Goal: Task Accomplishment & Management: Use online tool/utility

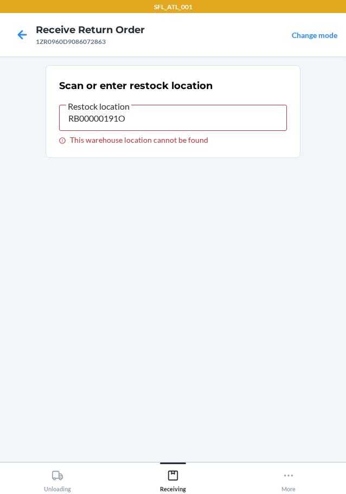
drag, startPoint x: 154, startPoint y: 117, endPoint x: 0, endPoint y: 125, distance: 153.8
click at [19, 125] on main "Scan or enter restock location Restock location RB00000191O This warehouse loca…" at bounding box center [173, 258] width 346 height 405
click at [169, 474] on icon at bounding box center [173, 476] width 10 height 10
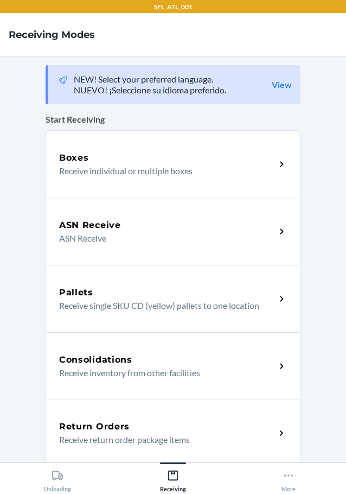
click at [114, 432] on h5 "Return Orders" at bounding box center [94, 426] width 71 height 13
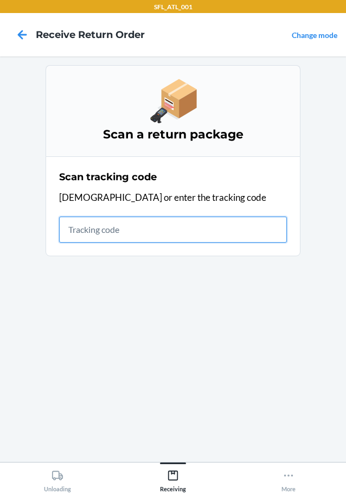
click at [85, 238] on input "text" at bounding box center [173, 230] width 228 height 26
type input "1ZX8R17103936245"
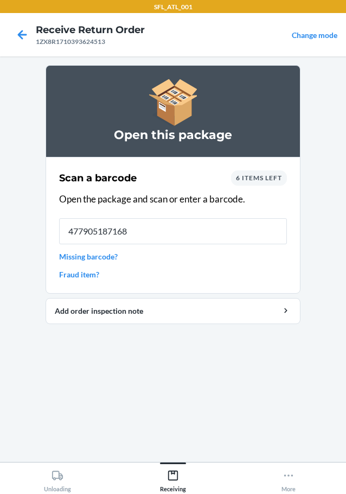
type input "4779051871681"
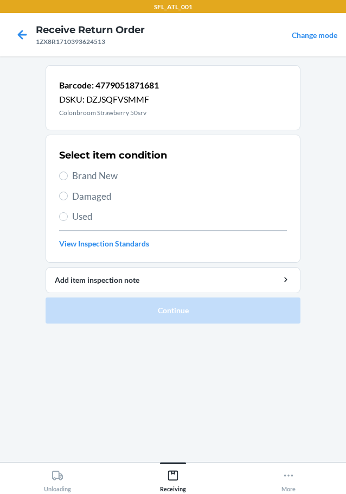
click at [86, 215] on span "Used" at bounding box center [179, 217] width 215 height 14
click at [68, 215] on input "Used" at bounding box center [63, 216] width 9 height 9
radio input "true"
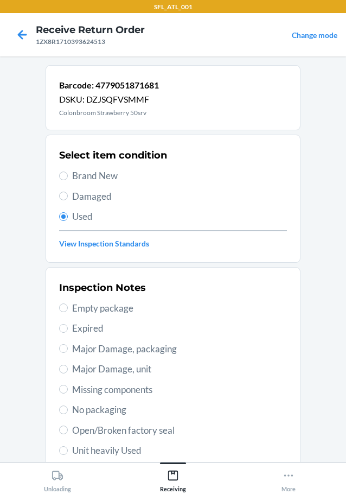
click at [104, 248] on link "View Inspection Standards" at bounding box center [173, 243] width 228 height 11
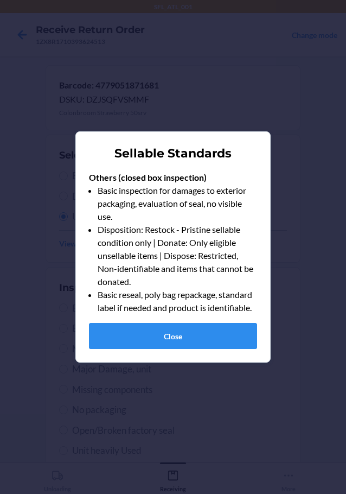
click at [297, 307] on div "Sellable Standards Others (closed box inspection) Basic inspection for damages …" at bounding box center [173, 247] width 346 height 494
click at [202, 328] on button "Close" at bounding box center [173, 336] width 168 height 26
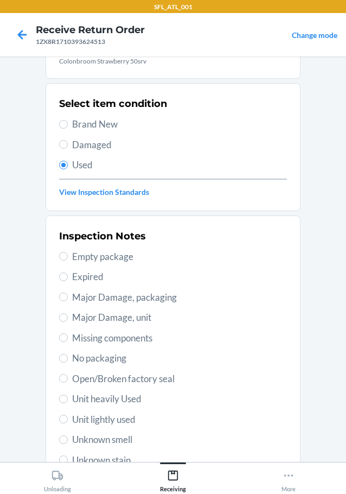
scroll to position [160, 0]
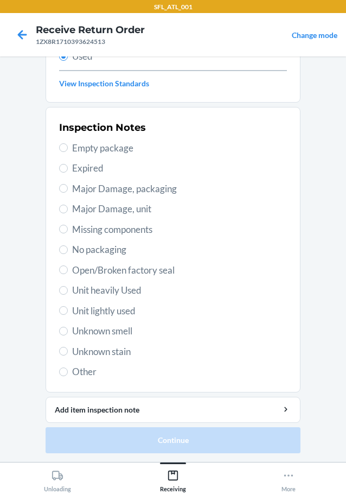
click at [86, 370] on span "Other" at bounding box center [179, 372] width 215 height 14
click at [68, 370] on input "Other" at bounding box center [63, 371] width 9 height 9
radio input "true"
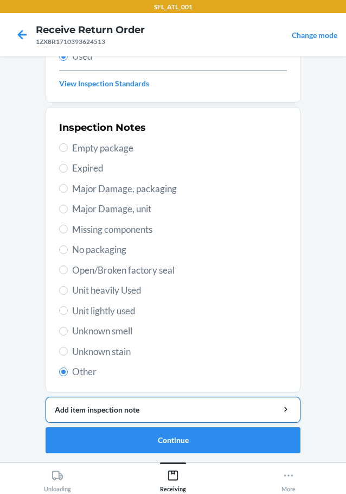
click at [88, 408] on div "Add item inspection note" at bounding box center [173, 409] width 237 height 11
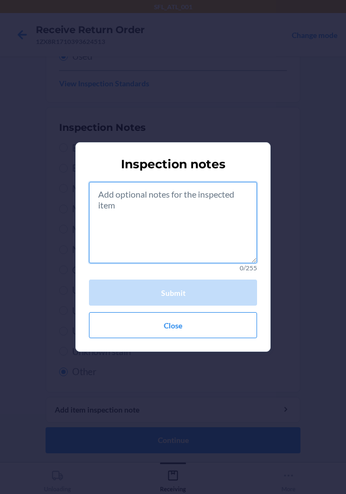
click at [181, 243] on textarea at bounding box center [173, 222] width 168 height 81
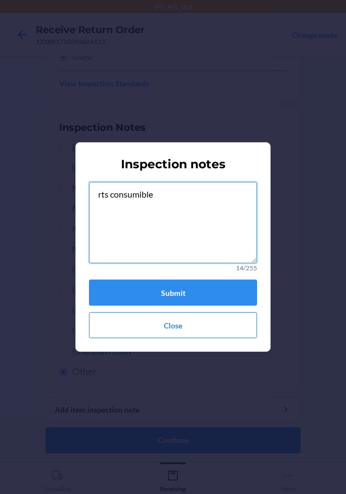
drag, startPoint x: 98, startPoint y: 194, endPoint x: 161, endPoint y: 193, distance: 63.0
click at [161, 193] on textarea "rts consumible" at bounding box center [173, 222] width 168 height 81
type textarea "rts consumible"
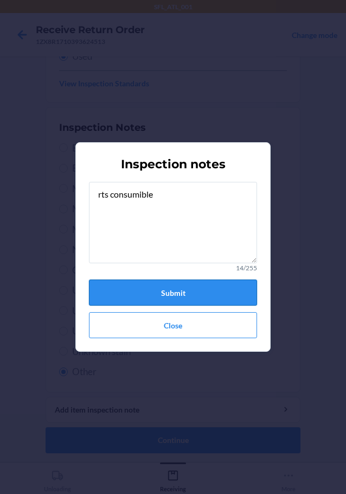
click at [177, 295] on button "Submit" at bounding box center [173, 293] width 168 height 26
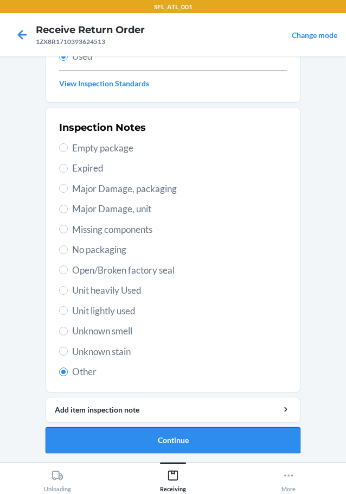
click at [147, 439] on button "Continue" at bounding box center [173, 440] width 255 height 26
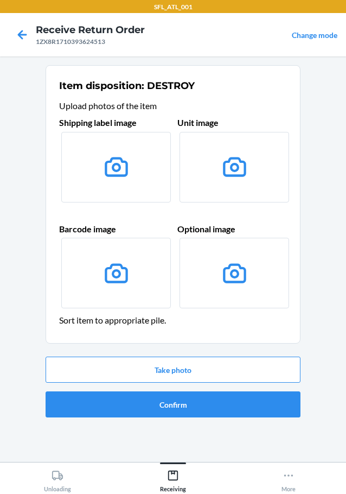
click at [161, 325] on header "Sort item to appropriate pile." at bounding box center [173, 320] width 228 height 13
click at [186, 371] on button "Take photo" at bounding box center [173, 370] width 255 height 26
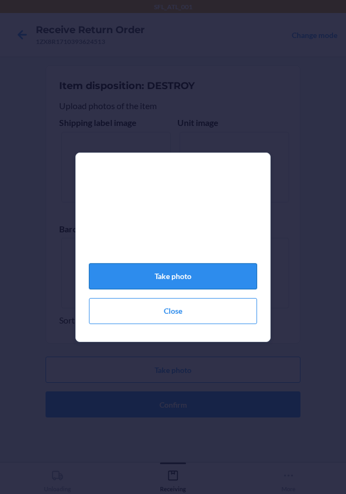
click at [182, 278] on button "Take photo" at bounding box center [173, 276] width 168 height 26
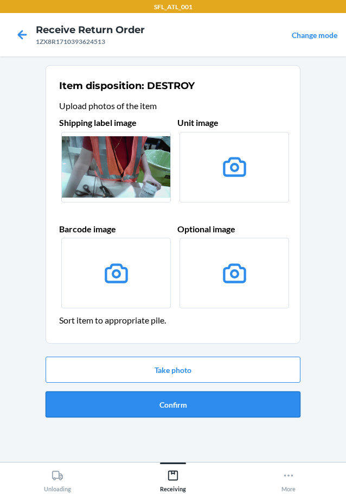
click at [180, 410] on button "Confirm" at bounding box center [173, 404] width 255 height 26
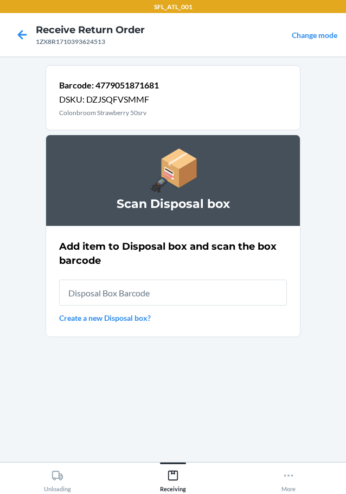
click at [153, 295] on input "text" at bounding box center [173, 293] width 228 height 26
type input "RB00000191O"
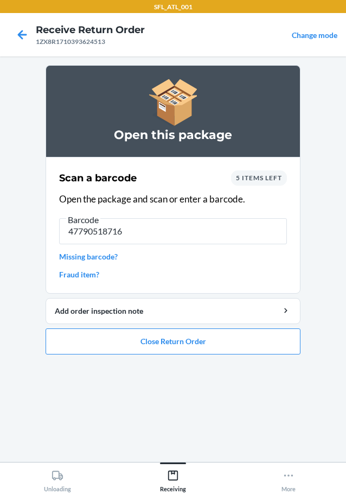
type input "477905187168"
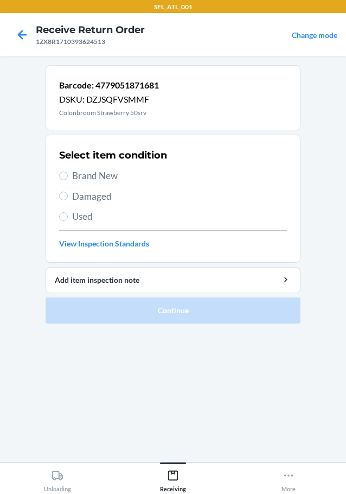
click at [81, 216] on span "Used" at bounding box center [179, 217] width 215 height 14
click at [68, 216] on input "Used" at bounding box center [63, 216] width 9 height 9
radio input "true"
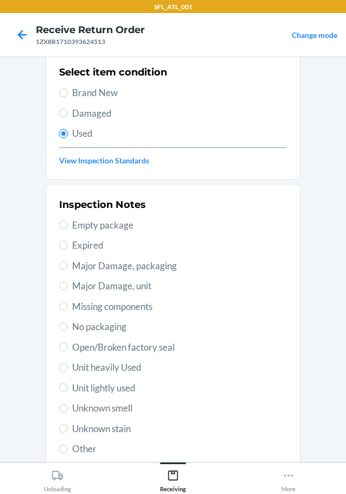
scroll to position [160, 0]
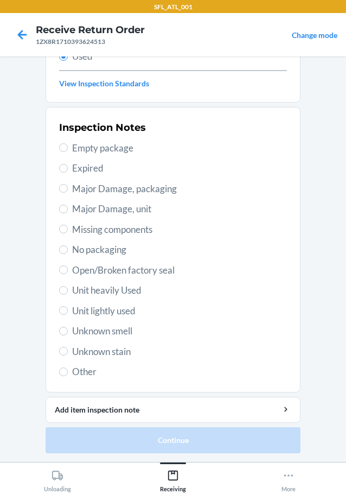
click at [95, 373] on span "Other" at bounding box center [179, 372] width 215 height 14
click at [68, 373] on input "Other" at bounding box center [63, 371] width 9 height 9
radio input "true"
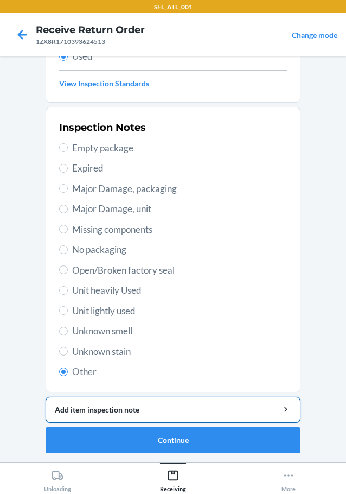
click at [147, 420] on button "Add item inspection note" at bounding box center [173, 410] width 255 height 26
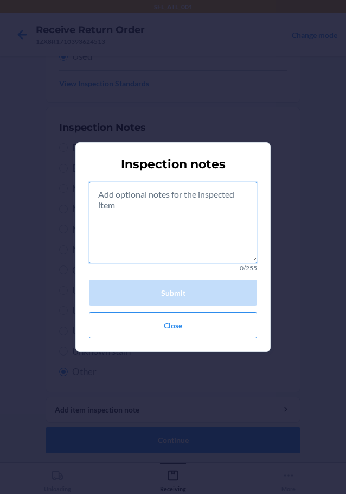
paste textarea "rts consumible"
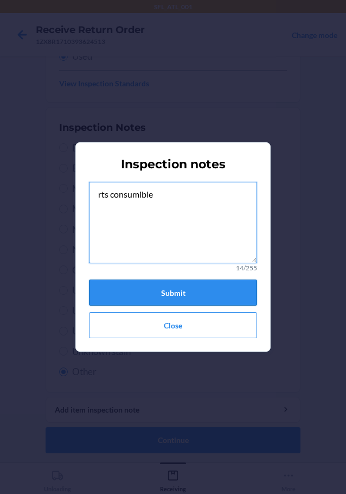
type textarea "rts consumible"
click at [162, 294] on button "Submit" at bounding box center [173, 293] width 168 height 26
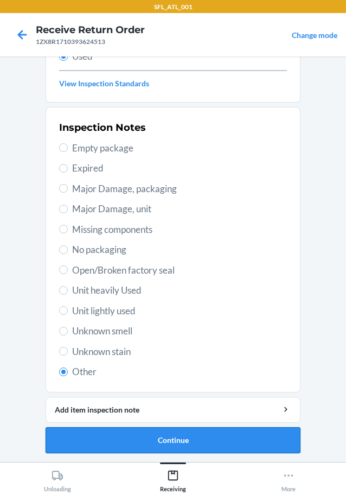
click at [177, 440] on button "Continue" at bounding box center [173, 440] width 255 height 26
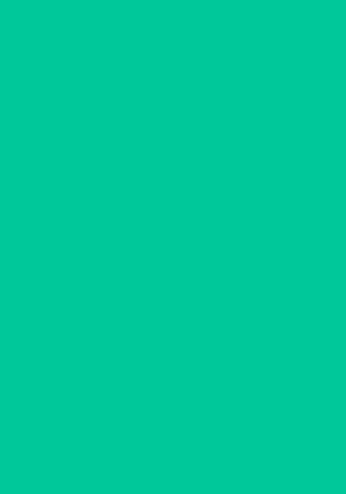
scroll to position [0, 0]
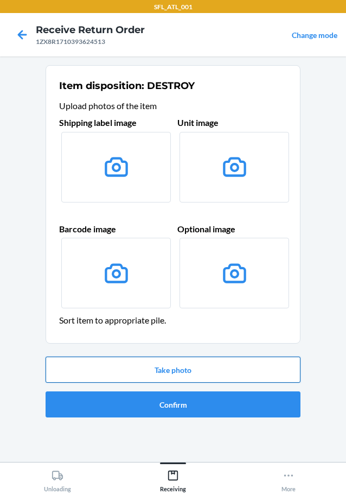
click at [187, 366] on button "Take photo" at bounding box center [173, 370] width 255 height 26
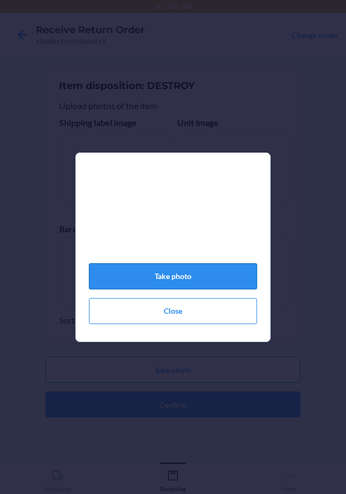
click at [184, 283] on button "Take photo" at bounding box center [173, 276] width 168 height 26
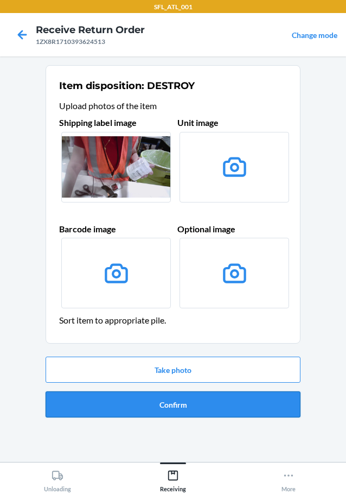
click at [185, 406] on button "Confirm" at bounding box center [173, 404] width 255 height 26
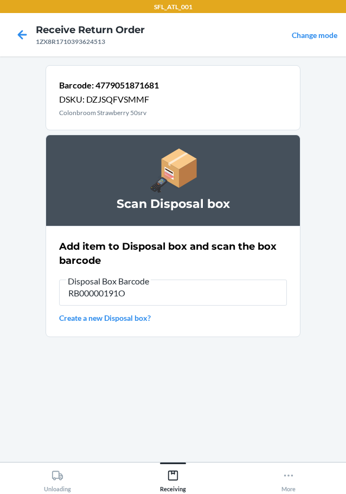
type input "RB00000191O"
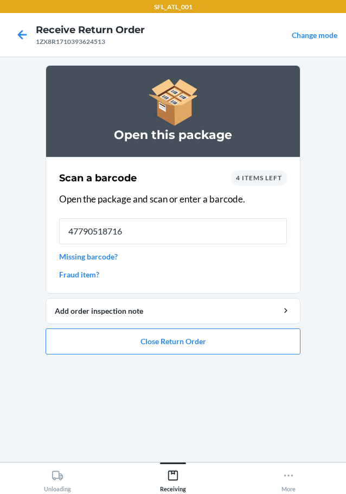
type input "477905187168"
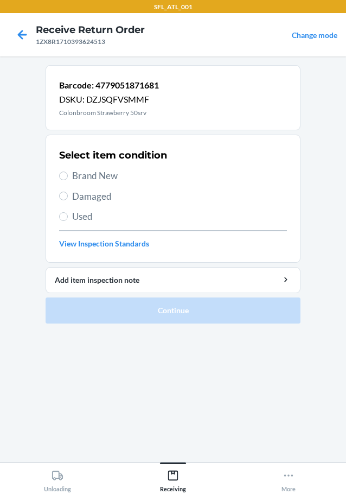
click at [111, 180] on span "Brand New" at bounding box center [179, 176] width 215 height 14
click at [68, 180] on input "Brand New" at bounding box center [63, 176] width 9 height 9
radio input "true"
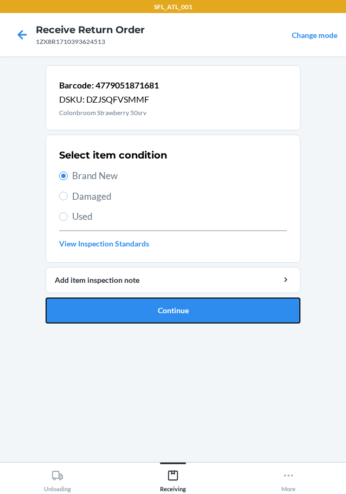
drag, startPoint x: 164, startPoint y: 314, endPoint x: 19, endPoint y: 235, distance: 165.4
click at [19, 235] on main "Barcode: 4779051871681 DSKU: DZJSQFVSMMF Colonbroom Strawberry 50srv Select ite…" at bounding box center [173, 258] width 346 height 405
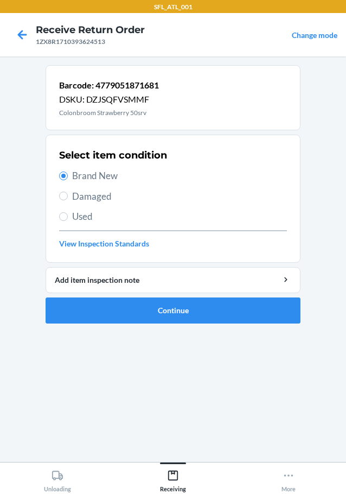
click at [73, 217] on span "Used" at bounding box center [179, 217] width 215 height 14
click at [68, 217] on input "Used" at bounding box center [63, 216] width 9 height 9
radio input "true"
radio input "false"
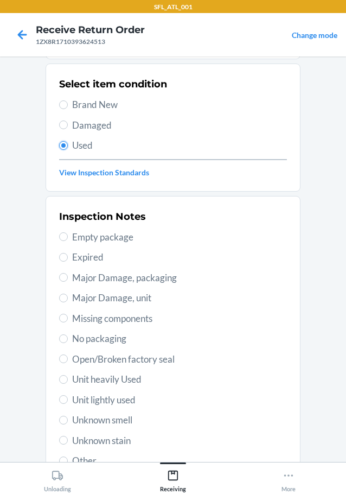
scroll to position [109, 0]
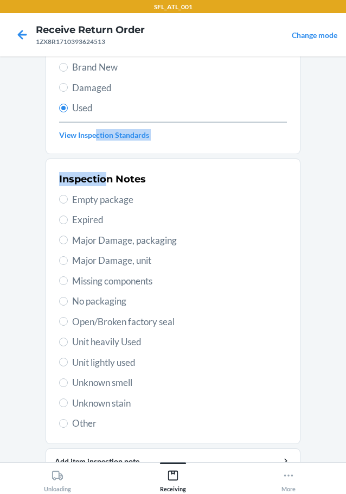
drag, startPoint x: 94, startPoint y: 137, endPoint x: 117, endPoint y: 277, distance: 141.4
click at [112, 232] on li "Barcode: 4779051871681 DSKU: DZJSQFVSMMF Colonbroom Strawberry 50srv Select ite…" at bounding box center [173, 231] width 255 height 548
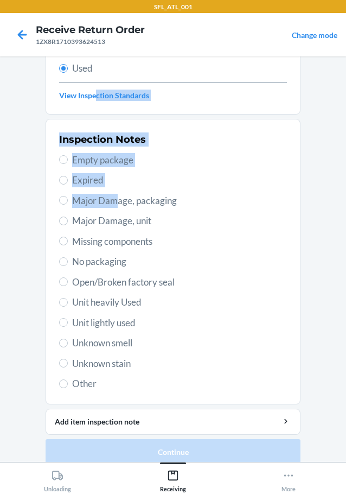
scroll to position [160, 0]
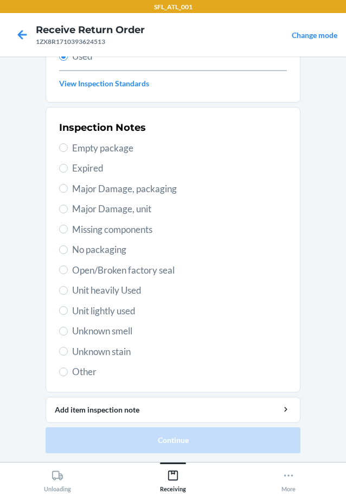
click at [80, 369] on span "Other" at bounding box center [179, 372] width 215 height 14
click at [68, 369] on input "Other" at bounding box center [63, 371] width 9 height 9
radio input "true"
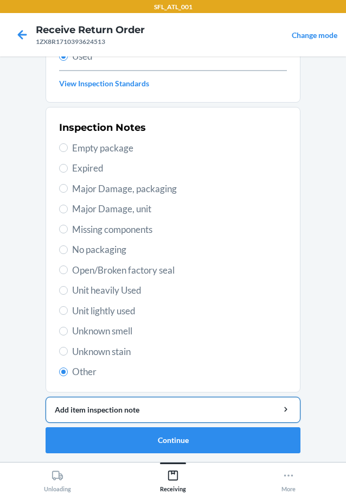
click at [119, 410] on div "Add item inspection note" at bounding box center [173, 409] width 237 height 11
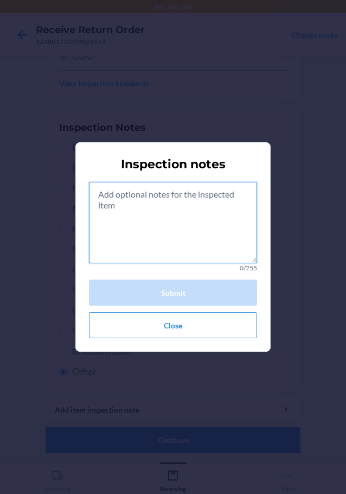
paste textarea "rts consumible"
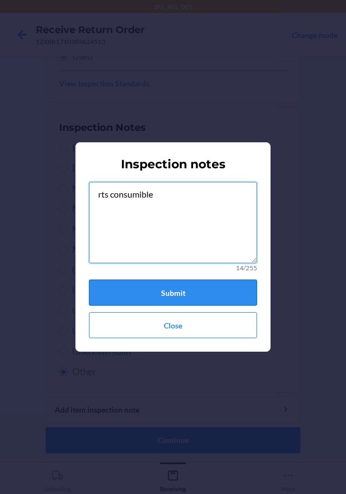
type textarea "rts consumible"
click at [174, 285] on button "Submit" at bounding box center [173, 293] width 168 height 26
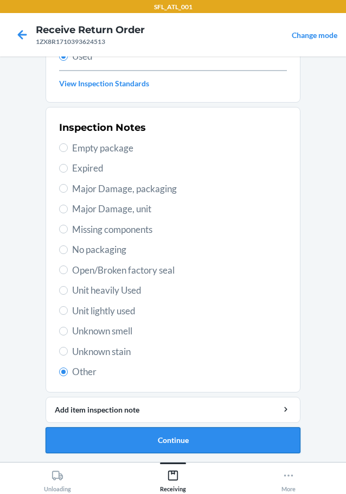
click at [144, 440] on button "Continue" at bounding box center [173, 440] width 255 height 26
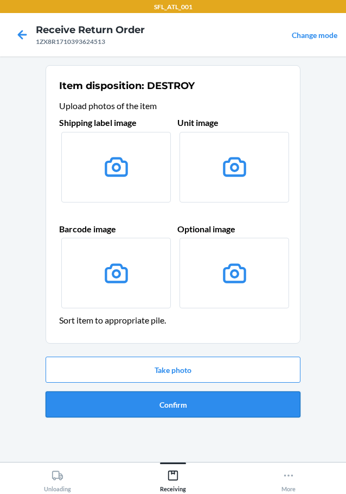
click at [181, 408] on button "Confirm" at bounding box center [173, 404] width 255 height 26
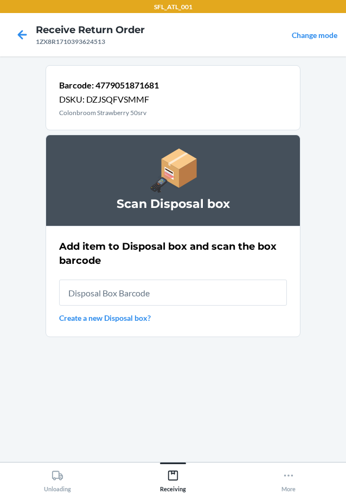
drag, startPoint x: 162, startPoint y: 295, endPoint x: 162, endPoint y: 285, distance: 10.3
click at [162, 289] on input "text" at bounding box center [173, 293] width 228 height 26
type input "RB00000191O"
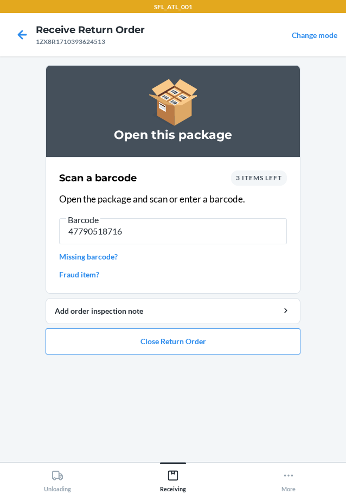
type input "477905187168"
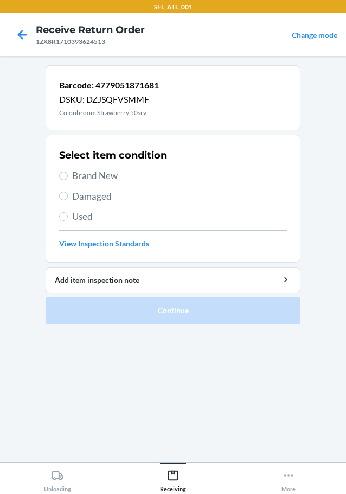
click at [86, 216] on span "Used" at bounding box center [179, 217] width 215 height 14
click at [68, 216] on input "Used" at bounding box center [63, 216] width 9 height 9
radio input "true"
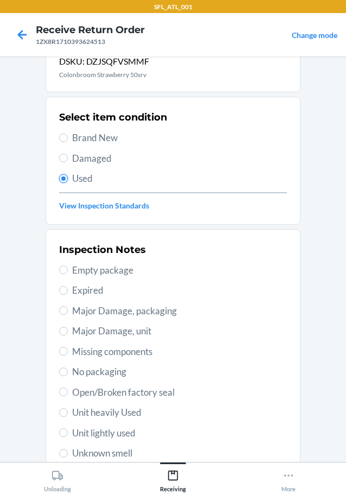
scroll to position [160, 0]
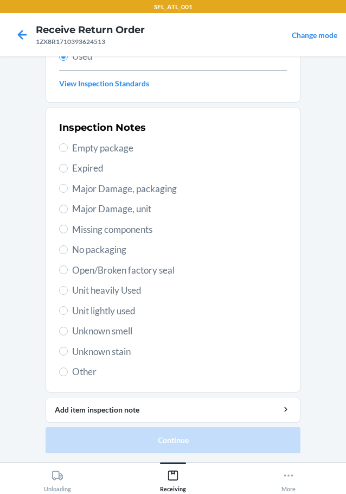
click at [88, 372] on span "Other" at bounding box center [179, 372] width 215 height 14
click at [68, 372] on input "Other" at bounding box center [63, 371] width 9 height 9
radio input "true"
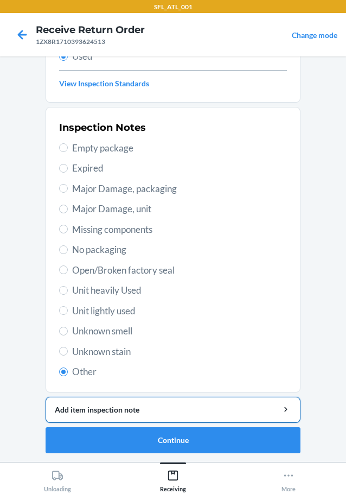
click at [140, 408] on div "Add item inspection note" at bounding box center [173, 409] width 237 height 11
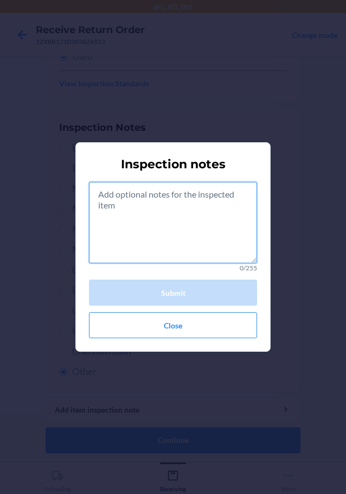
paste textarea "rts consumible"
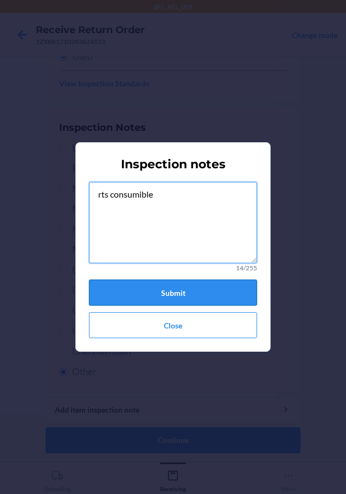
type textarea "rts consumible"
click at [169, 289] on button "Submit" at bounding box center [173, 293] width 168 height 26
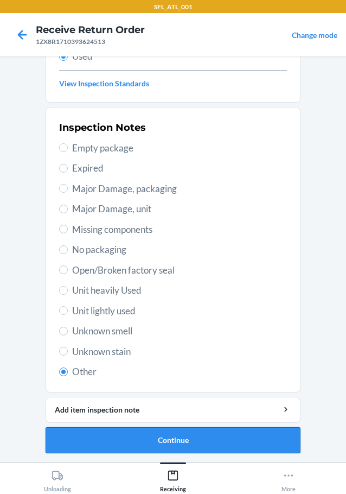
click at [158, 445] on button "Continue" at bounding box center [173, 440] width 255 height 26
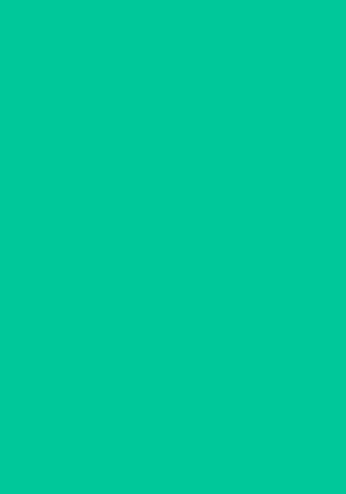
scroll to position [0, 0]
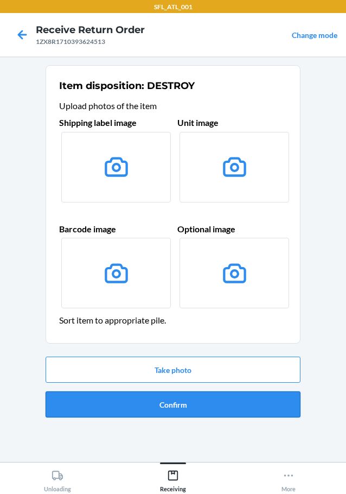
click at [180, 403] on button "Confirm" at bounding box center [173, 404] width 255 height 26
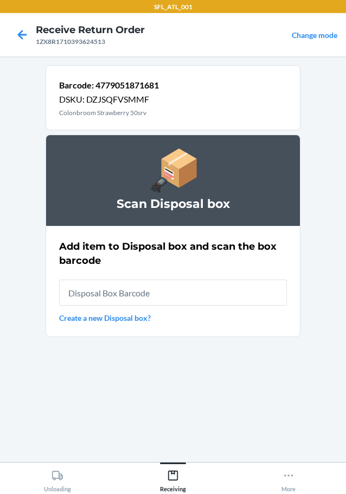
click at [139, 281] on input "text" at bounding box center [173, 293] width 228 height 26
type input "RB00000191O"
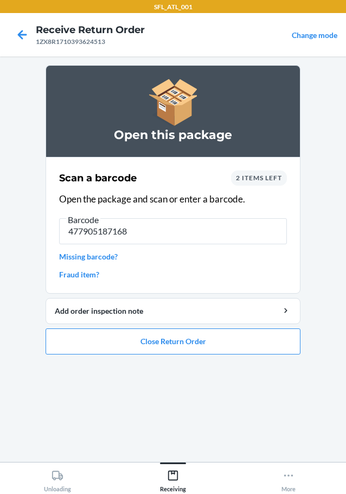
type input "4779051871681"
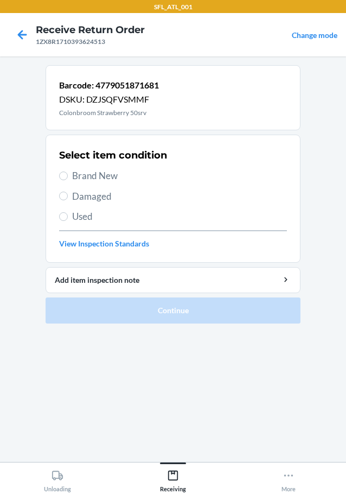
click at [79, 215] on span "Used" at bounding box center [179, 217] width 215 height 14
click at [68, 215] on input "Used" at bounding box center [63, 216] width 9 height 9
radio input "true"
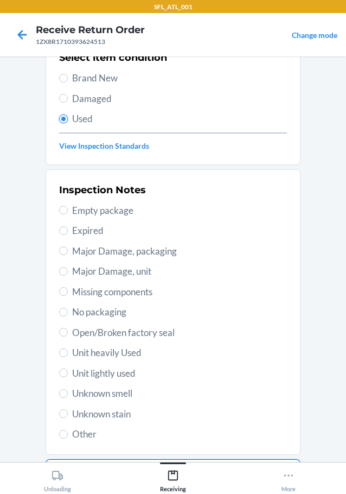
scroll to position [160, 0]
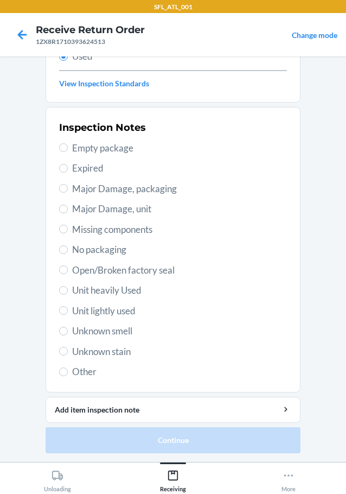
click at [84, 377] on span "Other" at bounding box center [179, 372] width 215 height 14
click at [68, 376] on input "Other" at bounding box center [63, 371] width 9 height 9
radio input "true"
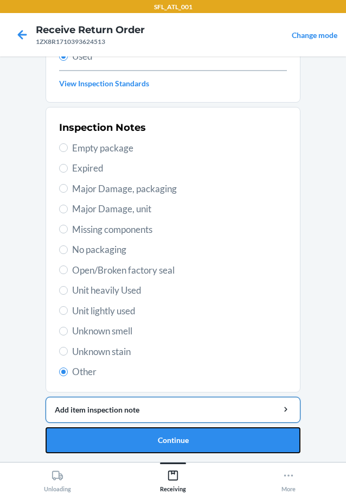
drag, startPoint x: 154, startPoint y: 448, endPoint x: 122, endPoint y: 416, distance: 44.9
click at [122, 416] on li "Barcode: 4779051871681 DSKU: DZJSQFVSMMF Colonbroom Strawberry 50srv Select ite…" at bounding box center [173, 179] width 255 height 548
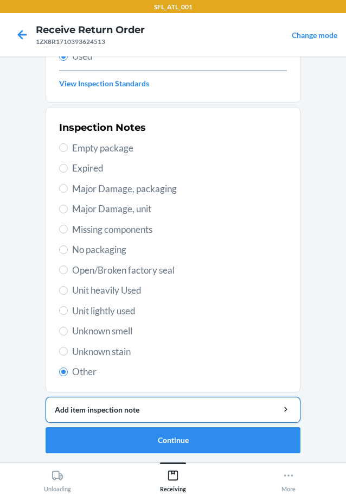
click at [118, 413] on div "Add item inspection note" at bounding box center [173, 409] width 237 height 11
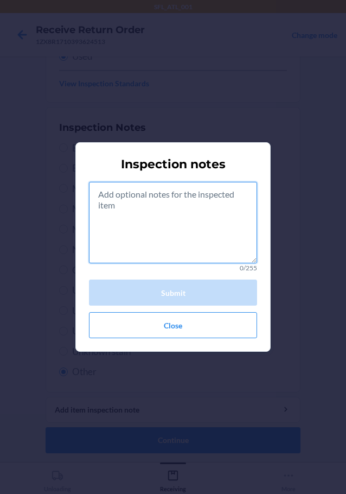
paste textarea "rts consumible"
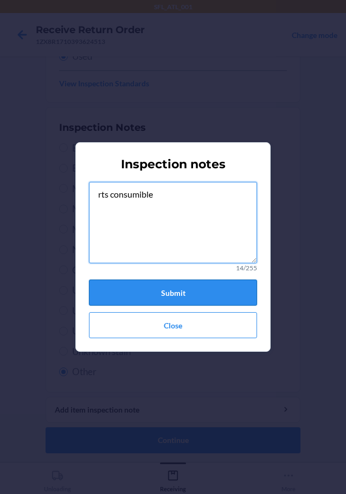
type textarea "rts consumible"
click at [169, 296] on button "Submit" at bounding box center [173, 293] width 168 height 26
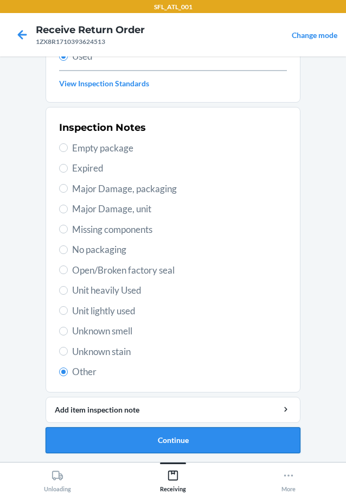
click at [207, 435] on button "Continue" at bounding box center [173, 440] width 255 height 26
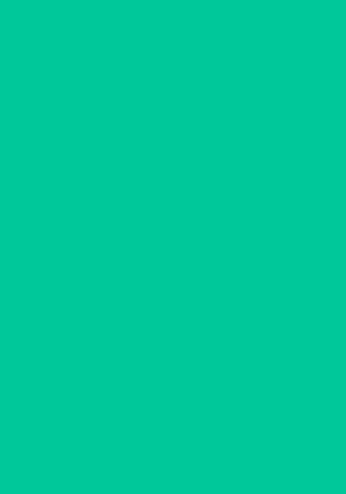
scroll to position [0, 0]
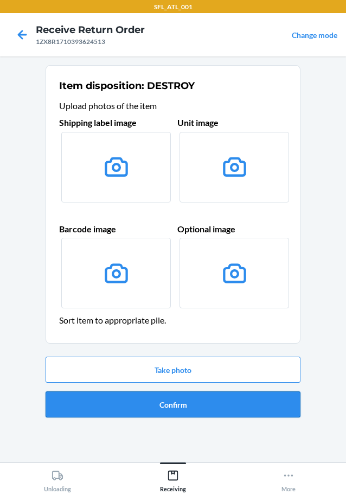
click at [185, 402] on button "Confirm" at bounding box center [173, 404] width 255 height 26
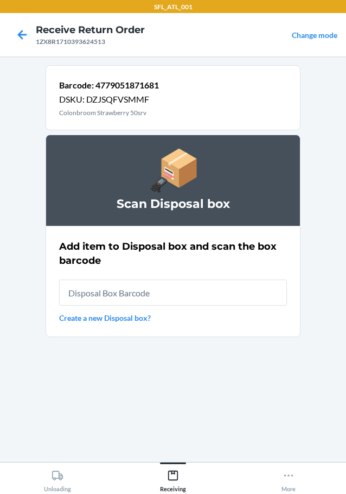
click at [153, 288] on input "text" at bounding box center [173, 293] width 228 height 26
type input "RB00000191O"
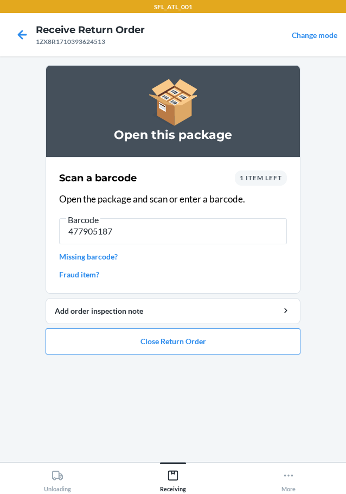
type input "4779051871"
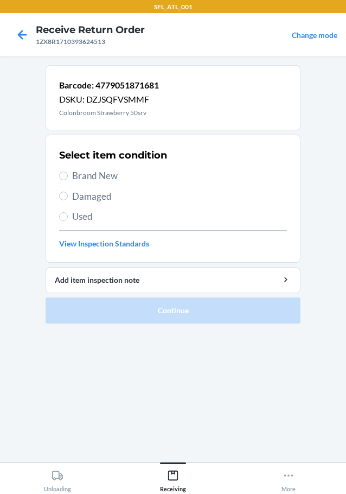
click at [85, 218] on span "Used" at bounding box center [179, 217] width 215 height 14
click at [68, 218] on input "Used" at bounding box center [63, 216] width 9 height 9
radio input "true"
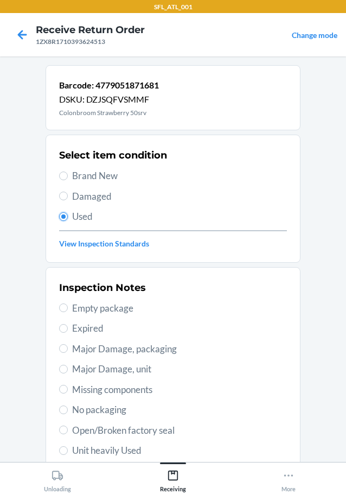
scroll to position [160, 0]
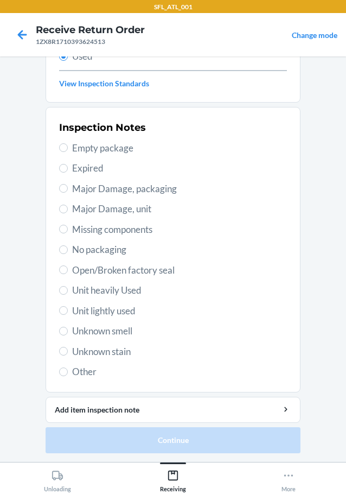
click at [72, 377] on span "Other" at bounding box center [179, 372] width 215 height 14
click at [68, 376] on input "Other" at bounding box center [63, 371] width 9 height 9
radio input "true"
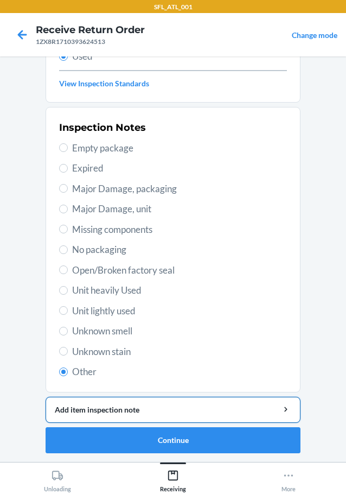
click at [111, 413] on div "Add item inspection note" at bounding box center [173, 409] width 237 height 11
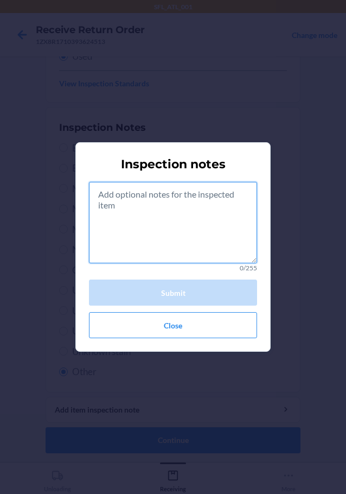
click at [113, 219] on textarea at bounding box center [173, 222] width 168 height 81
paste textarea "rts consumible"
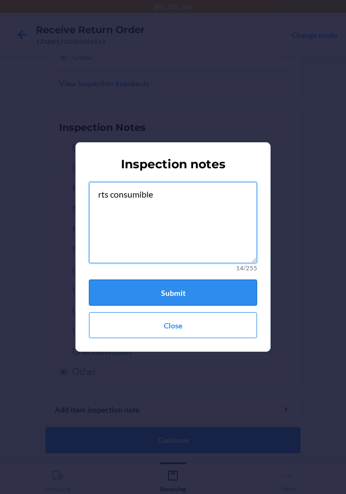
type textarea "rts consumible"
click at [167, 294] on button "Submit" at bounding box center [173, 293] width 168 height 26
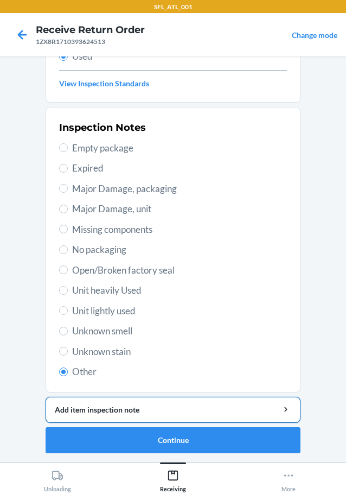
click at [145, 407] on div "Add item inspection note" at bounding box center [173, 409] width 237 height 11
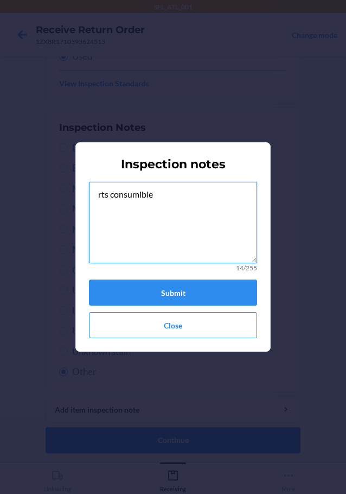
paste textarea "rts"
type textarea "rts rts consumible"
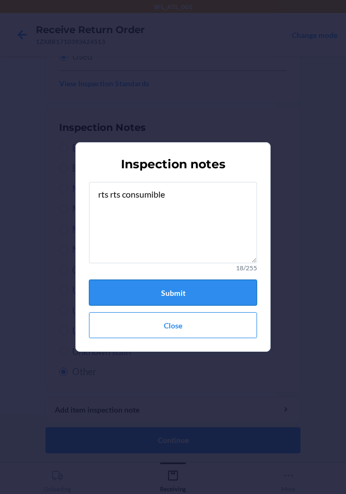
click at [196, 291] on button "Submit" at bounding box center [173, 293] width 168 height 26
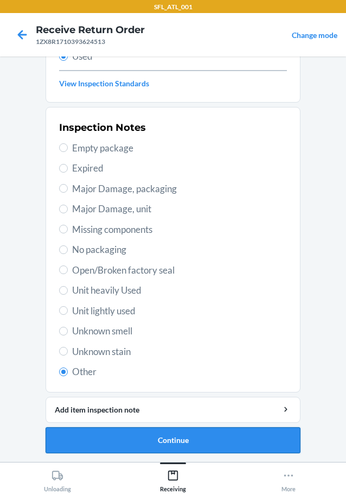
click at [153, 441] on button "Continue" at bounding box center [173, 440] width 255 height 26
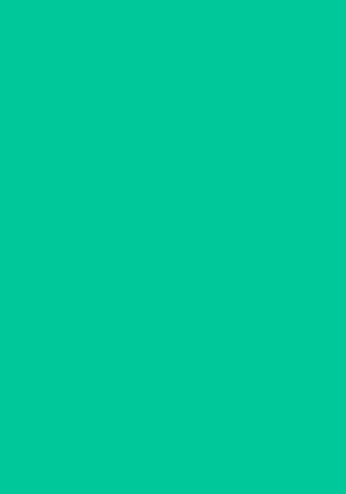
scroll to position [0, 0]
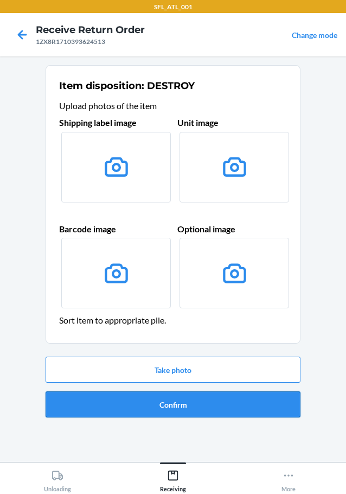
click at [179, 403] on button "Confirm" at bounding box center [173, 404] width 255 height 26
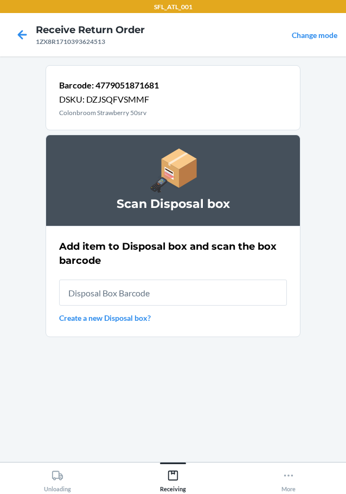
click at [151, 291] on input "text" at bounding box center [173, 293] width 228 height 26
type input "RB00000191O"
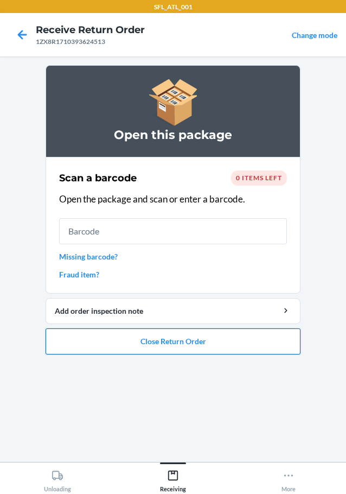
click at [216, 348] on button "Close Return Order" at bounding box center [173, 341] width 255 height 26
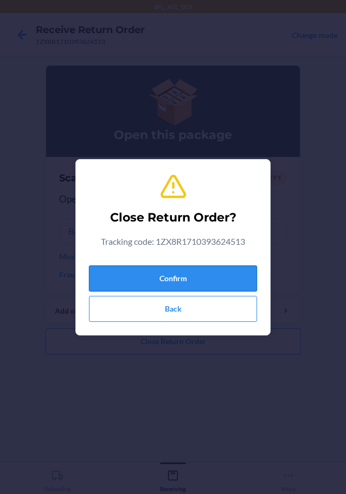
click at [188, 286] on button "Confirm" at bounding box center [173, 278] width 168 height 26
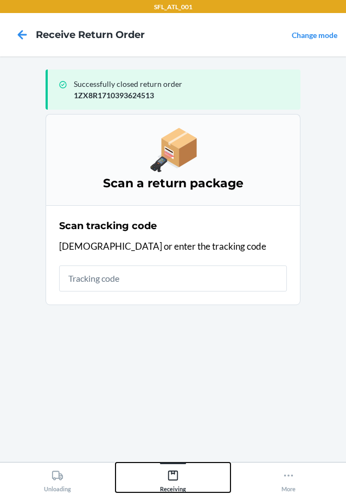
click at [175, 467] on div "Receiving" at bounding box center [173, 478] width 26 height 27
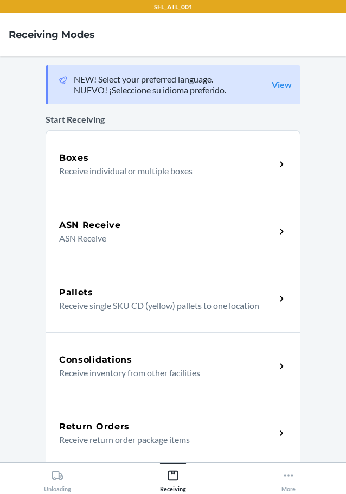
click at [126, 433] on p "Receive return order package items" at bounding box center [163, 439] width 208 height 13
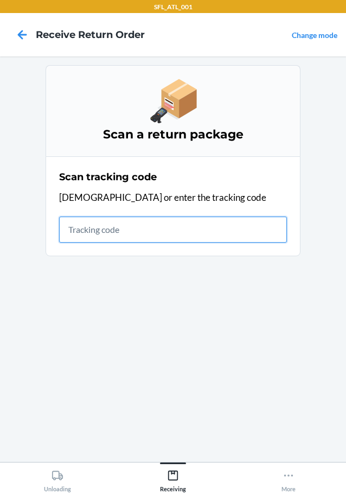
click at [111, 225] on input "text" at bounding box center [173, 230] width 228 height 26
type input "[US_VEHICLE_IDENTIFICATION_NUMBER]"
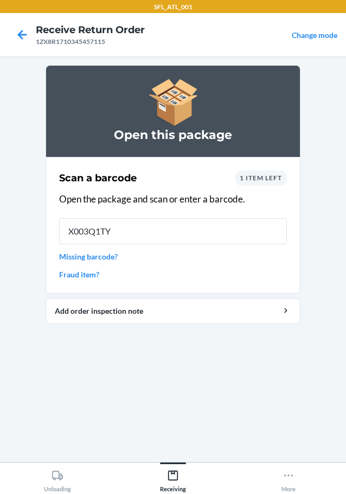
type input "X003Q1TYM"
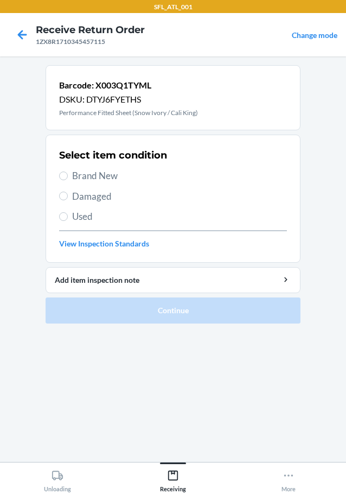
click at [87, 176] on span "Brand New" at bounding box center [179, 176] width 215 height 14
click at [68, 176] on input "Brand New" at bounding box center [63, 176] width 9 height 9
radio input "true"
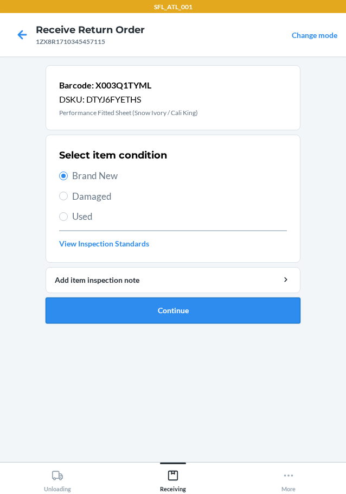
click at [170, 312] on button "Continue" at bounding box center [173, 310] width 255 height 26
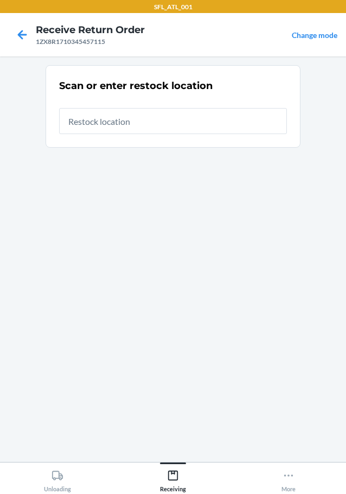
click at [104, 118] on input "text" at bounding box center [173, 121] width 228 height 26
type input "RTCart007"
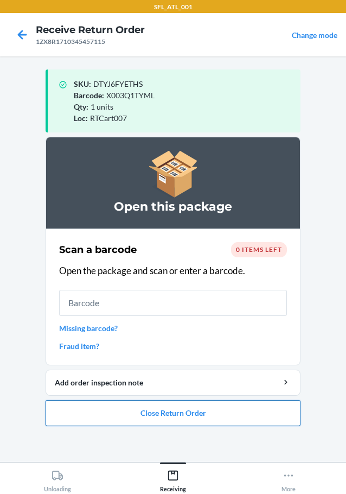
click at [165, 416] on button "Close Return Order" at bounding box center [173, 413] width 255 height 26
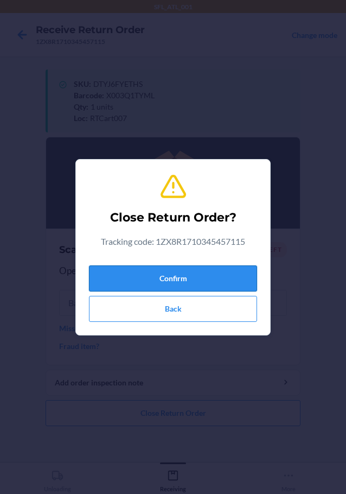
click at [160, 278] on button "Confirm" at bounding box center [173, 278] width 168 height 26
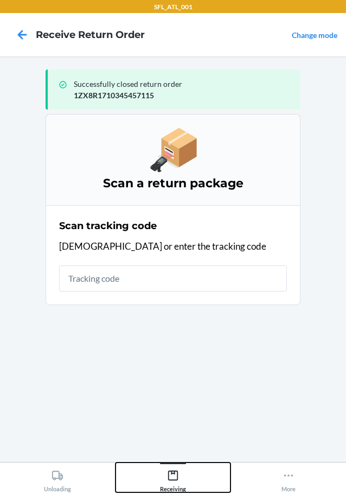
click at [167, 470] on icon at bounding box center [173, 476] width 12 height 12
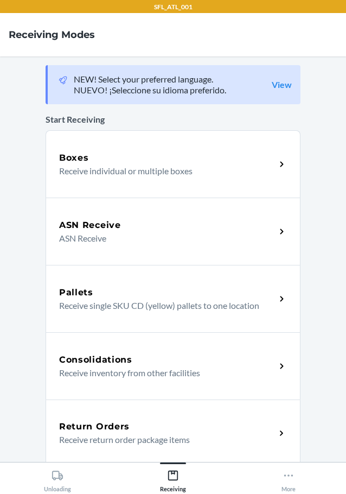
click at [147, 442] on p "Receive return order package items" at bounding box center [163, 439] width 208 height 13
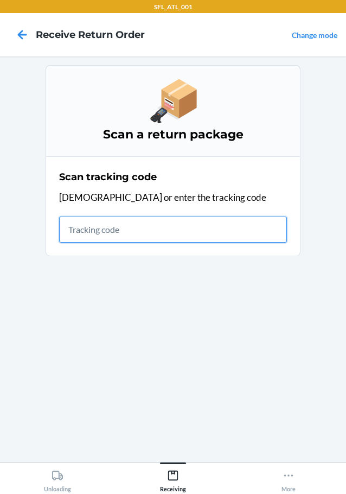
click at [179, 218] on input "text" at bounding box center [173, 230] width 228 height 26
type input "96320019606581379990003919567263"
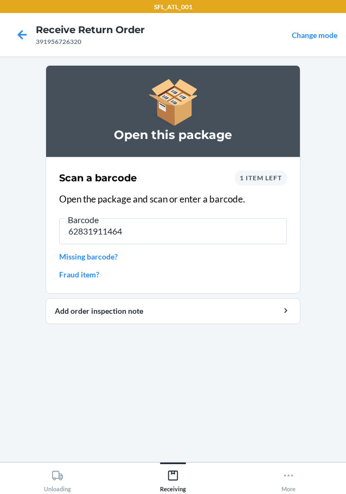
type input "628319114647"
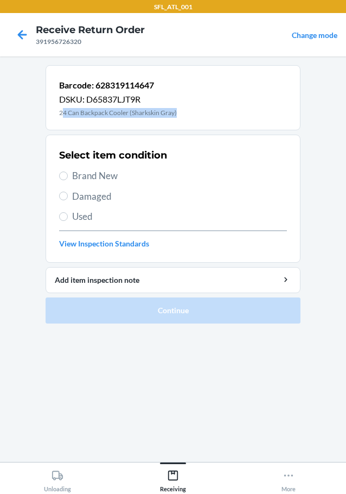
drag, startPoint x: 61, startPoint y: 111, endPoint x: 181, endPoint y: 112, distance: 120.0
click at [181, 112] on div "Barcode: 628319114647 DSKU: D65837LJT9R 24 Can Backpack Cooler (Sharkskin Gray)" at bounding box center [173, 97] width 255 height 65
click at [105, 181] on span "Brand New" at bounding box center [179, 176] width 215 height 14
click at [68, 180] on input "Brand New" at bounding box center [63, 176] width 9 height 9
radio input "true"
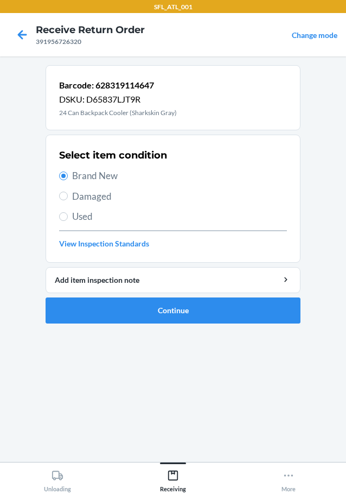
click at [142, 294] on li "Barcode: 628319114647 DSKU: D65837LJT9R 24 Can Backpack Cooler (Sharkskin Gray)…" at bounding box center [173, 194] width 255 height 258
click at [153, 305] on button "Continue" at bounding box center [173, 310] width 255 height 26
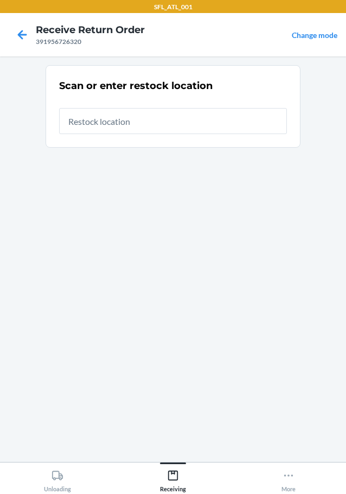
drag, startPoint x: 155, startPoint y: 127, endPoint x: 100, endPoint y: 94, distance: 64.0
click at [151, 121] on input "text" at bounding box center [173, 121] width 228 height 26
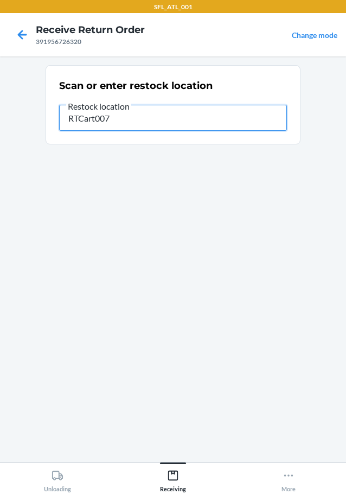
click at [125, 115] on input "RTCart007" at bounding box center [173, 118] width 228 height 26
type input "R"
type input "RTCart007"
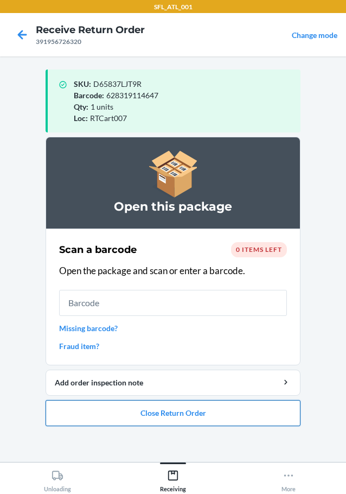
click at [191, 405] on button "Close Return Order" at bounding box center [173, 413] width 255 height 26
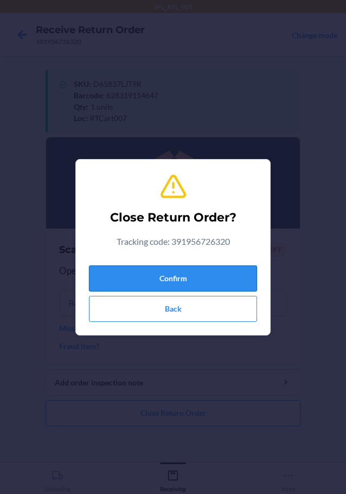
click at [198, 271] on button "Confirm" at bounding box center [173, 278] width 168 height 26
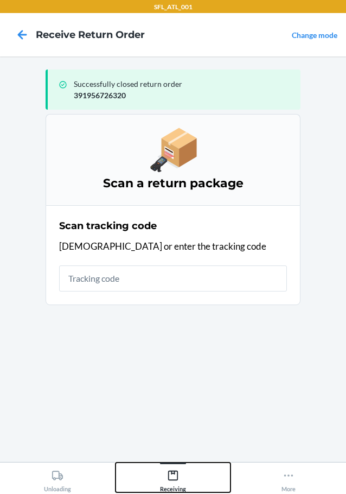
click at [174, 484] on div "Receiving" at bounding box center [173, 478] width 26 height 27
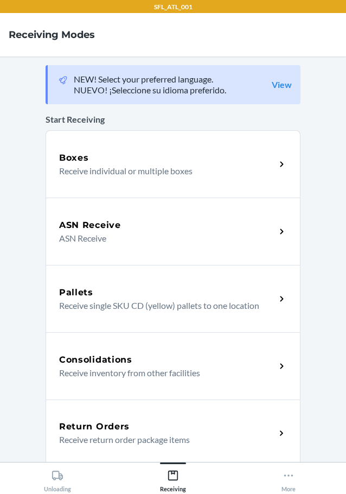
click at [130, 438] on p "Receive return order package items" at bounding box center [163, 439] width 208 height 13
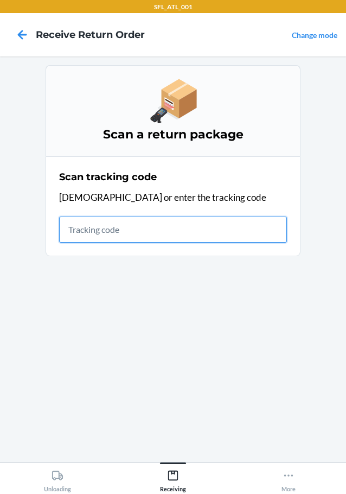
click at [190, 225] on input "text" at bounding box center [173, 230] width 228 height 26
type input "1ZR0960D9082586780"
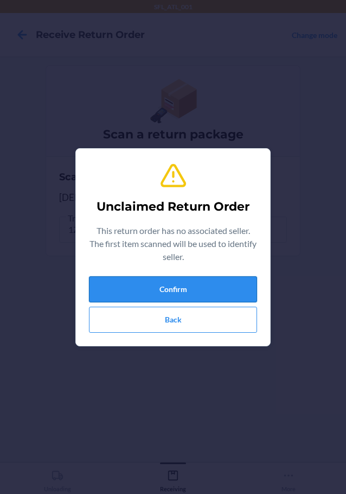
click at [177, 289] on button "Confirm" at bounding box center [173, 289] width 168 height 26
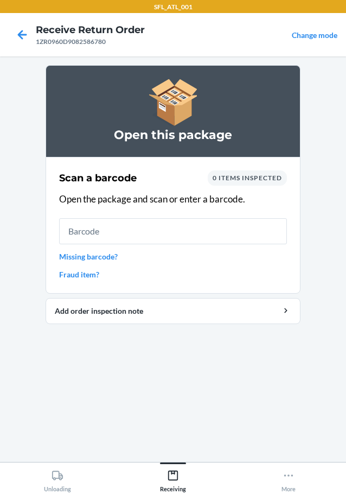
click at [138, 221] on input "text" at bounding box center [173, 231] width 228 height 26
type input "627902401119"
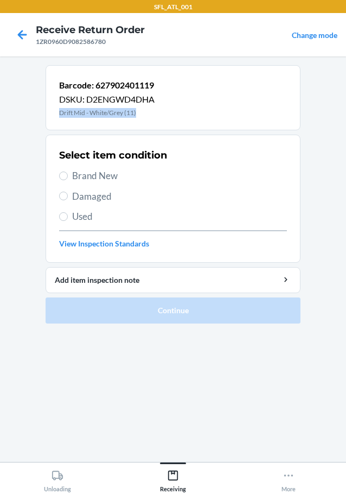
drag, startPoint x: 58, startPoint y: 111, endPoint x: 185, endPoint y: 123, distance: 127.5
click at [185, 123] on div "Barcode: 627902401119 DSKU: D2ENGWD4DHA Drift Mid - White/Grey (11)" at bounding box center [173, 97] width 255 height 65
click at [107, 178] on span "Brand New" at bounding box center [179, 176] width 215 height 14
click at [68, 178] on input "Brand New" at bounding box center [63, 176] width 9 height 9
radio input "true"
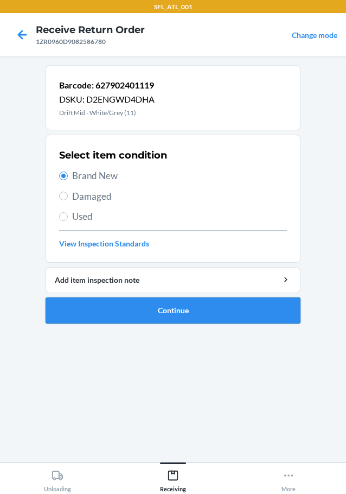
click at [160, 315] on button "Continue" at bounding box center [173, 310] width 255 height 26
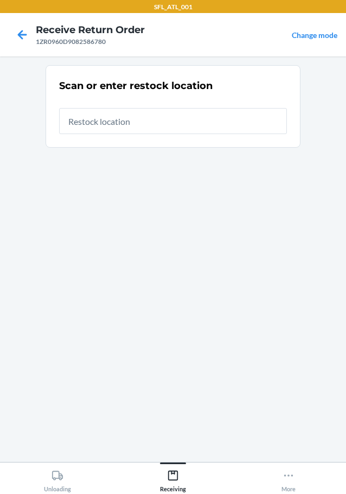
click at [135, 129] on input "text" at bounding box center [173, 121] width 228 height 26
type input "RTCart008"
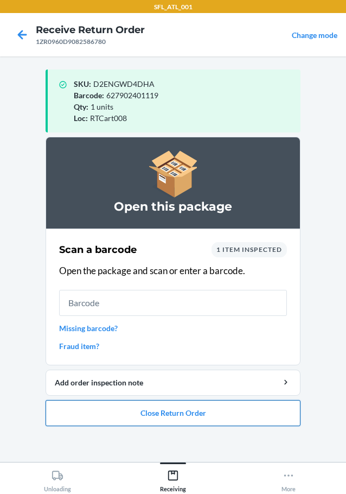
click at [214, 410] on button "Close Return Order" at bounding box center [173, 413] width 255 height 26
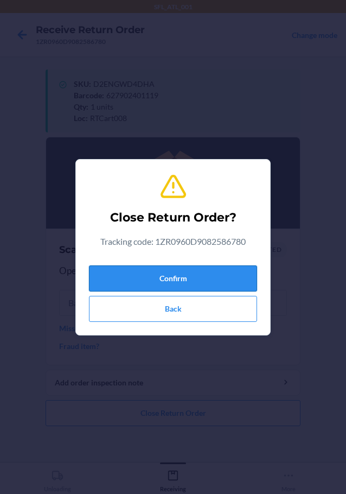
click at [188, 277] on button "Confirm" at bounding box center [173, 278] width 168 height 26
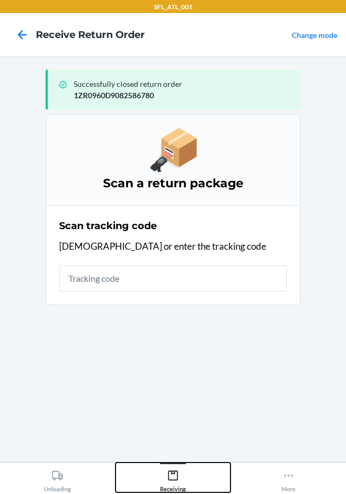
click at [179, 468] on div "Receiving" at bounding box center [173, 478] width 26 height 27
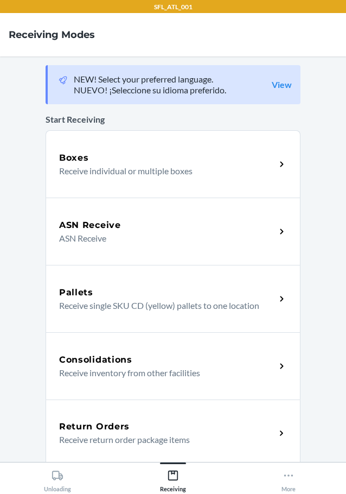
click at [122, 431] on h5 "Return Orders" at bounding box center [94, 426] width 71 height 13
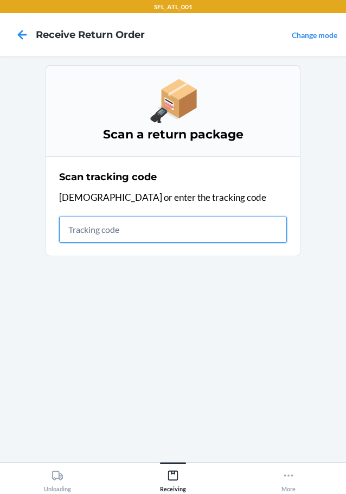
drag, startPoint x: 118, startPoint y: 228, endPoint x: 72, endPoint y: 212, distance: 49.3
click at [117, 225] on input "text" at bounding box center [173, 230] width 228 height 26
type input "[US_VEHICLE_IDENTIFICATION_NUMBER]"
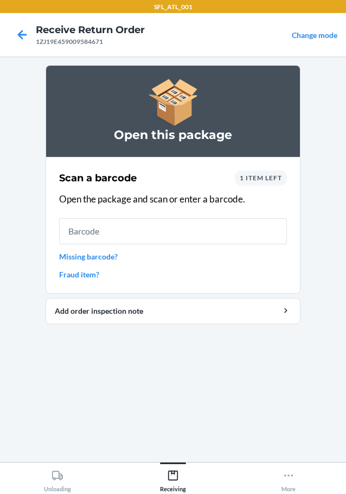
click at [77, 237] on input "text" at bounding box center [173, 231] width 228 height 26
type input "7394489007"
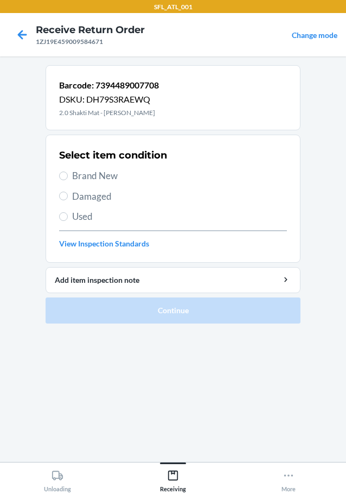
click at [84, 216] on span "Used" at bounding box center [179, 217] width 215 height 14
click at [68, 216] on input "Used" at bounding box center [63, 216] width 9 height 9
radio input "true"
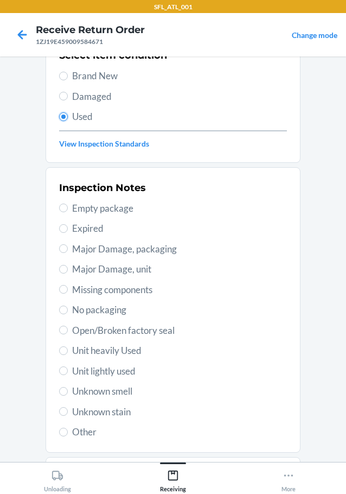
scroll to position [109, 0]
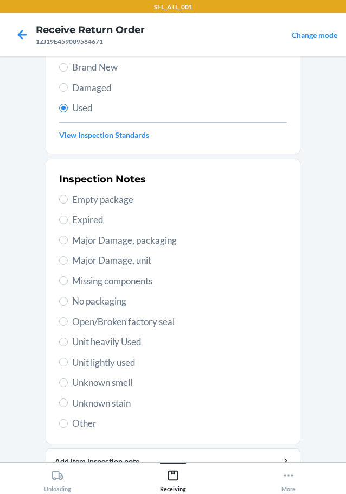
click at [130, 346] on span "Unit heavily Used" at bounding box center [179, 342] width 215 height 14
click at [68, 346] on input "Unit heavily Used" at bounding box center [63, 342] width 9 height 9
radio input "true"
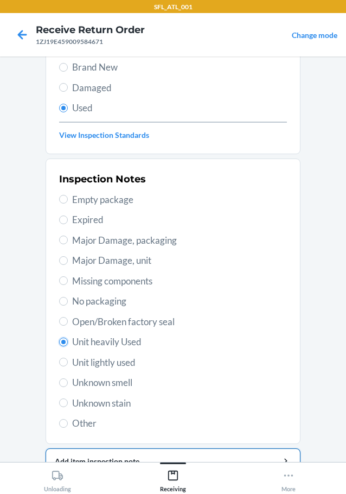
scroll to position [160, 0]
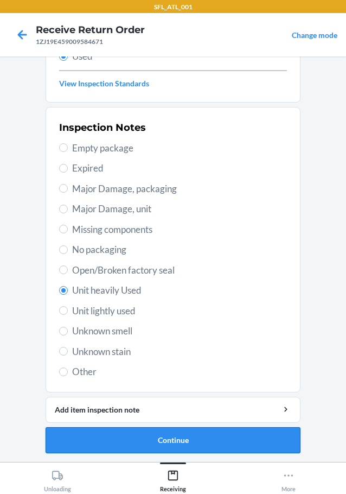
click at [164, 435] on button "Continue" at bounding box center [173, 440] width 255 height 26
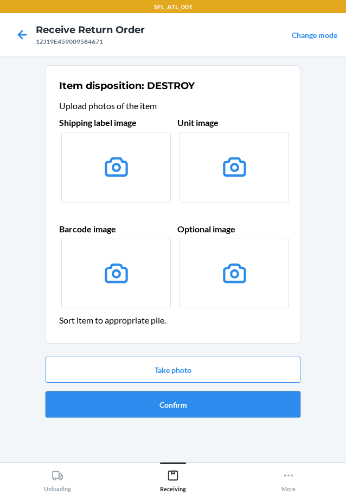
click at [185, 405] on button "Confirm" at bounding box center [173, 404] width 255 height 26
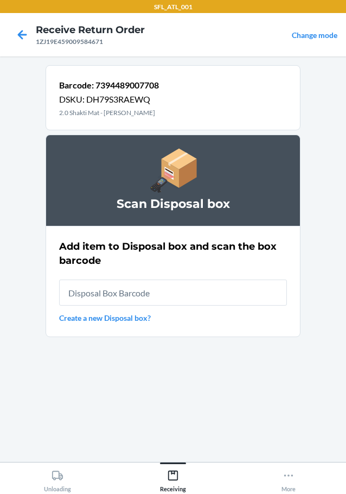
drag, startPoint x: 171, startPoint y: 300, endPoint x: 151, endPoint y: 291, distance: 21.7
click at [172, 299] on input "text" at bounding box center [173, 293] width 228 height 26
type input "RB00000191O"
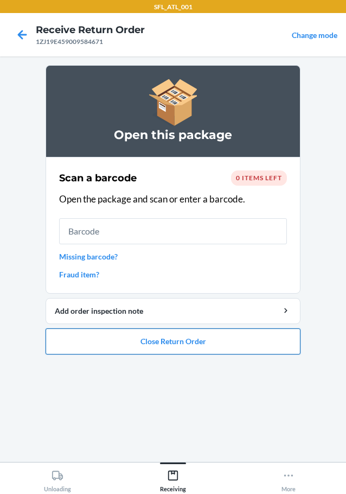
click at [186, 340] on button "Close Return Order" at bounding box center [173, 341] width 255 height 26
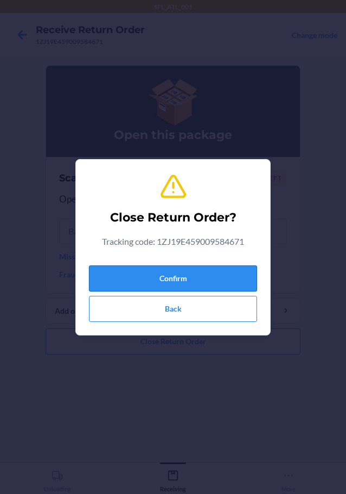
click at [154, 272] on button "Confirm" at bounding box center [173, 278] width 168 height 26
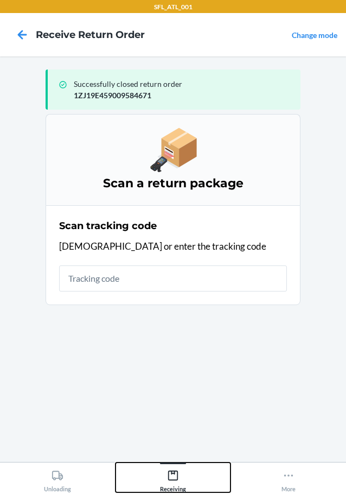
click at [172, 475] on icon at bounding box center [173, 476] width 12 height 12
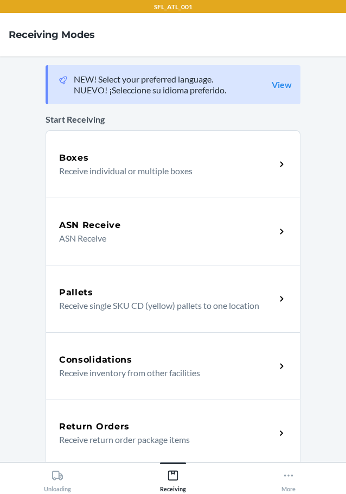
click at [135, 430] on div "Return Orders" at bounding box center [167, 426] width 217 height 13
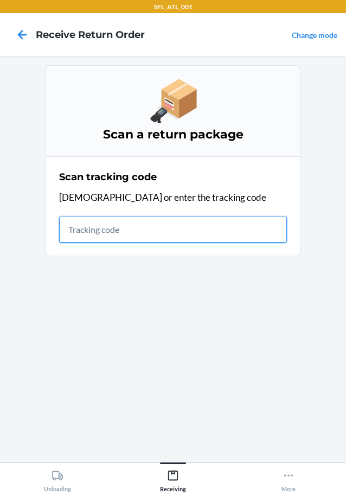
drag, startPoint x: 144, startPoint y: 233, endPoint x: 129, endPoint y: 227, distance: 15.8
click at [144, 232] on input "text" at bounding box center [173, 230] width 228 height 26
type input "1ZX8R17103987255"
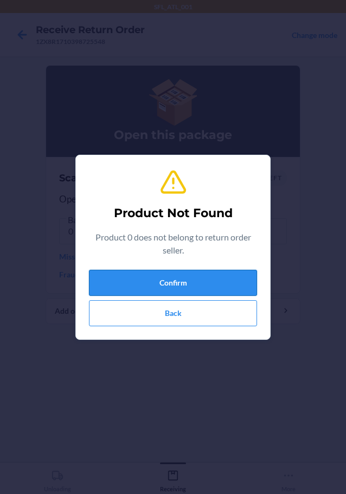
click at [210, 289] on button "Confirm" at bounding box center [173, 283] width 168 height 26
click at [188, 316] on button "Back" at bounding box center [173, 313] width 168 height 26
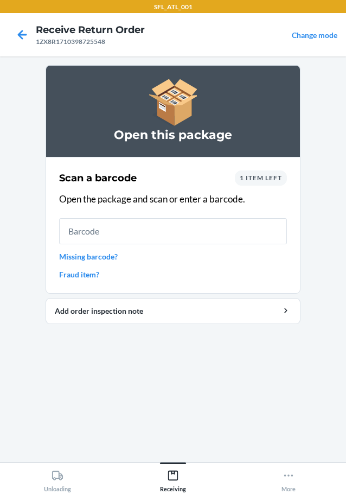
click at [109, 256] on link "Missing barcode?" at bounding box center [173, 256] width 228 height 11
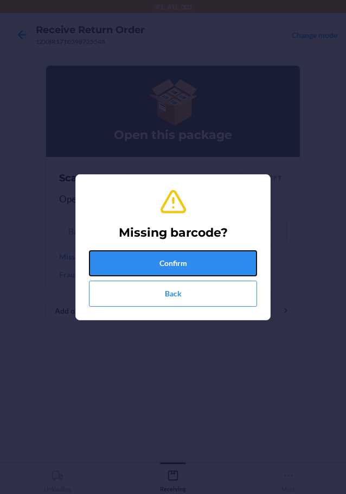
click at [152, 259] on button "Confirm" at bounding box center [173, 263] width 168 height 26
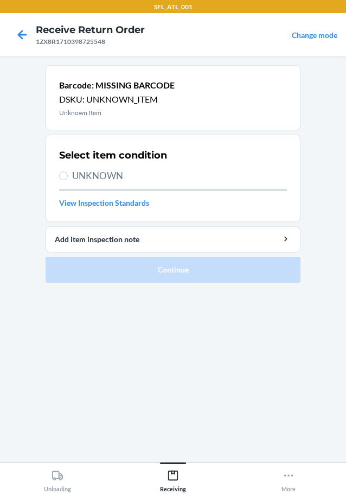
click at [107, 176] on span "UNKNOWN" at bounding box center [179, 176] width 215 height 14
click at [68, 176] on input "UNKNOWN" at bounding box center [63, 176] width 9 height 9
radio input "true"
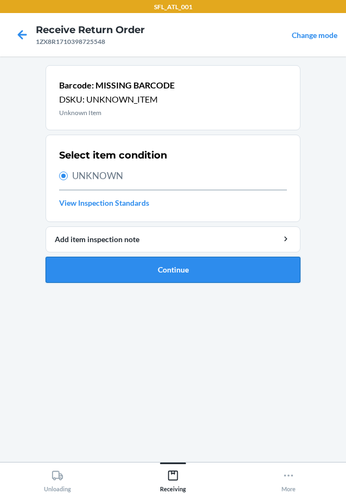
click at [167, 267] on button "Continue" at bounding box center [173, 270] width 255 height 26
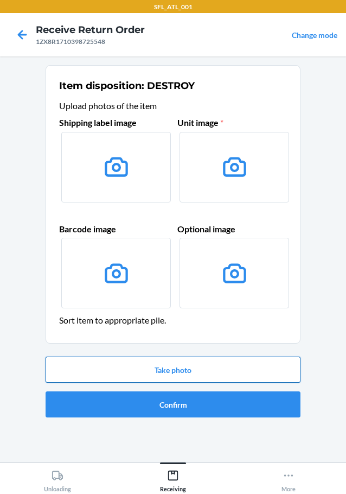
click at [192, 374] on button "Take photo" at bounding box center [173, 370] width 255 height 26
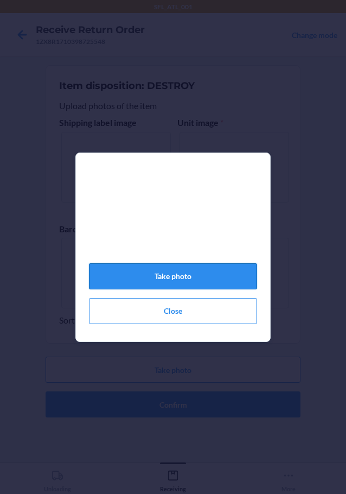
click at [178, 275] on button "Take photo" at bounding box center [173, 276] width 168 height 26
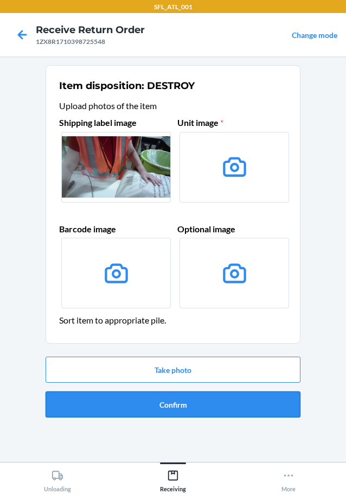
click at [179, 409] on button "Confirm" at bounding box center [173, 404] width 255 height 26
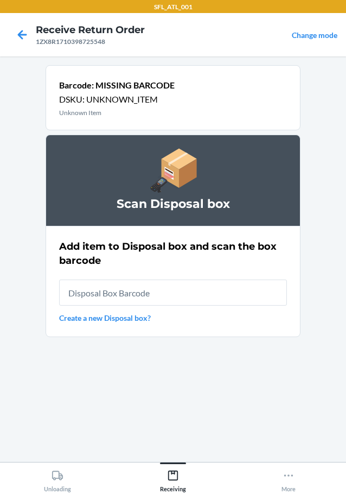
click at [159, 288] on input "text" at bounding box center [173, 293] width 228 height 26
type input "RB00000191O"
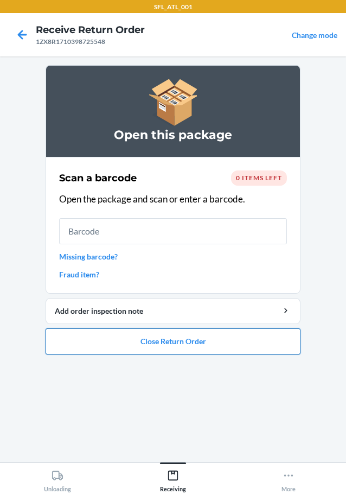
click at [201, 345] on button "Close Return Order" at bounding box center [173, 341] width 255 height 26
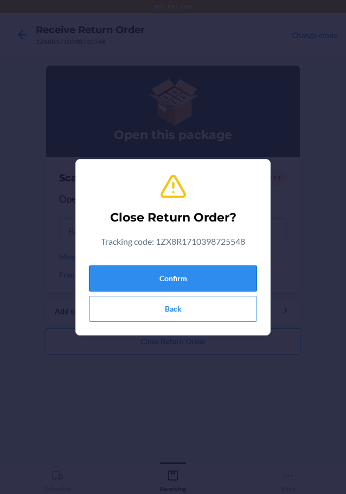
click at [196, 287] on button "Confirm" at bounding box center [173, 278] width 168 height 26
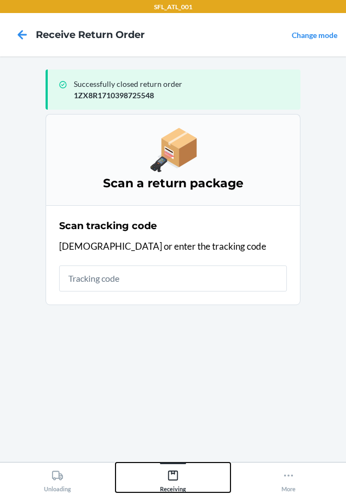
click at [173, 480] on icon at bounding box center [173, 476] width 10 height 10
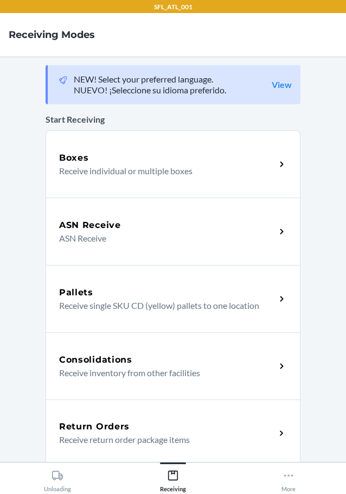
click at [117, 430] on h5 "Return Orders" at bounding box center [94, 426] width 71 height 13
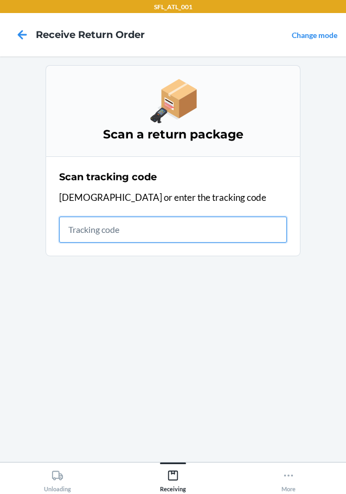
click at [90, 230] on input "text" at bounding box center [173, 230] width 228 height 26
type input "1ZR5940W0337047473"
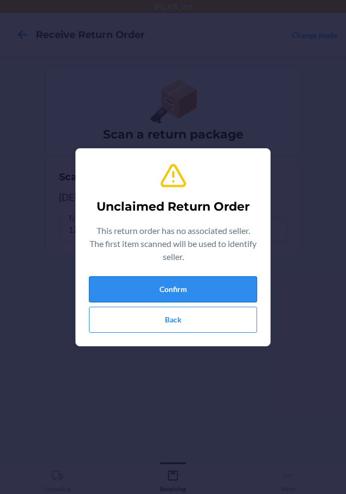
click at [206, 297] on button "Confirm" at bounding box center [173, 289] width 168 height 26
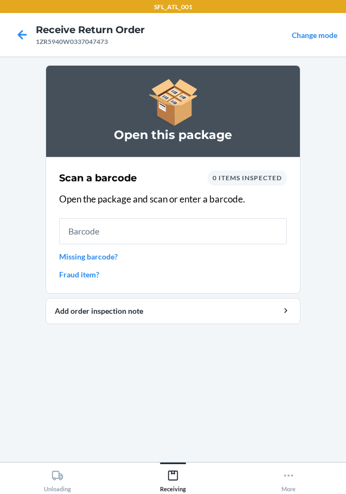
click at [140, 230] on input "text" at bounding box center [173, 231] width 228 height 26
type input "694485725"
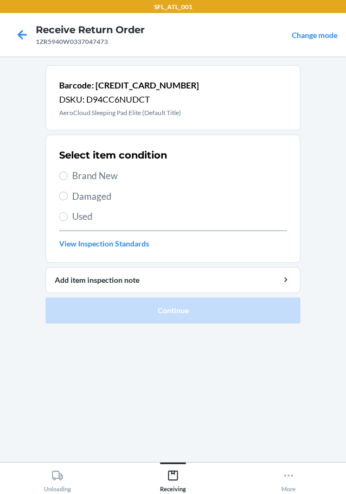
click at [110, 181] on span "Brand New" at bounding box center [179, 176] width 215 height 14
click at [68, 180] on input "Brand New" at bounding box center [63, 176] width 9 height 9
radio input "true"
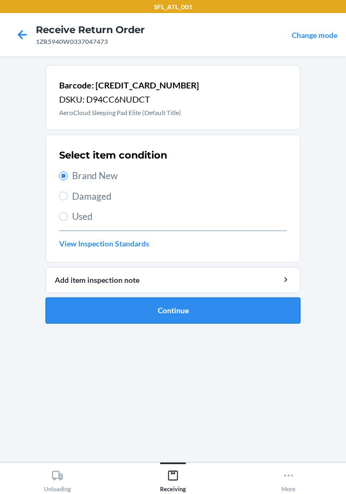
click at [168, 312] on button "Continue" at bounding box center [173, 310] width 255 height 26
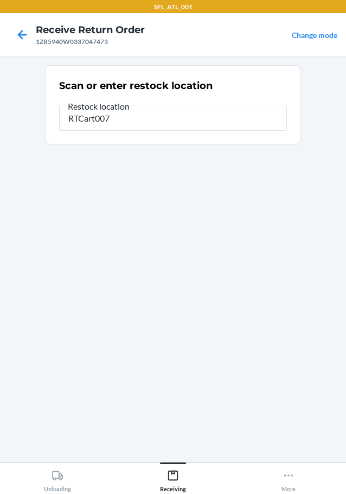
type input "RTCart007"
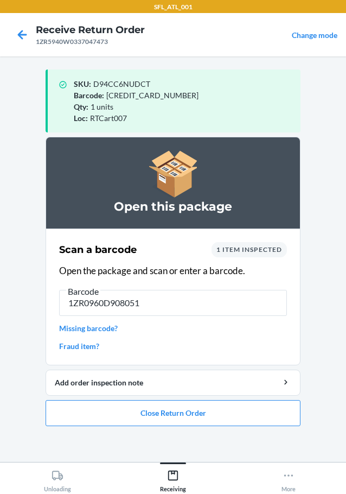
type input "1ZR0960D9080515"
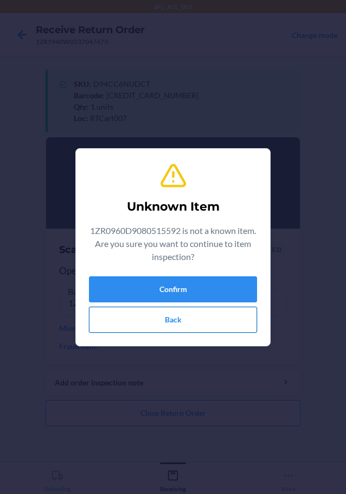
click at [184, 316] on button "Back" at bounding box center [173, 320] width 168 height 26
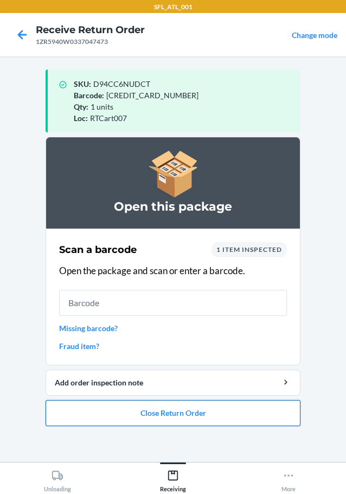
click at [173, 418] on button "Close Return Order" at bounding box center [173, 413] width 255 height 26
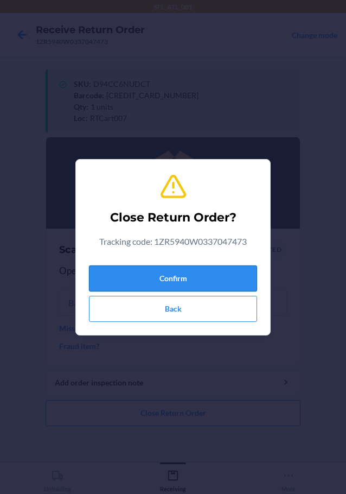
click at [182, 279] on button "Confirm" at bounding box center [173, 278] width 168 height 26
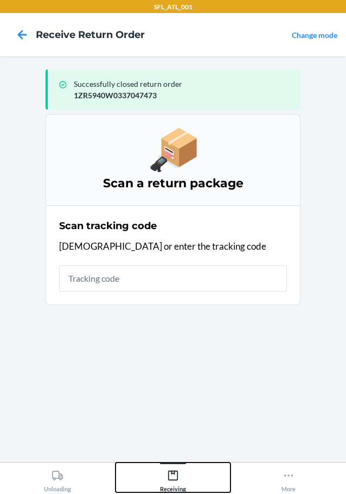
click at [180, 481] on div "Receiving" at bounding box center [173, 478] width 26 height 27
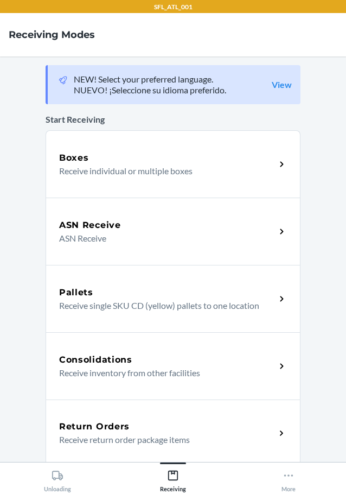
click at [99, 441] on p "Receive return order package items" at bounding box center [163, 439] width 208 height 13
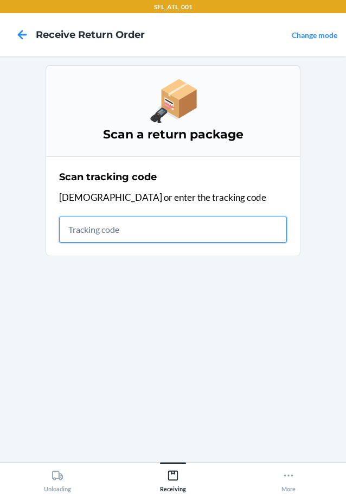
click at [102, 224] on input "text" at bounding box center [173, 230] width 228 height 26
type input "[US_VEHICLE_IDENTIFICATION_NUMBER]"
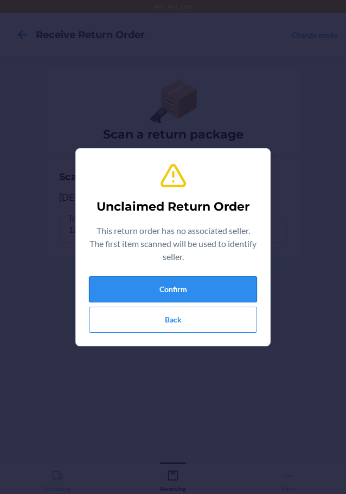
click at [200, 290] on button "Confirm" at bounding box center [173, 289] width 168 height 26
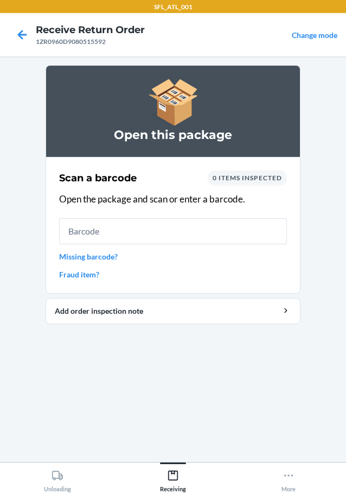
click at [110, 219] on input "text" at bounding box center [173, 231] width 228 height 26
type input "DU8Z9JVHX"
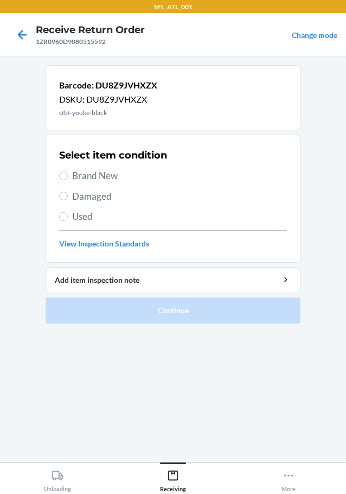
click at [96, 198] on span "Damaged" at bounding box center [179, 196] width 215 height 14
click at [68, 198] on input "Damaged" at bounding box center [63, 196] width 9 height 9
radio input "true"
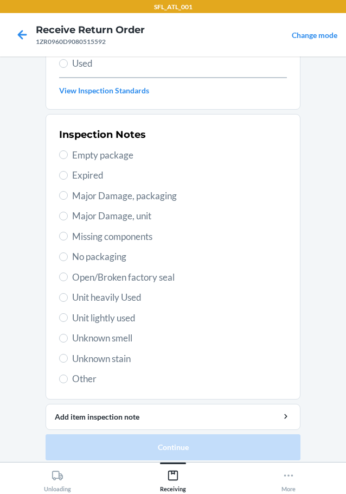
scroll to position [160, 0]
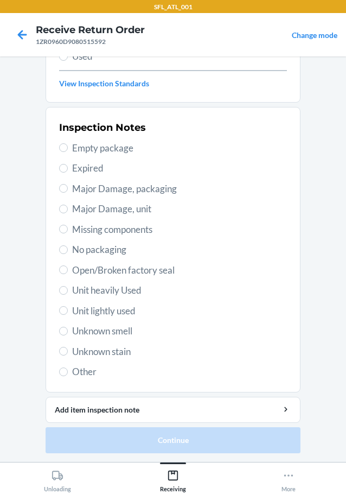
drag, startPoint x: 87, startPoint y: 371, endPoint x: 102, endPoint y: 384, distance: 19.6
click at [87, 372] on span "Other" at bounding box center [179, 372] width 215 height 14
click at [68, 372] on input "Other" at bounding box center [63, 371] width 9 height 9
radio input "true"
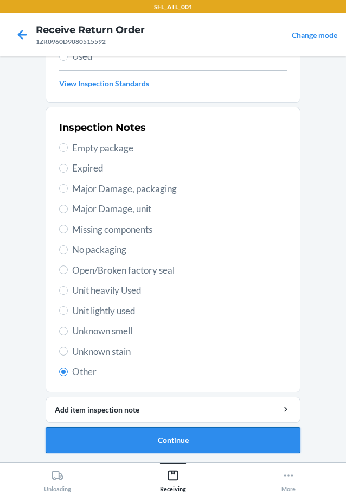
click at [155, 440] on button "Continue" at bounding box center [173, 440] width 255 height 26
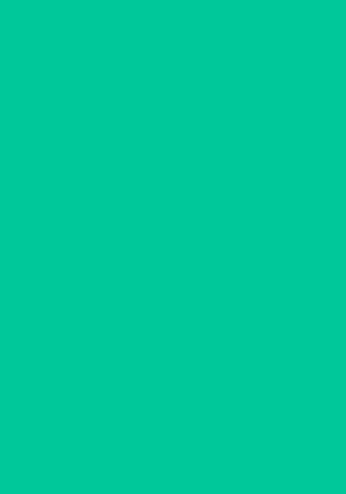
scroll to position [71, 0]
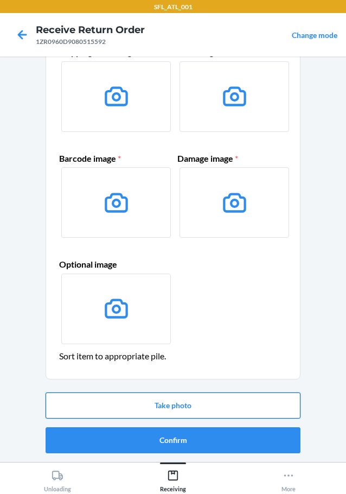
click at [157, 415] on button "Take photo" at bounding box center [173, 405] width 255 height 26
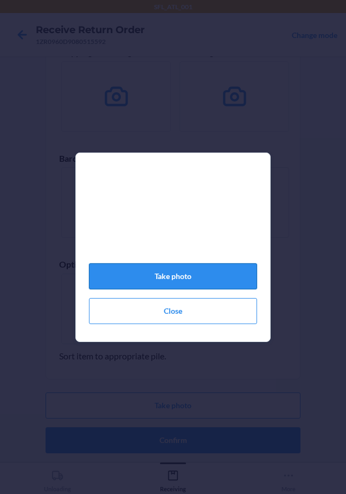
click at [179, 283] on button "Take photo" at bounding box center [173, 276] width 168 height 26
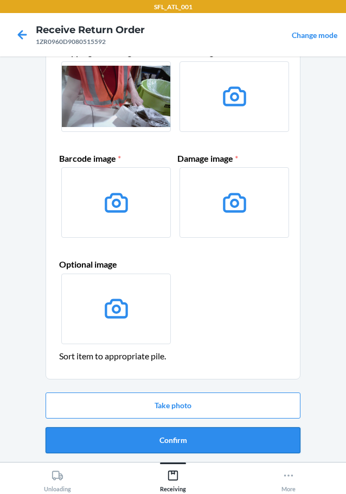
click at [153, 441] on button "Confirm" at bounding box center [173, 440] width 255 height 26
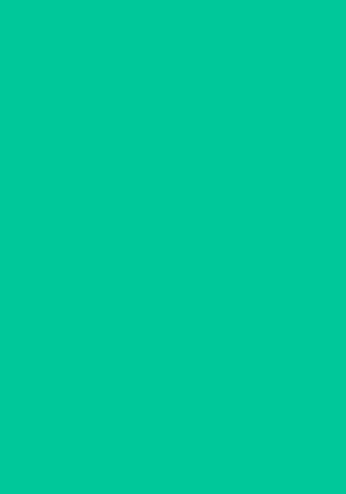
scroll to position [0, 0]
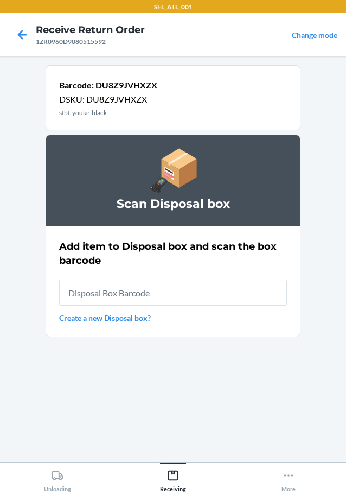
click at [141, 295] on input "text" at bounding box center [173, 293] width 228 height 26
type input "RB00000191O"
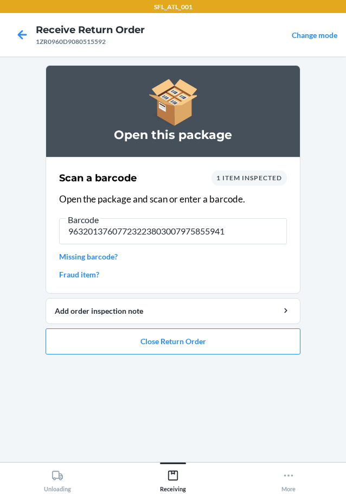
type input "963201376077232238030079758559418"
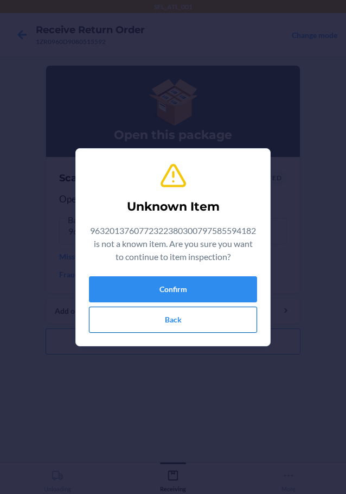
click at [186, 314] on button "Back" at bounding box center [173, 320] width 168 height 26
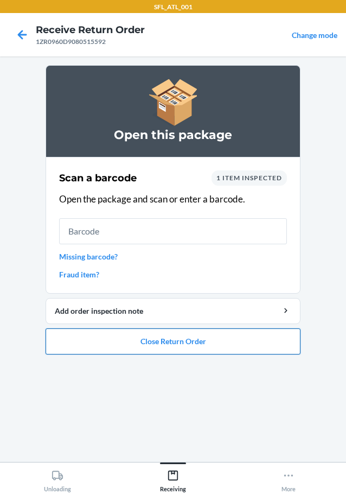
click at [167, 345] on button "Close Return Order" at bounding box center [173, 341] width 255 height 26
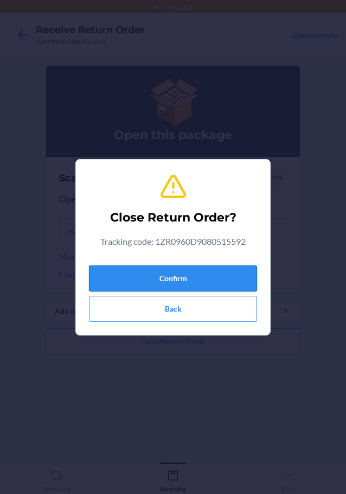
click at [178, 278] on button "Confirm" at bounding box center [173, 278] width 168 height 26
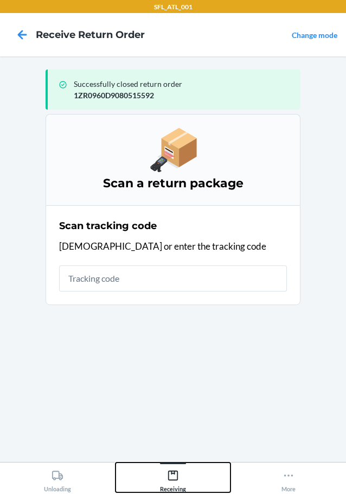
click at [169, 471] on icon at bounding box center [173, 476] width 10 height 10
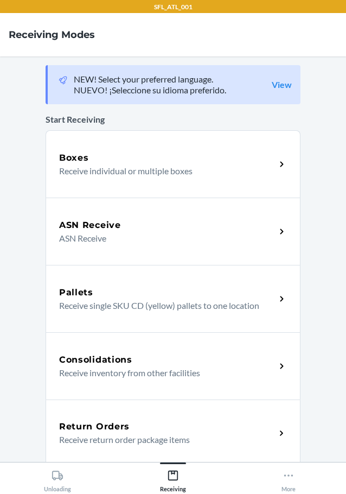
click at [84, 427] on h5 "Return Orders" at bounding box center [94, 426] width 71 height 13
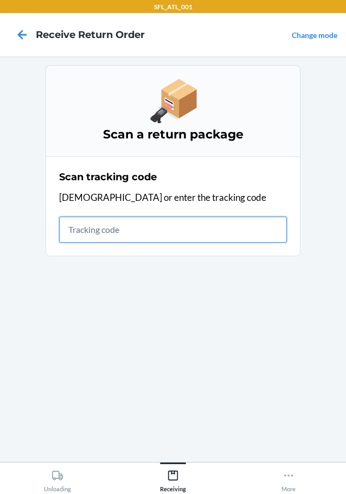
drag, startPoint x: 127, startPoint y: 225, endPoint x: 120, endPoint y: 219, distance: 9.2
click at [127, 225] on input "text" at bounding box center [173, 230] width 228 height 26
type input "963201376077232238030079758559418"
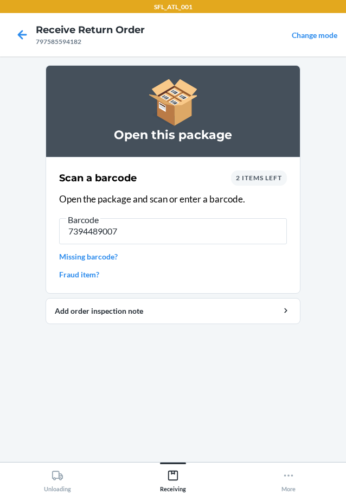
type input "73944890070"
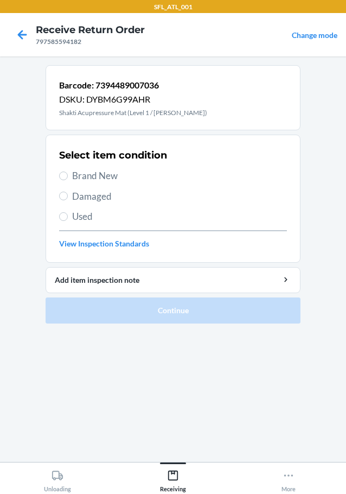
click at [88, 178] on span "Brand New" at bounding box center [179, 176] width 215 height 14
click at [68, 178] on input "Brand New" at bounding box center [63, 176] width 9 height 9
radio input "true"
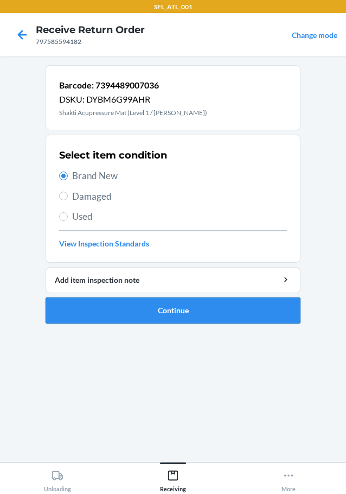
click at [200, 315] on button "Continue" at bounding box center [173, 310] width 255 height 26
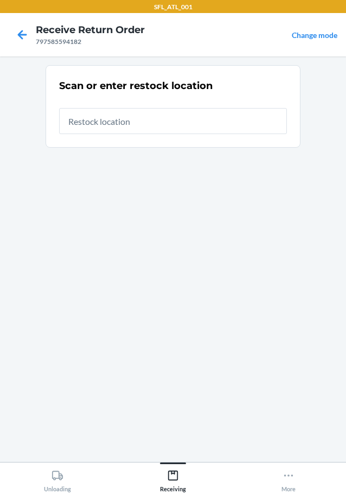
drag, startPoint x: 150, startPoint y: 126, endPoint x: 113, endPoint y: 106, distance: 41.8
click at [149, 124] on input "text" at bounding box center [173, 121] width 228 height 26
type input "RTCart007"
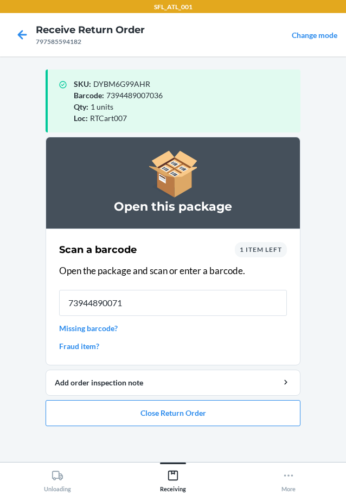
type input "739448900712"
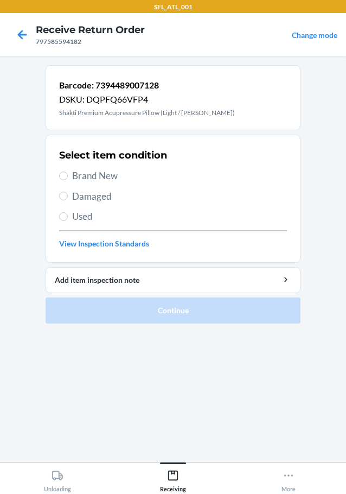
click at [96, 178] on span "Brand New" at bounding box center [179, 176] width 215 height 14
click at [68, 178] on input "Brand New" at bounding box center [63, 176] width 9 height 9
radio input "true"
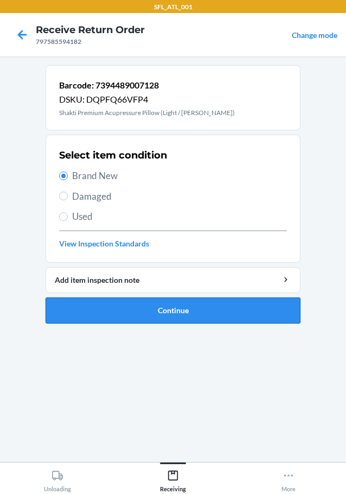
click at [164, 312] on button "Continue" at bounding box center [173, 310] width 255 height 26
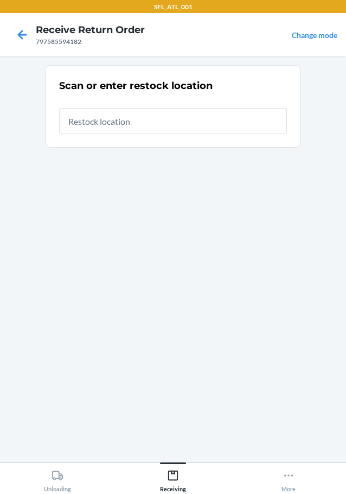
click at [107, 122] on input "text" at bounding box center [173, 121] width 228 height 26
type input "RTCart007"
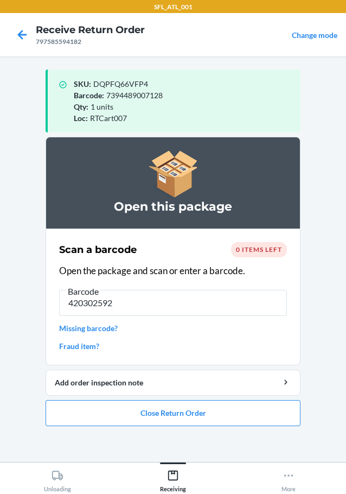
type input "4203025928"
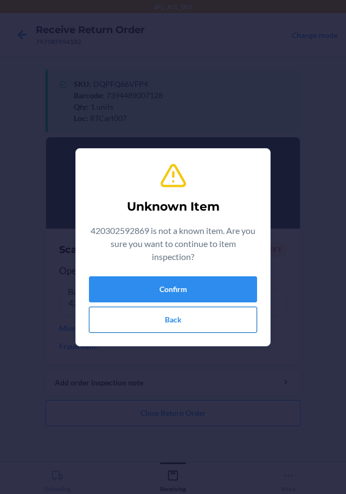
click at [153, 313] on button "Back" at bounding box center [173, 320] width 168 height 26
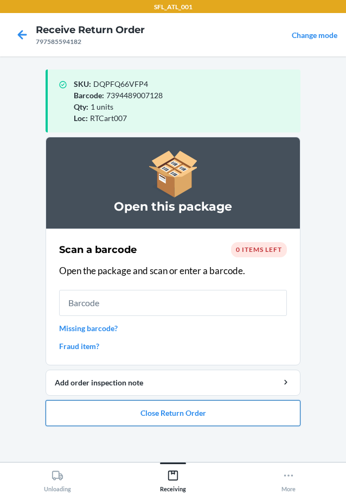
click at [171, 404] on button "Close Return Order" at bounding box center [173, 413] width 255 height 26
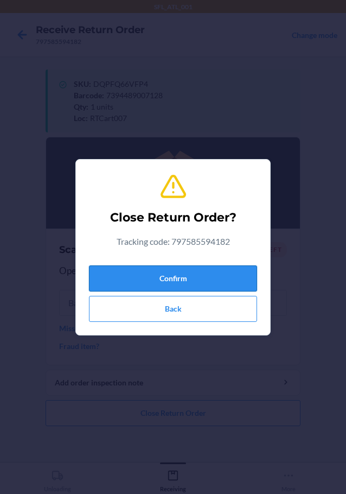
click at [184, 282] on button "Confirm" at bounding box center [173, 278] width 168 height 26
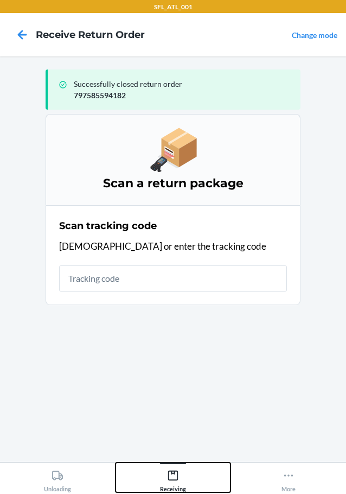
click at [176, 476] on icon at bounding box center [173, 476] width 12 height 12
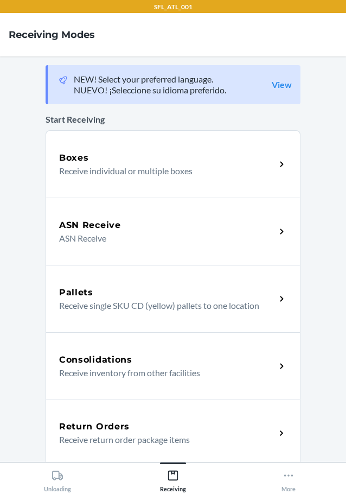
click at [130, 437] on p "Receive return order package items" at bounding box center [163, 439] width 208 height 13
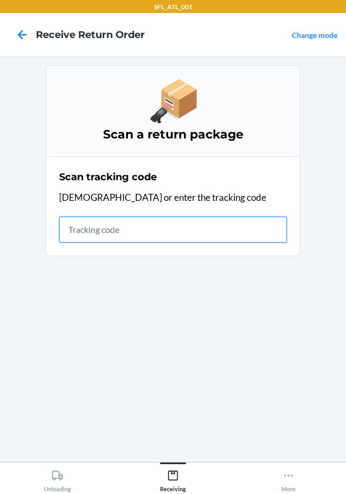
click at [110, 228] on input "text" at bounding box center [173, 230] width 228 height 26
type input "1ZR0960D90880724"
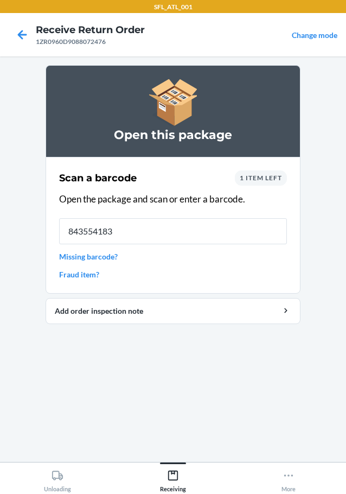
type input "8435541831"
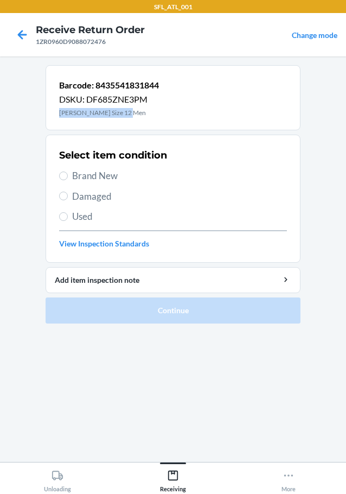
drag, startPoint x: 57, startPoint y: 113, endPoint x: 140, endPoint y: 114, distance: 83.1
click at [140, 114] on div "Barcode: 8435541831844 DSKU: DF685ZNE3PM [PERSON_NAME] Size 12 Men" at bounding box center [173, 97] width 255 height 65
click at [83, 214] on span "Used" at bounding box center [179, 217] width 215 height 14
click at [68, 214] on input "Used" at bounding box center [63, 216] width 9 height 9
radio input "true"
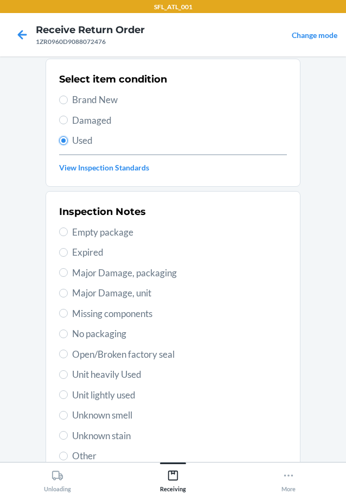
scroll to position [160, 0]
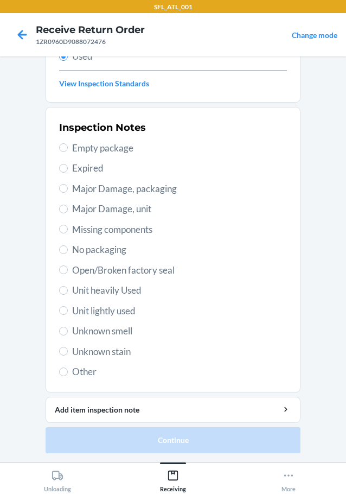
click at [113, 289] on span "Unit heavily Used" at bounding box center [179, 290] width 215 height 14
click at [68, 289] on input "Unit heavily Used" at bounding box center [63, 290] width 9 height 9
radio input "true"
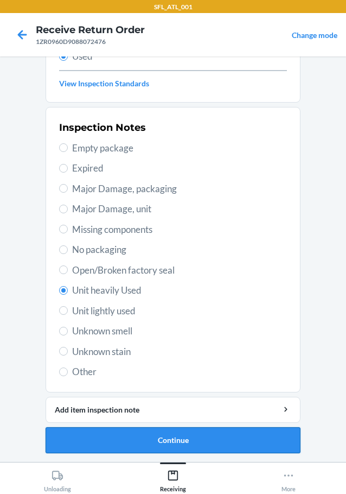
click at [175, 445] on button "Continue" at bounding box center [173, 440] width 255 height 26
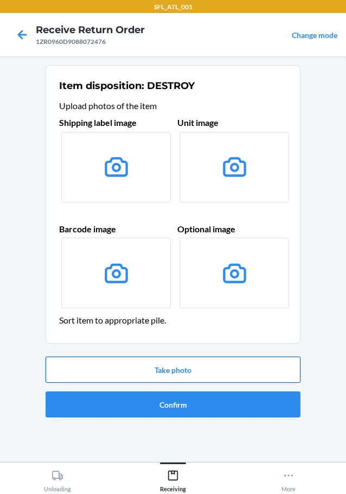
click at [166, 366] on button "Take photo" at bounding box center [173, 370] width 255 height 26
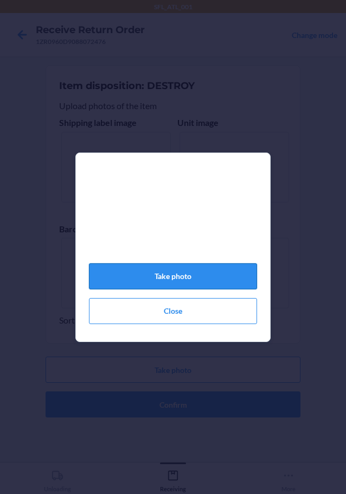
click at [186, 277] on button "Take photo" at bounding box center [173, 276] width 168 height 26
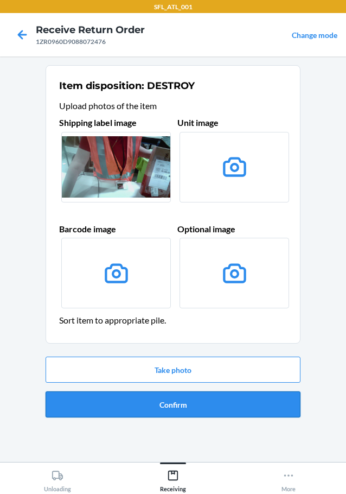
click at [189, 403] on button "Confirm" at bounding box center [173, 404] width 255 height 26
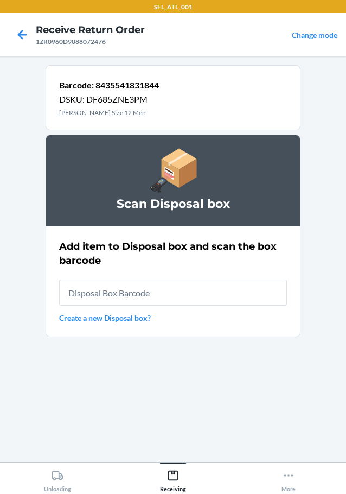
click at [140, 296] on input "text" at bounding box center [173, 293] width 228 height 26
type input "RB00000191O"
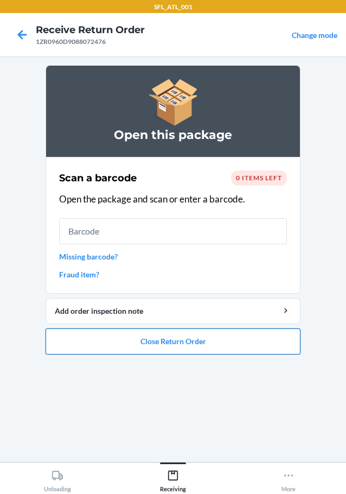
click at [208, 340] on button "Close Return Order" at bounding box center [173, 341] width 255 height 26
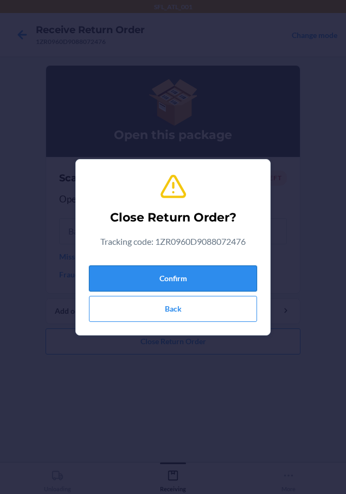
click at [207, 271] on button "Confirm" at bounding box center [173, 278] width 168 height 26
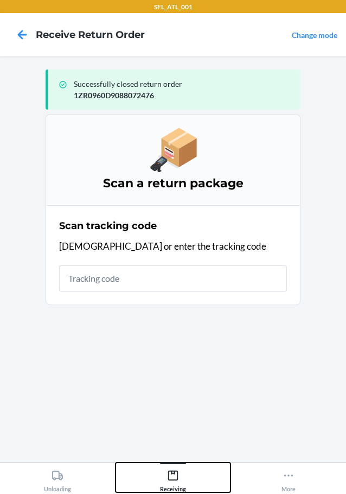
drag, startPoint x: 178, startPoint y: 480, endPoint x: 175, endPoint y: 469, distance: 11.2
click at [178, 480] on icon at bounding box center [173, 476] width 12 height 12
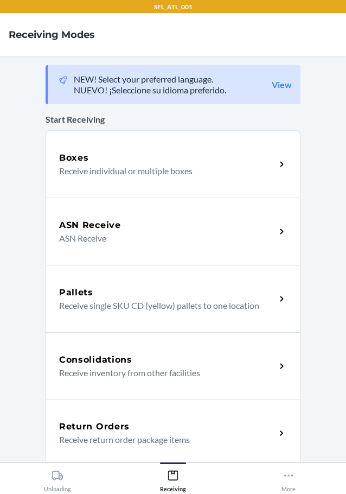
click at [150, 434] on p "Receive return order package items" at bounding box center [163, 439] width 208 height 13
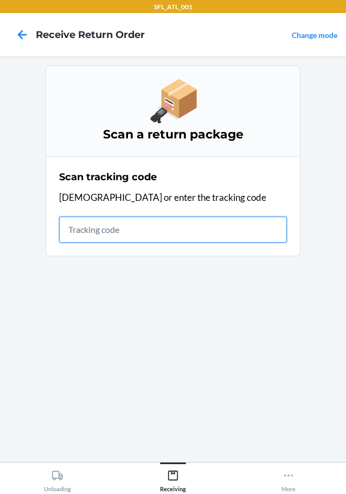
click at [75, 231] on input "text" at bounding box center [173, 230] width 228 height 26
type input "1Z1804F1030177"
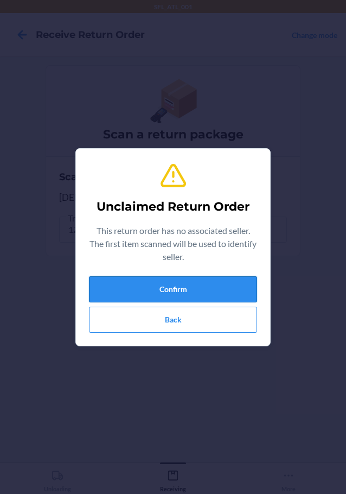
click at [150, 279] on button "Confirm" at bounding box center [173, 289] width 168 height 26
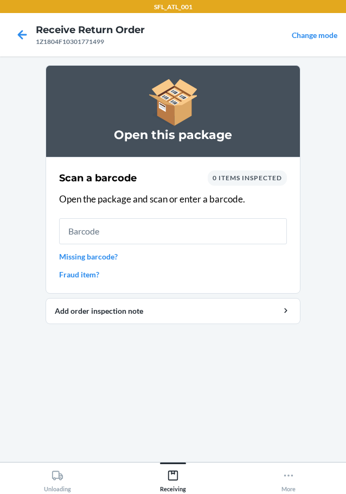
click at [127, 234] on input "text" at bounding box center [173, 231] width 228 height 26
type input "890547900793"
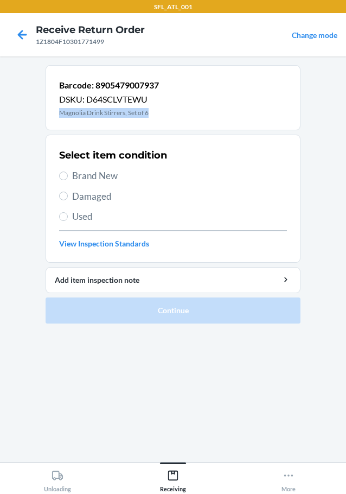
drag, startPoint x: 60, startPoint y: 115, endPoint x: 150, endPoint y: 118, distance: 90.7
click at [150, 118] on div "Barcode: 8905479007937 DSKU: D64SCLVTEWU Magnolia Drink Stirrers, Set of 6" at bounding box center [173, 97] width 255 height 65
click at [94, 177] on span "Brand New" at bounding box center [179, 176] width 215 height 14
click at [68, 177] on input "Brand New" at bounding box center [63, 176] width 9 height 9
radio input "true"
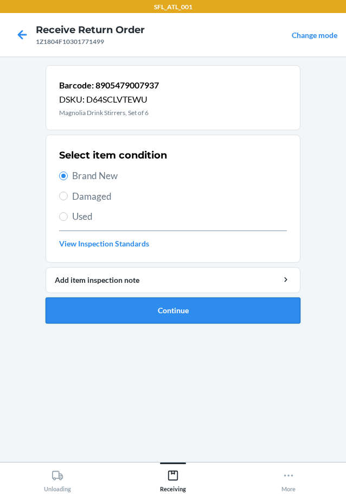
click at [157, 313] on button "Continue" at bounding box center [173, 310] width 255 height 26
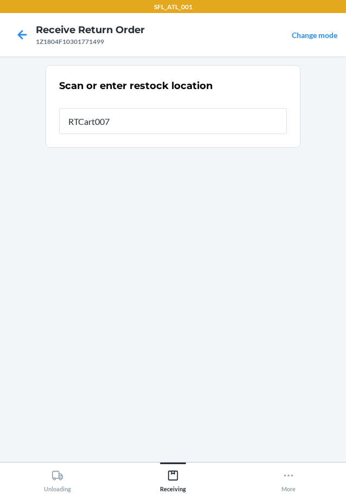
type input "RTCart007"
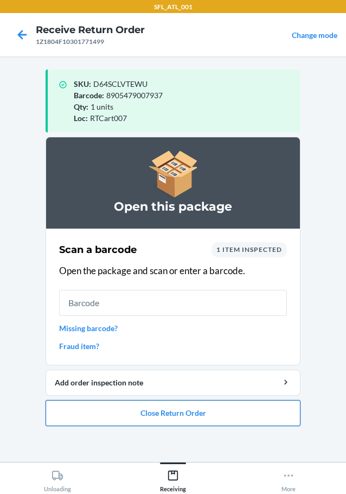
click at [156, 419] on button "Close Return Order" at bounding box center [173, 413] width 255 height 26
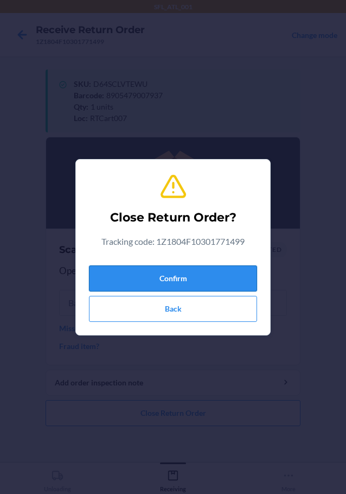
click at [166, 275] on button "Confirm" at bounding box center [173, 278] width 168 height 26
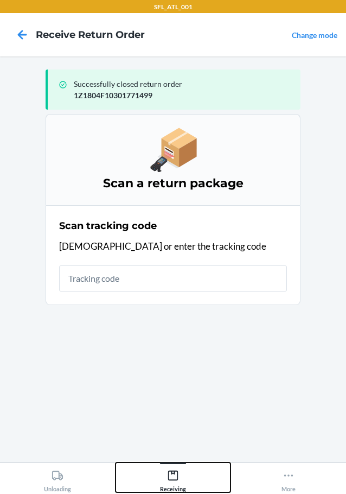
click at [175, 466] on div "Receiving" at bounding box center [173, 478] width 26 height 27
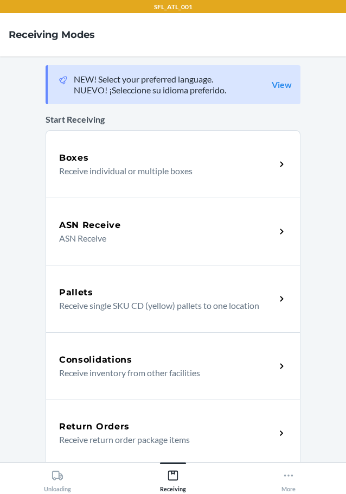
click at [95, 408] on div "Return Orders Receive return order package items" at bounding box center [173, 433] width 255 height 67
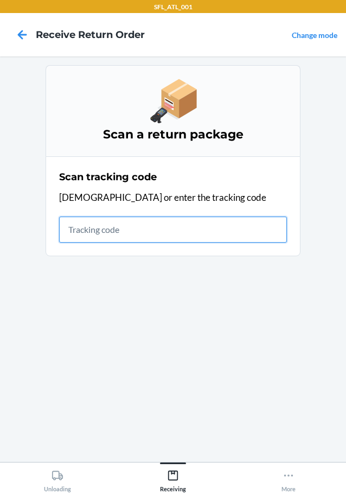
click at [104, 235] on input "text" at bounding box center [173, 230] width 228 height 26
type input "[US_VEHICLE_IDENTIFICATION_NUMBER]"
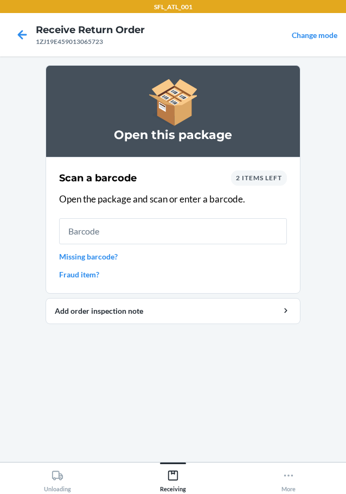
click at [110, 258] on link "Missing barcode?" at bounding box center [173, 256] width 228 height 11
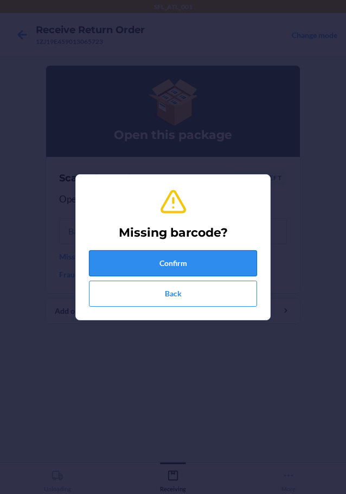
click at [173, 265] on button "Confirm" at bounding box center [173, 263] width 168 height 26
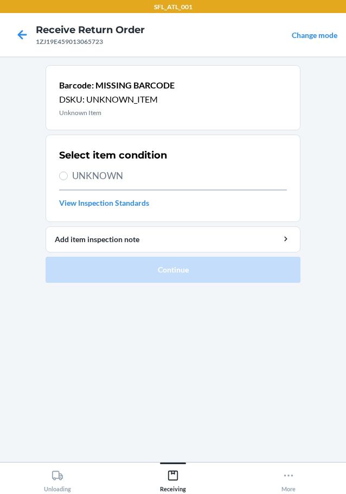
click at [112, 182] on span "UNKNOWN" at bounding box center [179, 176] width 215 height 14
click at [68, 180] on input "UNKNOWN" at bounding box center [63, 176] width 9 height 9
radio input "true"
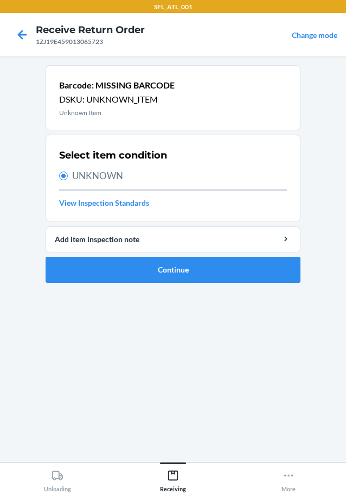
click at [111, 180] on span "UNKNOWN" at bounding box center [179, 176] width 215 height 14
click at [68, 180] on input "UNKNOWN" at bounding box center [63, 176] width 9 height 9
click at [164, 275] on button "Continue" at bounding box center [173, 270] width 255 height 26
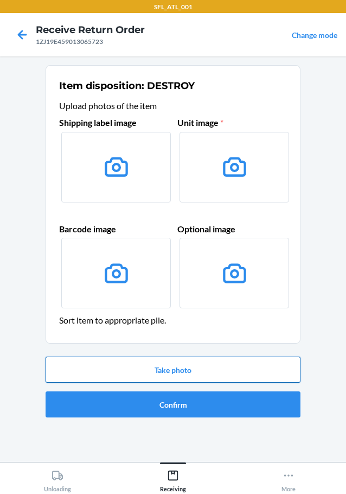
click at [162, 370] on button "Take photo" at bounding box center [173, 370] width 255 height 26
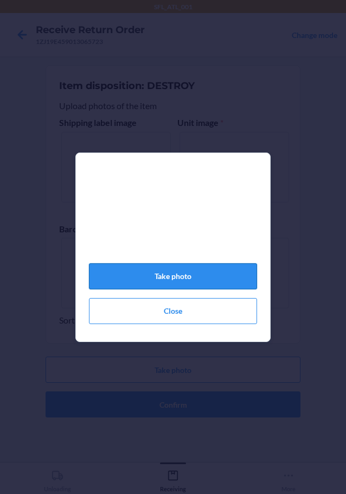
click at [167, 283] on button "Take photo" at bounding box center [173, 276] width 168 height 26
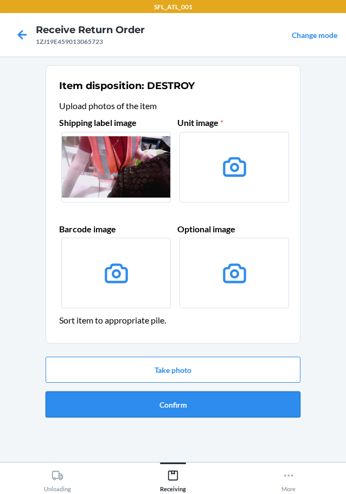
click at [175, 400] on button "Confirm" at bounding box center [173, 404] width 255 height 26
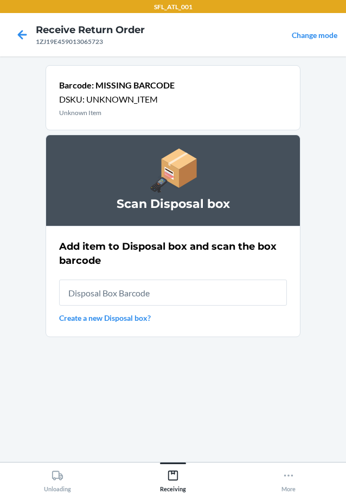
click at [138, 290] on input "text" at bounding box center [173, 293] width 228 height 26
type input "RB00000191O"
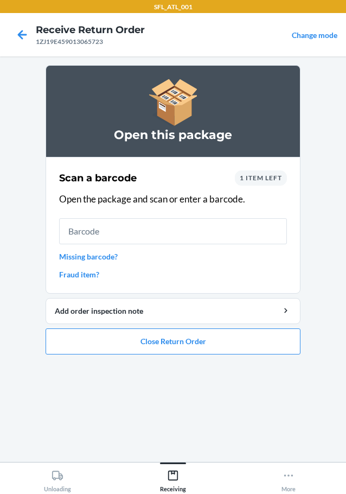
click at [91, 239] on input "text" at bounding box center [173, 231] width 228 height 26
click at [86, 235] on input "text" at bounding box center [173, 231] width 228 height 26
click at [92, 261] on link "Missing barcode?" at bounding box center [173, 256] width 228 height 11
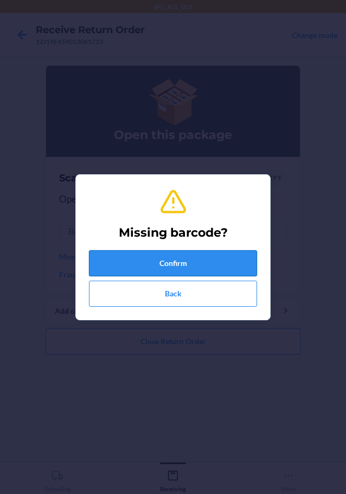
click at [174, 258] on button "Confirm" at bounding box center [173, 263] width 168 height 26
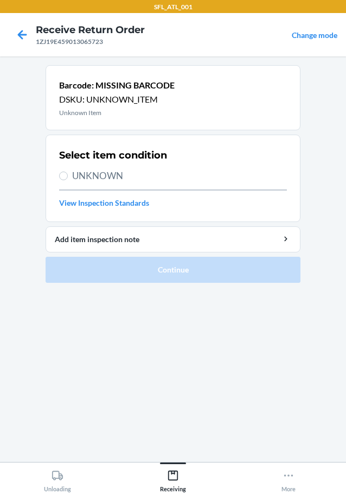
click at [96, 179] on span "UNKNOWN" at bounding box center [179, 176] width 215 height 14
click at [68, 179] on input "UNKNOWN" at bounding box center [63, 176] width 9 height 9
radio input "true"
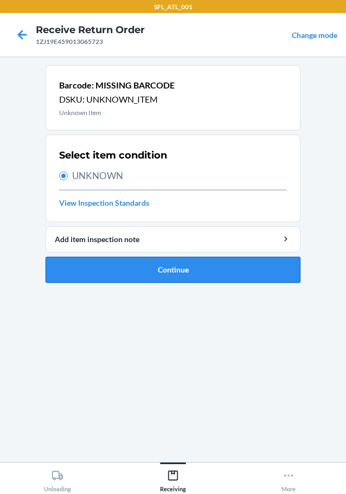
click at [171, 272] on button "Continue" at bounding box center [173, 270] width 255 height 26
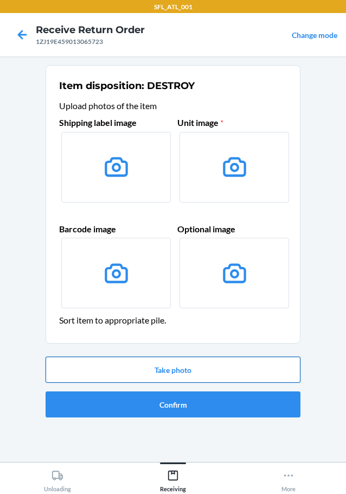
click at [165, 372] on button "Take photo" at bounding box center [173, 370] width 255 height 26
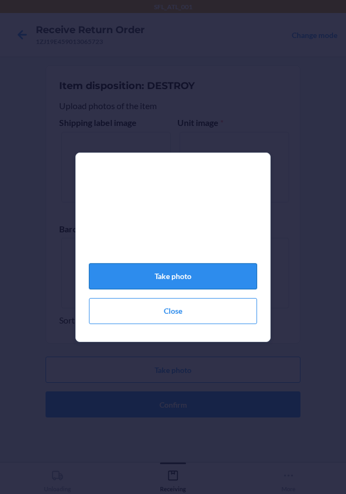
click at [181, 284] on button "Take photo" at bounding box center [173, 276] width 168 height 26
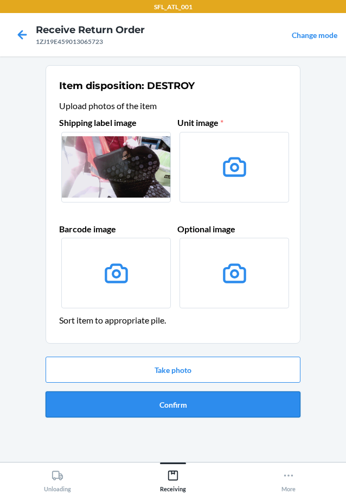
click at [202, 403] on button "Confirm" at bounding box center [173, 404] width 255 height 26
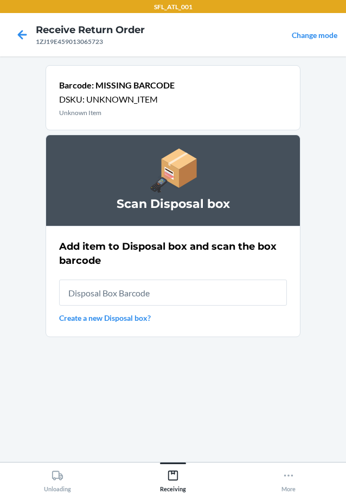
click at [162, 299] on input "text" at bounding box center [173, 293] width 228 height 26
type input "RB00000191O"
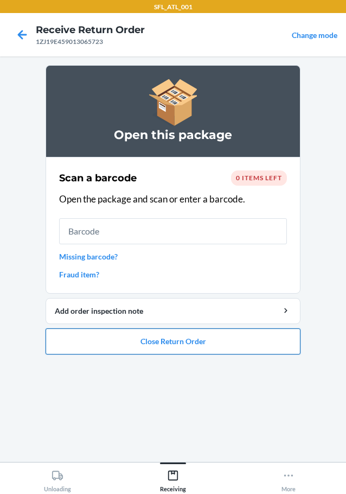
click at [166, 346] on button "Close Return Order" at bounding box center [173, 341] width 255 height 26
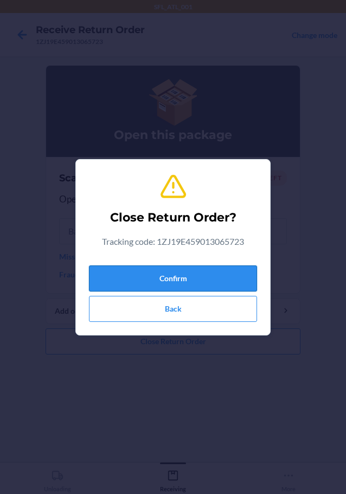
click at [170, 272] on button "Confirm" at bounding box center [173, 278] width 168 height 26
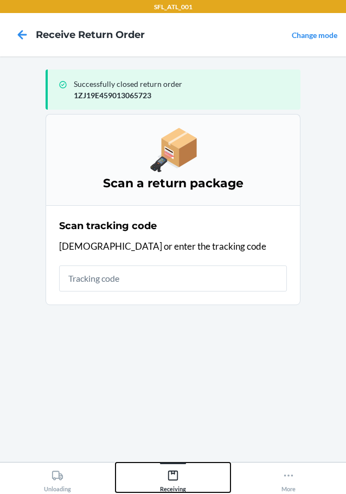
click at [184, 465] on button "Receiving" at bounding box center [174, 477] width 116 height 30
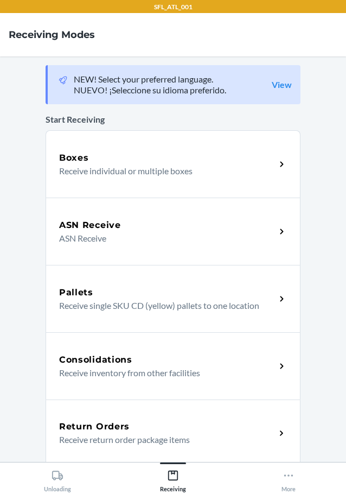
click at [112, 427] on h5 "Return Orders" at bounding box center [94, 426] width 71 height 13
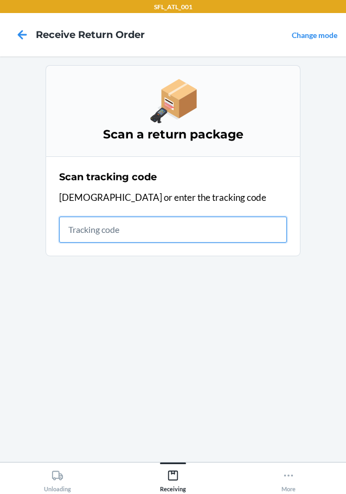
click at [92, 224] on input "text" at bounding box center [173, 230] width 228 height 26
type input "9622001560009805711200884348049292"
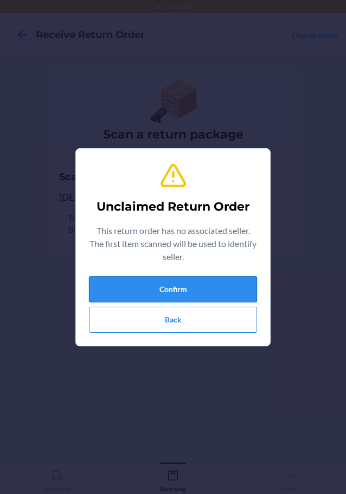
click at [187, 296] on button "Confirm" at bounding box center [173, 289] width 168 height 26
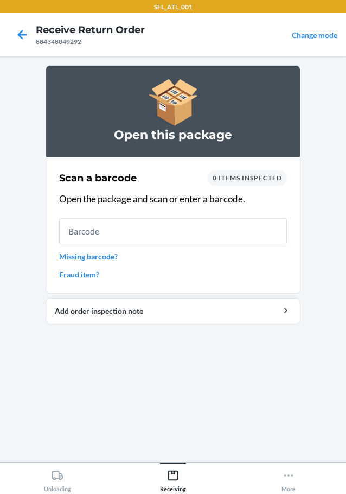
click at [137, 217] on div "Scan a barcode 0 items inspected Open the package and scan or enter a barcode. …" at bounding box center [173, 225] width 228 height 116
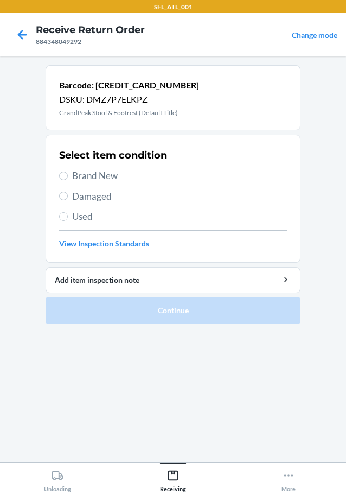
drag, startPoint x: 86, startPoint y: 175, endPoint x: 121, endPoint y: 187, distance: 36.7
click at [89, 174] on span "Brand New" at bounding box center [179, 176] width 215 height 14
click at [64, 180] on label "Brand New" at bounding box center [173, 176] width 228 height 14
click at [64, 180] on input "Brand New" at bounding box center [63, 176] width 9 height 9
radio input "true"
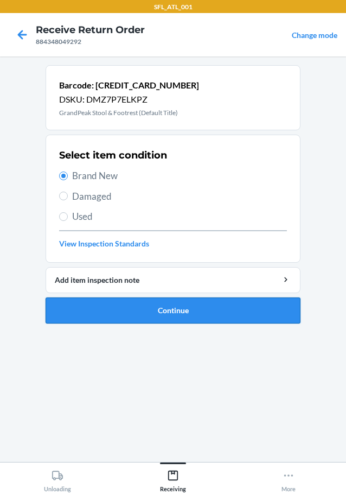
click at [193, 313] on button "Continue" at bounding box center [173, 310] width 255 height 26
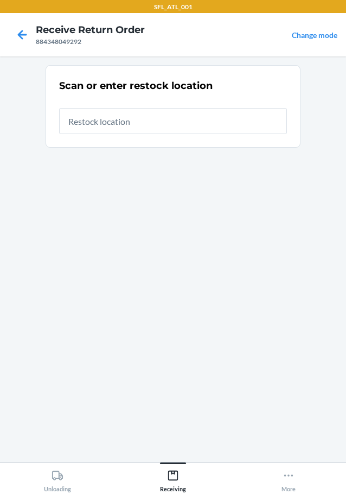
click at [131, 130] on input "text" at bounding box center [173, 121] width 228 height 26
type input "RTCart007"
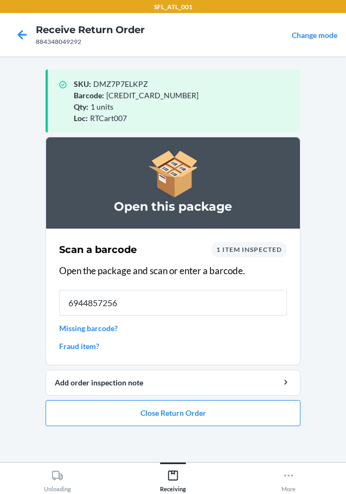
type input "69448572563"
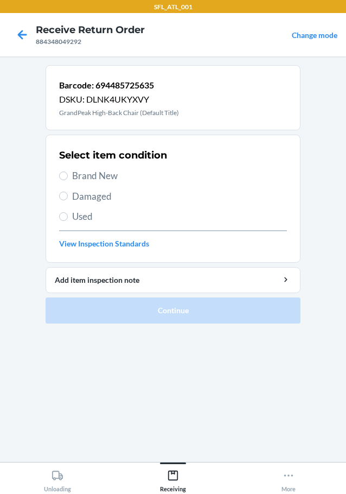
click at [93, 199] on span "Damaged" at bounding box center [179, 196] width 215 height 14
click at [68, 199] on input "Damaged" at bounding box center [63, 196] width 9 height 9
radio input "true"
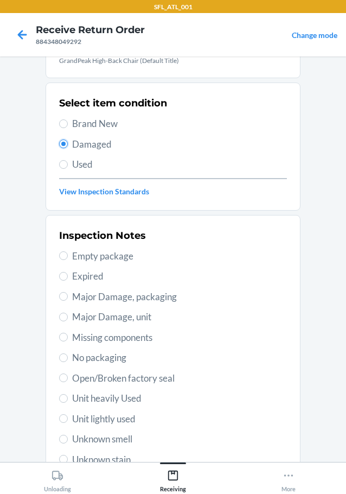
scroll to position [160, 0]
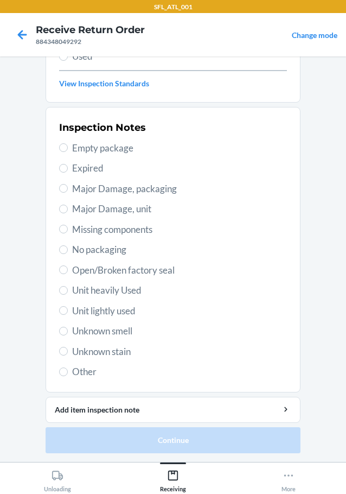
click at [85, 371] on span "Other" at bounding box center [179, 372] width 215 height 14
click at [68, 371] on input "Other" at bounding box center [63, 371] width 9 height 9
radio input "true"
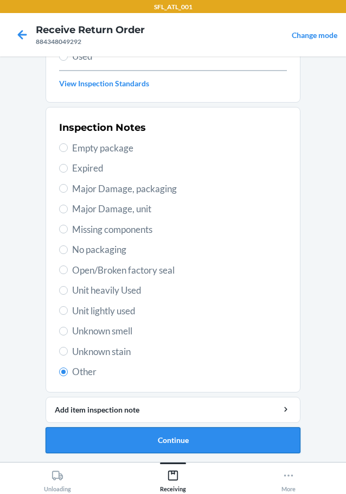
click at [172, 445] on button "Continue" at bounding box center [173, 440] width 255 height 26
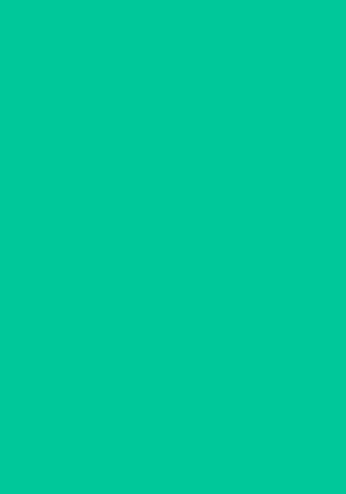
scroll to position [71, 0]
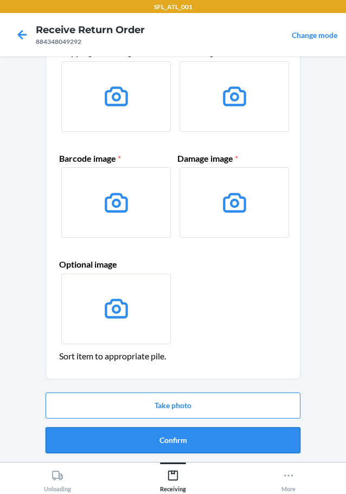
click at [179, 445] on button "Confirm" at bounding box center [173, 440] width 255 height 26
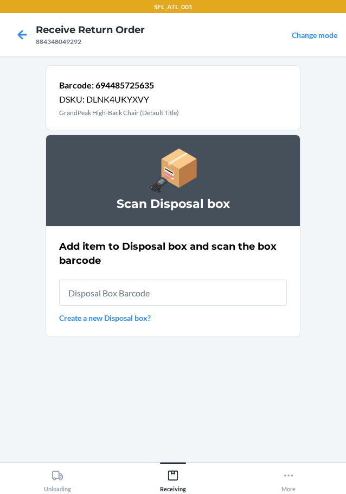
drag, startPoint x: 121, startPoint y: 296, endPoint x: 116, endPoint y: 283, distance: 14.4
click at [121, 296] on input "text" at bounding box center [173, 293] width 228 height 26
type input "RB00000191O"
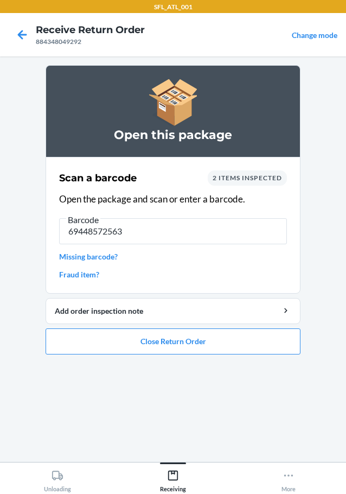
type input "694485725635"
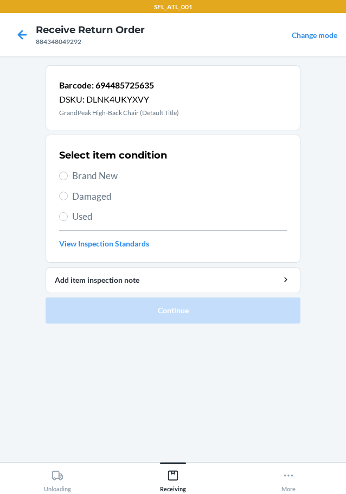
click at [104, 176] on span "Brand New" at bounding box center [179, 176] width 215 height 14
click at [68, 176] on input "Brand New" at bounding box center [63, 176] width 9 height 9
radio input "true"
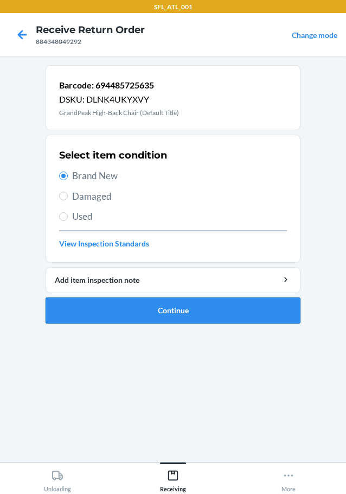
click at [186, 309] on button "Continue" at bounding box center [173, 310] width 255 height 26
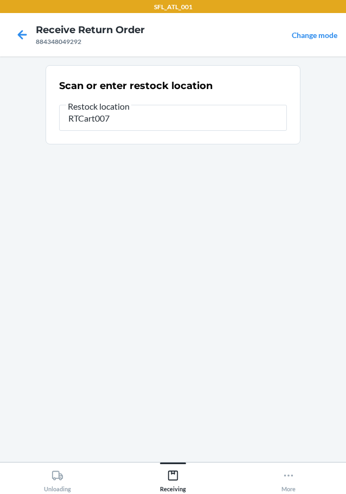
type input "RTCart007"
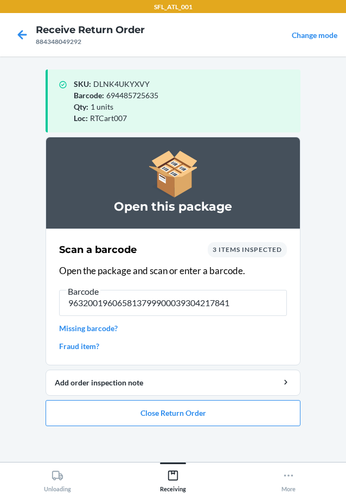
type input "9632001960658137999000393042178414"
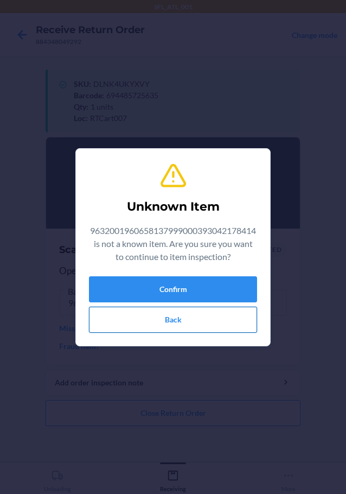
click at [179, 318] on button "Back" at bounding box center [173, 320] width 168 height 26
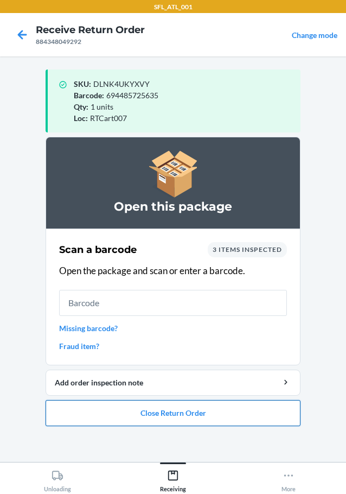
click at [245, 418] on button "Close Return Order" at bounding box center [173, 413] width 255 height 26
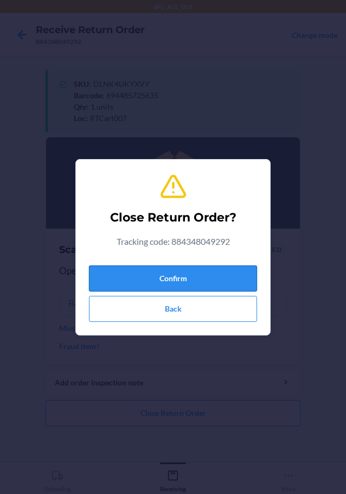
click at [180, 274] on button "Confirm" at bounding box center [173, 278] width 168 height 26
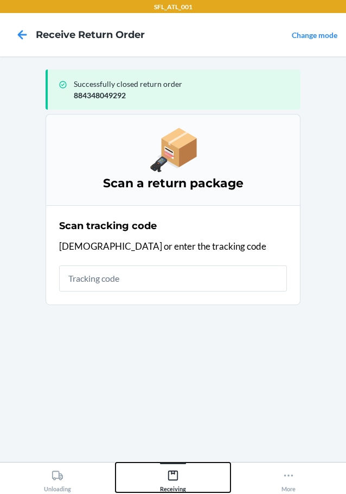
click at [168, 478] on icon at bounding box center [173, 476] width 10 height 10
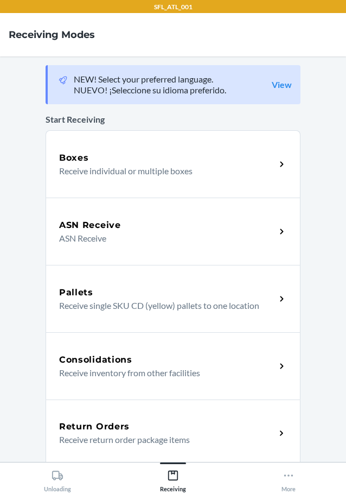
click at [94, 445] on p "Receive return order package items" at bounding box center [163, 439] width 208 height 13
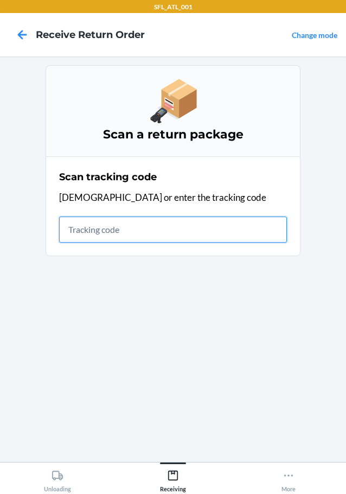
click at [159, 233] on input "text" at bounding box center [173, 230] width 228 height 26
click at [164, 224] on input "text" at bounding box center [173, 230] width 228 height 26
type input "9632001960658137999000393042178"
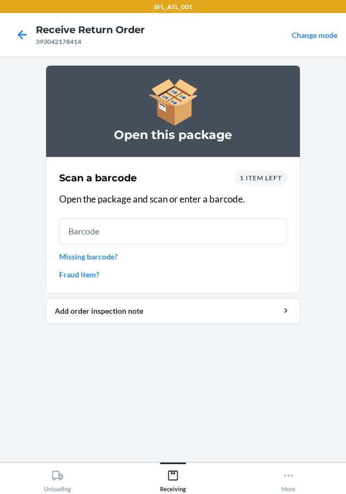
click at [106, 260] on link "Missing barcode?" at bounding box center [173, 256] width 228 height 11
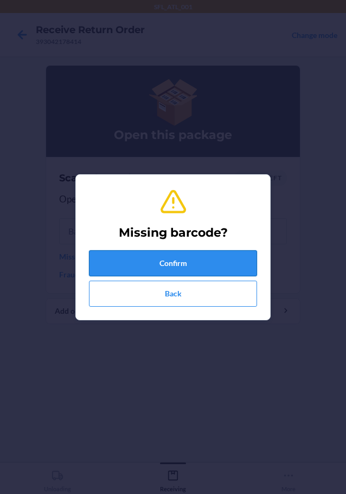
click at [176, 272] on button "Confirm" at bounding box center [173, 263] width 168 height 26
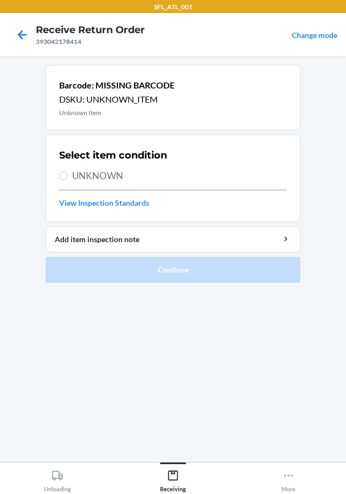
click at [96, 175] on span "UNKNOWN" at bounding box center [179, 176] width 215 height 14
click at [68, 175] on input "UNKNOWN" at bounding box center [63, 176] width 9 height 9
radio input "true"
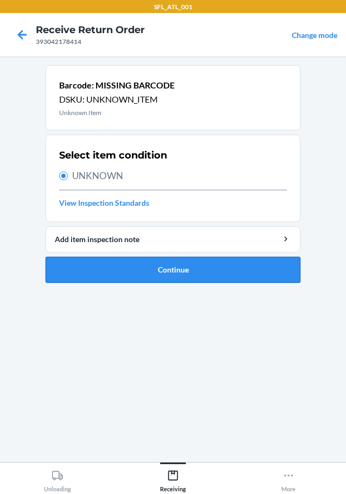
click at [189, 268] on button "Continue" at bounding box center [173, 270] width 255 height 26
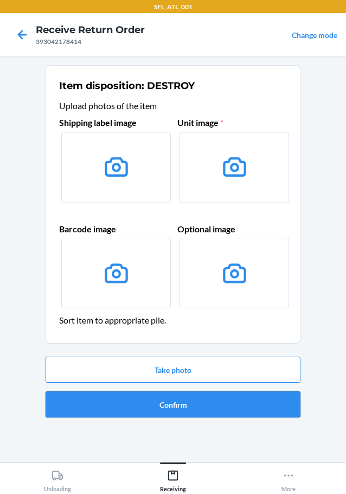
click at [182, 400] on button "Confirm" at bounding box center [173, 404] width 255 height 26
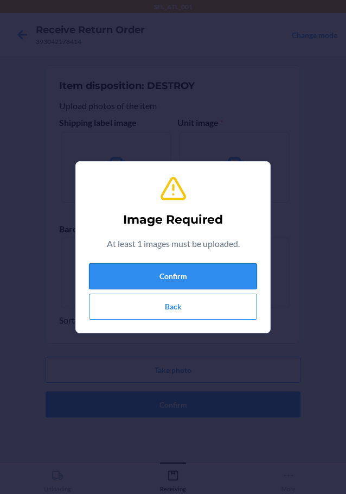
click at [192, 279] on button "Confirm" at bounding box center [173, 276] width 168 height 26
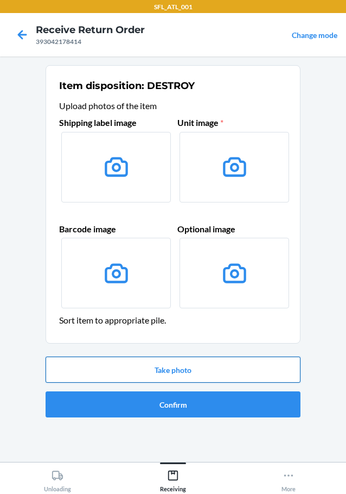
click at [167, 372] on button "Take photo" at bounding box center [173, 370] width 255 height 26
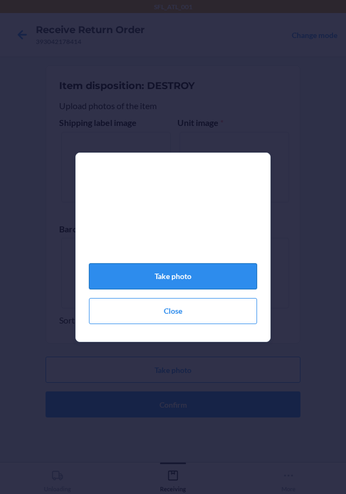
click at [163, 279] on button "Take photo" at bounding box center [173, 276] width 168 height 26
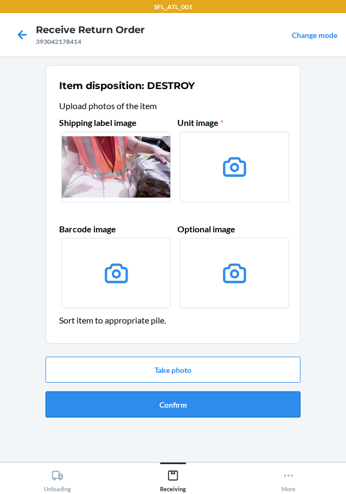
click at [172, 409] on button "Confirm" at bounding box center [173, 404] width 255 height 26
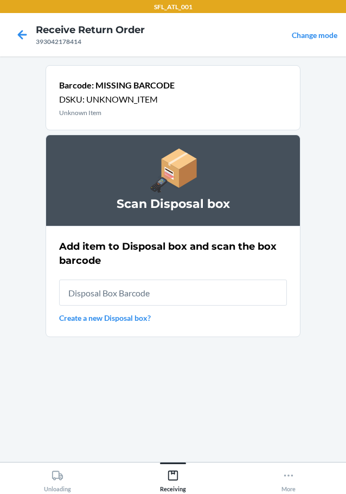
click at [103, 288] on input "text" at bounding box center [173, 293] width 228 height 26
type input "RB00000191O"
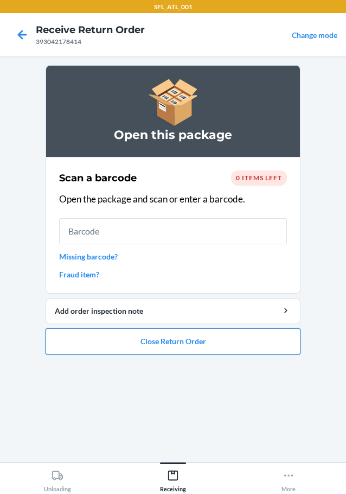
click at [150, 335] on button "Close Return Order" at bounding box center [173, 341] width 255 height 26
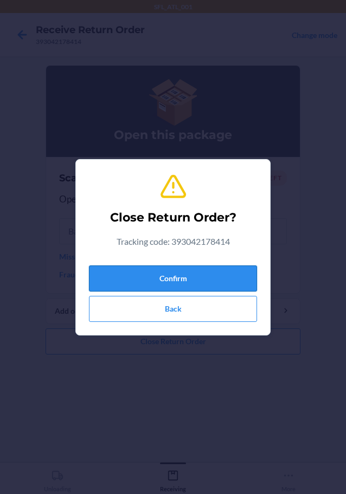
click at [172, 272] on button "Confirm" at bounding box center [173, 278] width 168 height 26
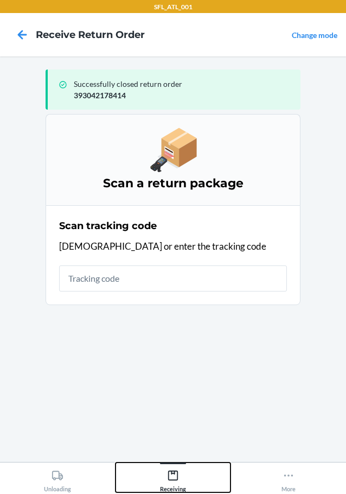
click at [176, 470] on icon at bounding box center [173, 476] width 12 height 12
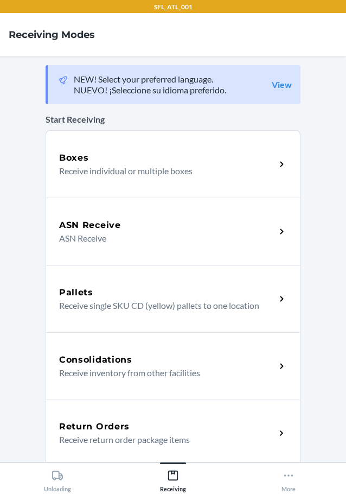
click at [90, 433] on p "Receive return order package items" at bounding box center [163, 439] width 208 height 13
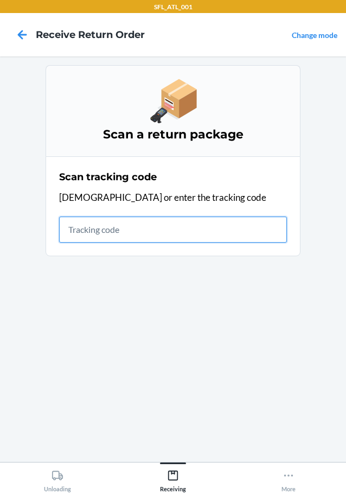
click at [128, 239] on input "text" at bounding box center [173, 230] width 228 height 26
type input "D5MMA79CKRX"
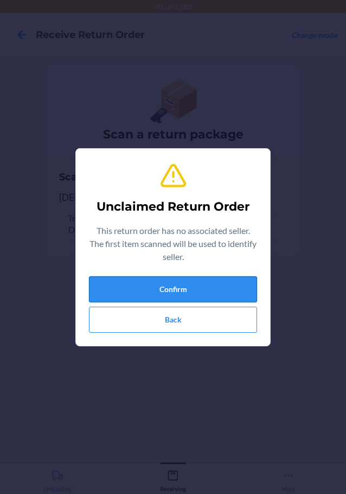
click at [172, 293] on button "Confirm" at bounding box center [173, 289] width 168 height 26
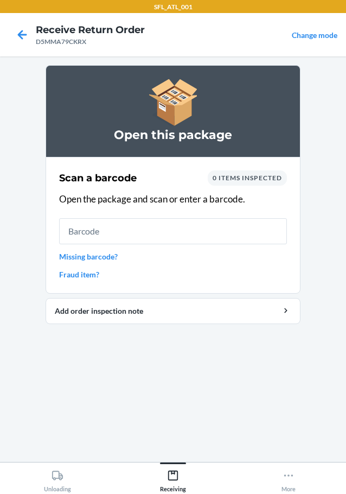
click at [123, 232] on input "text" at bounding box center [173, 231] width 228 height 26
type input "D5MMA79CKR"
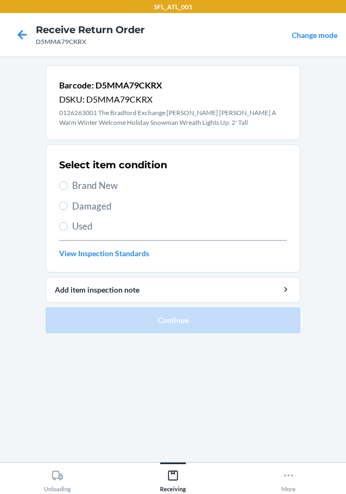
click at [88, 231] on span "Used" at bounding box center [179, 226] width 215 height 14
click at [68, 231] on input "Used" at bounding box center [63, 226] width 9 height 9
radio input "true"
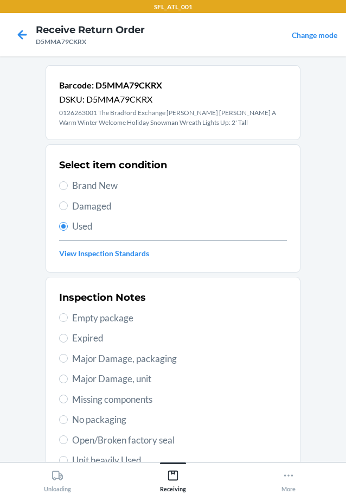
click at [72, 205] on span "Damaged" at bounding box center [179, 206] width 215 height 14
click at [68, 205] on input "Damaged" at bounding box center [63, 205] width 9 height 9
radio input "true"
radio input "false"
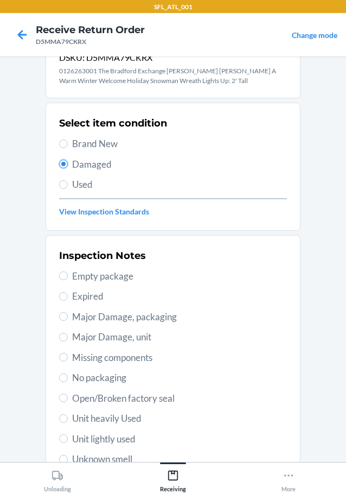
scroll to position [163, 0]
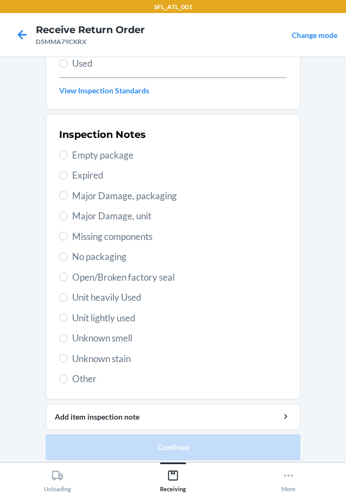
click at [90, 379] on span "Other" at bounding box center [179, 379] width 215 height 14
click at [68, 379] on input "Other" at bounding box center [63, 379] width 9 height 9
radio input "true"
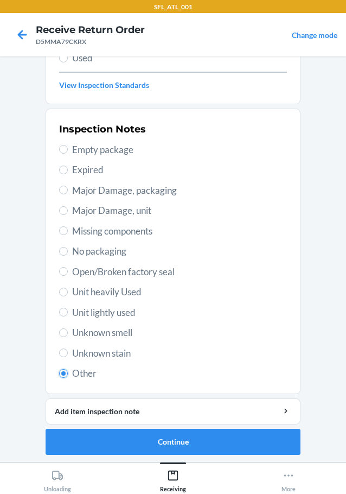
scroll to position [170, 0]
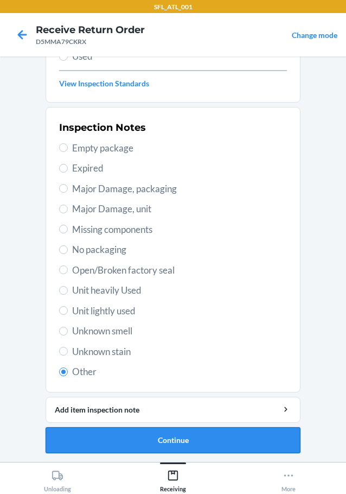
click at [170, 441] on button "Continue" at bounding box center [173, 440] width 255 height 26
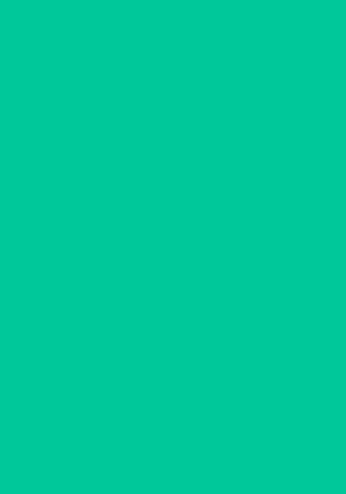
scroll to position [71, 0]
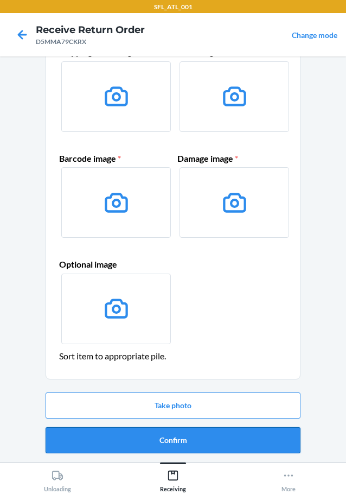
click at [179, 438] on button "Confirm" at bounding box center [173, 440] width 255 height 26
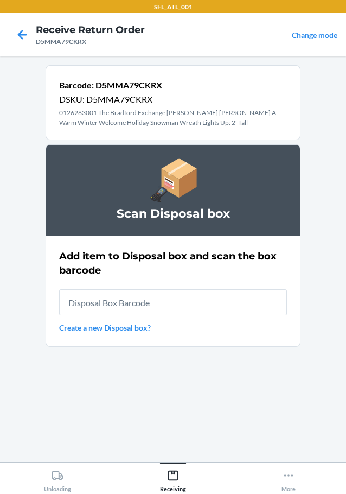
click at [125, 305] on input "text" at bounding box center [173, 302] width 228 height 26
type input "RB00000191O"
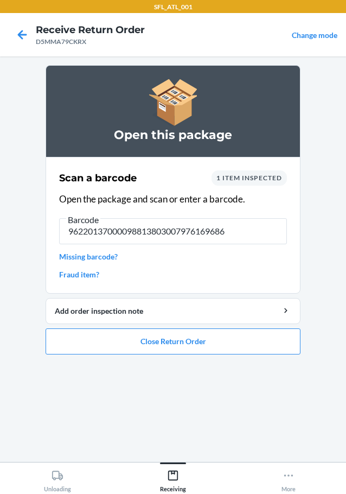
type input "962201370000988138030079761696861"
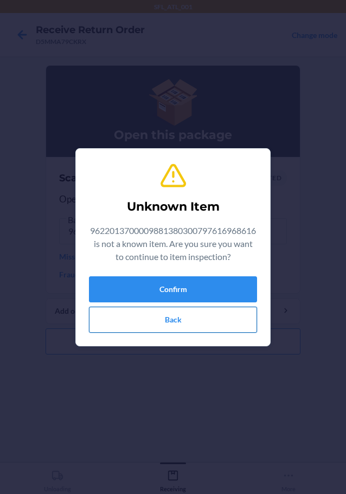
click at [174, 331] on button "Back" at bounding box center [173, 320] width 168 height 26
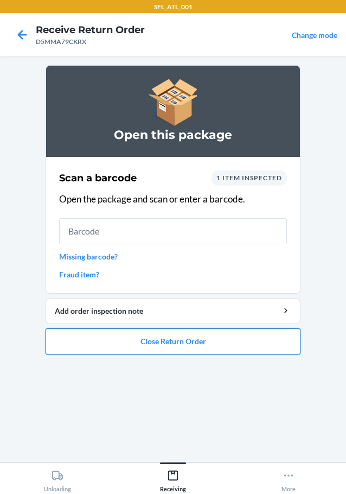
click at [205, 338] on button "Close Return Order" at bounding box center [173, 341] width 255 height 26
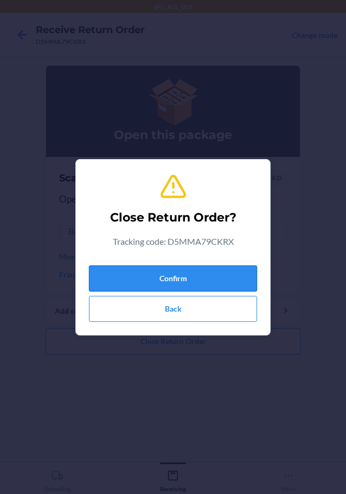
click at [194, 280] on button "Confirm" at bounding box center [173, 278] width 168 height 26
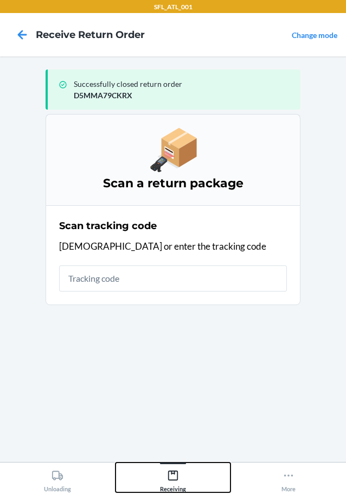
click at [170, 470] on icon at bounding box center [173, 476] width 12 height 12
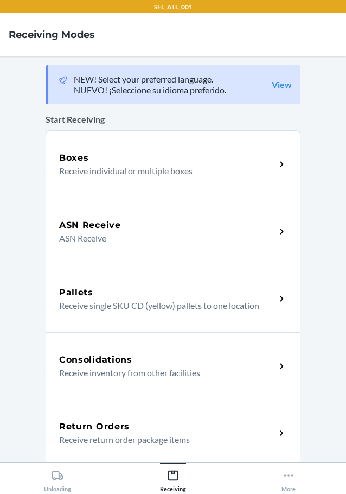
click at [121, 444] on p "Receive return order package items" at bounding box center [163, 439] width 208 height 13
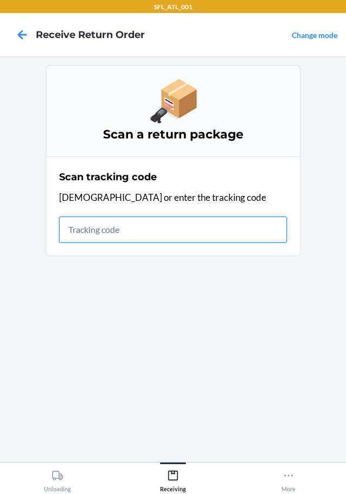
drag, startPoint x: 94, startPoint y: 235, endPoint x: 95, endPoint y: 227, distance: 7.1
click at [94, 234] on input "text" at bounding box center [173, 230] width 228 height 26
type input "9622013700009881380300797616968"
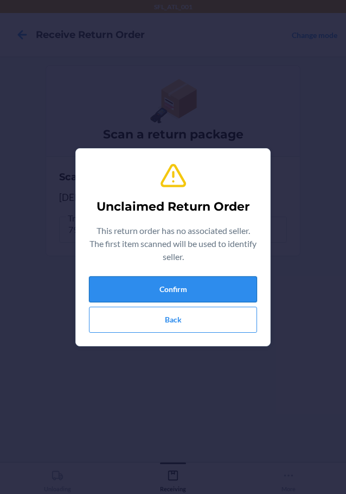
click at [199, 293] on button "Confirm" at bounding box center [173, 289] width 168 height 26
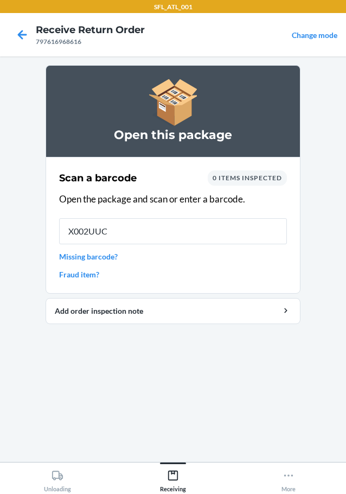
type input "X002UUC9"
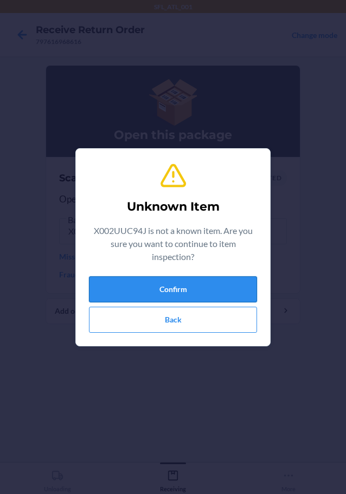
click at [201, 283] on button "Confirm" at bounding box center [173, 289] width 168 height 26
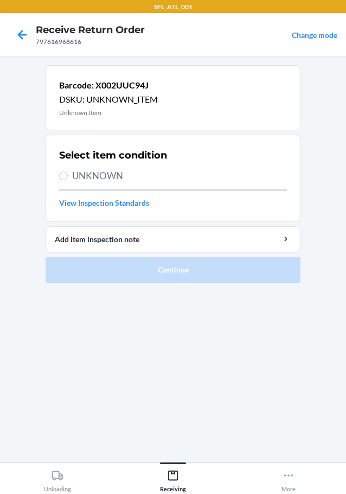
click at [91, 175] on span "UNKNOWN" at bounding box center [179, 176] width 215 height 14
click at [68, 175] on input "UNKNOWN" at bounding box center [63, 176] width 9 height 9
radio input "true"
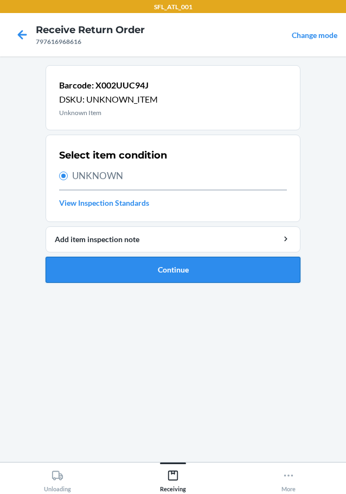
click at [173, 267] on button "Continue" at bounding box center [173, 270] width 255 height 26
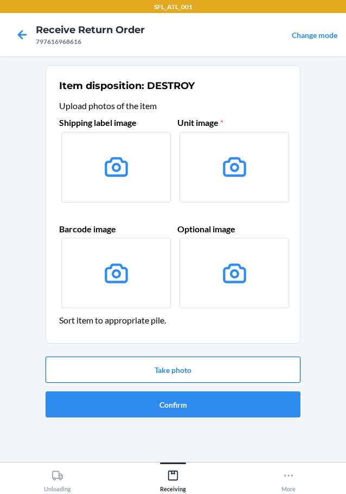
click at [206, 375] on button "Take photo" at bounding box center [173, 370] width 255 height 26
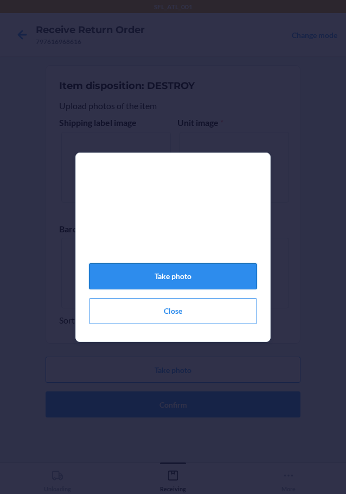
click at [189, 276] on button "Take photo" at bounding box center [173, 276] width 168 height 26
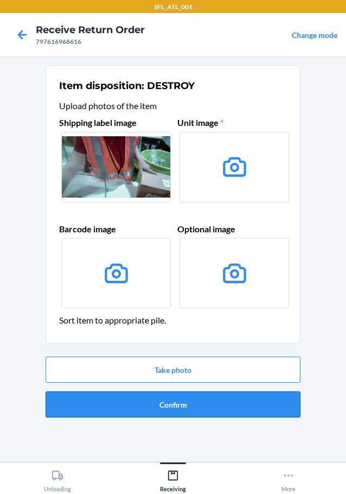
click at [177, 406] on button "Confirm" at bounding box center [173, 404] width 255 height 26
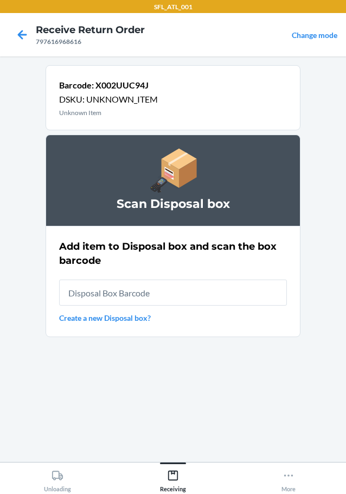
click at [154, 297] on input "text" at bounding box center [173, 293] width 228 height 26
type input "RB00000191O"
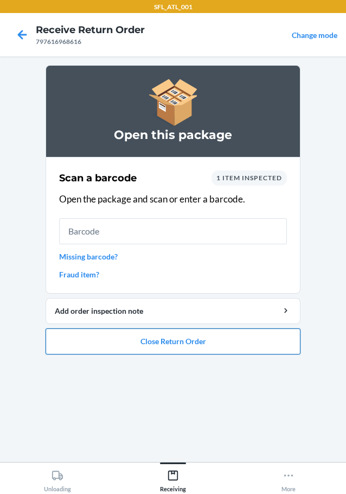
click at [142, 338] on button "Close Return Order" at bounding box center [173, 341] width 255 height 26
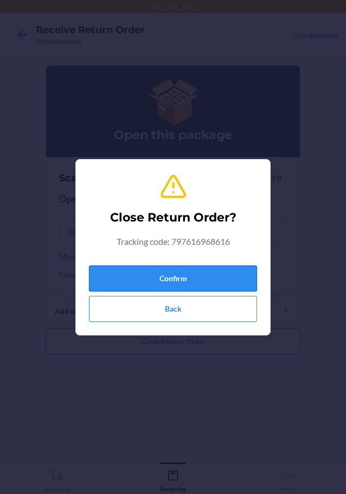
click at [129, 282] on button "Confirm" at bounding box center [173, 278] width 168 height 26
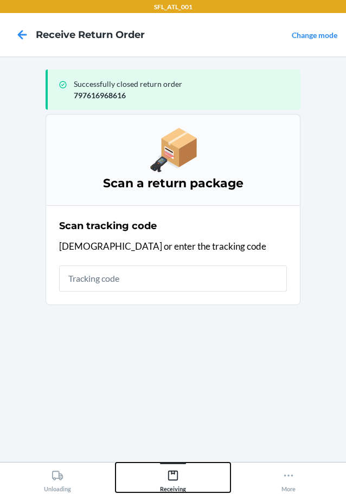
click at [176, 474] on icon at bounding box center [173, 476] width 12 height 12
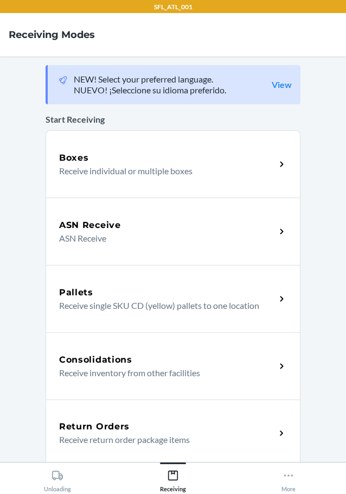
click at [131, 426] on div "Return Orders" at bounding box center [167, 426] width 217 height 13
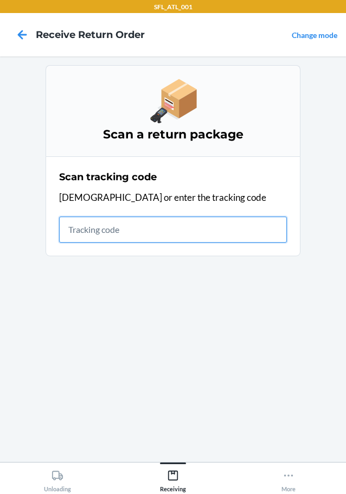
drag, startPoint x: 88, startPoint y: 231, endPoint x: 90, endPoint y: 219, distance: 11.5
click at [89, 230] on input "text" at bounding box center [173, 230] width 228 height 26
type input "1ZV27J350325155418"
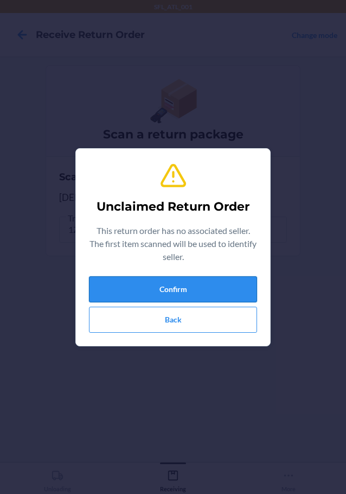
click at [226, 285] on button "Confirm" at bounding box center [173, 289] width 168 height 26
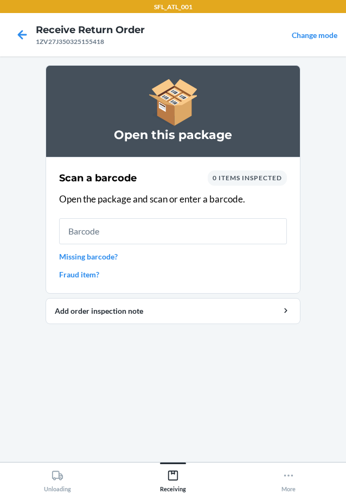
click at [176, 233] on input "text" at bounding box center [173, 231] width 228 height 26
type input "4202940792612903168717512979"
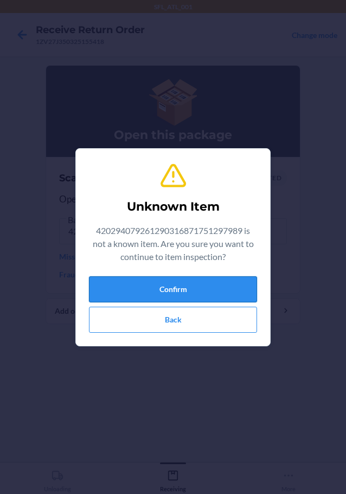
click at [187, 290] on button "Confirm" at bounding box center [173, 289] width 168 height 26
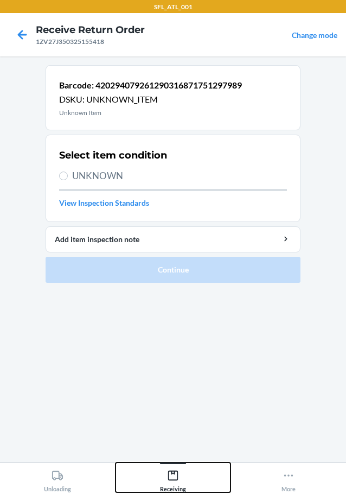
click at [182, 484] on div "Receiving" at bounding box center [173, 478] width 26 height 27
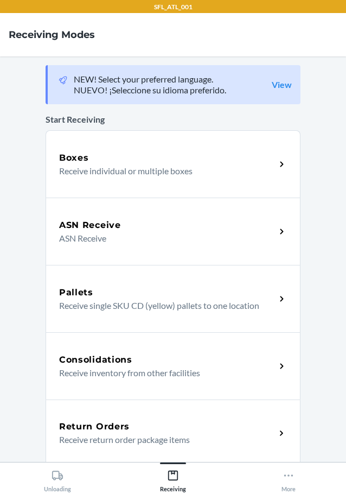
click at [104, 430] on h5 "Return Orders" at bounding box center [94, 426] width 71 height 13
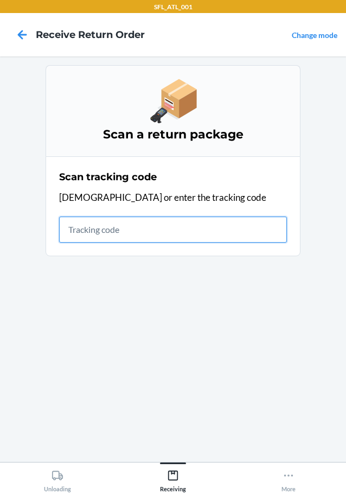
click at [148, 233] on input "text" at bounding box center [173, 230] width 228 height 26
type input "1ZV27J350325155418"
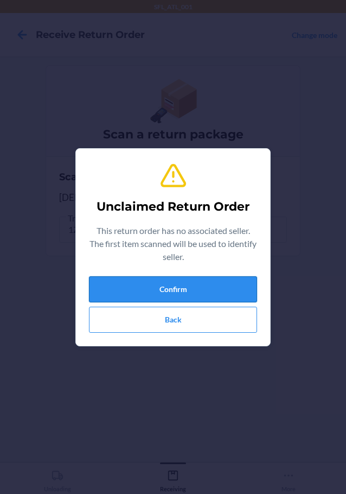
click at [195, 289] on button "Confirm" at bounding box center [173, 289] width 168 height 26
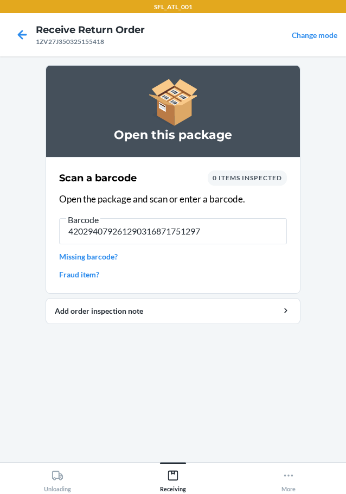
type input "4202940792612903168717512979"
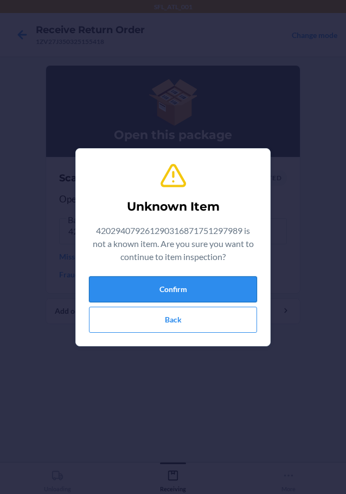
click at [170, 286] on button "Confirm" at bounding box center [173, 289] width 168 height 26
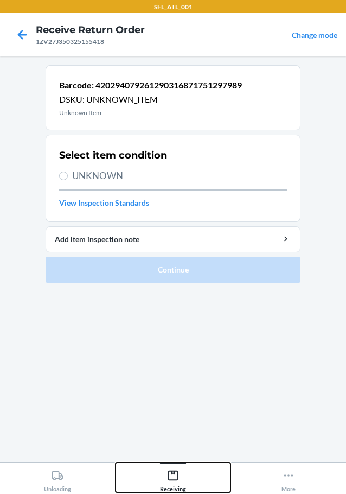
click at [170, 477] on icon at bounding box center [173, 476] width 12 height 12
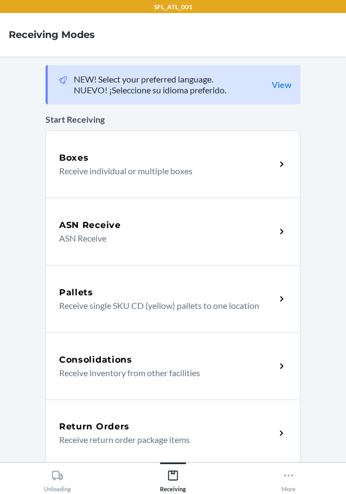
click at [99, 424] on h5 "Return Orders" at bounding box center [94, 426] width 71 height 13
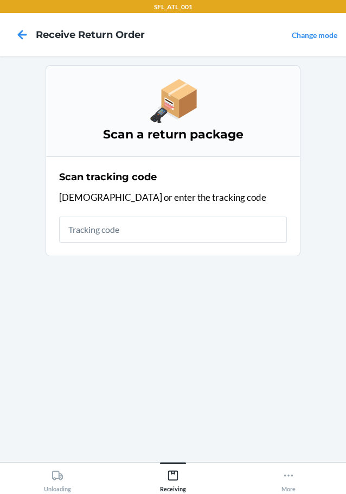
click at [84, 230] on input "text" at bounding box center [173, 230] width 228 height 26
type input "47790518712"
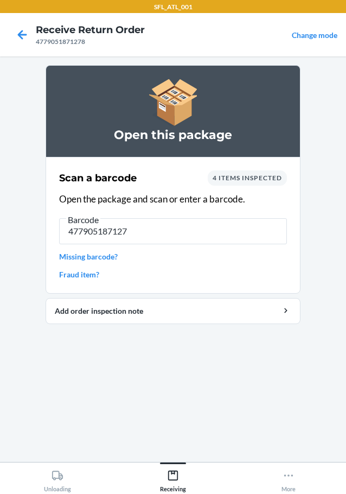
type input "4779051871278"
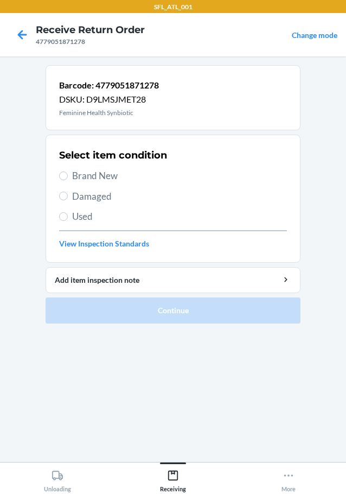
click at [86, 217] on span "Used" at bounding box center [179, 217] width 215 height 14
click at [68, 217] on input "Used" at bounding box center [63, 216] width 9 height 9
radio input "true"
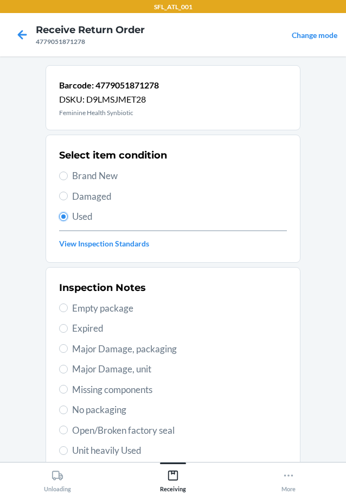
scroll to position [160, 0]
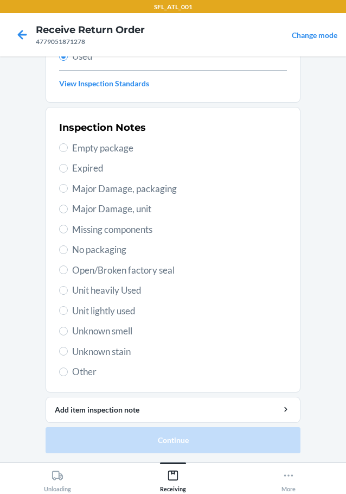
click at [75, 374] on span "Other" at bounding box center [179, 372] width 215 height 14
click at [68, 374] on input "Other" at bounding box center [63, 371] width 9 height 9
radio input "true"
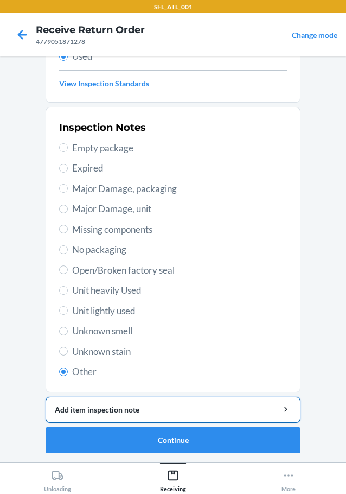
click at [112, 414] on div "Add item inspection note" at bounding box center [173, 409] width 237 height 11
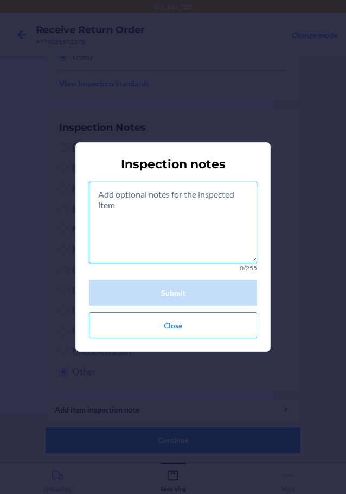
click at [138, 225] on textarea at bounding box center [173, 222] width 168 height 81
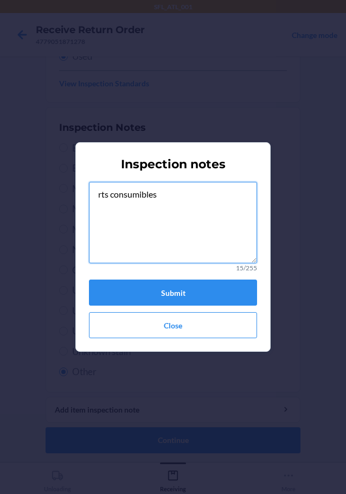
click at [169, 220] on textarea "rts consumibles" at bounding box center [173, 222] width 168 height 81
drag, startPoint x: 98, startPoint y: 195, endPoint x: 173, endPoint y: 200, distance: 75.6
click at [173, 200] on textarea "rts consumibles" at bounding box center [173, 222] width 168 height 81
type textarea "rts consumibles"
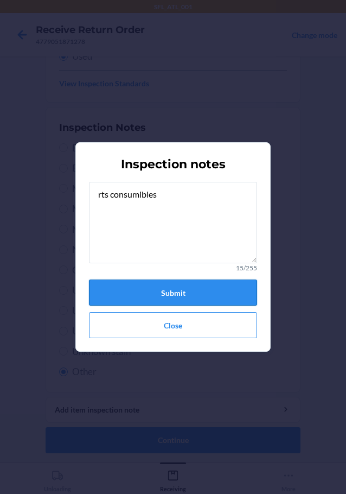
click at [198, 299] on button "Submit" at bounding box center [173, 293] width 168 height 26
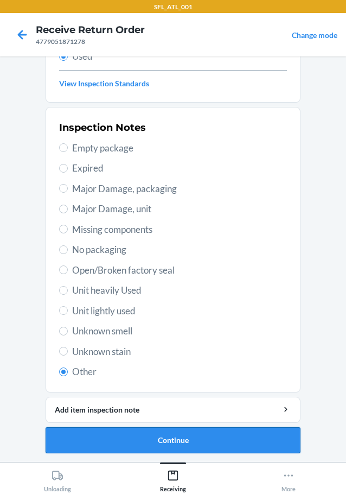
click at [170, 447] on button "Continue" at bounding box center [173, 440] width 255 height 26
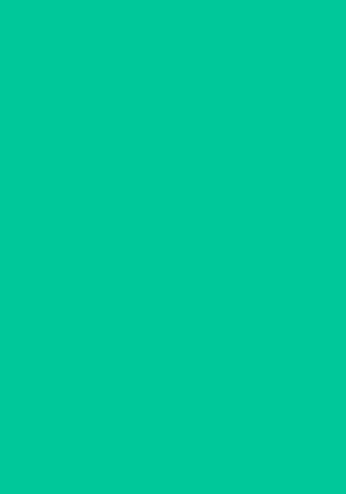
scroll to position [0, 0]
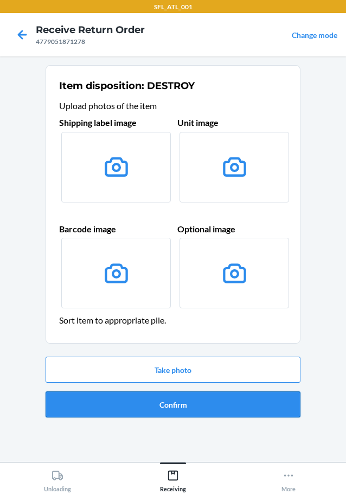
click at [176, 402] on button "Confirm" at bounding box center [173, 404] width 255 height 26
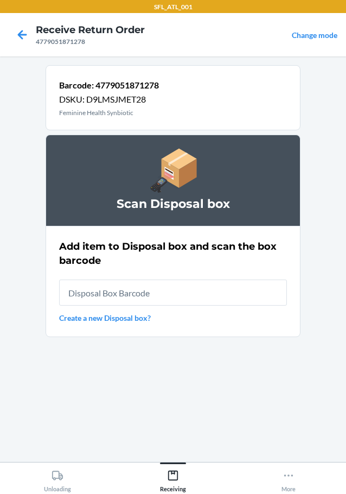
click at [121, 290] on input "text" at bounding box center [173, 293] width 228 height 26
type input "RB00000191O"
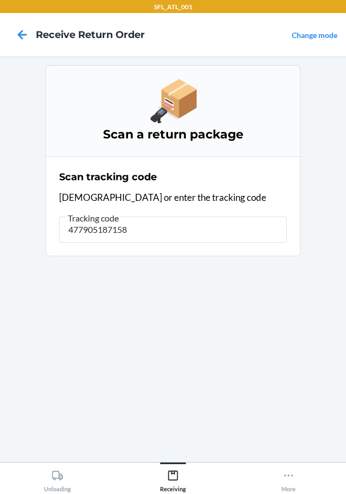
type input "4779051871582"
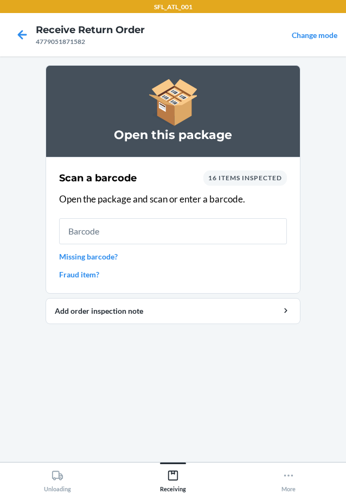
click at [131, 227] on input "text" at bounding box center [173, 231] width 228 height 26
type input "477905187158"
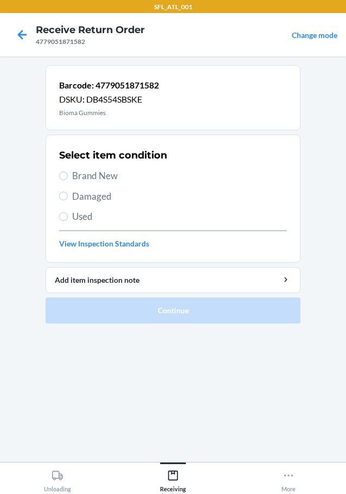
click at [79, 212] on span "Used" at bounding box center [179, 217] width 215 height 14
click at [68, 212] on input "Used" at bounding box center [63, 216] width 9 height 9
radio input "true"
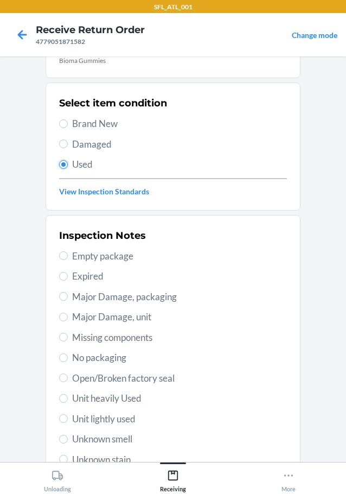
scroll to position [160, 0]
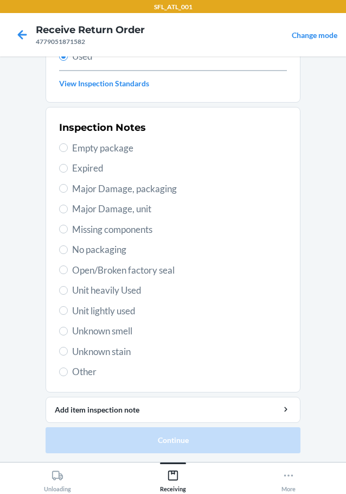
click at [86, 372] on span "Other" at bounding box center [179, 372] width 215 height 14
click at [68, 372] on input "Other" at bounding box center [63, 371] width 9 height 9
radio input "true"
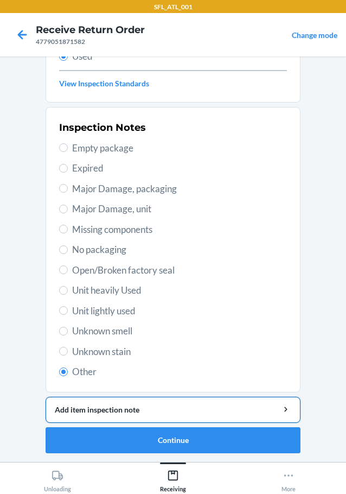
click at [120, 412] on div "Add item inspection note" at bounding box center [173, 409] width 237 height 11
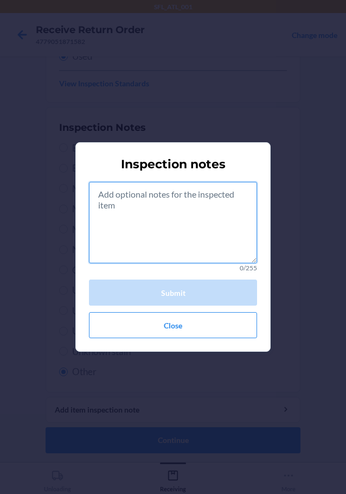
paste textarea "rts consumibles"
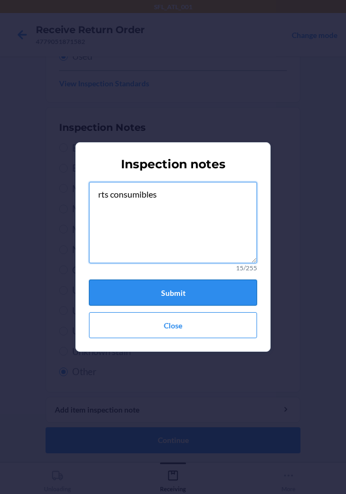
type textarea "rts consumibles"
click at [166, 293] on button "Submit" at bounding box center [173, 293] width 168 height 26
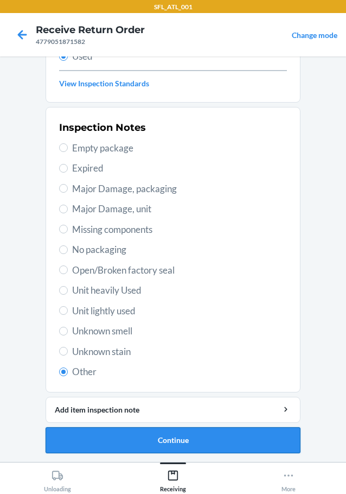
click at [143, 440] on button "Continue" at bounding box center [173, 440] width 255 height 26
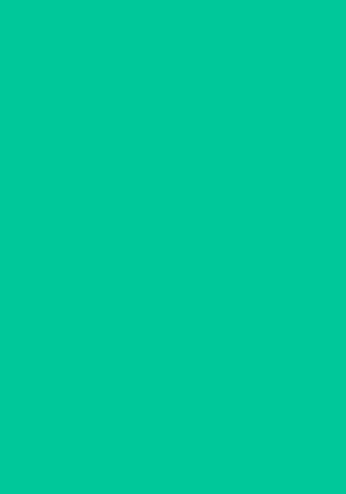
scroll to position [0, 0]
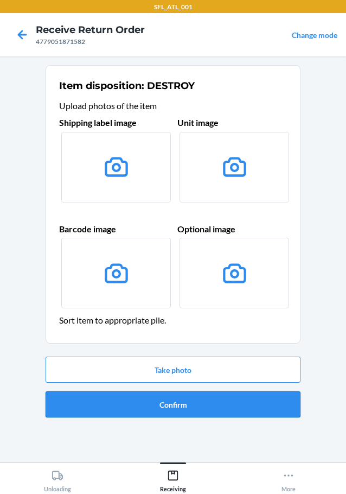
click at [170, 410] on button "Confirm" at bounding box center [173, 404] width 255 height 26
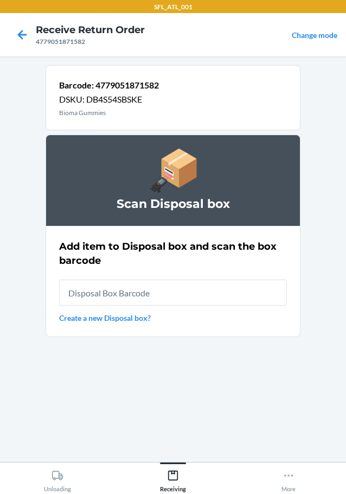
drag, startPoint x: 156, startPoint y: 290, endPoint x: 156, endPoint y: 280, distance: 10.3
click at [156, 280] on input "text" at bounding box center [173, 293] width 228 height 26
type input "RB00000191O"
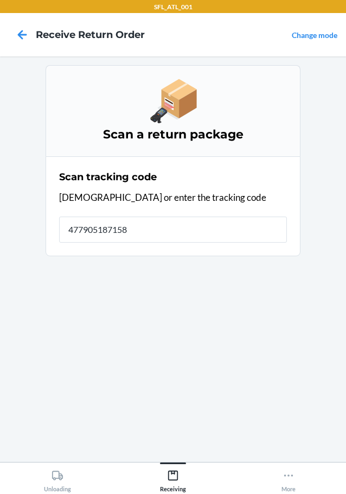
type input "4779051871582"
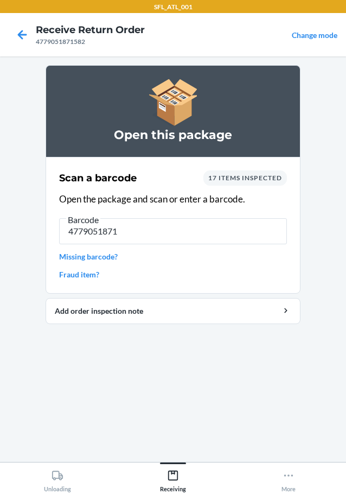
type input "47790518715"
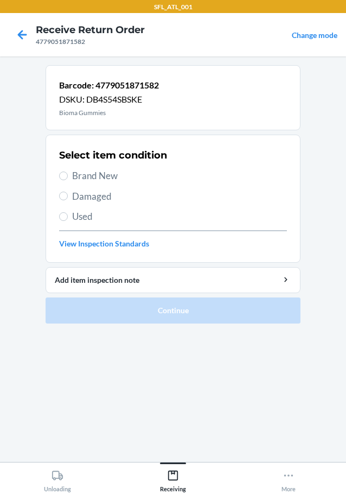
click at [83, 221] on span "Used" at bounding box center [179, 217] width 215 height 14
click at [68, 221] on input "Used" at bounding box center [63, 216] width 9 height 9
radio input "true"
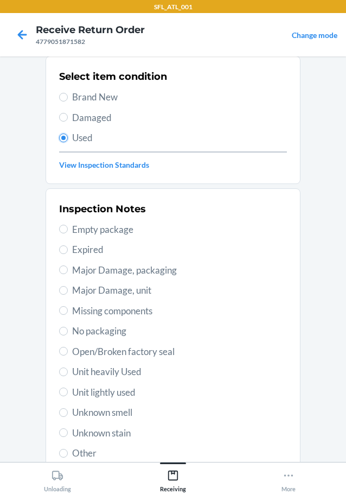
scroll to position [160, 0]
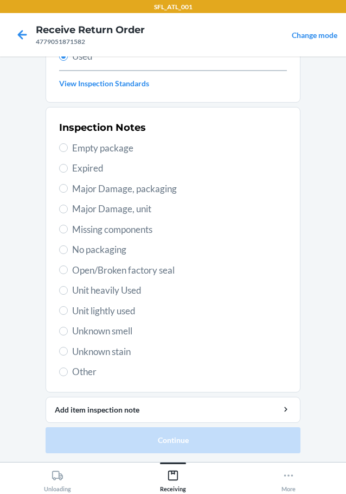
click at [72, 366] on span "Other" at bounding box center [179, 372] width 215 height 14
click at [68, 367] on input "Other" at bounding box center [63, 371] width 9 height 9
radio input "true"
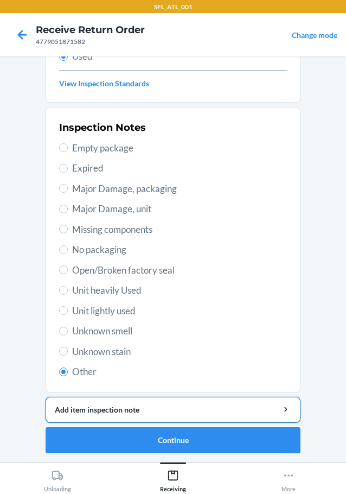
click at [163, 413] on div "Add item inspection note" at bounding box center [173, 409] width 237 height 11
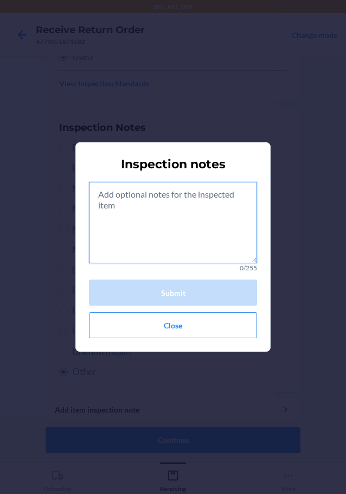
paste textarea "rts consumibles"
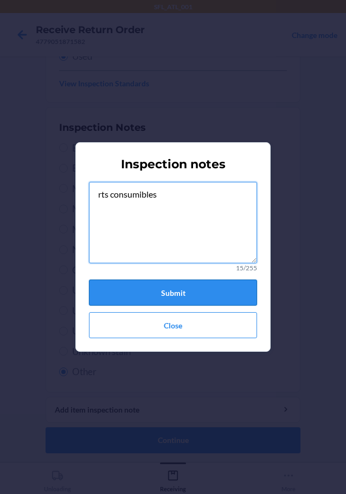
type textarea "rts consumibles"
click at [145, 289] on button "Submit" at bounding box center [173, 293] width 168 height 26
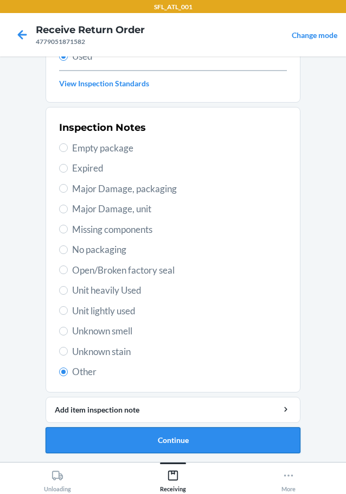
click at [167, 444] on button "Continue" at bounding box center [173, 440] width 255 height 26
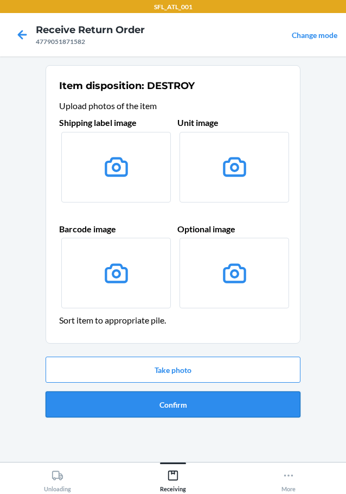
click at [168, 407] on button "Confirm" at bounding box center [173, 404] width 255 height 26
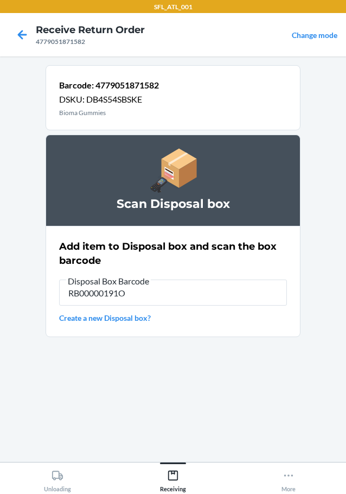
type input "RB00000191O"
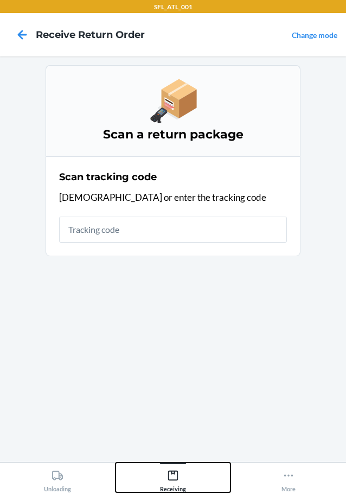
click at [174, 480] on icon at bounding box center [173, 476] width 10 height 10
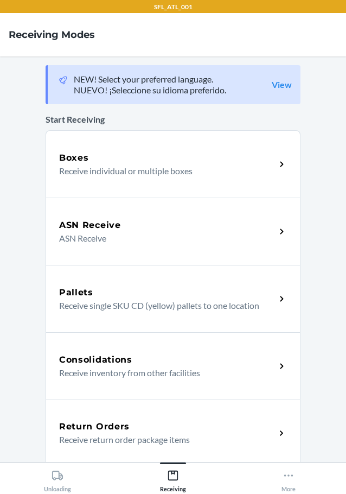
click at [99, 422] on h5 "Return Orders" at bounding box center [94, 426] width 71 height 13
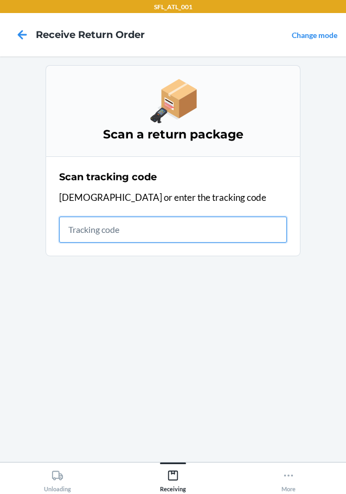
click at [197, 233] on input "text" at bounding box center [173, 230] width 228 height 26
type input "1ZV27J350325155418"
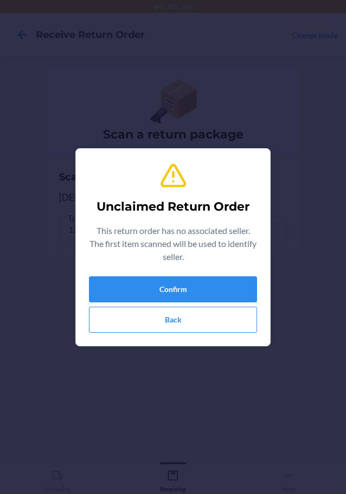
click at [221, 337] on section "Unclaimed Return Order This return order has no associated seller. The first it…" at bounding box center [172, 247] width 195 height 198
click at [216, 287] on button "Confirm" at bounding box center [173, 289] width 168 height 26
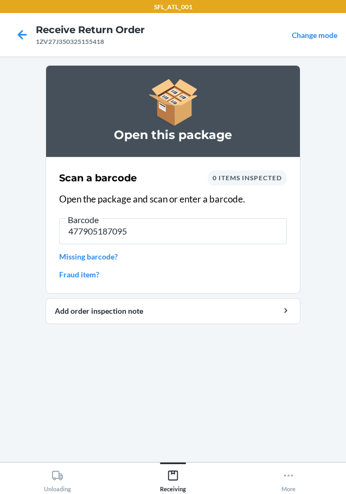
type input "4779051870950"
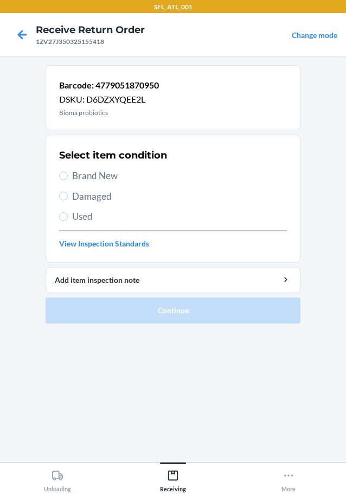
click at [89, 218] on span "Used" at bounding box center [179, 217] width 215 height 14
click at [68, 218] on input "Used" at bounding box center [63, 216] width 9 height 9
radio input "true"
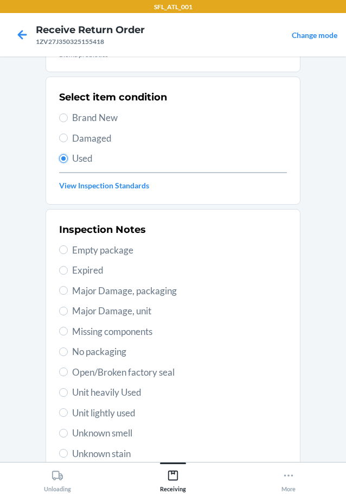
scroll to position [160, 0]
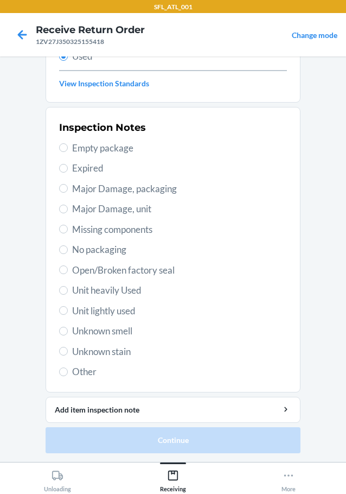
click at [82, 371] on span "Other" at bounding box center [179, 372] width 215 height 14
click at [68, 371] on input "Other" at bounding box center [63, 371] width 9 height 9
radio input "true"
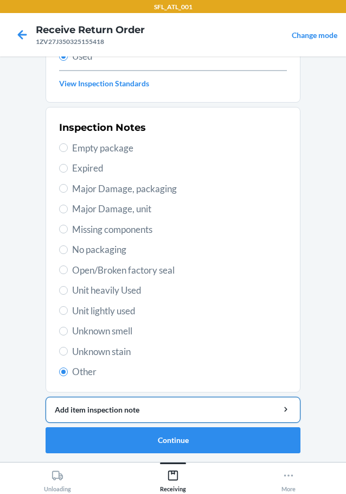
click at [121, 413] on div "Add item inspection note" at bounding box center [173, 409] width 237 height 11
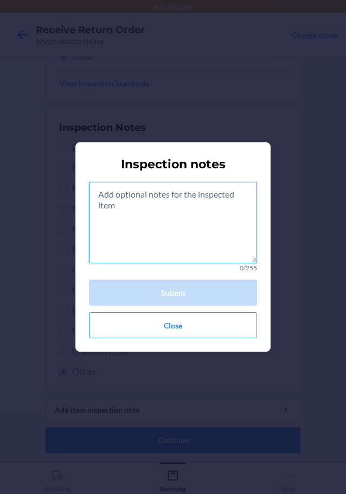
paste textarea "rts consumibles"
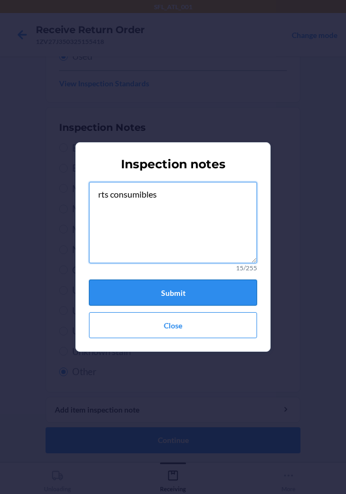
type textarea "rts consumibles"
click at [180, 288] on button "Submit" at bounding box center [173, 293] width 168 height 26
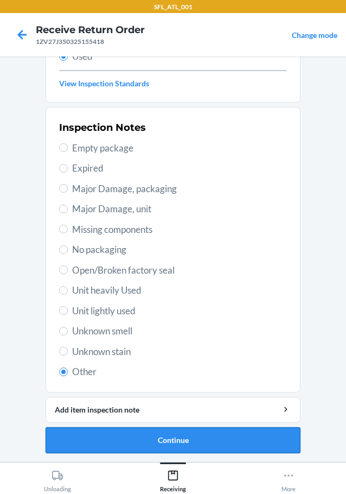
click at [160, 445] on button "Continue" at bounding box center [173, 440] width 255 height 26
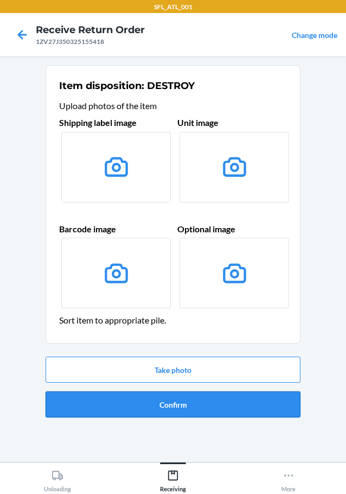
click at [191, 403] on button "Confirm" at bounding box center [173, 404] width 255 height 26
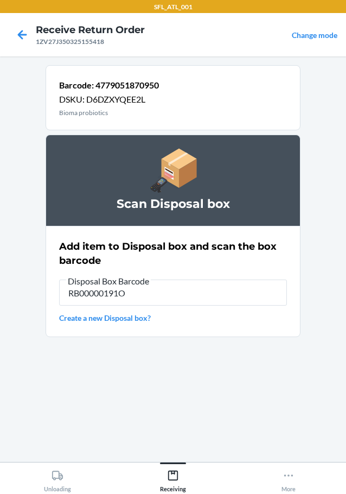
type input "RB00000191O"
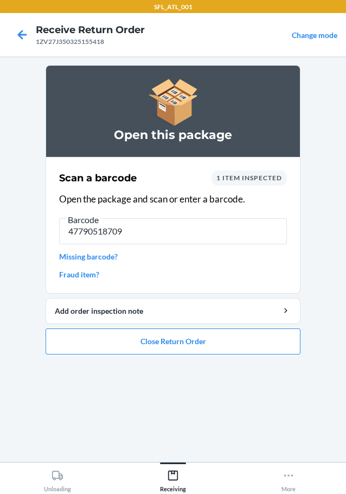
type input "477905187095"
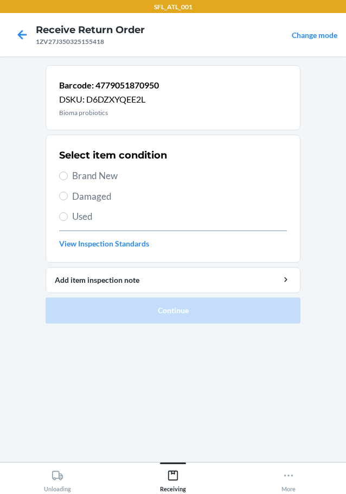
click at [86, 221] on span "Used" at bounding box center [179, 217] width 215 height 14
click at [68, 221] on input "Used" at bounding box center [63, 216] width 9 height 9
radio input "true"
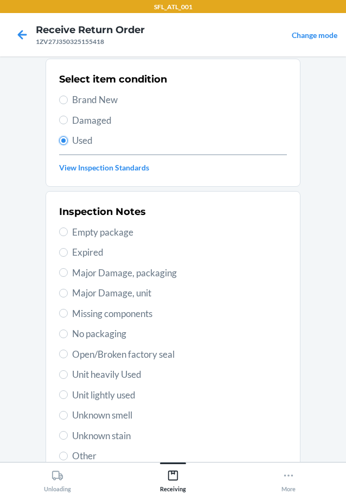
scroll to position [160, 0]
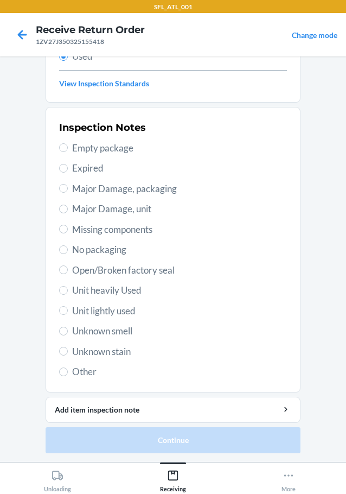
click at [72, 371] on span "Other" at bounding box center [179, 372] width 215 height 14
click at [68, 371] on input "Other" at bounding box center [63, 371] width 9 height 9
radio input "true"
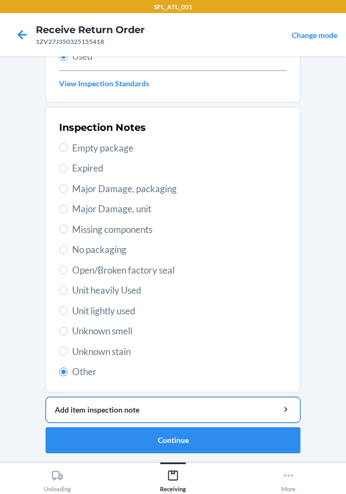
click at [107, 417] on button "Add item inspection note" at bounding box center [173, 410] width 255 height 26
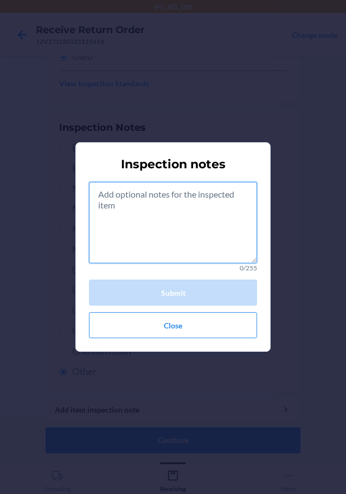
paste textarea "rts consumibles"
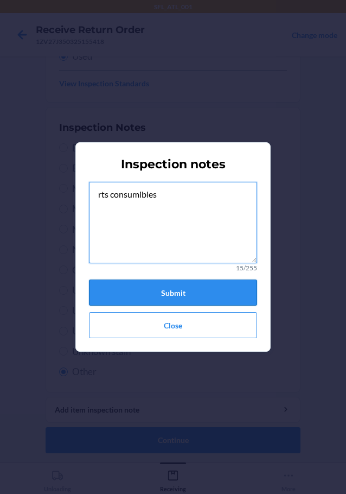
type textarea "rts consumibles"
click at [189, 297] on button "Submit" at bounding box center [173, 293] width 168 height 26
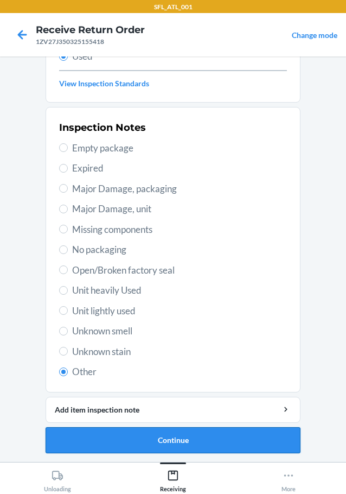
click at [181, 442] on button "Continue" at bounding box center [173, 440] width 255 height 26
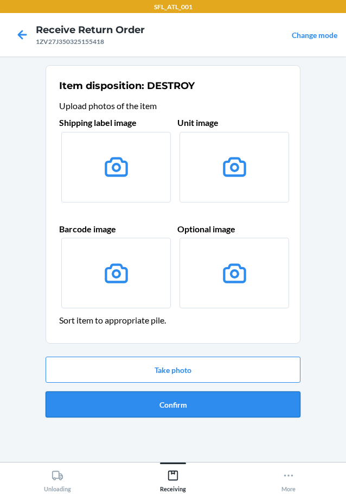
click at [178, 406] on button "Confirm" at bounding box center [173, 404] width 255 height 26
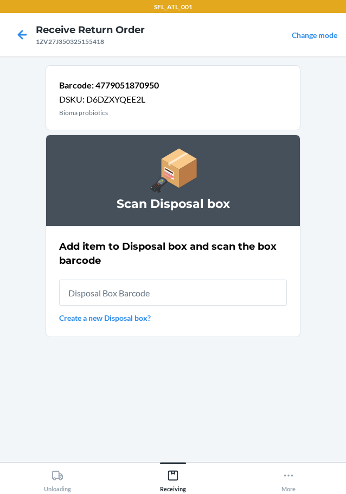
click at [132, 285] on input "text" at bounding box center [173, 293] width 228 height 26
type input "RB00000191O"
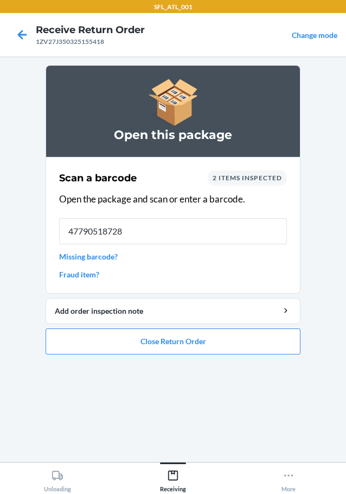
type input "477905187281"
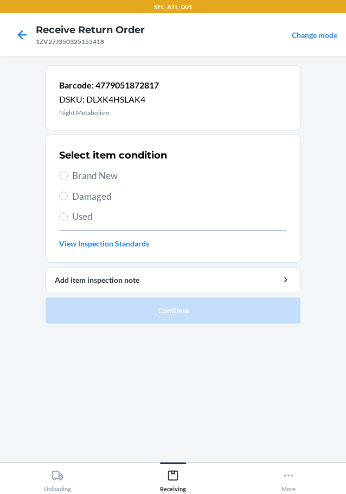
click at [90, 216] on span "Used" at bounding box center [179, 217] width 215 height 14
click at [68, 216] on input "Used" at bounding box center [63, 216] width 9 height 9
radio input "true"
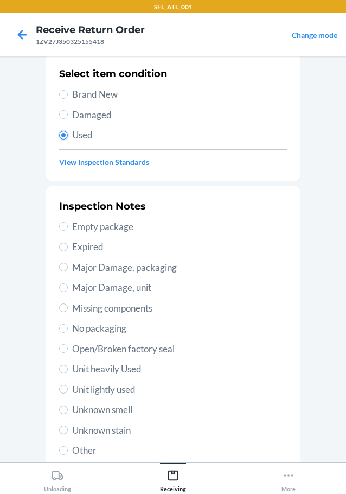
scroll to position [160, 0]
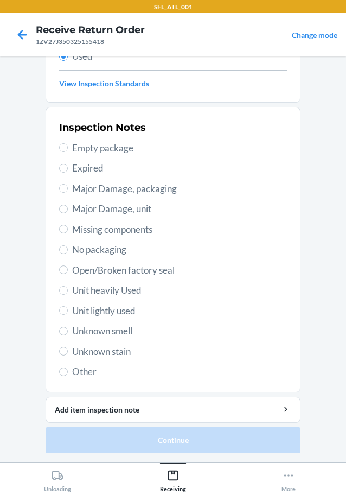
click at [97, 375] on span "Other" at bounding box center [179, 372] width 215 height 14
click at [68, 375] on input "Other" at bounding box center [63, 371] width 9 height 9
radio input "true"
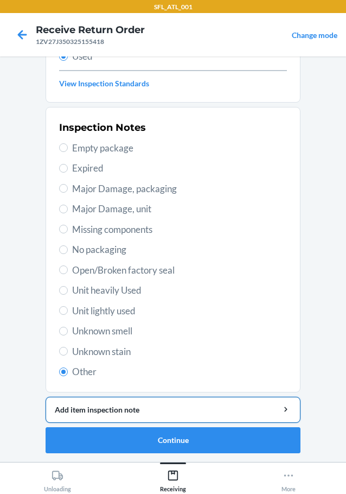
click at [126, 415] on div "Add item inspection note" at bounding box center [173, 409] width 237 height 11
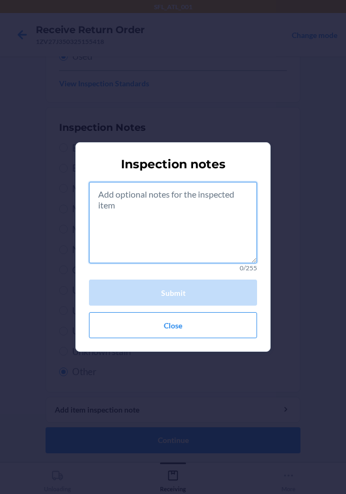
paste textarea "rts consumibles"
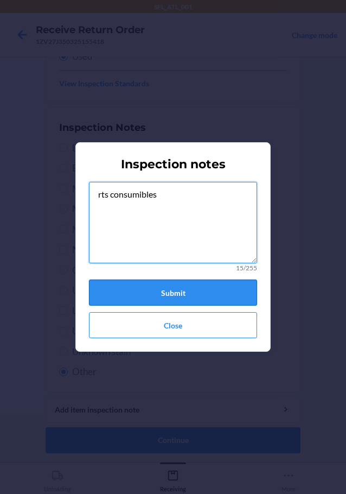
type textarea "rts consumibles"
click at [163, 296] on button "Submit" at bounding box center [173, 293] width 168 height 26
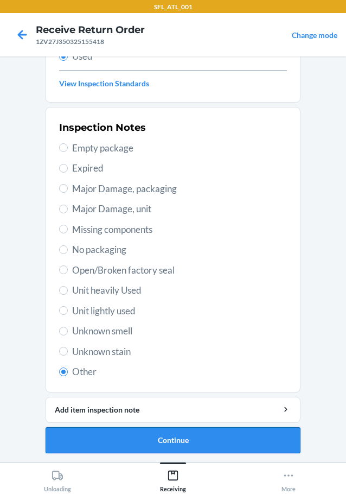
click at [191, 437] on button "Continue" at bounding box center [173, 440] width 255 height 26
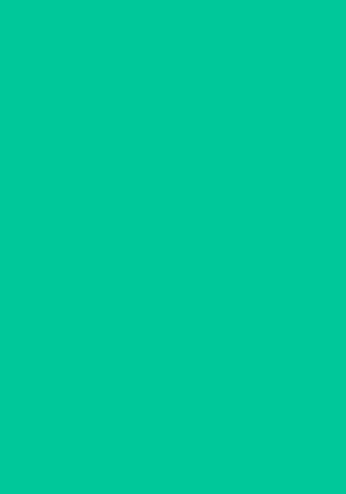
scroll to position [0, 0]
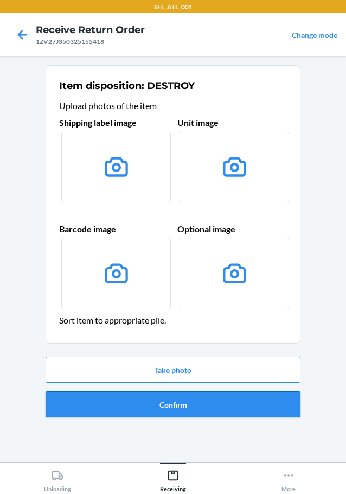
click at [187, 404] on button "Confirm" at bounding box center [173, 404] width 255 height 26
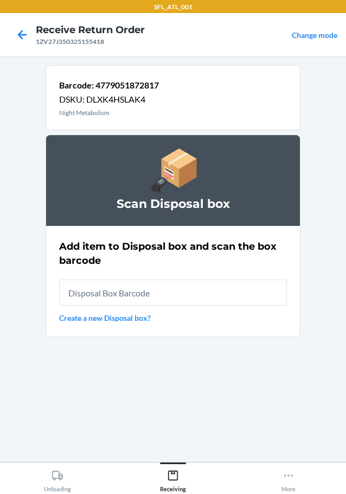
click at [166, 295] on input "text" at bounding box center [173, 293] width 228 height 26
type input "RTCart019"
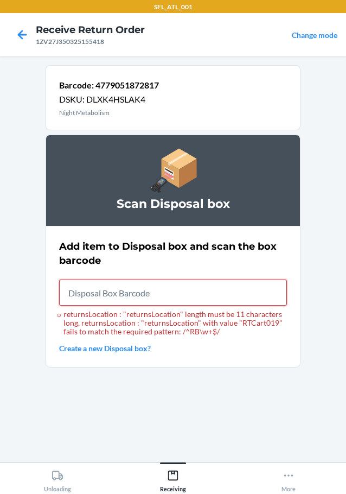
click at [166, 295] on input "returnsLocation : "returnsLocation" length must be 11 characters long, returnsL…" at bounding box center [173, 293] width 228 height 26
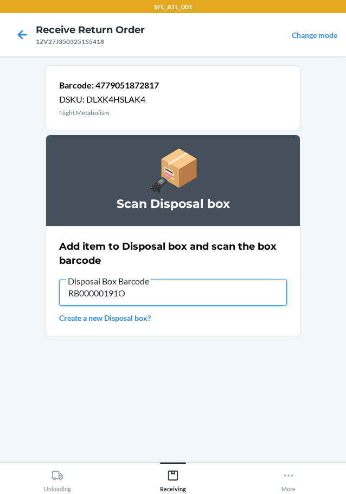
type input "RB00000191O"
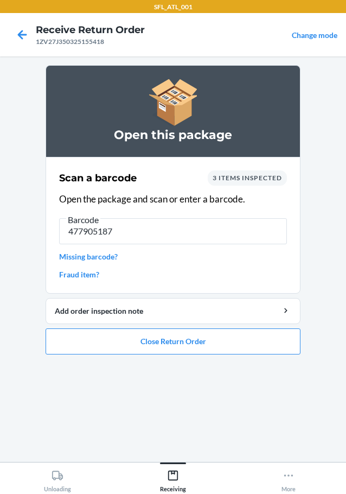
type input "4779051872"
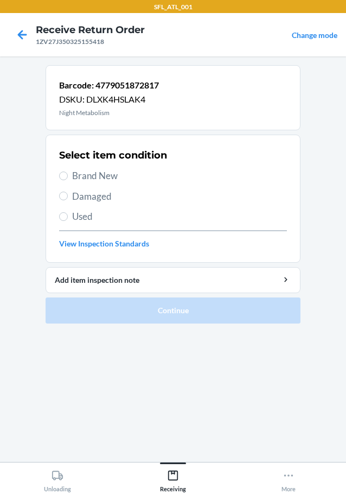
click at [80, 213] on span "Used" at bounding box center [179, 217] width 215 height 14
click at [68, 213] on input "Used" at bounding box center [63, 216] width 9 height 9
radio input "true"
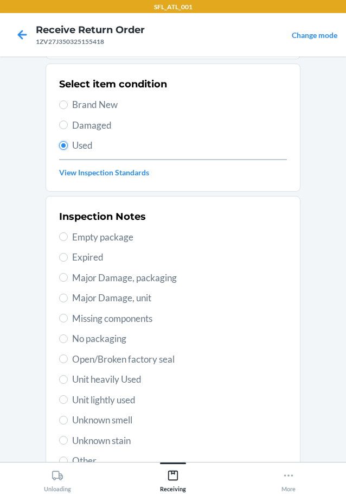
scroll to position [160, 0]
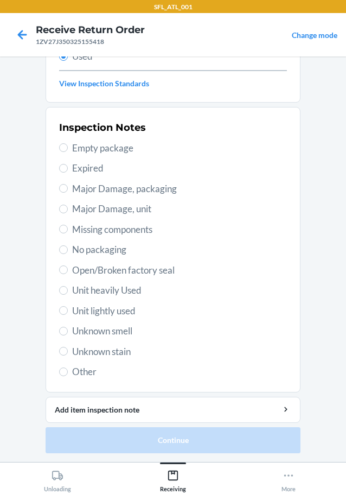
click at [87, 377] on span "Other" at bounding box center [179, 372] width 215 height 14
click at [68, 376] on input "Other" at bounding box center [63, 371] width 9 height 9
radio input "true"
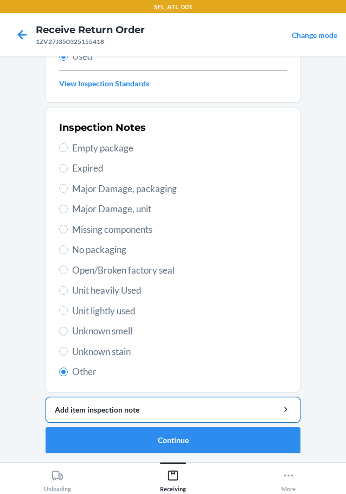
click at [134, 418] on button "Add item inspection note" at bounding box center [173, 410] width 255 height 26
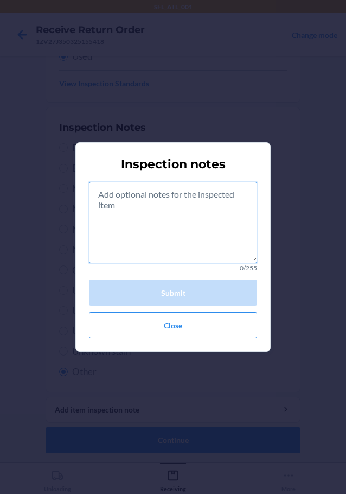
paste textarea "rts consumibles"
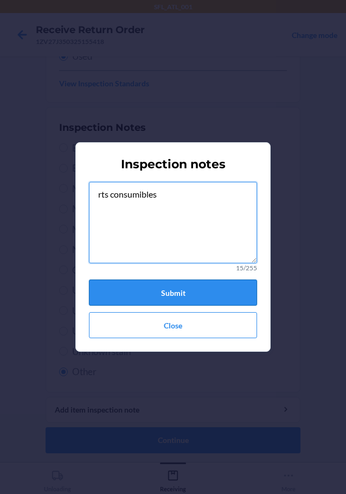
type textarea "rts consumibles"
click at [179, 289] on button "Submit" at bounding box center [173, 293] width 168 height 26
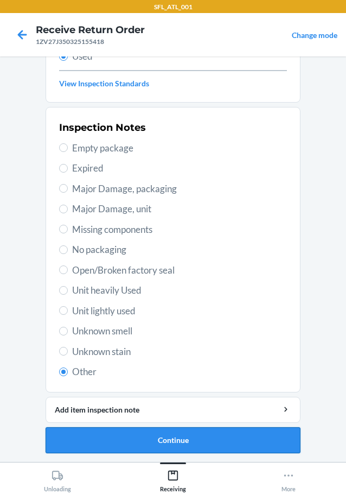
click at [164, 444] on button "Continue" at bounding box center [173, 440] width 255 height 26
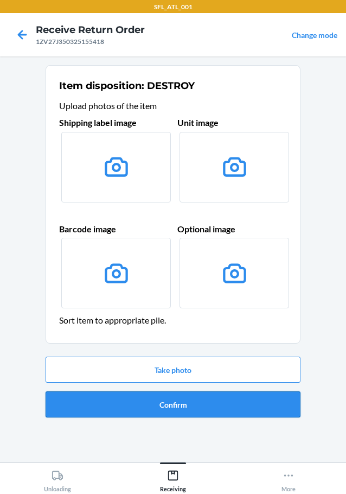
click at [200, 409] on button "Confirm" at bounding box center [173, 404] width 255 height 26
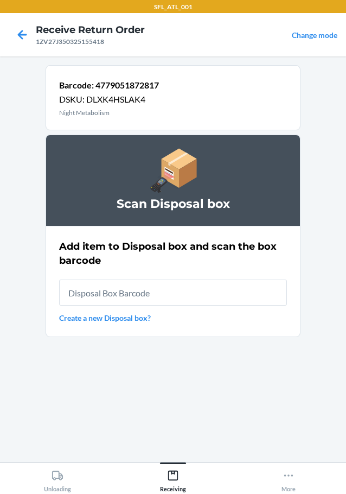
click at [128, 293] on input "text" at bounding box center [173, 293] width 228 height 26
type input "RB00000191O"
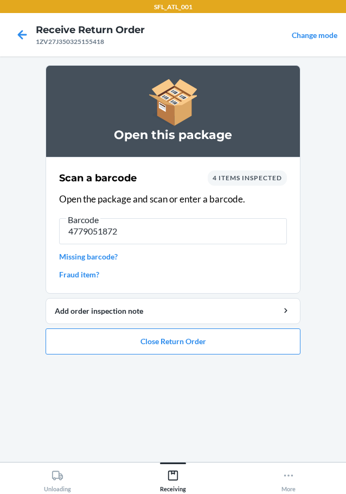
type input "47790518728"
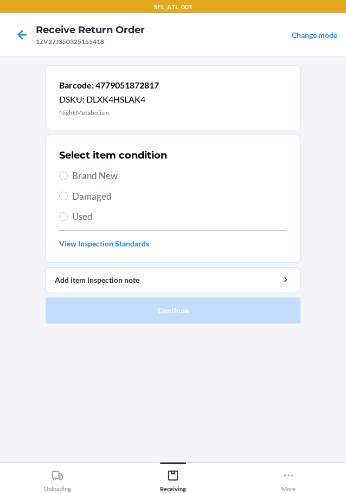
click at [81, 219] on span "Used" at bounding box center [179, 217] width 215 height 14
click at [68, 219] on input "Used" at bounding box center [63, 216] width 9 height 9
radio input "true"
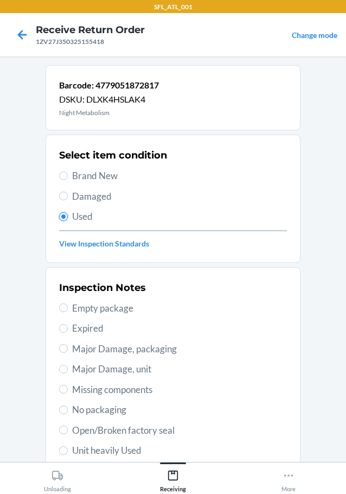
scroll to position [160, 0]
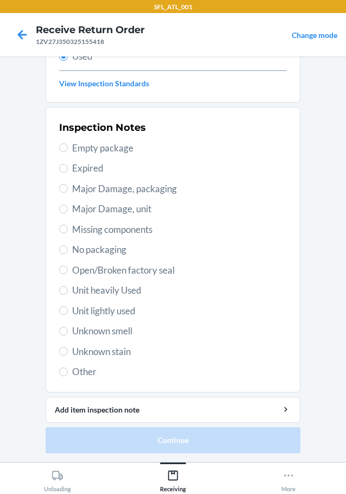
click at [85, 379] on div "Inspection Notes Empty package Expired Major Damage, packaging Major Damage, un…" at bounding box center [173, 249] width 228 height 265
click at [87, 373] on span "Other" at bounding box center [179, 372] width 215 height 14
click at [68, 373] on input "Other" at bounding box center [63, 371] width 9 height 9
radio input "true"
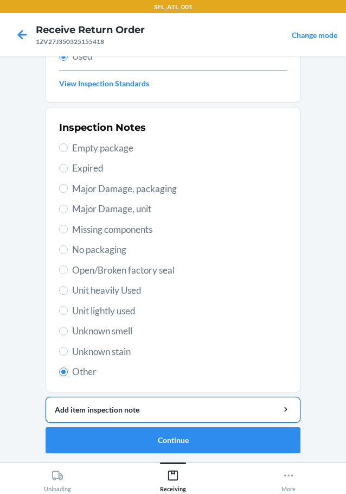
click at [141, 411] on div "Add item inspection note" at bounding box center [173, 409] width 237 height 11
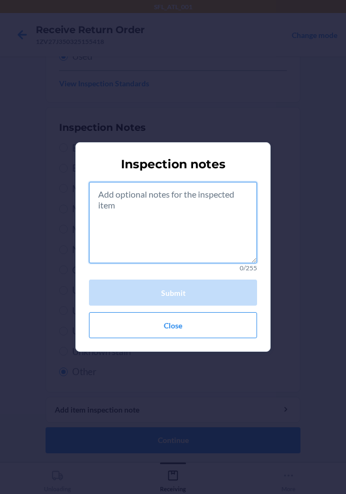
click at [115, 213] on textarea at bounding box center [173, 222] width 168 height 81
paste textarea "rts consumibles"
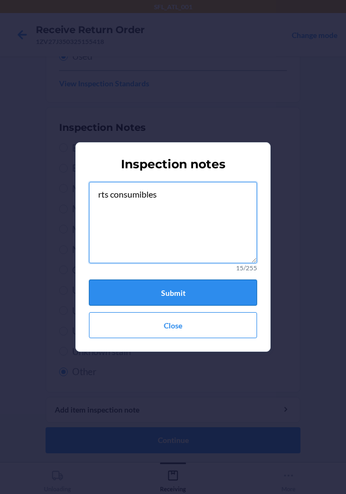
type textarea "rts consumibles"
click at [160, 293] on button "Submit" at bounding box center [173, 293] width 168 height 26
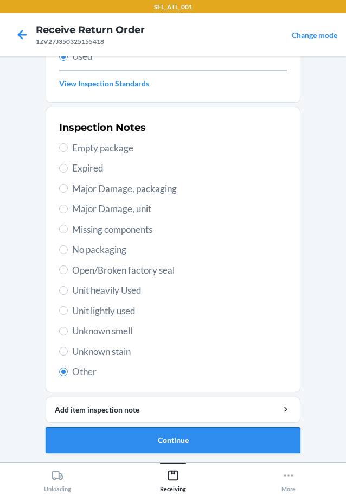
click at [170, 441] on button "Continue" at bounding box center [173, 440] width 255 height 26
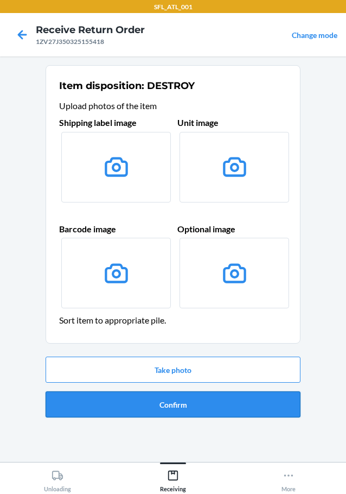
click at [185, 400] on button "Confirm" at bounding box center [173, 404] width 255 height 26
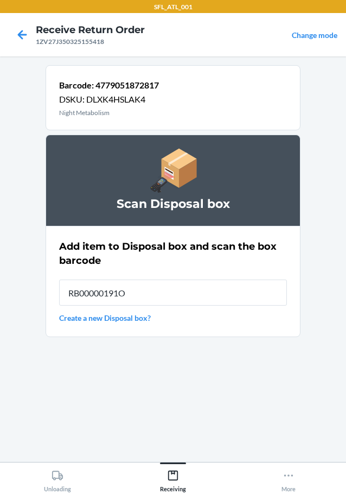
type input "RB00000191O"
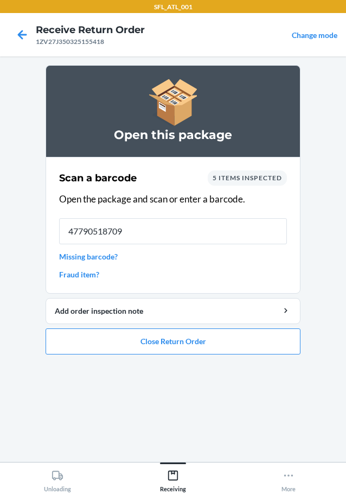
type input "477905187095"
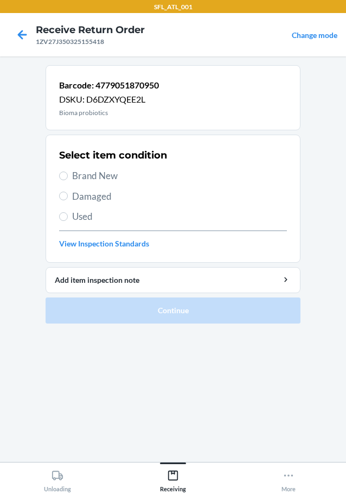
click at [79, 217] on span "Used" at bounding box center [179, 217] width 215 height 14
click at [68, 217] on input "Used" at bounding box center [63, 216] width 9 height 9
radio input "true"
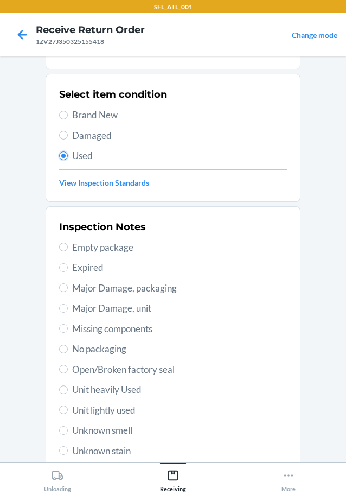
scroll to position [109, 0]
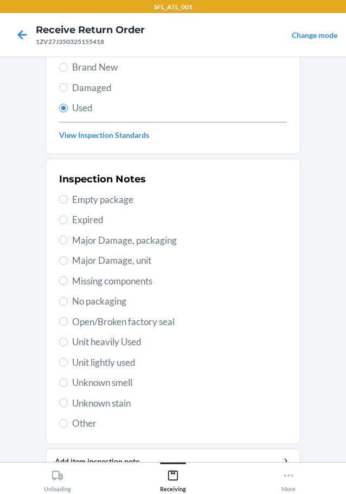
click at [87, 421] on span "Other" at bounding box center [179, 423] width 215 height 14
click at [68, 421] on input "Other" at bounding box center [63, 423] width 9 height 9
radio input "true"
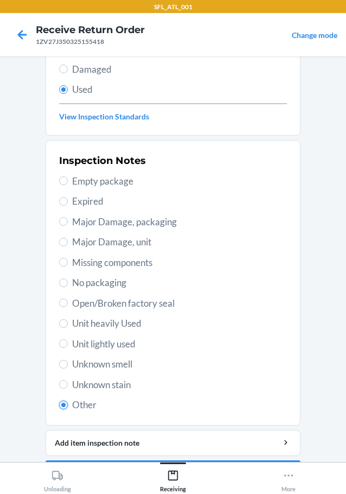
scroll to position [160, 0]
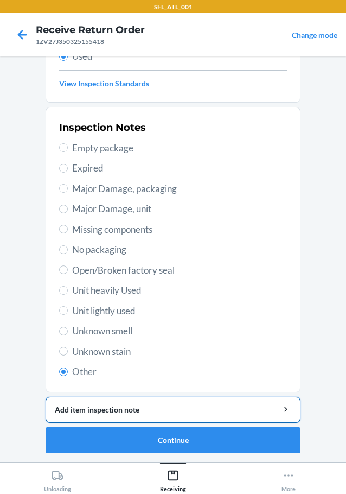
click at [122, 408] on div "Add item inspection note" at bounding box center [173, 409] width 237 height 11
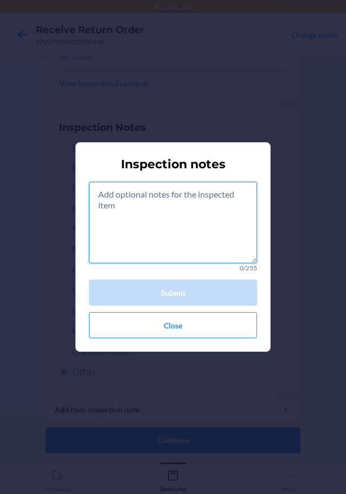
paste textarea "rts consumibles"
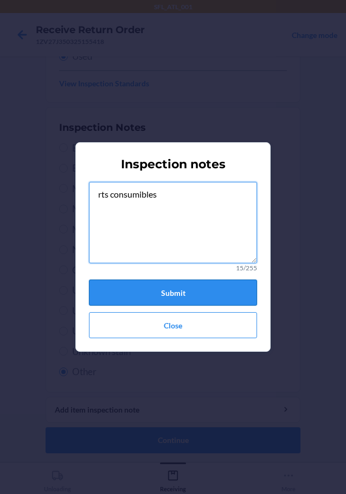
type textarea "rts consumibles"
click at [178, 297] on button "Submit" at bounding box center [173, 293] width 168 height 26
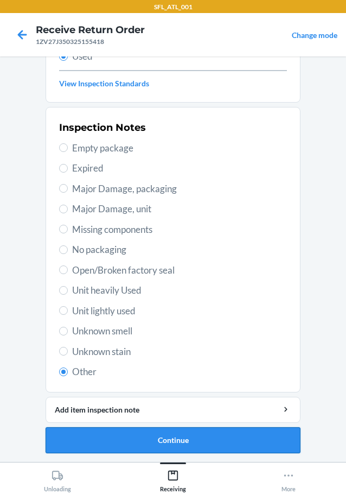
click at [173, 434] on button "Continue" at bounding box center [173, 440] width 255 height 26
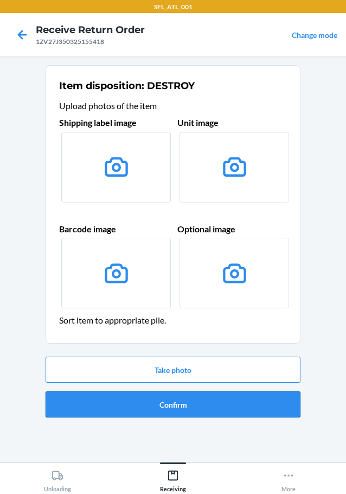
click at [187, 397] on button "Confirm" at bounding box center [173, 404] width 255 height 26
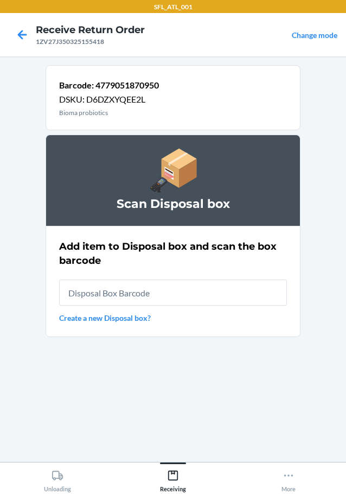
click at [156, 293] on input "text" at bounding box center [173, 293] width 228 height 26
type input "RB00000191O"
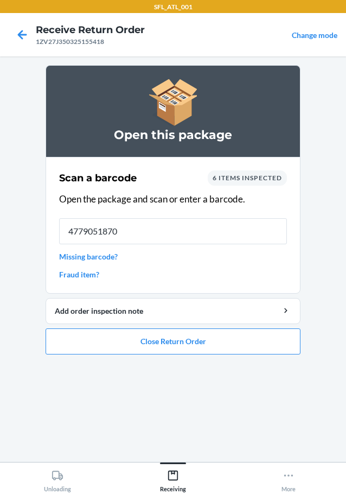
type input "47790518709"
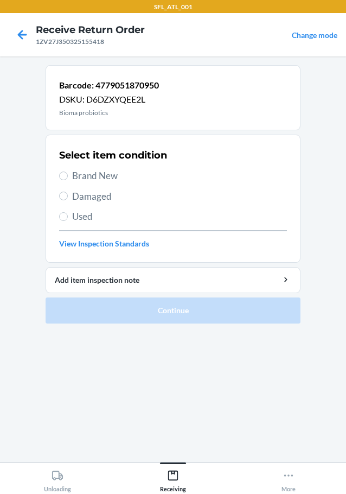
click at [88, 219] on span "Used" at bounding box center [179, 217] width 215 height 14
click at [68, 219] on input "Used" at bounding box center [63, 216] width 9 height 9
radio input "true"
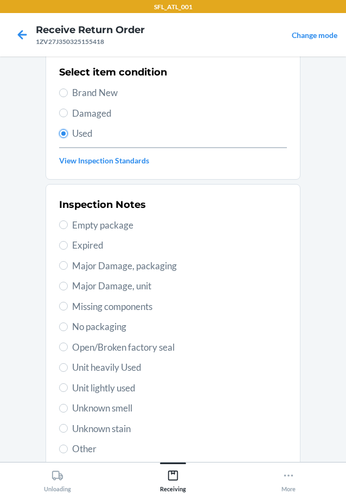
scroll to position [160, 0]
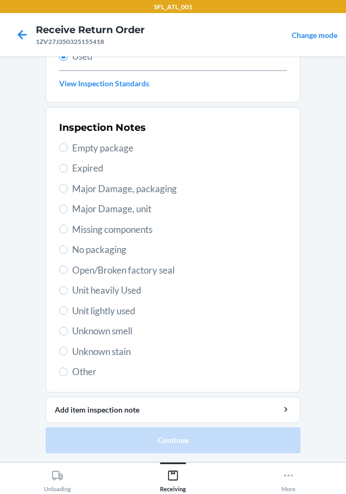
click at [72, 372] on span "Other" at bounding box center [179, 372] width 215 height 14
click at [68, 372] on input "Other" at bounding box center [63, 371] width 9 height 9
radio input "true"
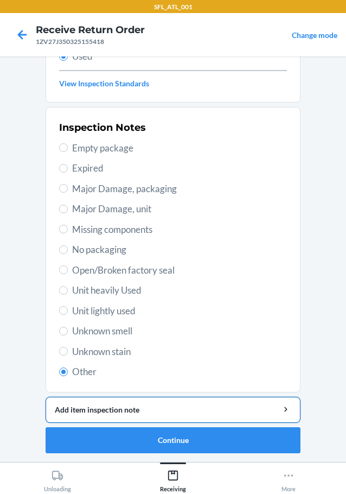
click at [107, 411] on div "Add item inspection note" at bounding box center [173, 409] width 237 height 11
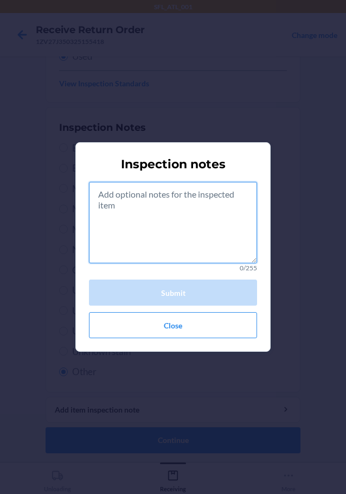
paste textarea "rts consumibles"
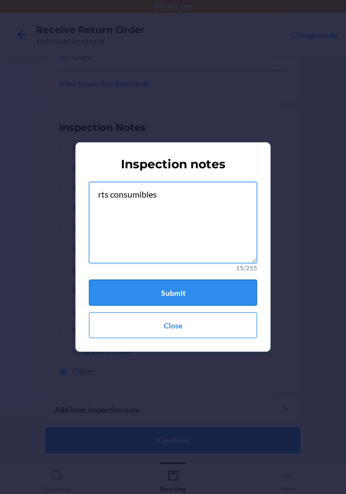
type textarea "rts consumibles"
click at [194, 291] on button "Submit" at bounding box center [173, 293] width 168 height 26
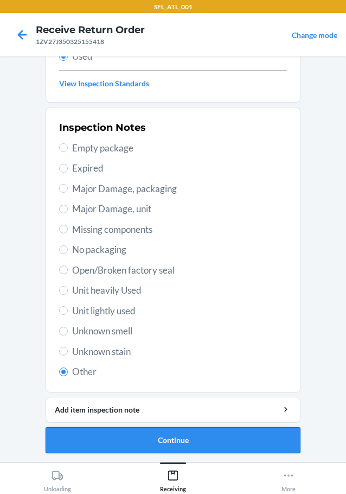
click at [181, 440] on button "Continue" at bounding box center [173, 440] width 255 height 26
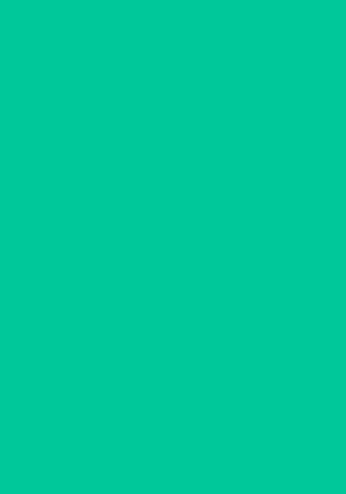
scroll to position [0, 0]
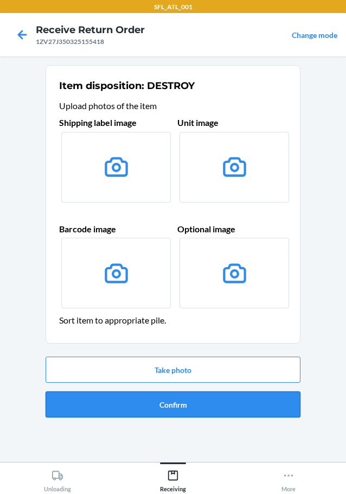
click at [174, 403] on button "Confirm" at bounding box center [173, 404] width 255 height 26
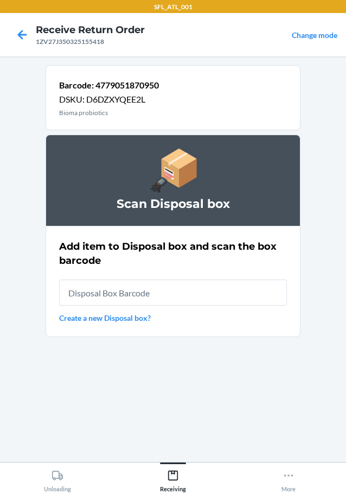
drag, startPoint x: 178, startPoint y: 295, endPoint x: 168, endPoint y: 281, distance: 16.9
click at [175, 290] on input "text" at bounding box center [173, 293] width 228 height 26
type input "RB00000191O"
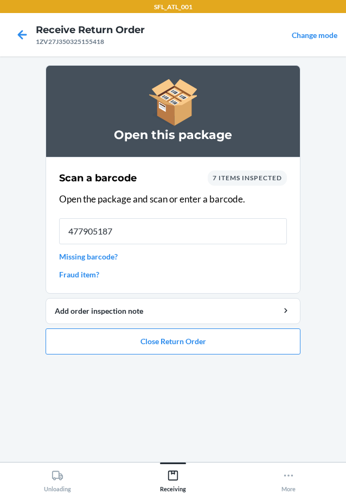
type input "4779051870"
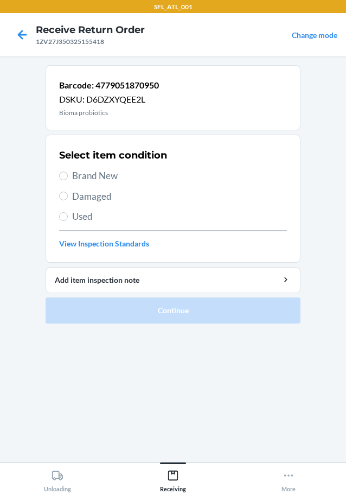
click at [82, 219] on span "Used" at bounding box center [179, 217] width 215 height 14
click at [68, 219] on input "Used" at bounding box center [63, 216] width 9 height 9
radio input "true"
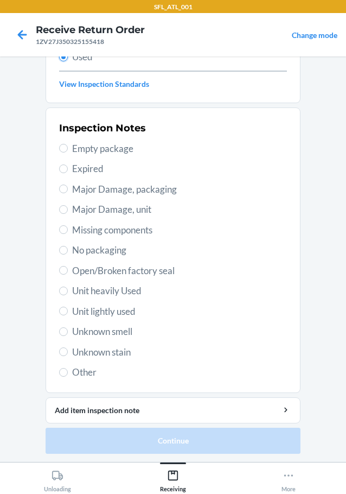
scroll to position [160, 0]
click at [83, 377] on span "Other" at bounding box center [179, 372] width 215 height 14
click at [68, 376] on input "Other" at bounding box center [63, 371] width 9 height 9
radio input "true"
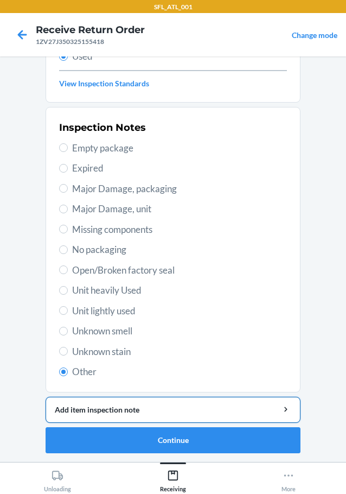
click at [110, 412] on div "Add item inspection note" at bounding box center [173, 409] width 237 height 11
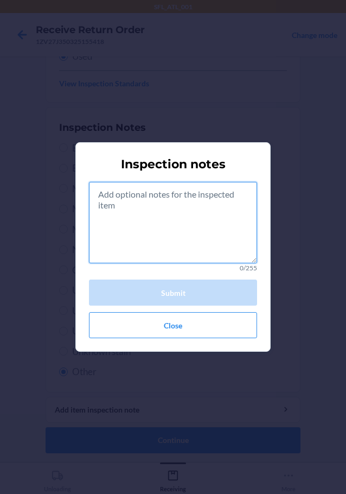
paste textarea "rts consumibles"
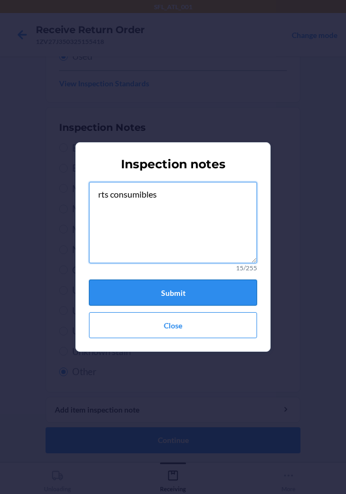
type textarea "rts consumibles"
click at [175, 290] on button "Submit" at bounding box center [173, 293] width 168 height 26
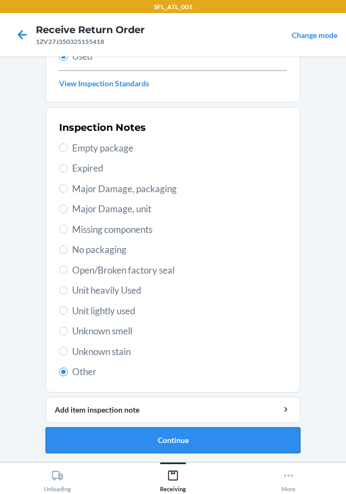
click at [134, 437] on button "Continue" at bounding box center [173, 440] width 255 height 26
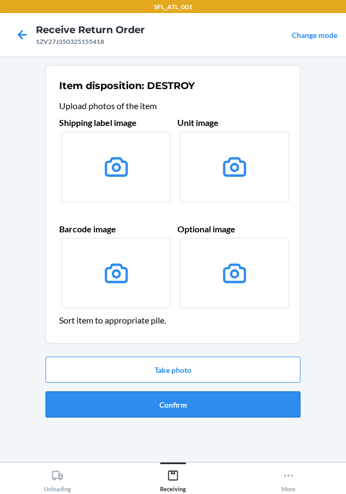
click at [181, 413] on button "Confirm" at bounding box center [173, 404] width 255 height 26
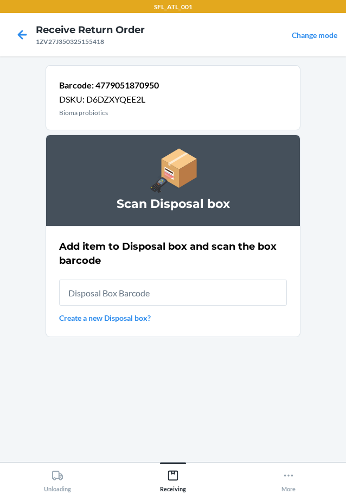
click at [112, 290] on input "text" at bounding box center [173, 293] width 228 height 26
type input "RB00000191O"
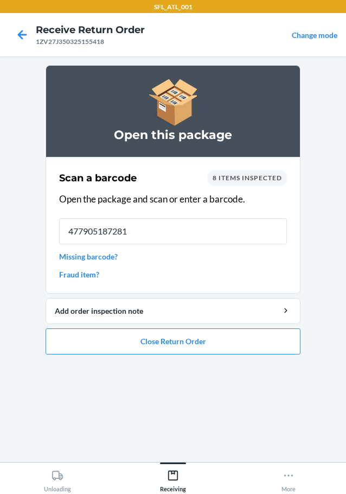
type input "4779051872817"
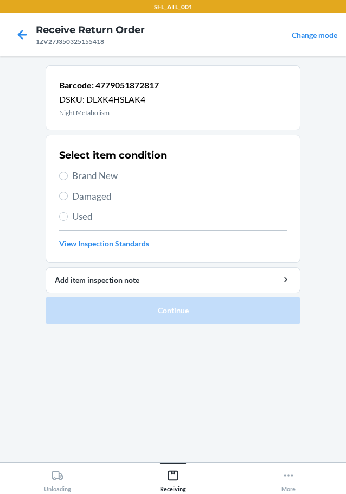
click at [80, 214] on span "Used" at bounding box center [179, 217] width 215 height 14
click at [68, 214] on input "Used" at bounding box center [63, 216] width 9 height 9
radio input "true"
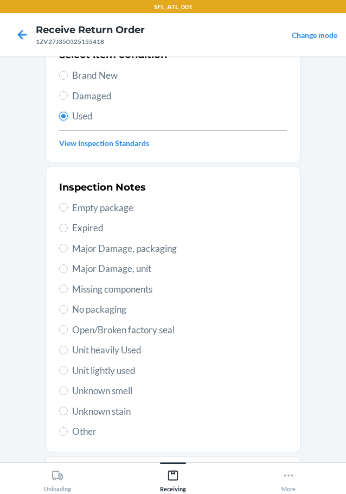
scroll to position [160, 0]
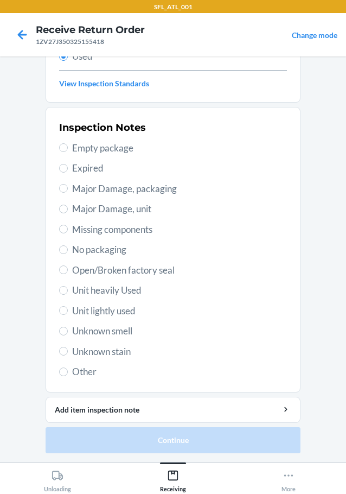
click at [79, 369] on span "Other" at bounding box center [179, 372] width 215 height 14
click at [68, 369] on input "Other" at bounding box center [63, 371] width 9 height 9
radio input "true"
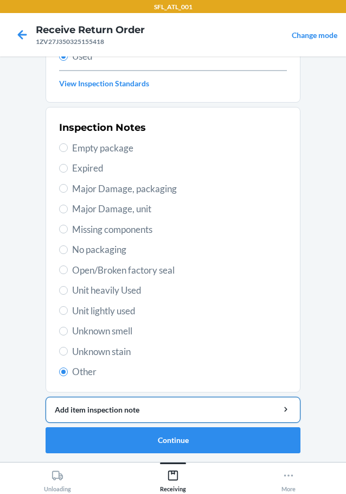
click at [120, 415] on div "Add item inspection note" at bounding box center [173, 409] width 237 height 11
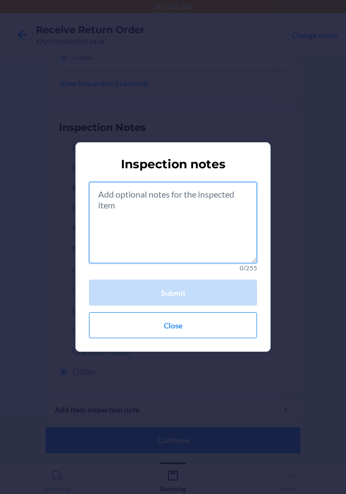
paste textarea "rts consumibles"
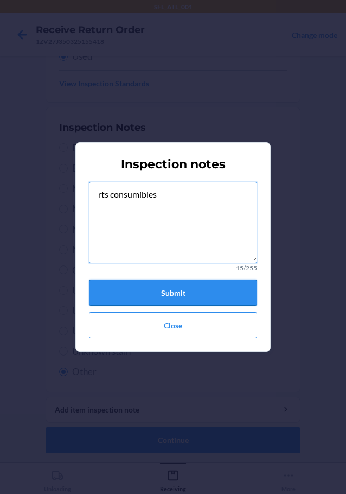
type textarea "rts consumibles"
click at [174, 294] on button "Submit" at bounding box center [173, 293] width 168 height 26
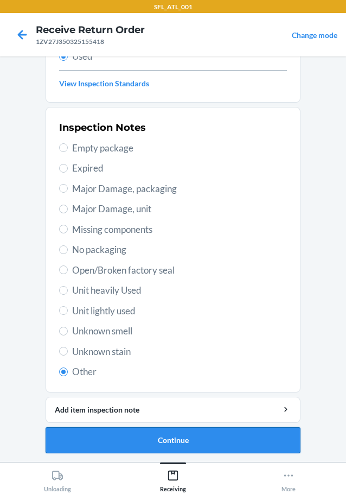
click at [196, 443] on button "Continue" at bounding box center [173, 440] width 255 height 26
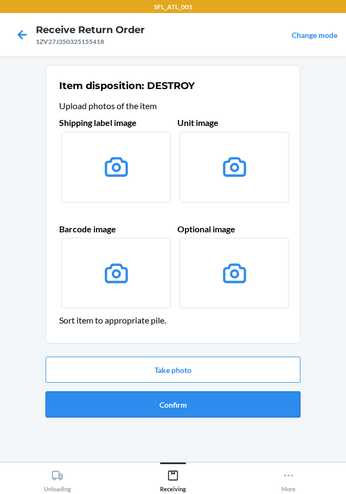
click at [161, 404] on button "Confirm" at bounding box center [173, 404] width 255 height 26
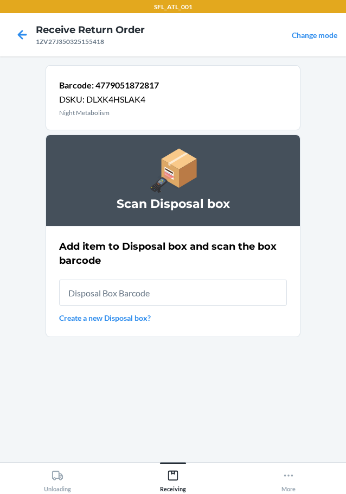
click at [154, 293] on input "text" at bounding box center [173, 293] width 228 height 26
type input "RB00000191O"
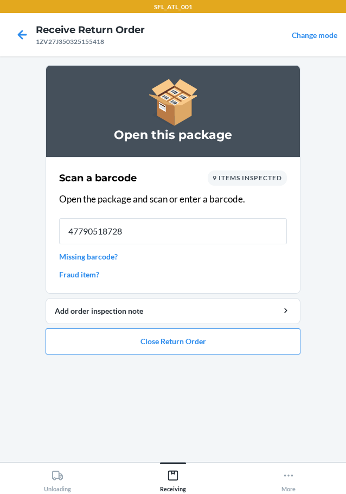
type input "477905187281"
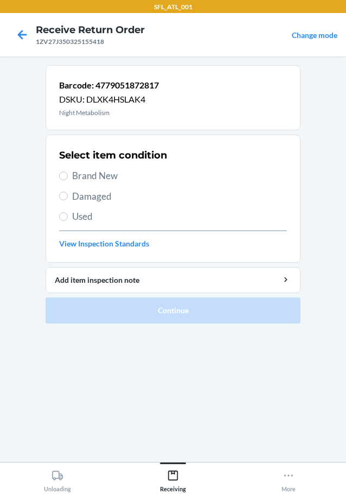
click at [92, 217] on span "Used" at bounding box center [179, 217] width 215 height 14
click at [68, 217] on input "Used" at bounding box center [63, 216] width 9 height 9
radio input "true"
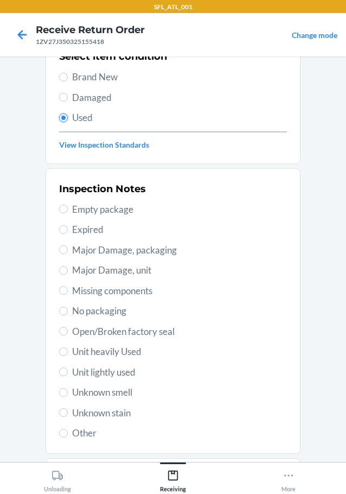
scroll to position [160, 0]
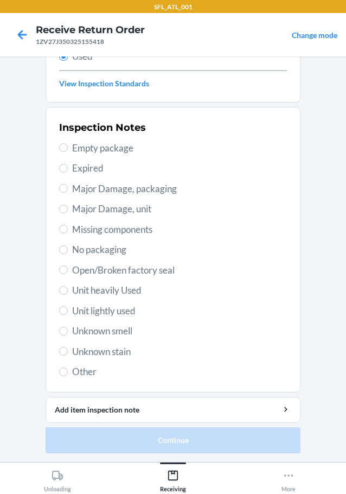
click at [79, 376] on span "Other" at bounding box center [179, 372] width 215 height 14
click at [68, 376] on input "Other" at bounding box center [63, 371] width 9 height 9
radio input "true"
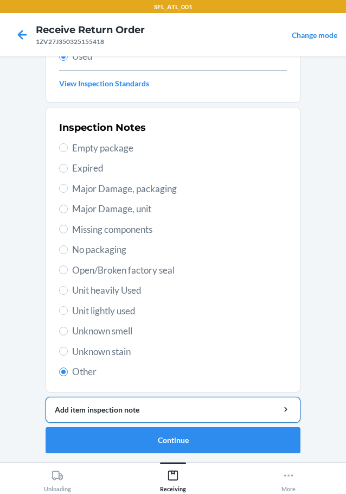
click at [98, 407] on div "Add item inspection note" at bounding box center [173, 409] width 237 height 11
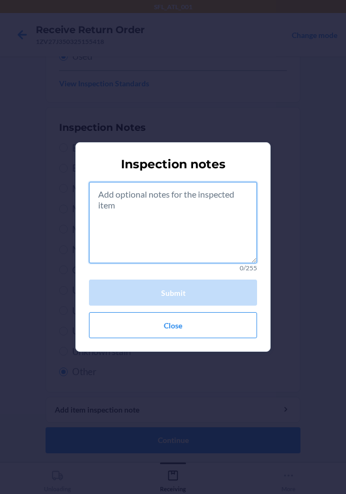
paste textarea "rts consumibles"
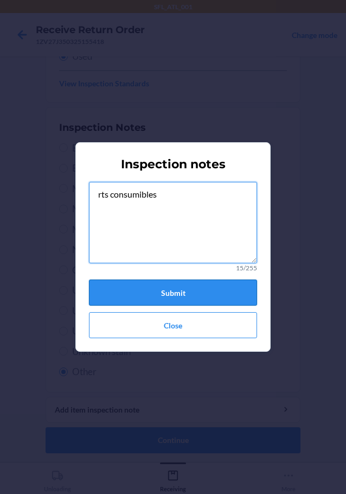
type textarea "rts consumibles"
click at [180, 300] on button "Submit" at bounding box center [173, 293] width 168 height 26
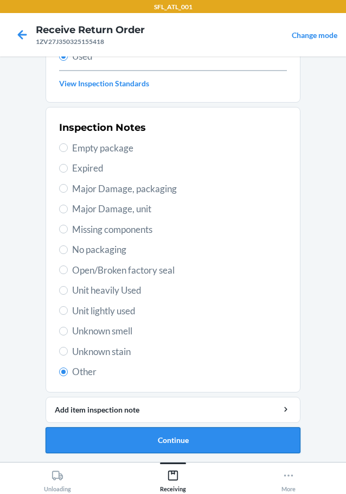
click at [150, 446] on button "Continue" at bounding box center [173, 440] width 255 height 26
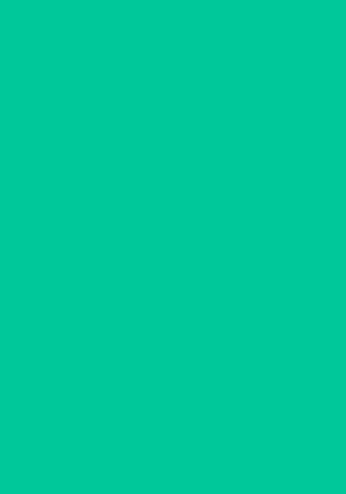
scroll to position [0, 0]
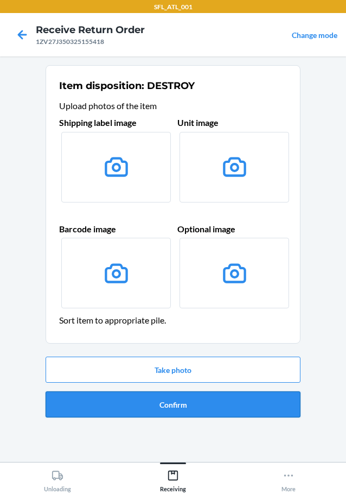
click at [173, 398] on button "Confirm" at bounding box center [173, 404] width 255 height 26
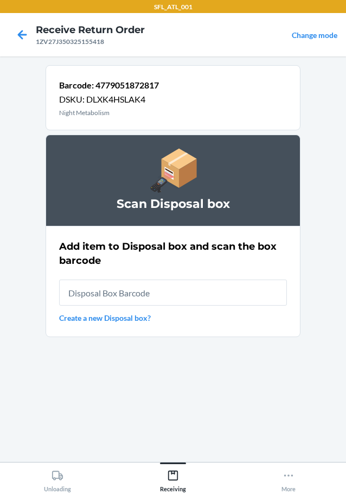
click at [102, 297] on input "text" at bounding box center [173, 293] width 228 height 26
type input "RB00000191O"
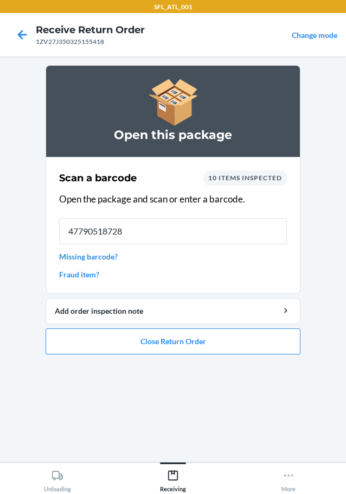
type input "477905187281"
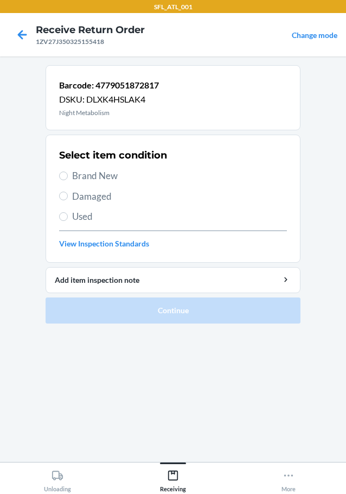
click at [80, 214] on span "Used" at bounding box center [179, 217] width 215 height 14
click at [68, 214] on input "Used" at bounding box center [63, 216] width 9 height 9
radio input "true"
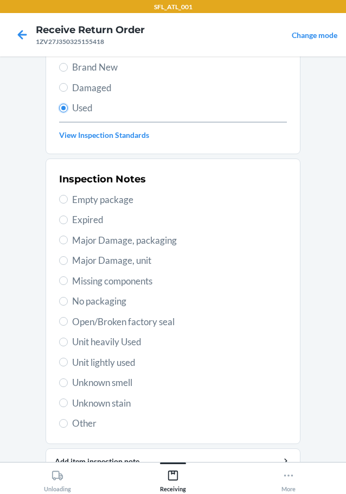
scroll to position [160, 0]
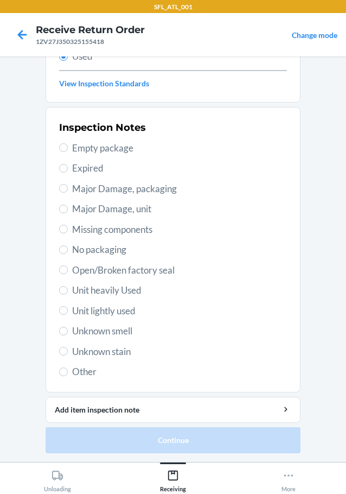
click at [84, 377] on span "Other" at bounding box center [179, 372] width 215 height 14
click at [68, 376] on input "Other" at bounding box center [63, 371] width 9 height 9
radio input "true"
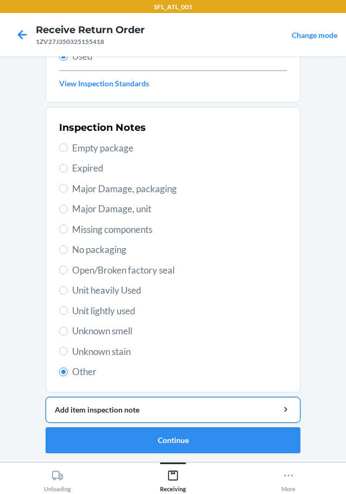
click at [112, 415] on div "Add item inspection note" at bounding box center [173, 409] width 237 height 11
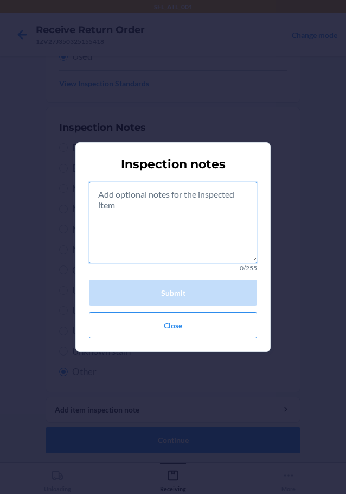
click at [118, 215] on textarea at bounding box center [173, 222] width 168 height 81
paste textarea "rts consumibles"
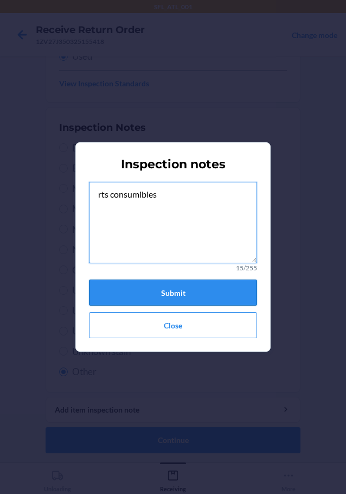
type textarea "rts consumibles"
click at [183, 292] on button "Submit" at bounding box center [173, 293] width 168 height 26
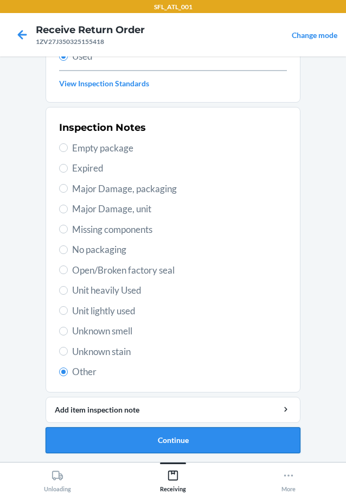
click at [175, 446] on button "Continue" at bounding box center [173, 440] width 255 height 26
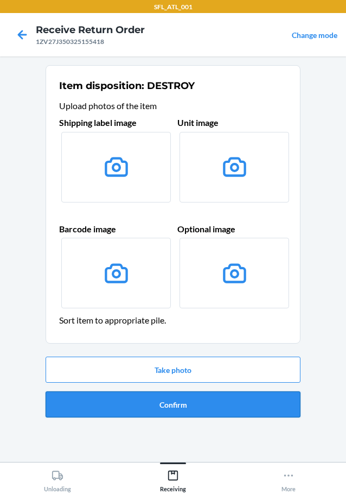
click at [154, 397] on button "Confirm" at bounding box center [173, 404] width 255 height 26
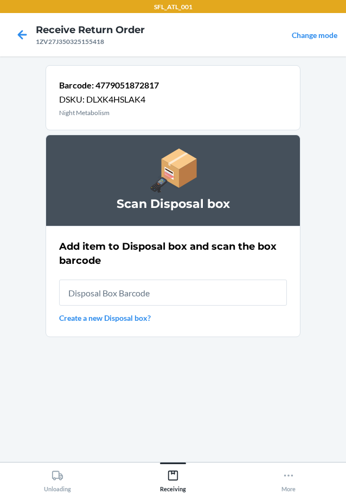
click at [121, 301] on input "text" at bounding box center [173, 293] width 228 height 26
type input "RB00000191O"
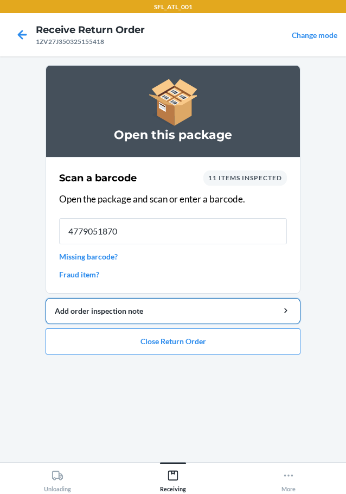
type input "47790518709"
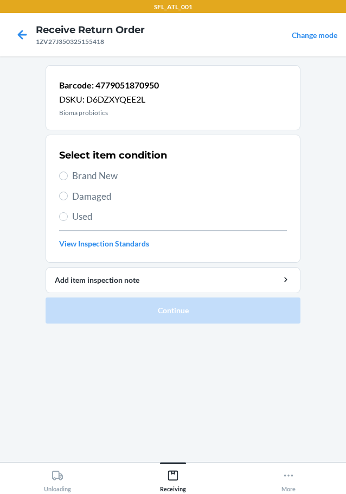
click at [91, 220] on span "Used" at bounding box center [179, 217] width 215 height 14
click at [68, 220] on input "Used" at bounding box center [63, 216] width 9 height 9
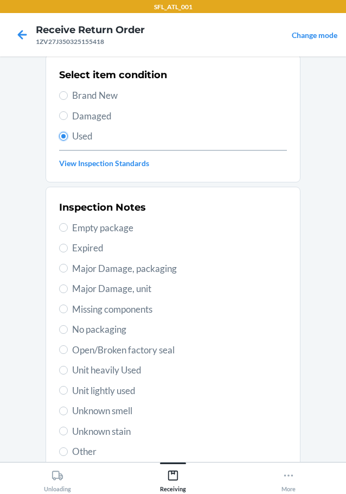
scroll to position [160, 0]
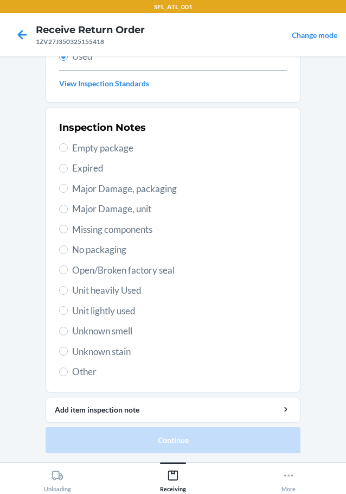
click at [89, 375] on span "Other" at bounding box center [179, 372] width 215 height 14
click at [68, 375] on input "Other" at bounding box center [63, 371] width 9 height 9
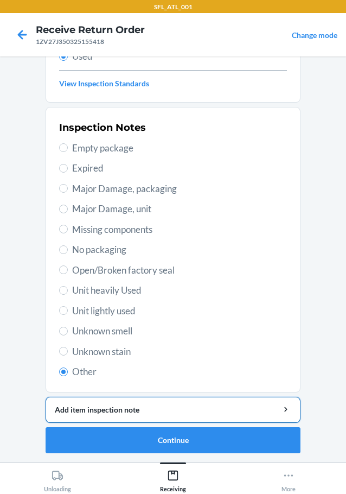
click at [151, 412] on div "Add item inspection note" at bounding box center [173, 409] width 237 height 11
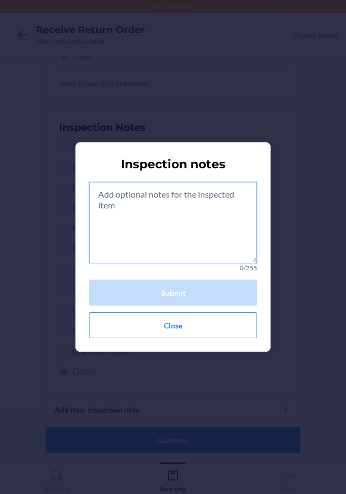
paste textarea "rts consumibles"
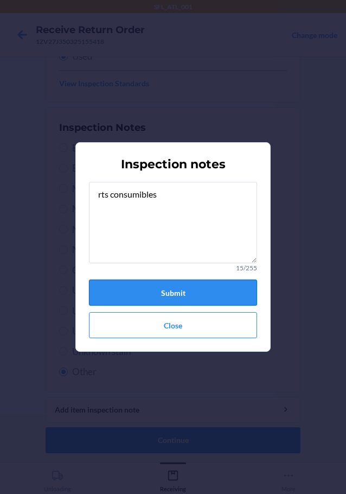
click at [176, 296] on button "Submit" at bounding box center [173, 293] width 168 height 26
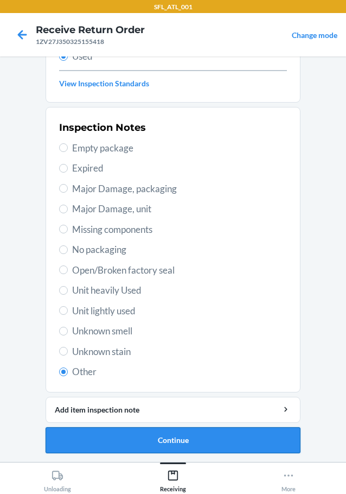
click at [194, 443] on button "Continue" at bounding box center [173, 440] width 255 height 26
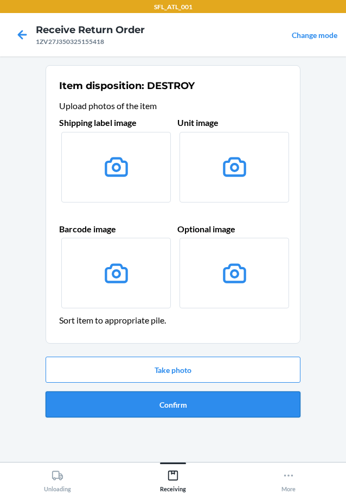
click at [172, 408] on button "Confirm" at bounding box center [173, 404] width 255 height 26
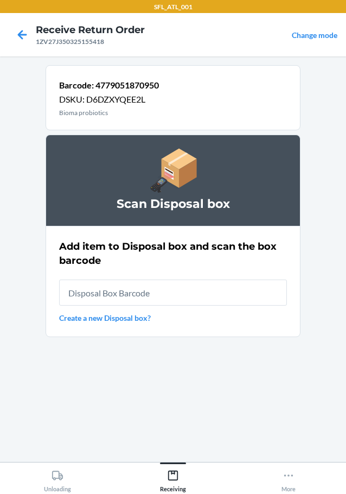
click at [164, 291] on input "text" at bounding box center [173, 293] width 228 height 26
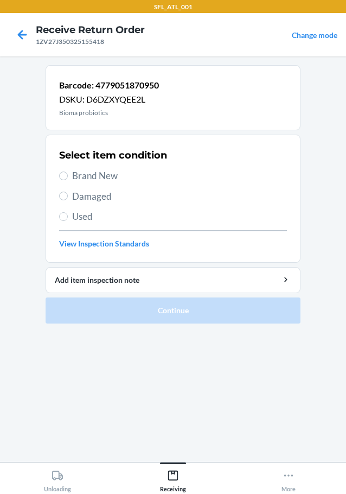
click at [90, 213] on span "Used" at bounding box center [179, 217] width 215 height 14
click at [68, 213] on input "Used" at bounding box center [63, 216] width 9 height 9
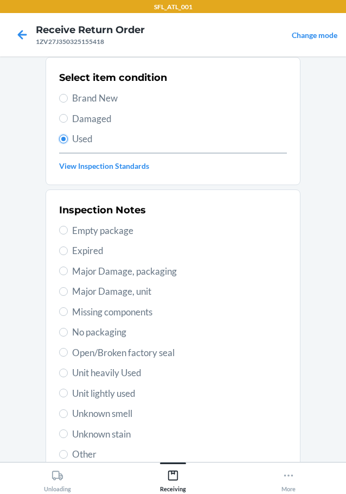
scroll to position [160, 0]
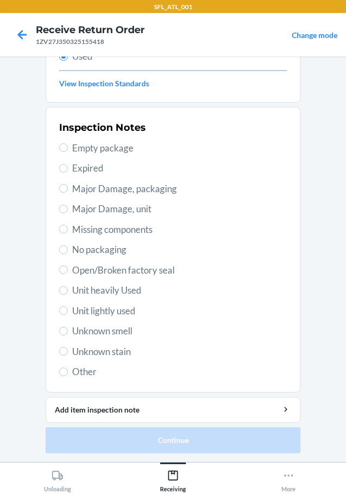
click at [74, 377] on span "Other" at bounding box center [179, 372] width 215 height 14
click at [68, 376] on input "Other" at bounding box center [63, 371] width 9 height 9
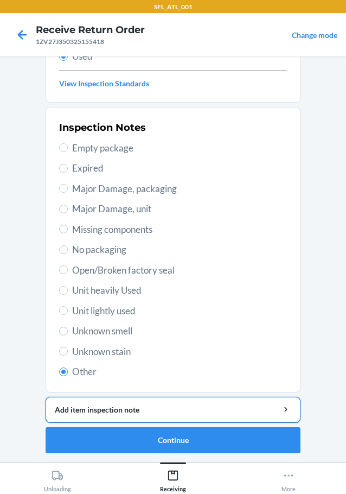
click at [114, 408] on div "Add item inspection note" at bounding box center [173, 409] width 237 height 11
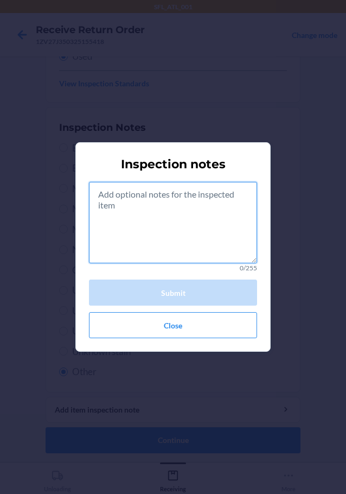
paste textarea "rts consumibles"
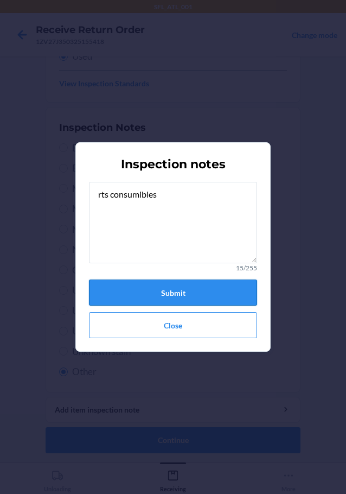
click at [176, 295] on button "Submit" at bounding box center [173, 293] width 168 height 26
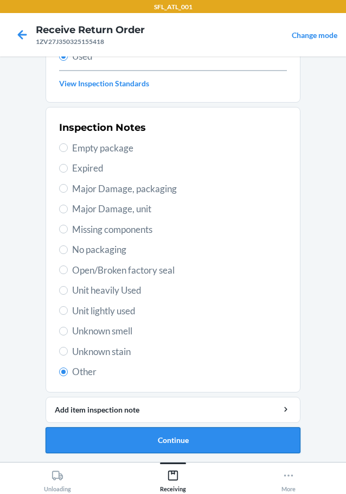
click at [164, 436] on button "Continue" at bounding box center [173, 440] width 255 height 26
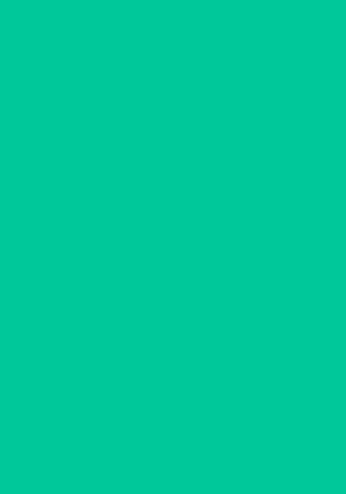
scroll to position [0, 0]
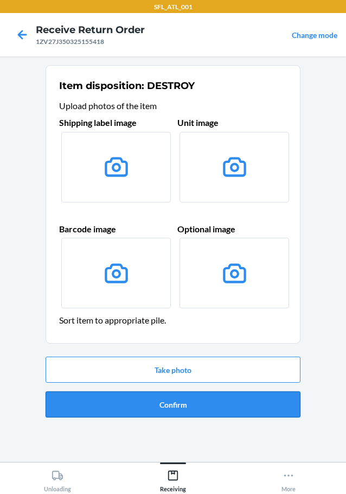
click at [166, 409] on button "Confirm" at bounding box center [173, 404] width 255 height 26
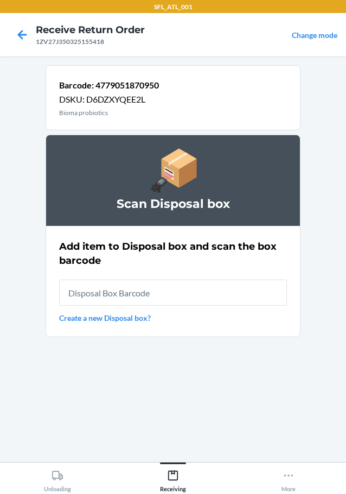
click at [158, 302] on input "text" at bounding box center [173, 293] width 228 height 26
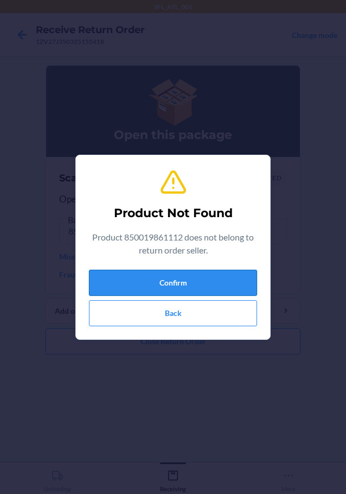
click at [183, 287] on button "Confirm" at bounding box center [173, 283] width 168 height 26
click at [180, 278] on button "Confirm" at bounding box center [173, 283] width 168 height 26
click at [181, 317] on button "Back" at bounding box center [173, 313] width 168 height 26
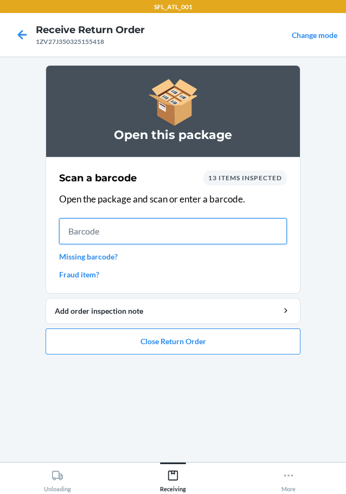
click at [84, 231] on input "text" at bounding box center [173, 231] width 228 height 26
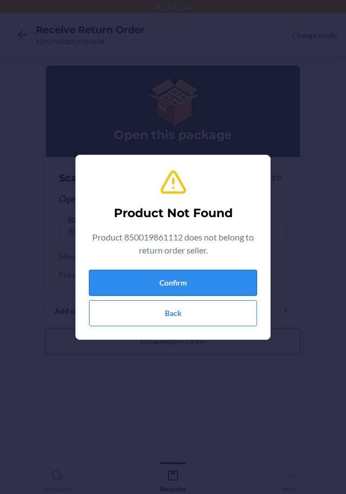
click at [196, 284] on button "Confirm" at bounding box center [173, 283] width 168 height 26
click at [187, 278] on button "Confirm" at bounding box center [173, 283] width 168 height 26
drag, startPoint x: 164, startPoint y: 283, endPoint x: 172, endPoint y: 283, distance: 7.1
click at [165, 283] on button "Confirm" at bounding box center [173, 283] width 168 height 26
click at [180, 309] on button "Back" at bounding box center [173, 313] width 168 height 26
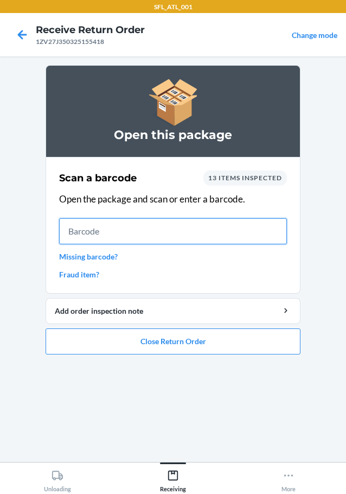
click at [82, 229] on input "text" at bounding box center [173, 231] width 228 height 26
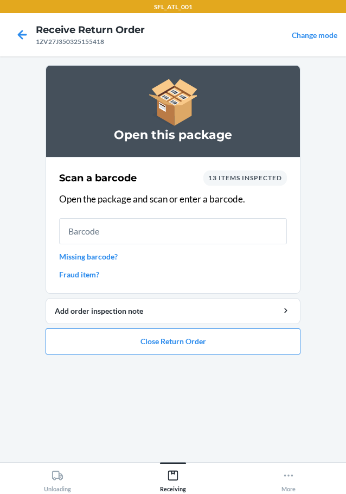
click at [100, 256] on link "Missing barcode?" at bounding box center [173, 256] width 228 height 11
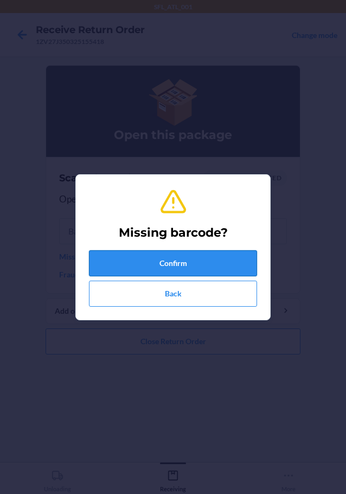
click at [173, 265] on button "Confirm" at bounding box center [173, 263] width 168 height 26
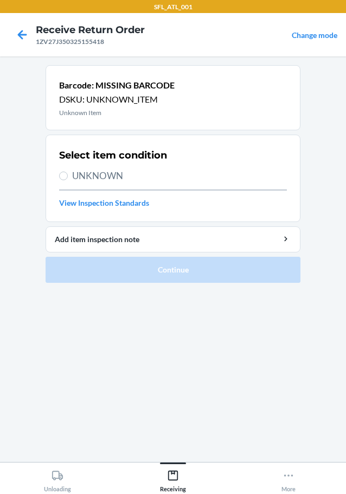
click at [80, 174] on span "UNKNOWN" at bounding box center [179, 176] width 215 height 14
click at [68, 174] on input "UNKNOWN" at bounding box center [63, 176] width 9 height 9
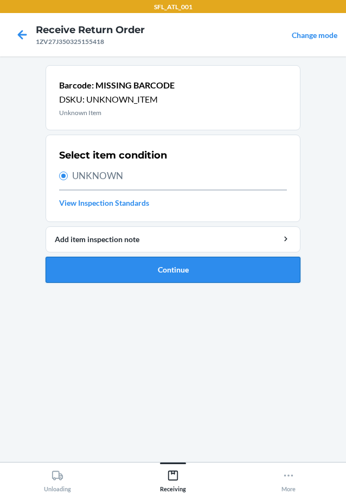
click at [181, 274] on button "Continue" at bounding box center [173, 270] width 255 height 26
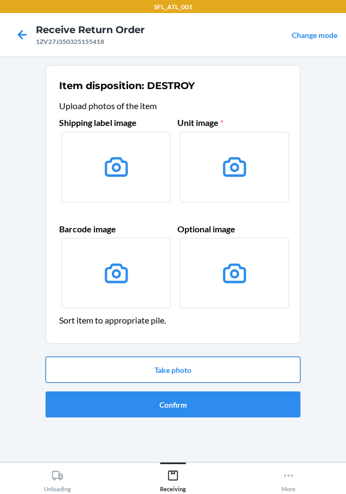
click at [179, 370] on button "Take photo" at bounding box center [173, 370] width 255 height 26
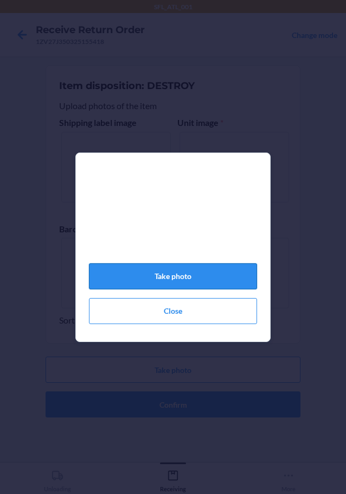
click at [178, 282] on button "Take photo" at bounding box center [173, 276] width 168 height 26
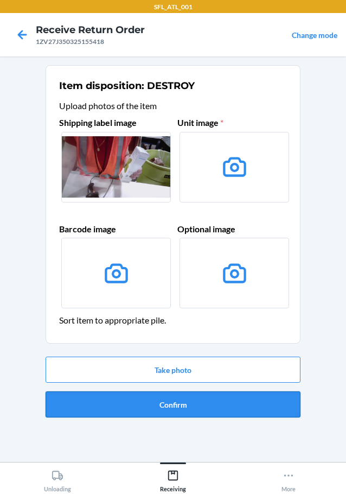
click at [169, 405] on button "Confirm" at bounding box center [173, 404] width 255 height 26
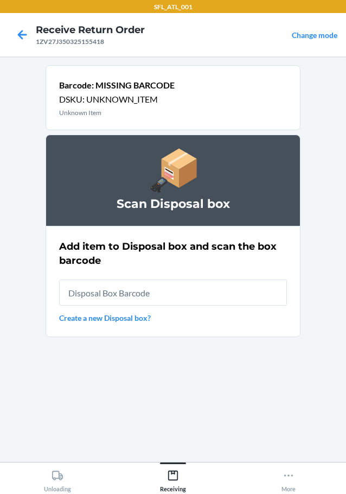
click at [151, 294] on input "text" at bounding box center [173, 293] width 228 height 26
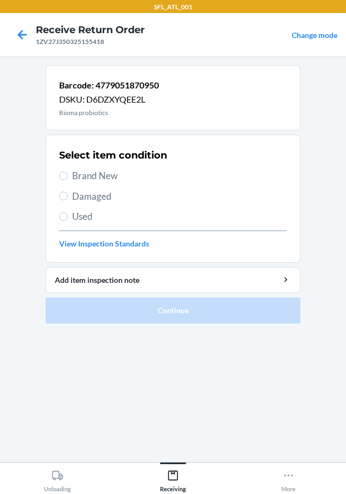
click at [85, 213] on span "Used" at bounding box center [179, 217] width 215 height 14
click at [68, 213] on input "Used" at bounding box center [63, 216] width 9 height 9
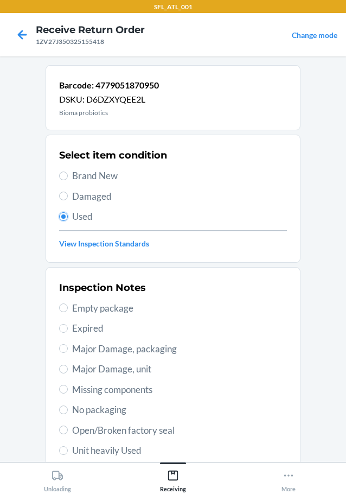
scroll to position [160, 0]
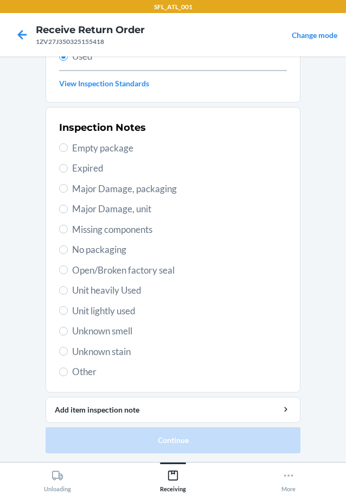
click at [83, 367] on span "Other" at bounding box center [179, 372] width 215 height 14
click at [68, 367] on input "Other" at bounding box center [63, 371] width 9 height 9
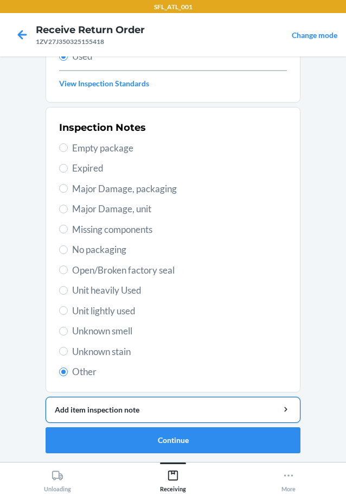
click at [116, 416] on button "Add item inspection note" at bounding box center [173, 410] width 255 height 26
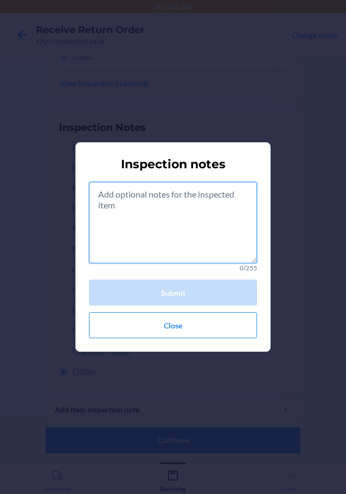
click at [183, 231] on textarea at bounding box center [173, 222] width 168 height 81
paste textarea "rts consumibles"
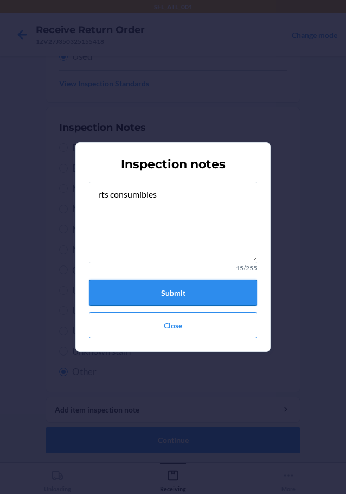
click at [176, 289] on button "Submit" at bounding box center [173, 293] width 168 height 26
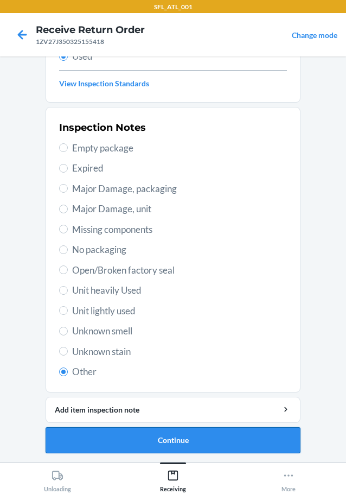
click at [166, 446] on button "Continue" at bounding box center [173, 440] width 255 height 26
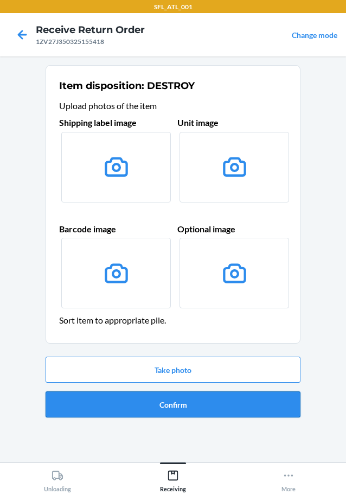
click at [166, 405] on button "Confirm" at bounding box center [173, 404] width 255 height 26
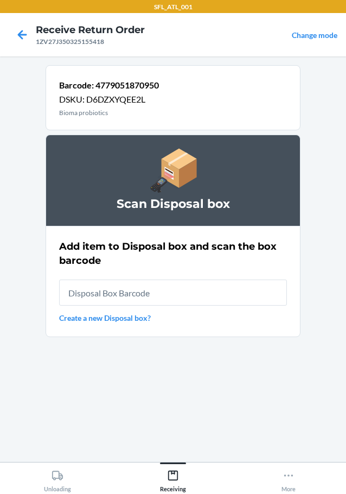
click at [147, 288] on input "text" at bounding box center [173, 293] width 228 height 26
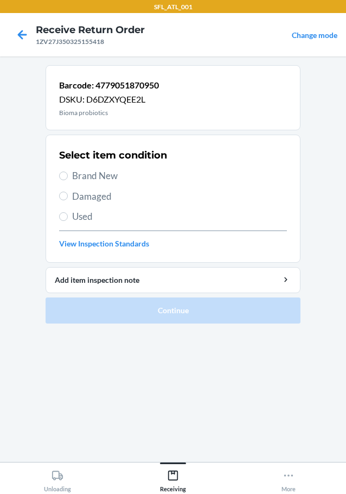
click at [84, 218] on span "Used" at bounding box center [179, 217] width 215 height 14
click at [68, 218] on input "Used" at bounding box center [63, 216] width 9 height 9
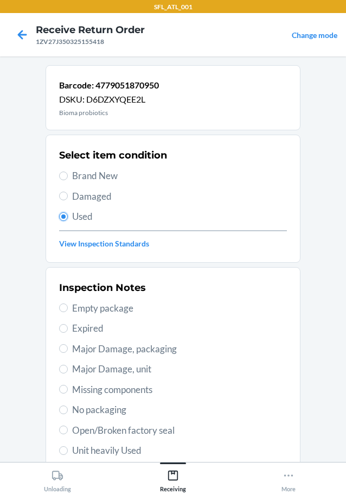
scroll to position [160, 0]
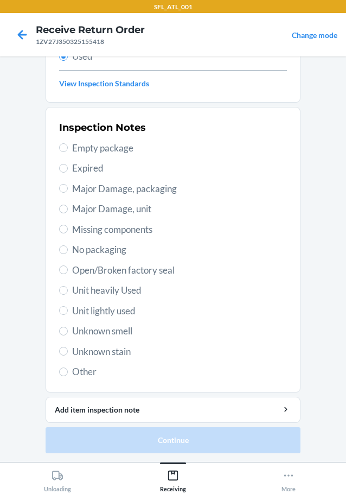
click at [92, 374] on span "Other" at bounding box center [179, 372] width 215 height 14
click at [68, 374] on input "Other" at bounding box center [63, 371] width 9 height 9
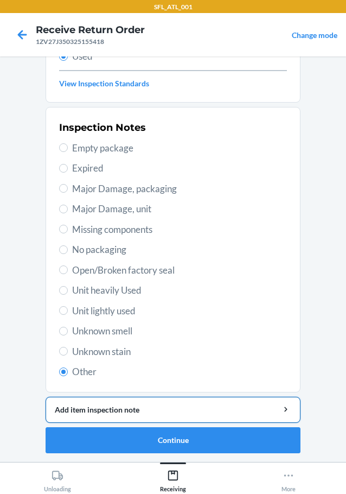
click at [132, 413] on div "Add item inspection note" at bounding box center [173, 409] width 237 height 11
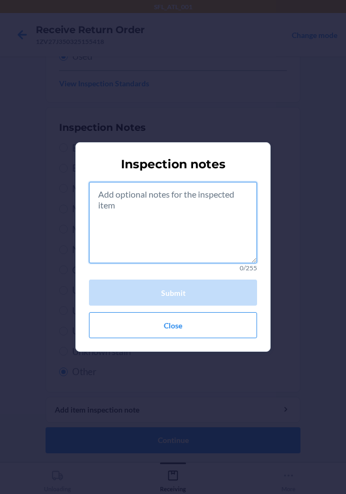
paste textarea "rts consumibles"
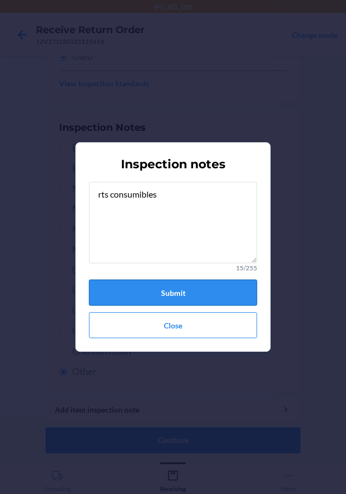
click at [169, 296] on button "Submit" at bounding box center [173, 293] width 168 height 26
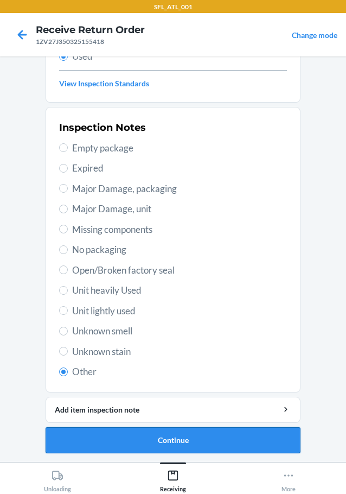
click at [164, 437] on button "Continue" at bounding box center [173, 440] width 255 height 26
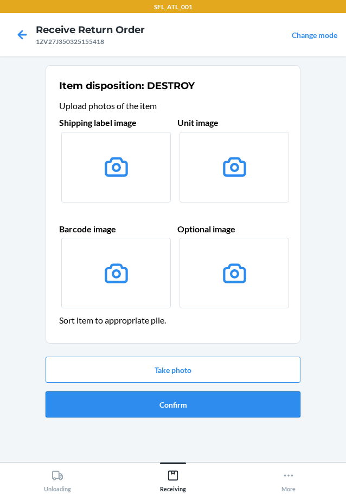
click at [159, 398] on button "Confirm" at bounding box center [173, 404] width 255 height 26
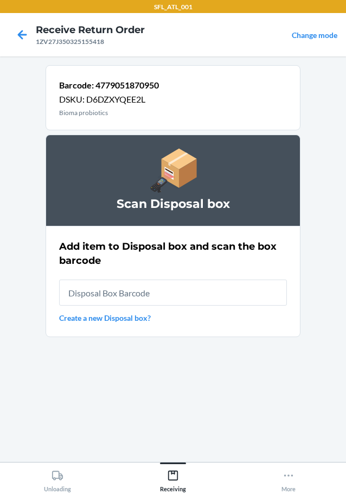
click at [104, 282] on input "text" at bounding box center [173, 293] width 228 height 26
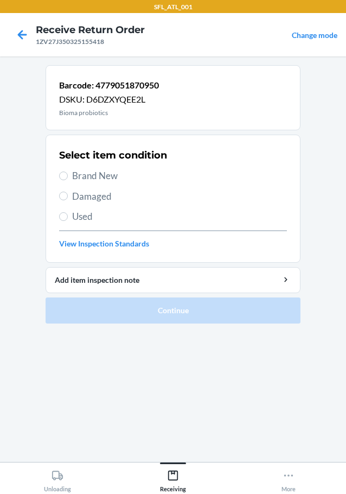
click at [74, 218] on span "Used" at bounding box center [179, 217] width 215 height 14
click at [68, 218] on input "Used" at bounding box center [63, 216] width 9 height 9
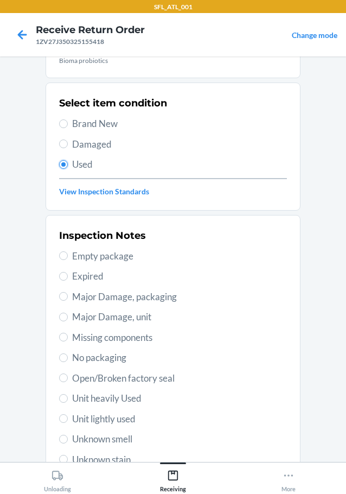
scroll to position [160, 0]
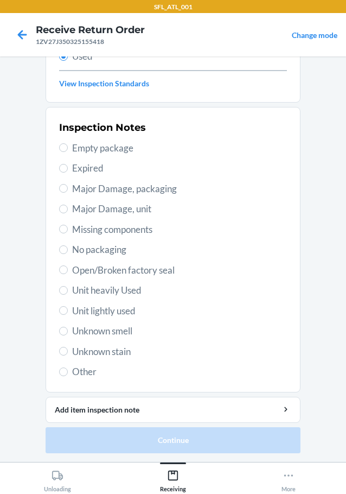
click at [94, 372] on span "Other" at bounding box center [179, 372] width 215 height 14
click at [68, 372] on input "Other" at bounding box center [63, 371] width 9 height 9
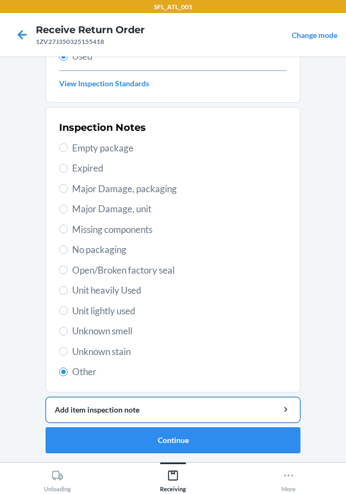
click at [123, 411] on div "Add item inspection note" at bounding box center [173, 409] width 237 height 11
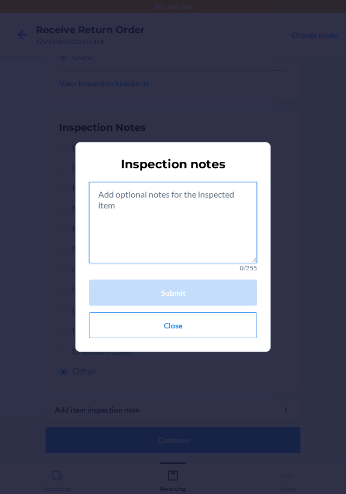
paste textarea "rts consumibles"
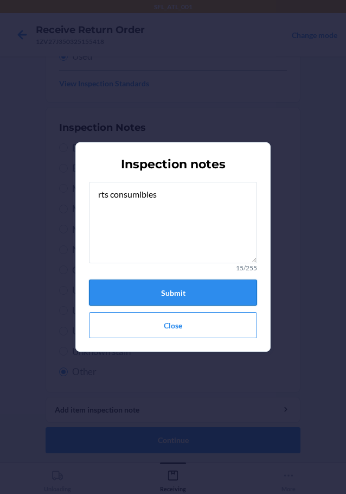
click at [175, 297] on button "Submit" at bounding box center [173, 293] width 168 height 26
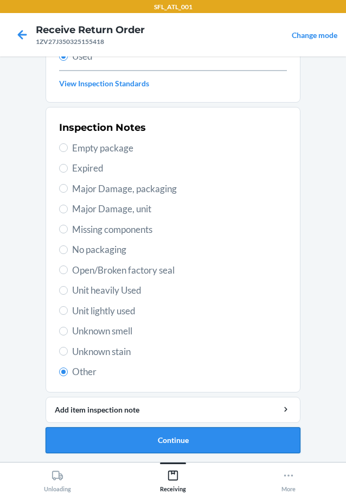
click at [167, 446] on button "Continue" at bounding box center [173, 440] width 255 height 26
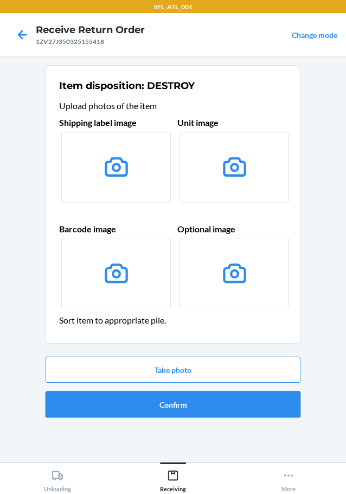
click at [172, 401] on button "Confirm" at bounding box center [173, 404] width 255 height 26
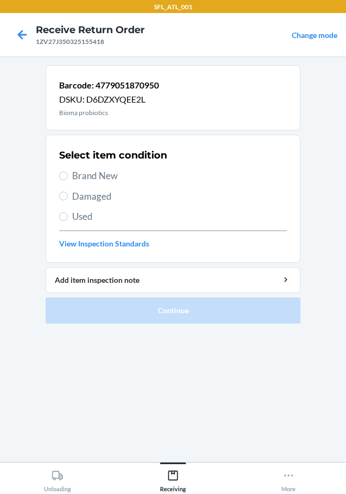
click at [87, 220] on span "Used" at bounding box center [179, 217] width 215 height 14
click at [68, 220] on input "Used" at bounding box center [63, 216] width 9 height 9
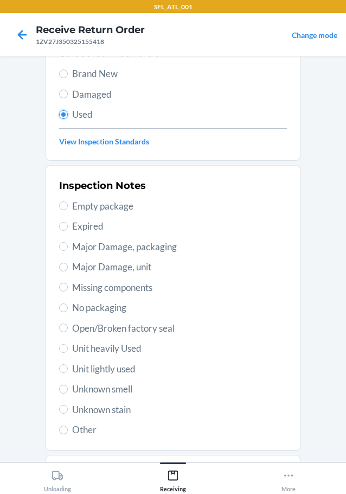
scroll to position [160, 0]
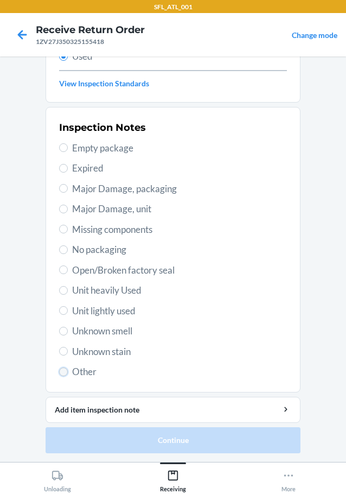
click at [61, 369] on input "Other" at bounding box center [63, 371] width 9 height 9
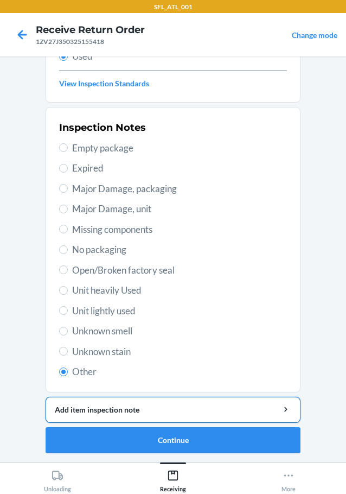
click at [82, 407] on div "Add item inspection note" at bounding box center [173, 409] width 237 height 11
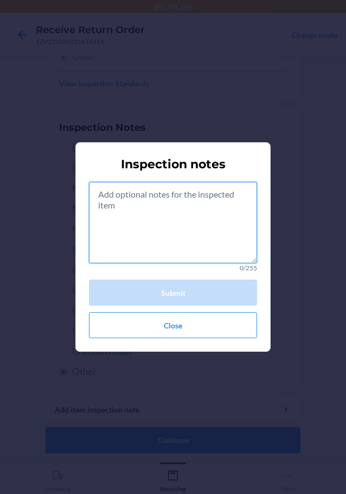
paste textarea "rts consumibles"
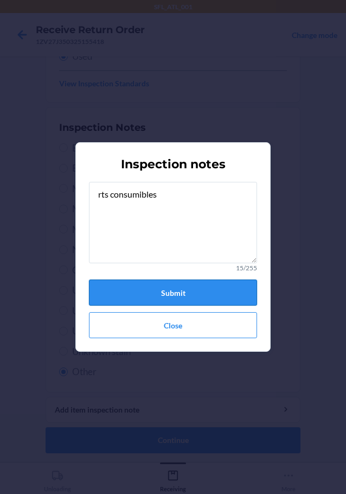
click at [173, 286] on button "Submit" at bounding box center [173, 293] width 168 height 26
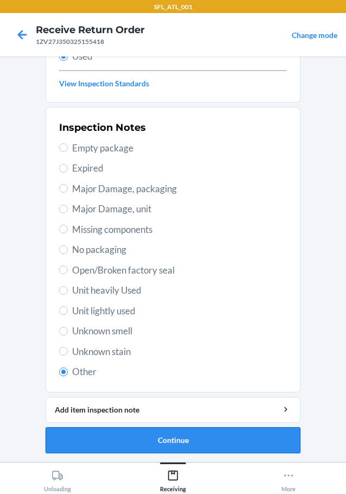
click at [155, 434] on button "Continue" at bounding box center [173, 440] width 255 height 26
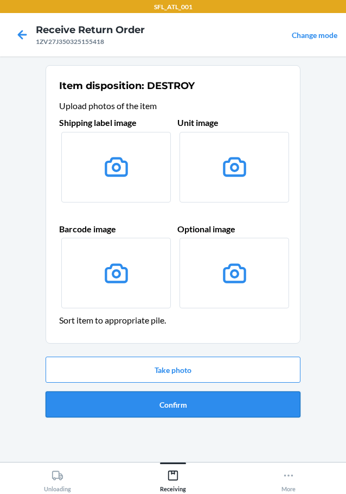
click at [161, 401] on button "Confirm" at bounding box center [173, 404] width 255 height 26
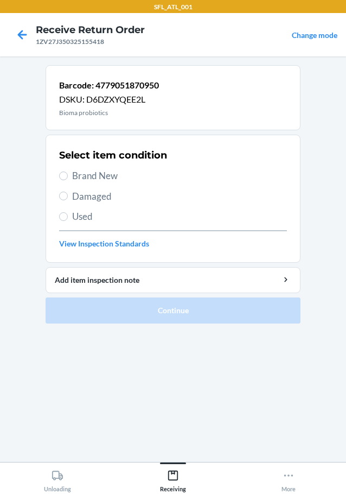
click at [86, 211] on span "Used" at bounding box center [179, 217] width 215 height 14
click at [68, 212] on input "Used" at bounding box center [63, 216] width 9 height 9
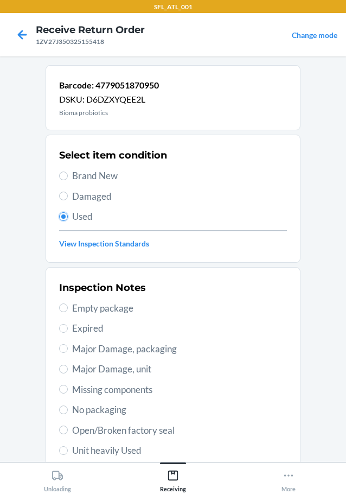
scroll to position [160, 0]
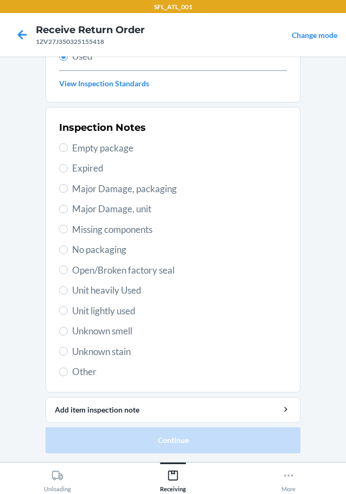
click at [95, 372] on span "Other" at bounding box center [179, 372] width 215 height 14
click at [68, 372] on input "Other" at bounding box center [63, 371] width 9 height 9
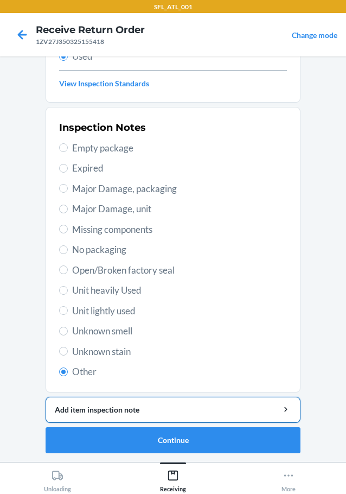
click at [96, 404] on div "Add item inspection note" at bounding box center [173, 409] width 237 height 11
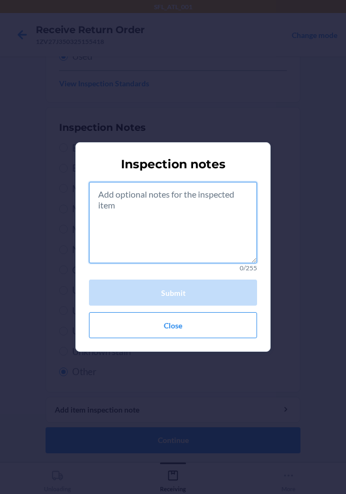
paste textarea "rts consumibles"
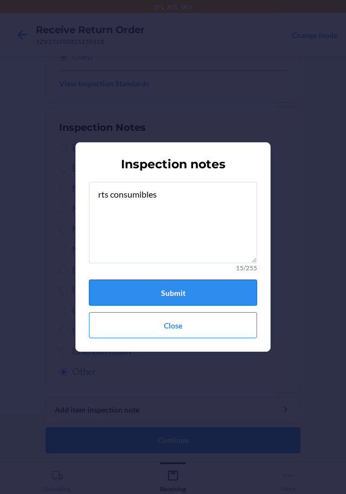
click at [157, 291] on button "Submit" at bounding box center [173, 293] width 168 height 26
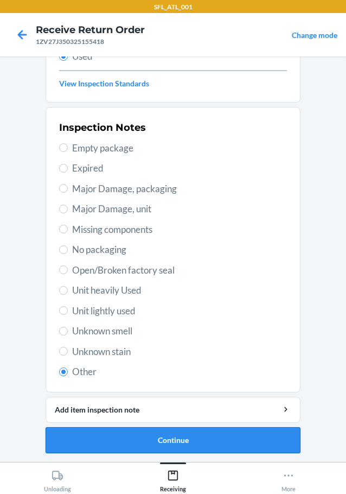
click at [167, 442] on button "Continue" at bounding box center [173, 440] width 255 height 26
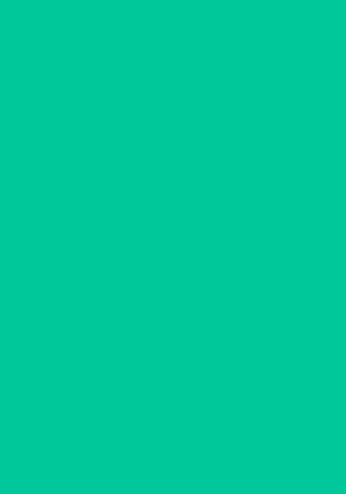
scroll to position [0, 0]
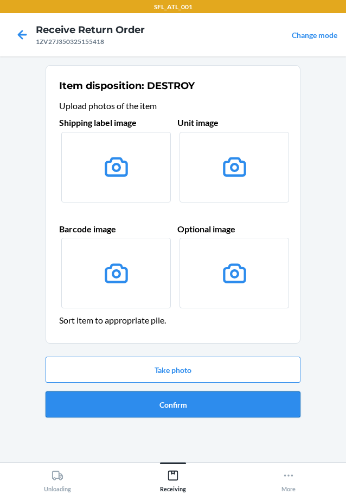
click at [162, 404] on button "Confirm" at bounding box center [173, 404] width 255 height 26
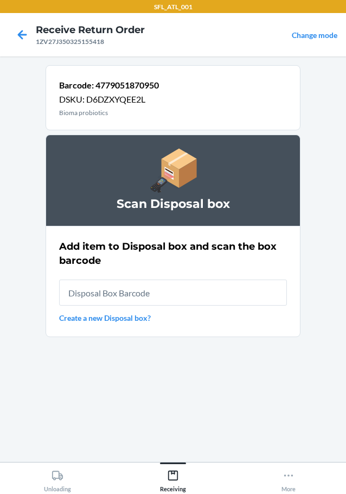
click at [104, 296] on input "text" at bounding box center [173, 293] width 228 height 26
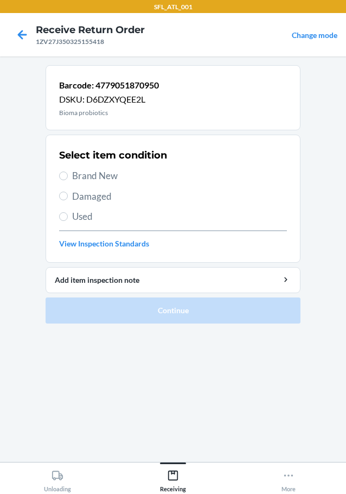
click at [80, 217] on span "Used" at bounding box center [179, 217] width 215 height 14
click at [68, 217] on input "Used" at bounding box center [63, 216] width 9 height 9
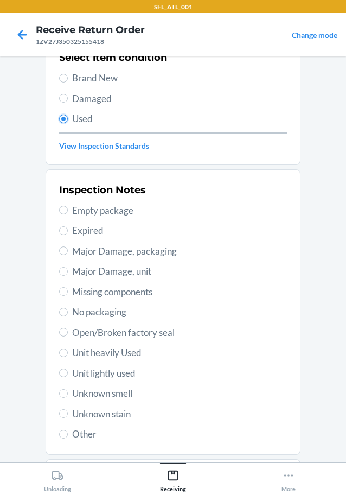
scroll to position [160, 0]
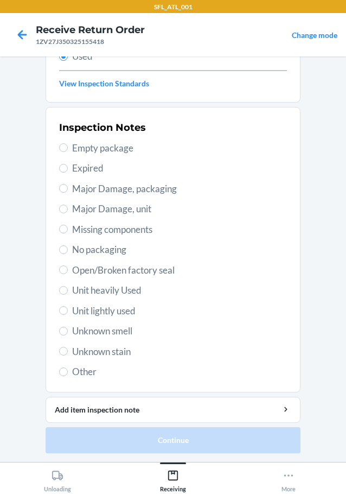
click at [73, 373] on span "Other" at bounding box center [179, 372] width 215 height 14
click at [68, 373] on input "Other" at bounding box center [63, 371] width 9 height 9
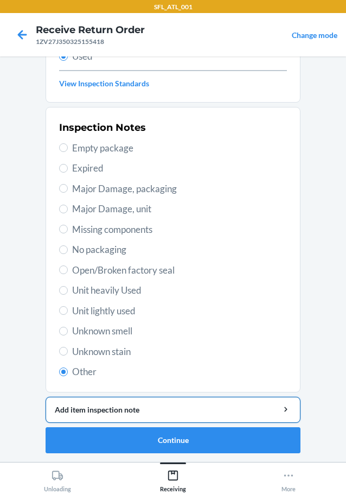
click at [122, 412] on div "Add item inspection note" at bounding box center [173, 409] width 237 height 11
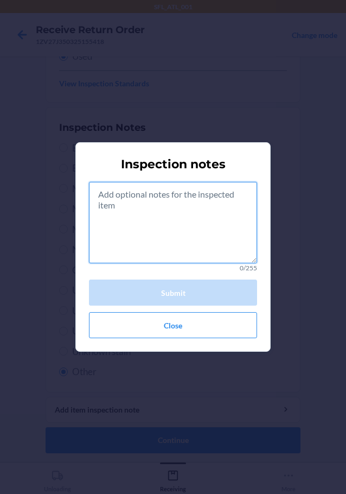
paste textarea "rts consumibles"
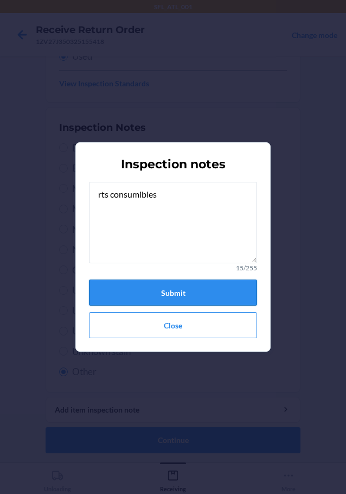
click at [176, 289] on button "Submit" at bounding box center [173, 293] width 168 height 26
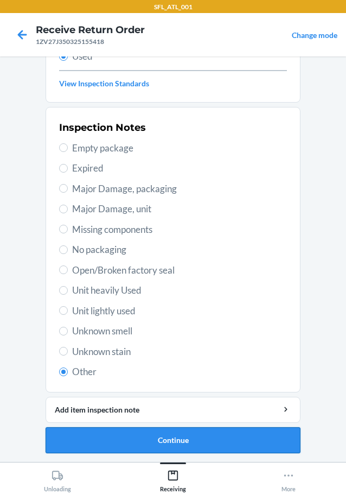
click at [173, 442] on button "Continue" at bounding box center [173, 440] width 255 height 26
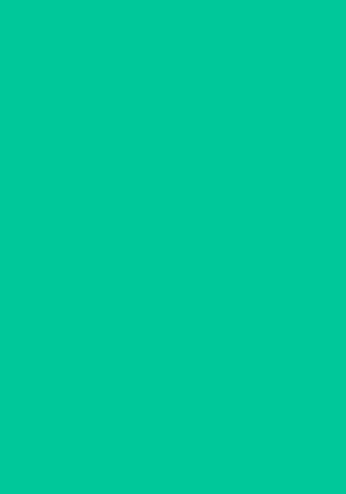
scroll to position [0, 0]
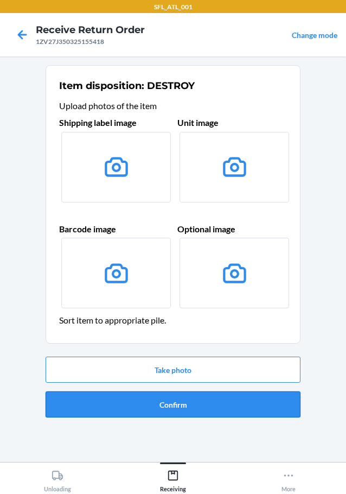
click at [170, 398] on button "Confirm" at bounding box center [173, 404] width 255 height 26
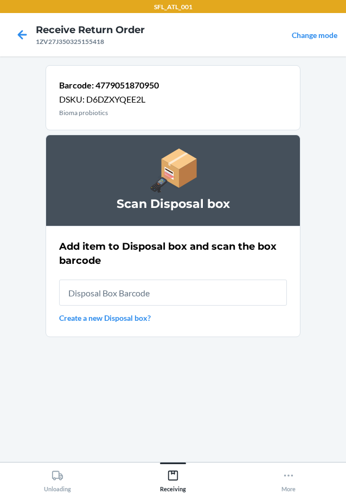
click at [143, 291] on input "text" at bounding box center [173, 293] width 228 height 26
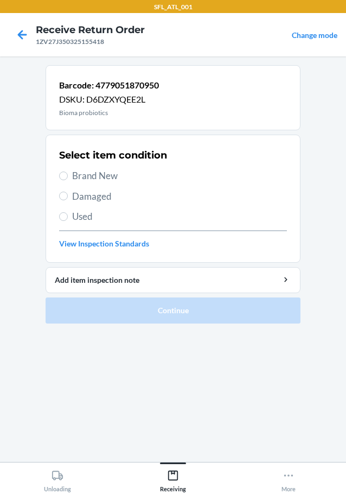
click at [82, 218] on span "Used" at bounding box center [179, 217] width 215 height 14
click at [68, 218] on input "Used" at bounding box center [63, 216] width 9 height 9
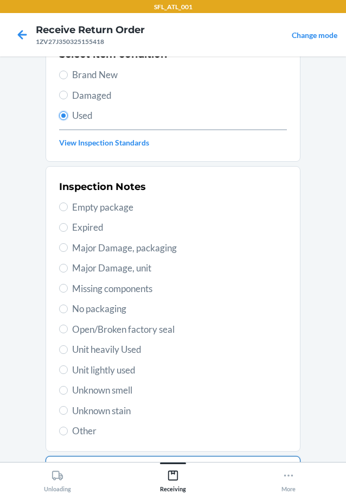
scroll to position [160, 0]
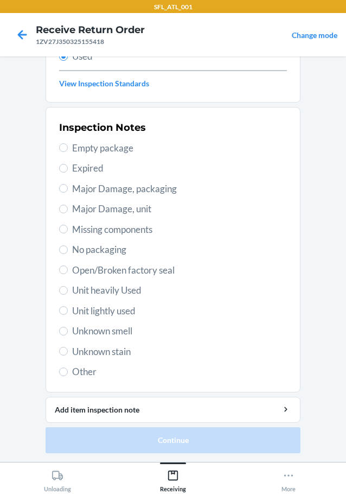
click at [85, 370] on span "Other" at bounding box center [179, 372] width 215 height 14
click at [68, 370] on input "Other" at bounding box center [63, 371] width 9 height 9
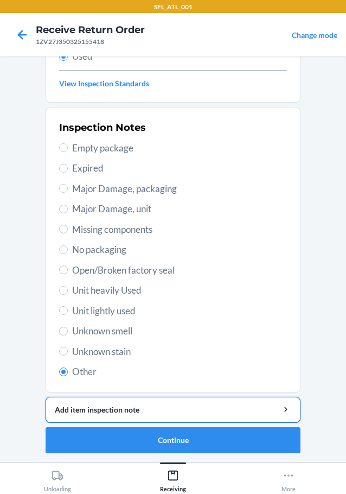
click at [99, 410] on div "Add item inspection note" at bounding box center [173, 409] width 237 height 11
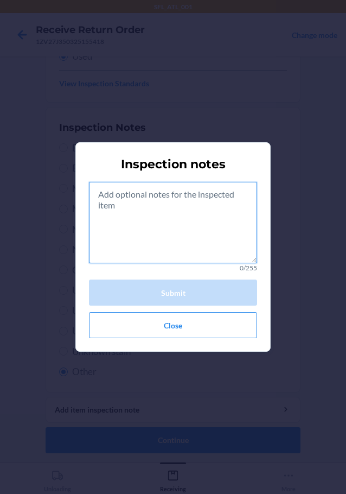
paste textarea "rts consumibles"
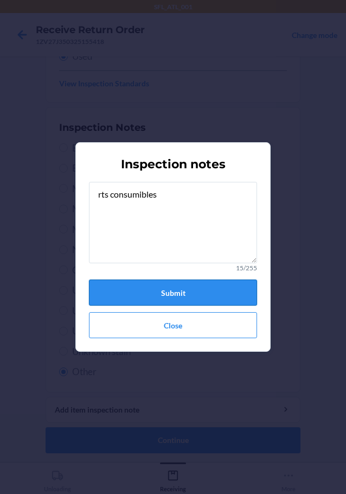
click at [187, 284] on button "Submit" at bounding box center [173, 293] width 168 height 26
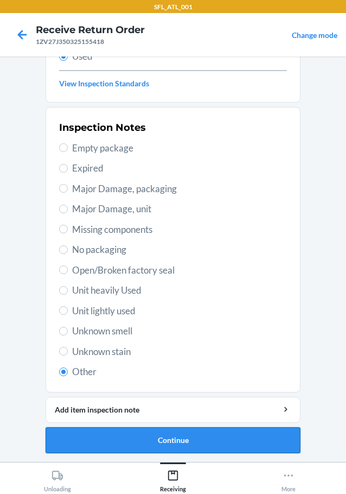
click at [173, 439] on button "Continue" at bounding box center [173, 440] width 255 height 26
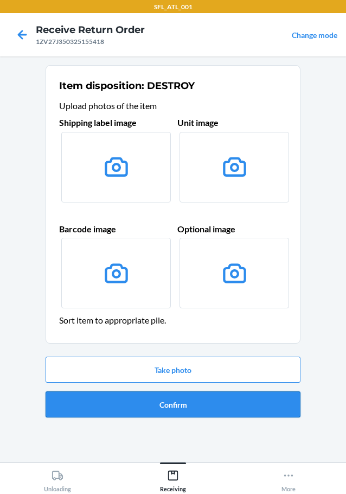
click at [163, 401] on button "Confirm" at bounding box center [173, 404] width 255 height 26
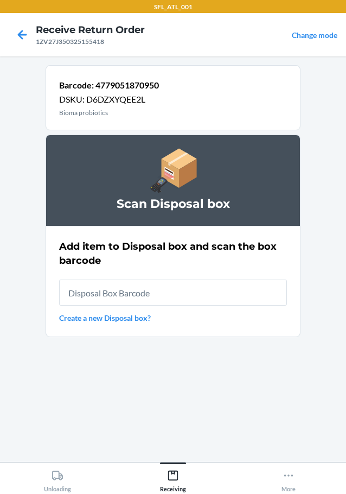
click at [137, 287] on input "text" at bounding box center [173, 293] width 228 height 26
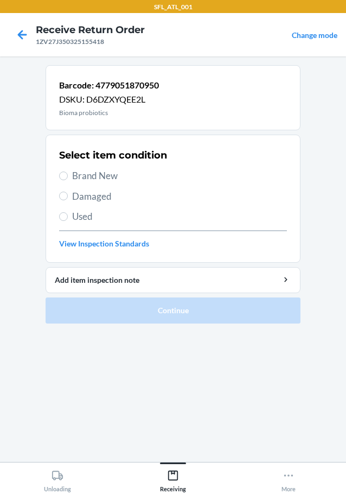
click at [90, 218] on span "Used" at bounding box center [179, 217] width 215 height 14
click at [68, 218] on input "Used" at bounding box center [63, 216] width 9 height 9
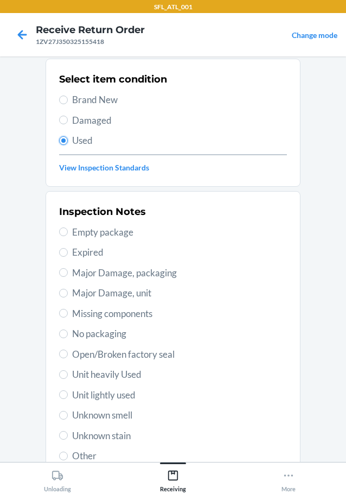
scroll to position [160, 0]
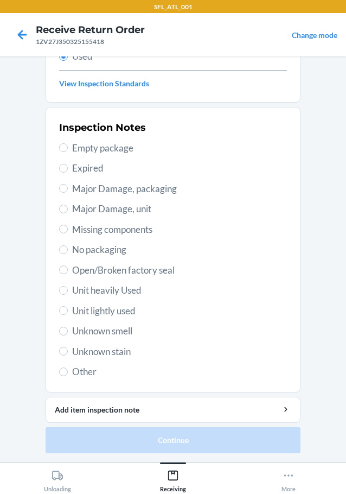
click at [95, 376] on span "Other" at bounding box center [179, 372] width 215 height 14
click at [68, 376] on input "Other" at bounding box center [63, 371] width 9 height 9
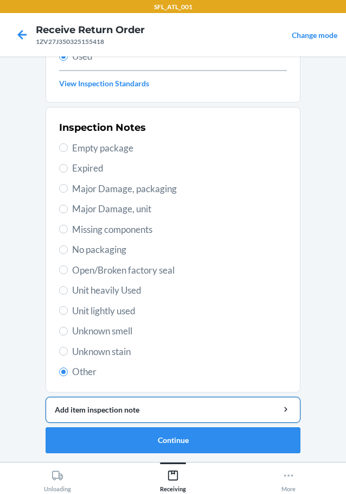
click at [93, 404] on div "Add item inspection note" at bounding box center [173, 409] width 237 height 11
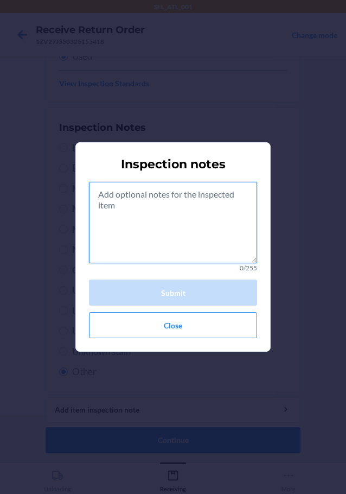
paste textarea "rts consumibles"
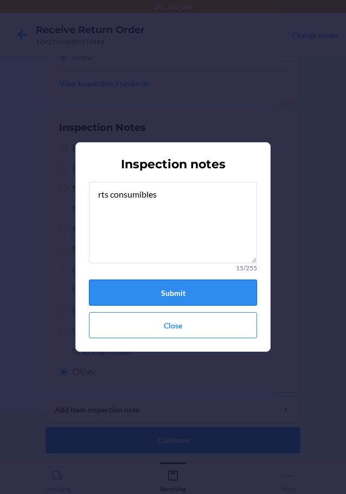
click at [182, 295] on button "Submit" at bounding box center [173, 293] width 168 height 26
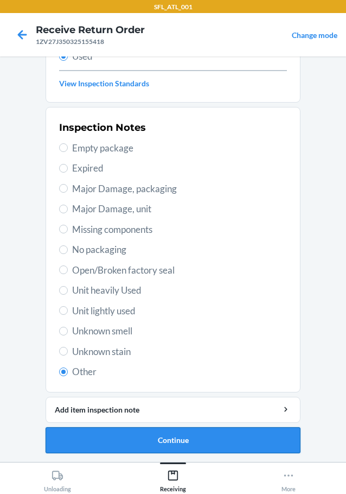
click at [175, 435] on button "Continue" at bounding box center [173, 440] width 255 height 26
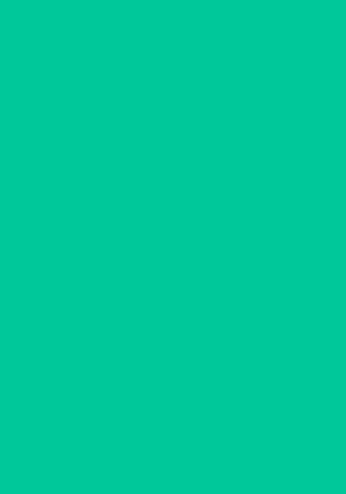
scroll to position [0, 0]
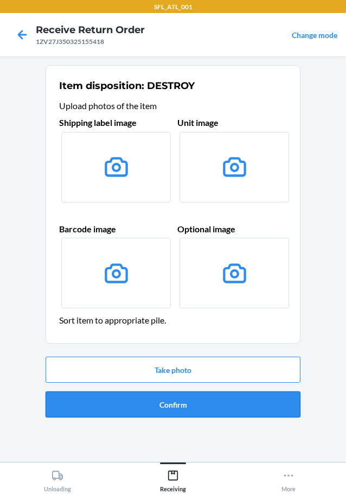
click at [178, 407] on button "Confirm" at bounding box center [173, 404] width 255 height 26
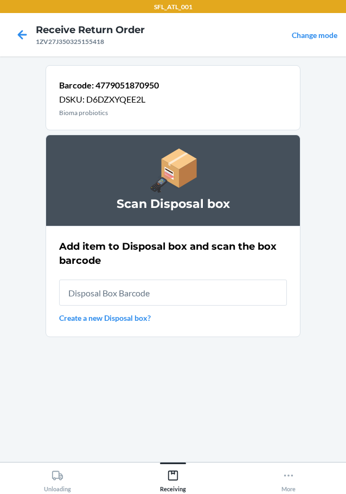
click at [138, 292] on input "text" at bounding box center [173, 293] width 228 height 26
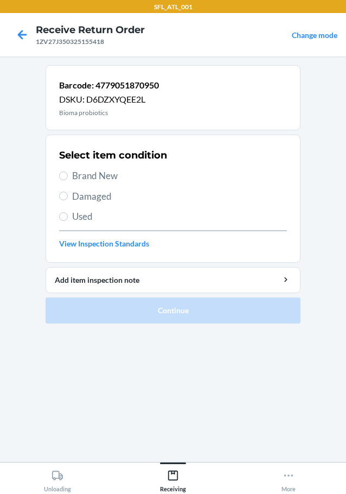
click at [78, 213] on span "Used" at bounding box center [179, 217] width 215 height 14
click at [68, 213] on input "Used" at bounding box center [63, 216] width 9 height 9
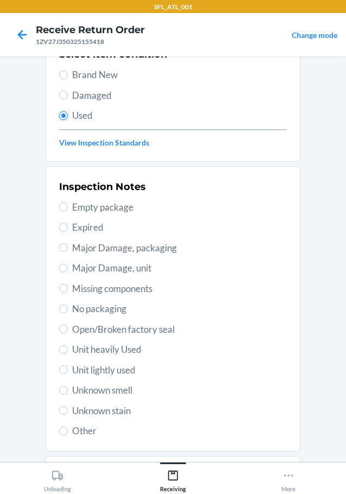
scroll to position [160, 0]
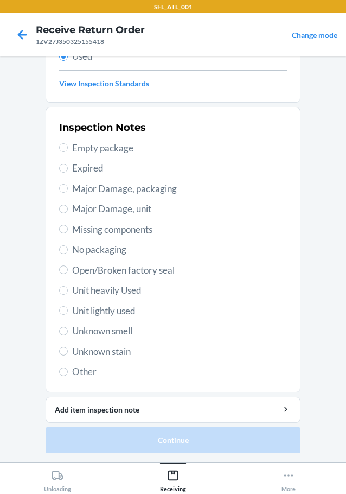
click at [67, 371] on label "Other" at bounding box center [173, 372] width 228 height 14
click at [67, 371] on input "Other" at bounding box center [63, 371] width 9 height 9
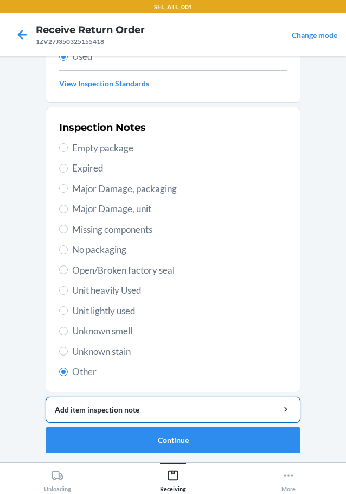
click at [107, 404] on div "Add item inspection note" at bounding box center [173, 409] width 237 height 11
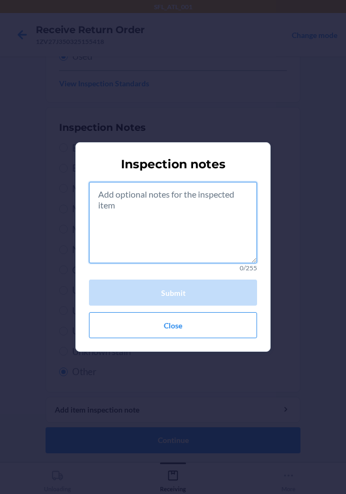
paste textarea "rts consumibles"
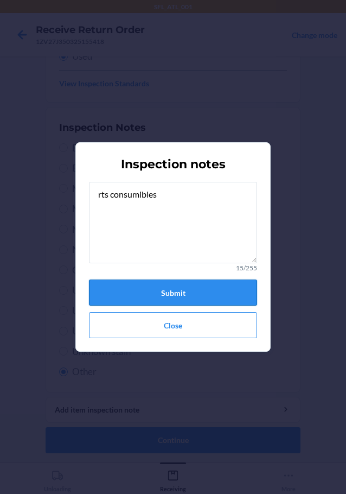
click at [156, 299] on button "Submit" at bounding box center [173, 293] width 168 height 26
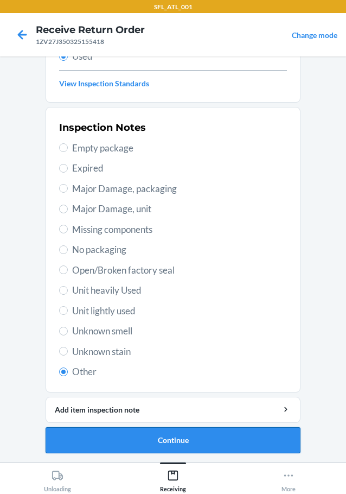
click at [165, 438] on button "Continue" at bounding box center [173, 440] width 255 height 26
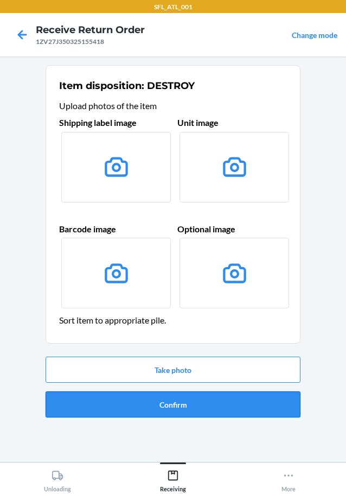
click at [156, 399] on button "Confirm" at bounding box center [173, 404] width 255 height 26
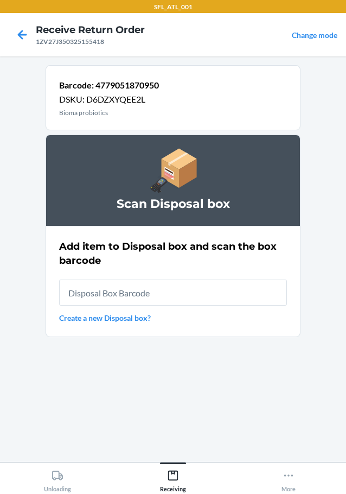
click at [108, 280] on input "text" at bounding box center [173, 293] width 228 height 26
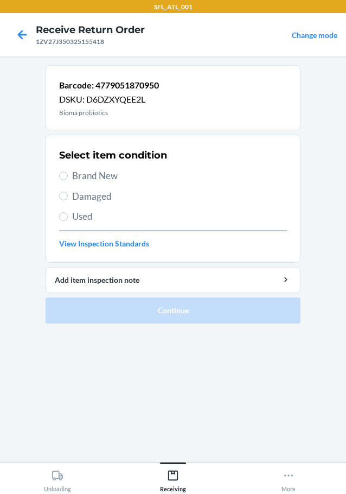
click at [84, 217] on span "Used" at bounding box center [179, 217] width 215 height 14
click at [68, 217] on input "Used" at bounding box center [63, 216] width 9 height 9
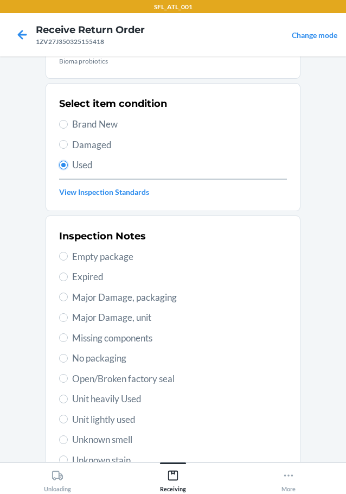
scroll to position [160, 0]
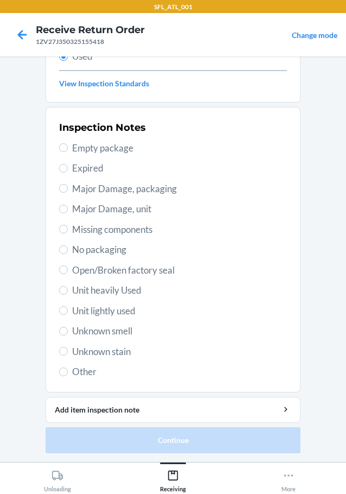
click at [84, 372] on span "Other" at bounding box center [179, 372] width 215 height 14
click at [68, 372] on input "Other" at bounding box center [63, 371] width 9 height 9
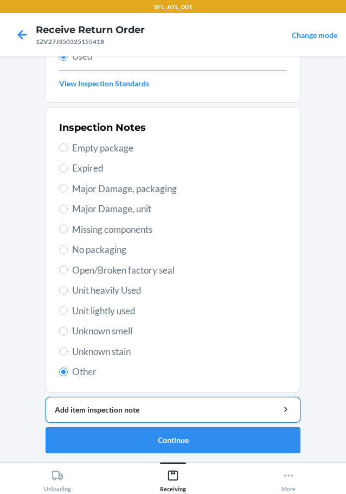
click at [109, 409] on div "Add item inspection note" at bounding box center [173, 409] width 237 height 11
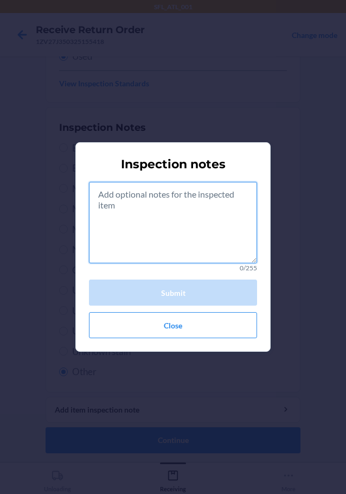
paste textarea "rts consumibles"
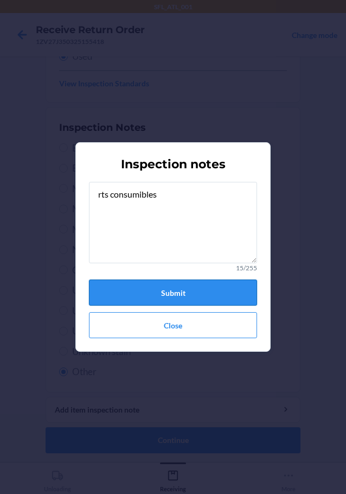
click at [176, 297] on button "Submit" at bounding box center [173, 293] width 168 height 26
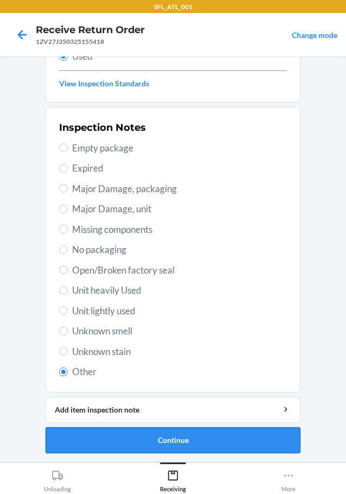
click at [195, 441] on button "Continue" at bounding box center [173, 440] width 255 height 26
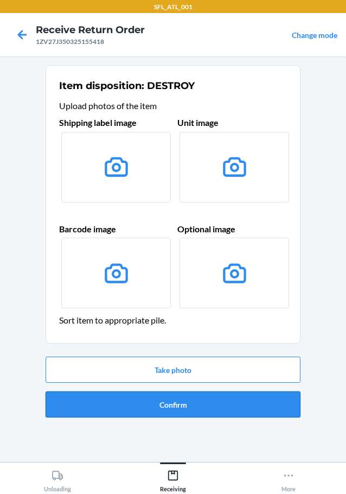
click at [167, 404] on button "Confirm" at bounding box center [173, 404] width 255 height 26
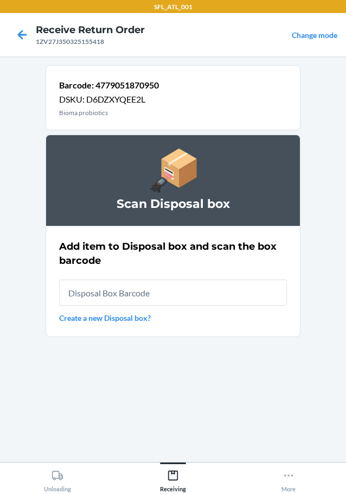
click at [140, 296] on input "text" at bounding box center [173, 293] width 228 height 26
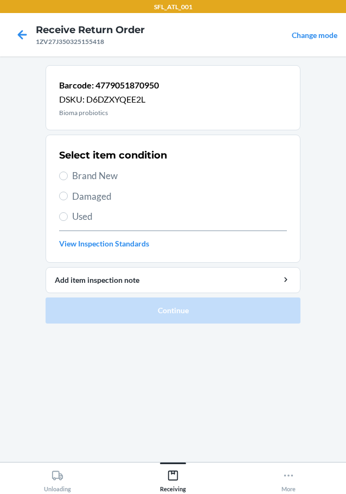
click at [90, 219] on span "Used" at bounding box center [179, 217] width 215 height 14
click at [68, 219] on input "Used" at bounding box center [63, 216] width 9 height 9
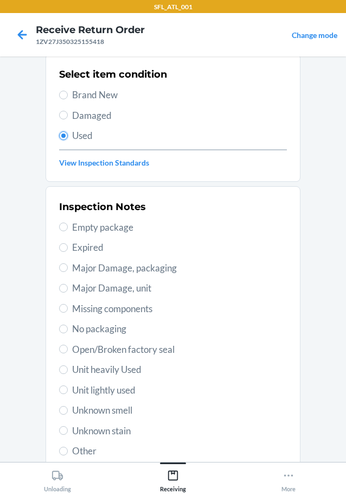
scroll to position [160, 0]
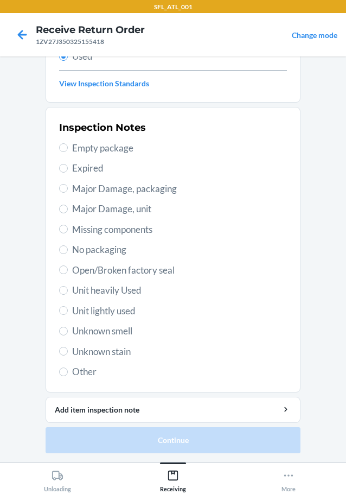
click at [83, 375] on span "Other" at bounding box center [179, 372] width 215 height 14
click at [68, 375] on input "Other" at bounding box center [63, 371] width 9 height 9
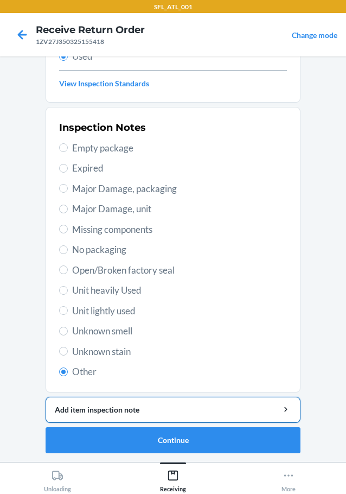
click at [142, 407] on div "Add item inspection note" at bounding box center [173, 409] width 237 height 11
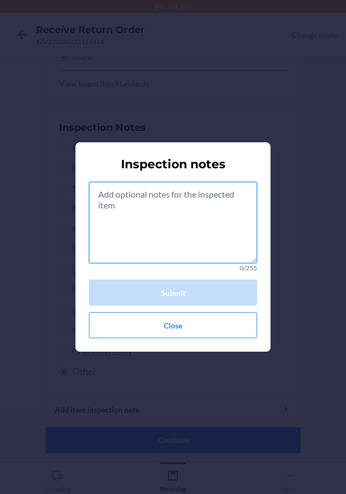
drag, startPoint x: 139, startPoint y: 187, endPoint x: 137, endPoint y: 198, distance: 10.4
paste textarea "rts consumibles"
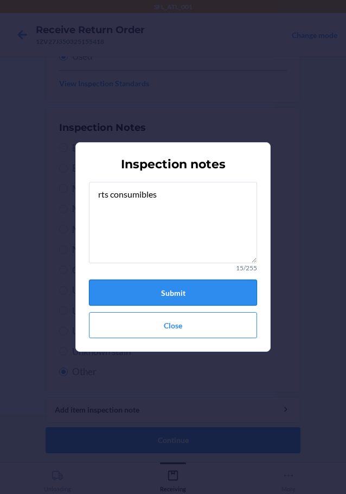
click at [156, 293] on button "Submit" at bounding box center [173, 293] width 168 height 26
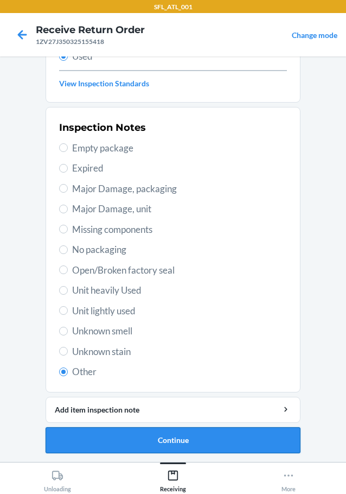
click at [179, 441] on button "Continue" at bounding box center [173, 440] width 255 height 26
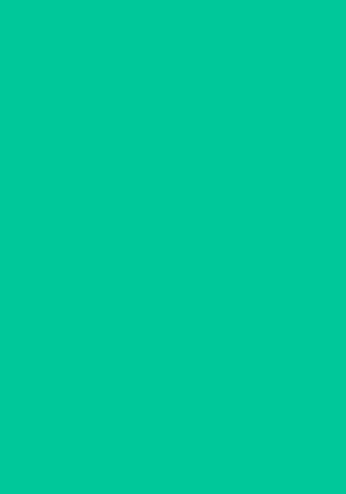
scroll to position [0, 0]
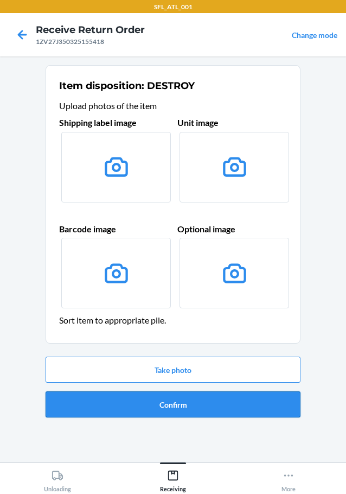
click at [182, 403] on button "Confirm" at bounding box center [173, 404] width 255 height 26
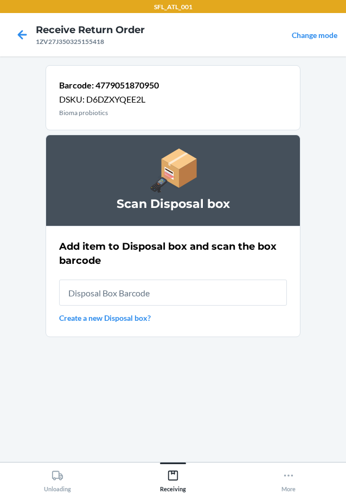
click at [178, 295] on input "text" at bounding box center [173, 293] width 228 height 26
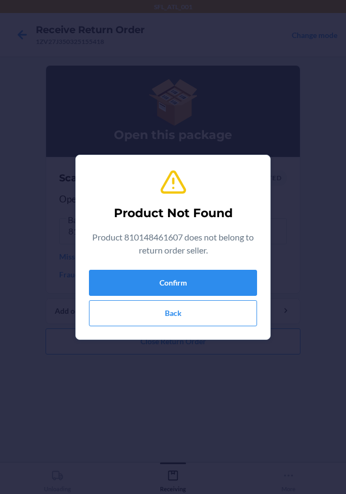
click at [167, 296] on div "Confirm Back" at bounding box center [173, 298] width 168 height 56
click at [184, 287] on button "Confirm" at bounding box center [173, 283] width 168 height 26
click at [193, 286] on button "Confirm" at bounding box center [173, 283] width 168 height 26
click at [185, 282] on button "Confirm" at bounding box center [173, 283] width 168 height 26
click at [157, 283] on button "Confirm" at bounding box center [173, 283] width 168 height 26
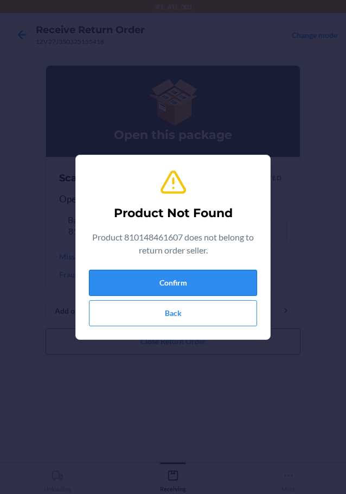
click at [159, 282] on button "Confirm" at bounding box center [173, 283] width 168 height 26
click at [168, 315] on button "Back" at bounding box center [173, 313] width 168 height 26
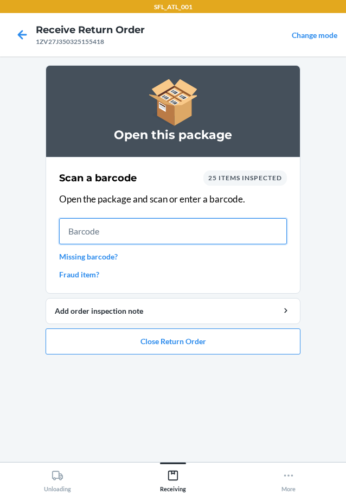
drag, startPoint x: 112, startPoint y: 233, endPoint x: 105, endPoint y: 223, distance: 12.8
click at [112, 232] on input "text" at bounding box center [173, 231] width 228 height 26
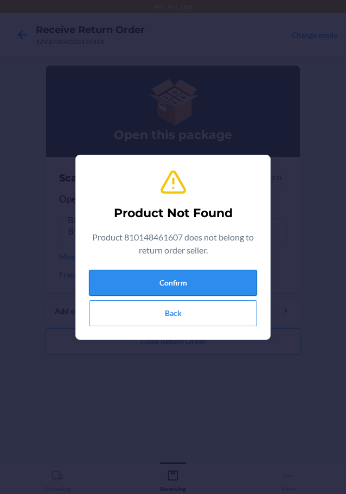
click at [192, 276] on button "Confirm" at bounding box center [173, 283] width 168 height 26
click at [185, 280] on button "Confirm" at bounding box center [173, 283] width 168 height 26
click at [179, 319] on button "Back" at bounding box center [173, 313] width 168 height 26
click at [168, 278] on button "Confirm" at bounding box center [173, 283] width 168 height 26
click at [174, 319] on button "Back" at bounding box center [173, 313] width 168 height 26
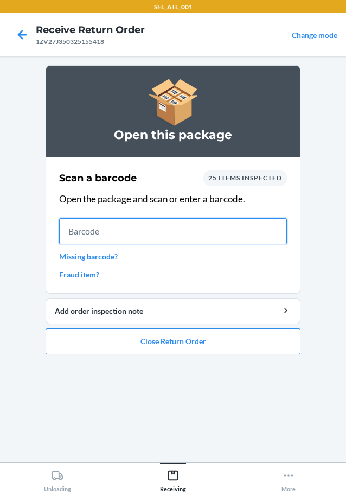
click at [146, 236] on input "text" at bounding box center [173, 231] width 228 height 26
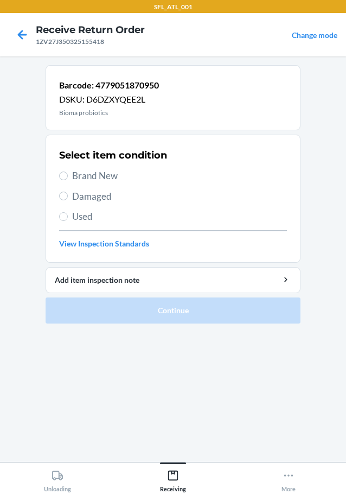
click at [86, 213] on span "Used" at bounding box center [179, 217] width 215 height 14
click at [68, 213] on input "Used" at bounding box center [63, 216] width 9 height 9
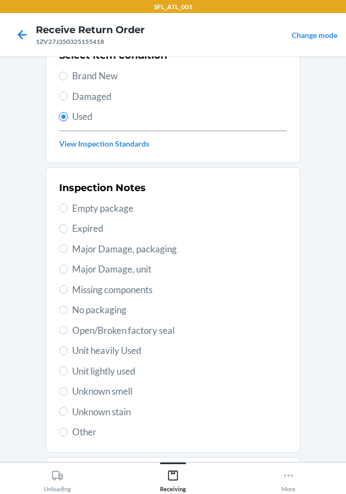
scroll to position [160, 0]
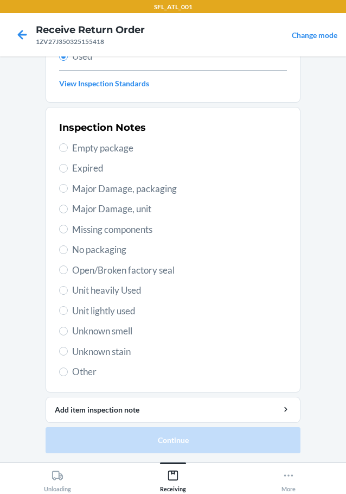
click at [62, 377] on label "Other" at bounding box center [173, 372] width 228 height 14
click at [62, 376] on input "Other" at bounding box center [63, 371] width 9 height 9
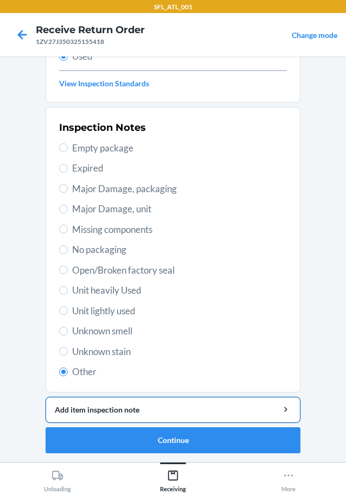
click at [107, 410] on div "Add item inspection note" at bounding box center [173, 409] width 237 height 11
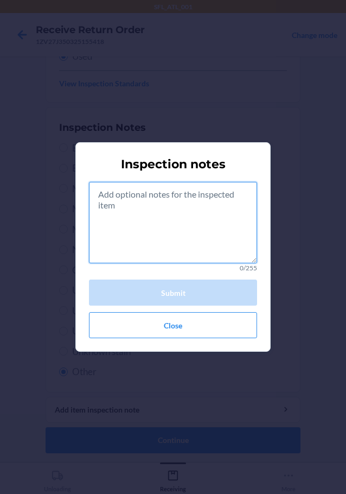
paste textarea "rts consumibles"
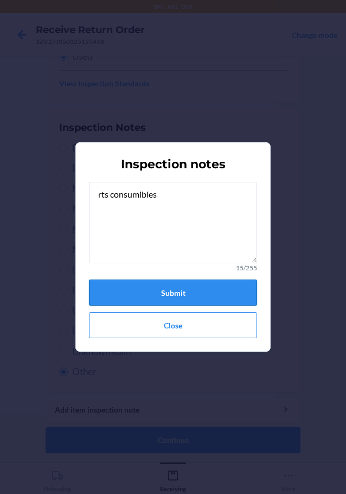
click at [211, 297] on button "Submit" at bounding box center [173, 293] width 168 height 26
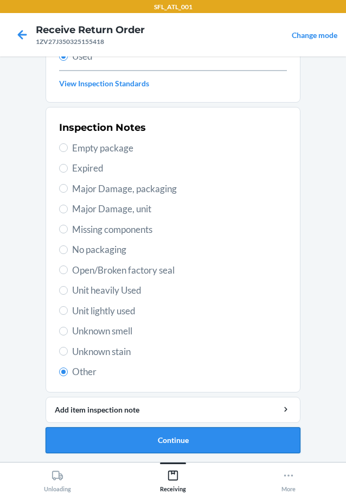
click at [160, 440] on button "Continue" at bounding box center [173, 440] width 255 height 26
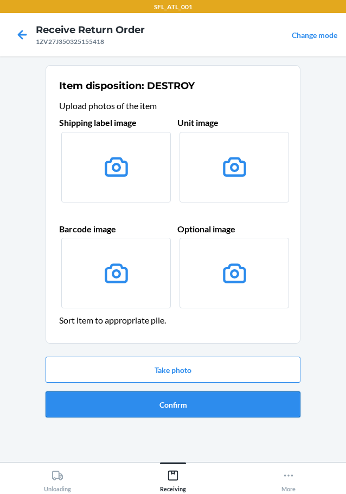
click at [170, 408] on button "Confirm" at bounding box center [173, 404] width 255 height 26
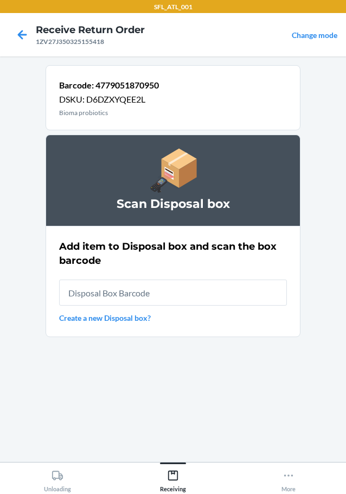
click at [106, 288] on input "text" at bounding box center [173, 293] width 228 height 26
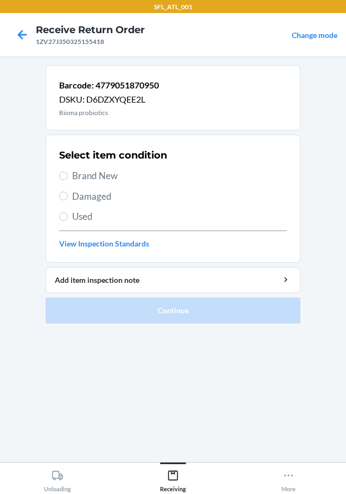
click at [98, 222] on span "Used" at bounding box center [179, 217] width 215 height 14
click at [68, 221] on input "Used" at bounding box center [63, 216] width 9 height 9
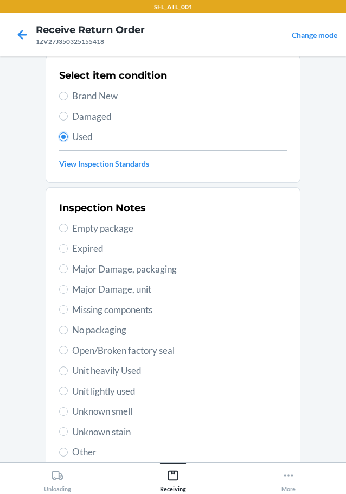
scroll to position [160, 0]
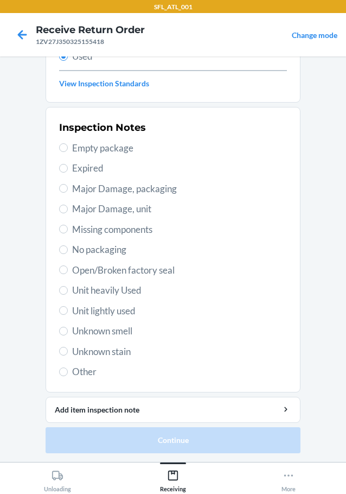
click at [83, 368] on span "Other" at bounding box center [179, 372] width 215 height 14
click at [68, 368] on input "Other" at bounding box center [63, 371] width 9 height 9
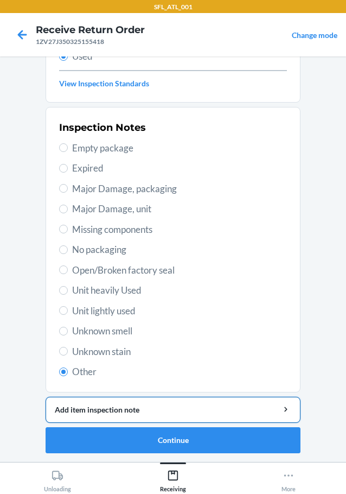
click at [96, 411] on div "Add item inspection note" at bounding box center [173, 409] width 237 height 11
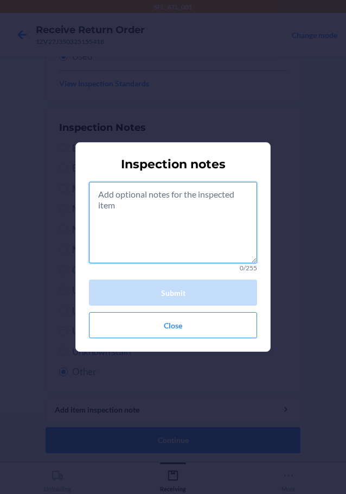
paste textarea "rts consumibles"
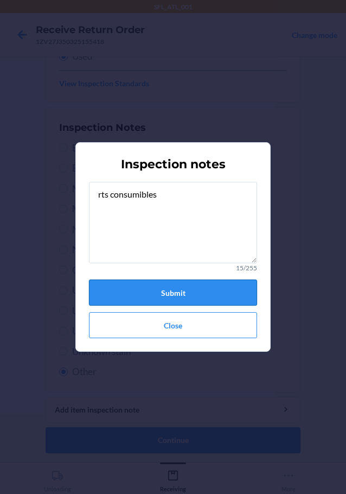
click at [186, 290] on button "Submit" at bounding box center [173, 293] width 168 height 26
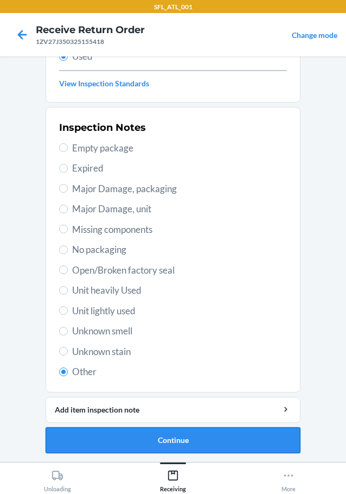
click at [161, 441] on button "Continue" at bounding box center [173, 440] width 255 height 26
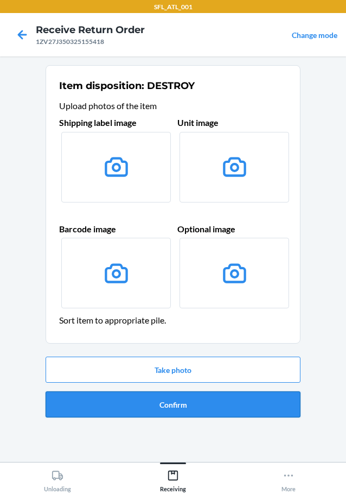
click at [169, 404] on button "Confirm" at bounding box center [173, 404] width 255 height 26
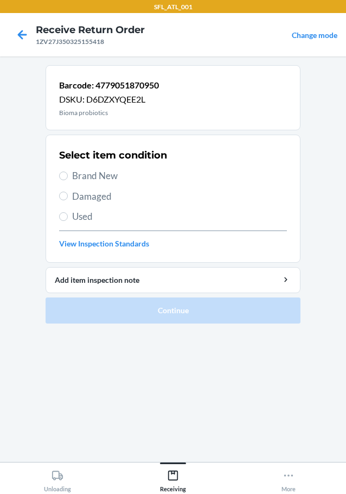
click at [88, 223] on span "Used" at bounding box center [179, 217] width 215 height 14
click at [68, 221] on input "Used" at bounding box center [63, 216] width 9 height 9
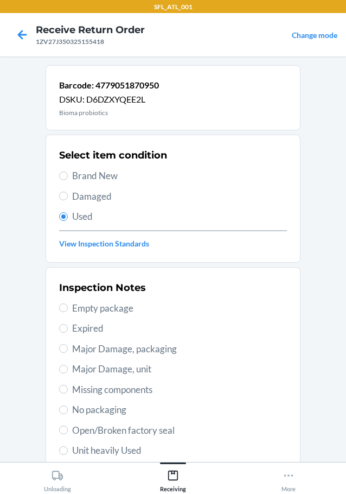
click at [98, 249] on link "View Inspection Standards" at bounding box center [173, 243] width 228 height 11
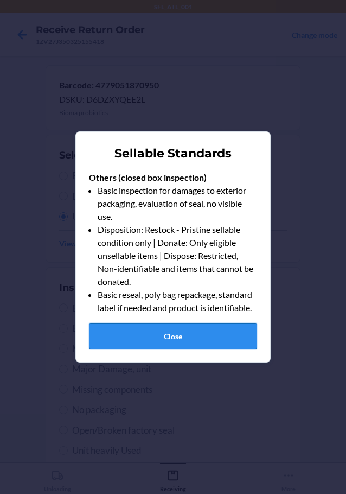
click at [199, 341] on button "Close" at bounding box center [173, 336] width 168 height 26
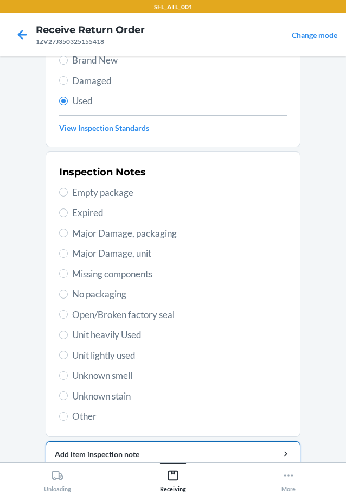
scroll to position [160, 0]
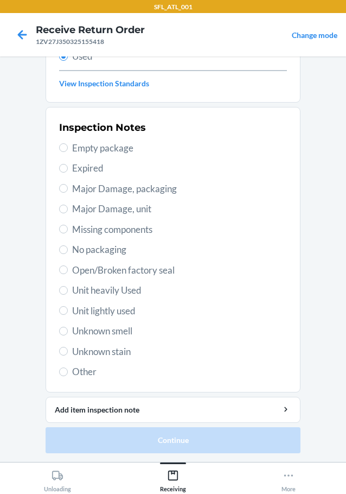
click at [76, 372] on span "Other" at bounding box center [179, 372] width 215 height 14
click at [68, 372] on input "Other" at bounding box center [63, 371] width 9 height 9
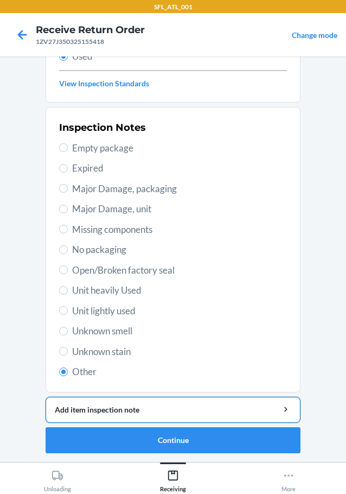
click at [115, 411] on div "Add item inspection note" at bounding box center [173, 409] width 237 height 11
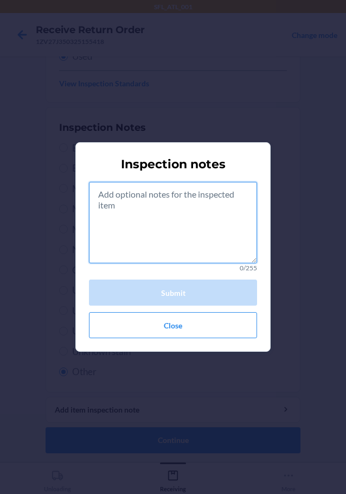
paste textarea "rts consumibles"
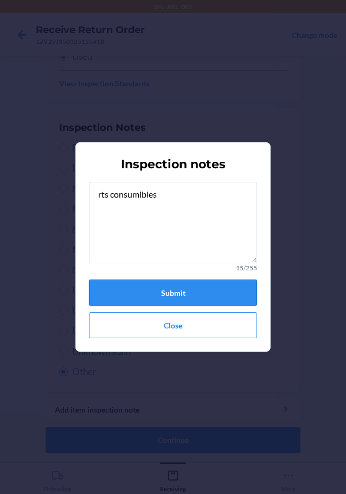
click at [183, 297] on button "Submit" at bounding box center [173, 293] width 168 height 26
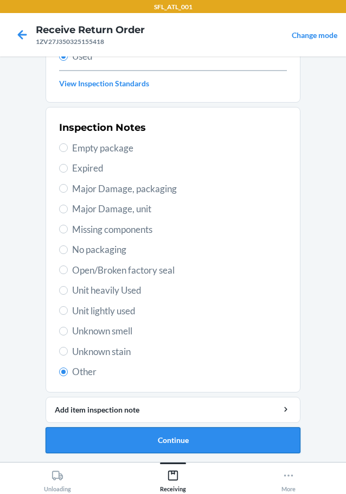
click at [126, 436] on button "Continue" at bounding box center [173, 440] width 255 height 26
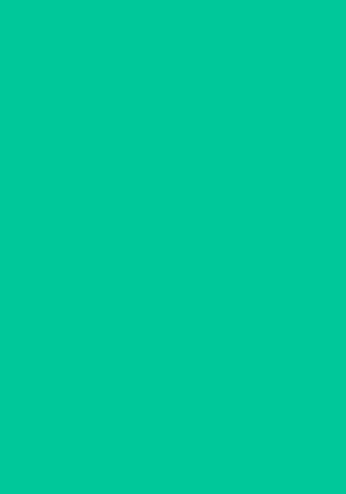
scroll to position [0, 0]
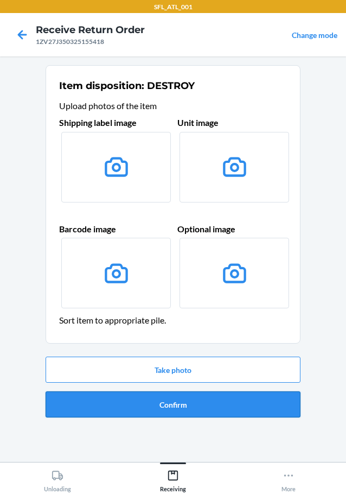
click at [168, 402] on button "Confirm" at bounding box center [173, 404] width 255 height 26
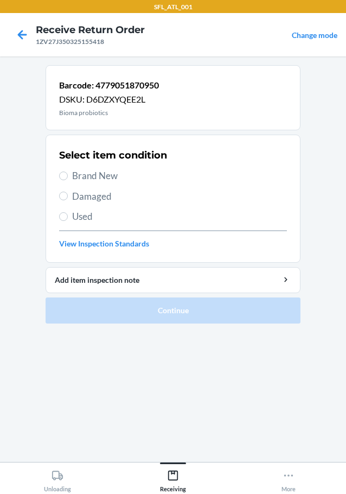
click at [83, 216] on span "Used" at bounding box center [179, 217] width 215 height 14
click at [68, 216] on input "Used" at bounding box center [63, 216] width 9 height 9
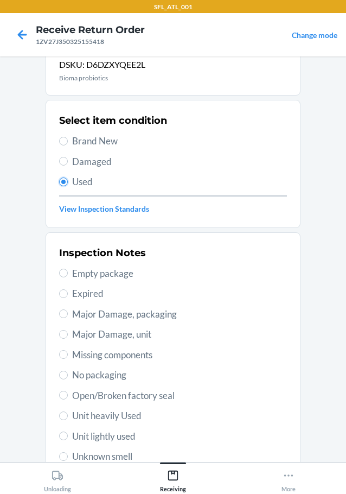
scroll to position [160, 0]
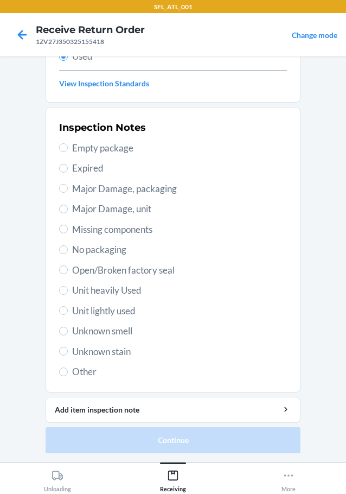
click at [96, 376] on span "Other" at bounding box center [179, 372] width 215 height 14
click at [68, 376] on input "Other" at bounding box center [63, 371] width 9 height 9
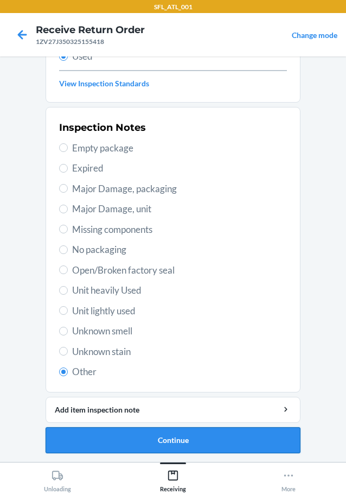
click at [125, 440] on button "Continue" at bounding box center [173, 440] width 255 height 26
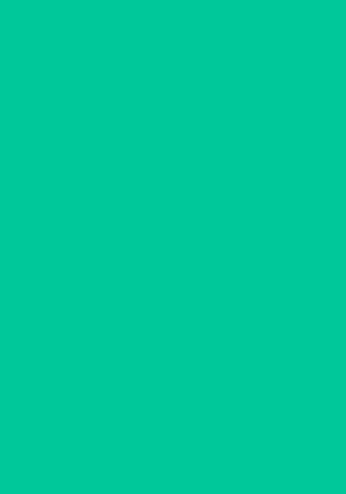
scroll to position [0, 0]
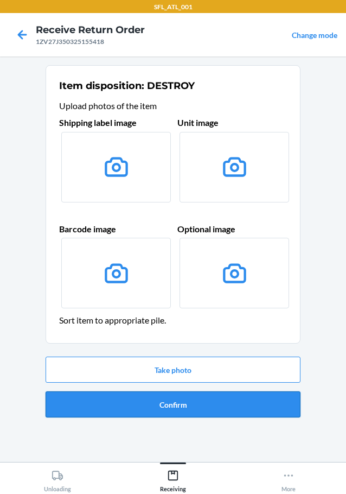
click at [161, 404] on button "Confirm" at bounding box center [173, 404] width 255 height 26
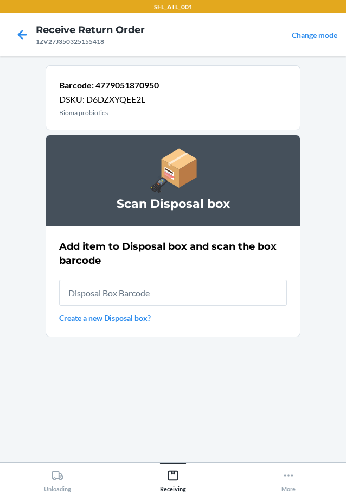
click at [113, 297] on input "text" at bounding box center [173, 293] width 228 height 26
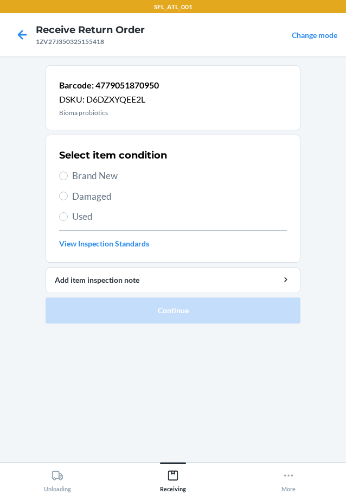
click at [89, 219] on span "Used" at bounding box center [179, 217] width 215 height 14
click at [68, 219] on input "Used" at bounding box center [63, 216] width 9 height 9
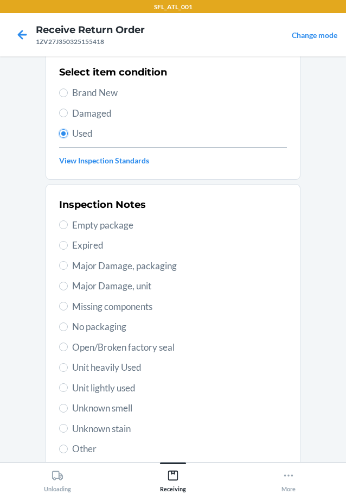
scroll to position [160, 0]
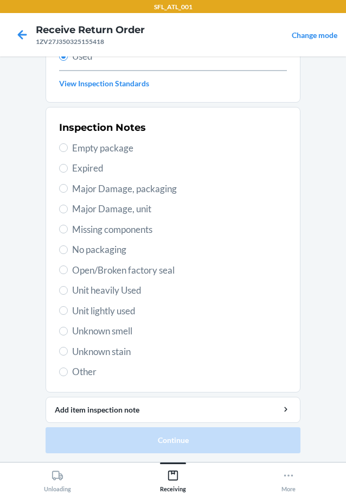
click at [75, 369] on span "Other" at bounding box center [179, 372] width 215 height 14
click at [68, 369] on input "Other" at bounding box center [63, 371] width 9 height 9
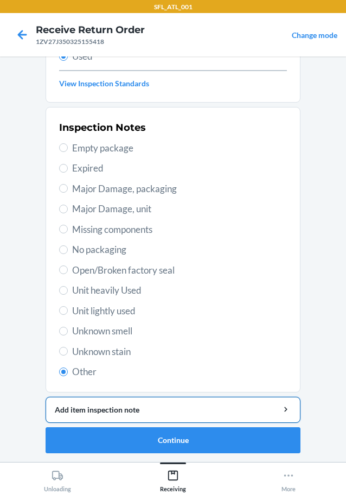
click at [88, 410] on div "Add item inspection note" at bounding box center [173, 409] width 237 height 11
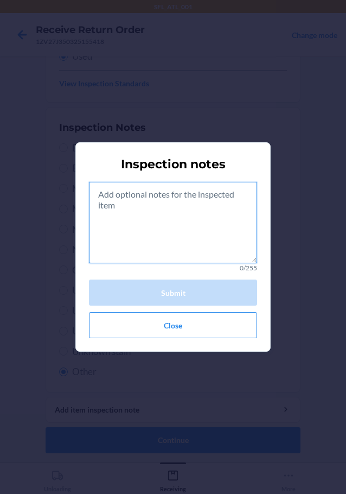
paste textarea "rts consumibles"
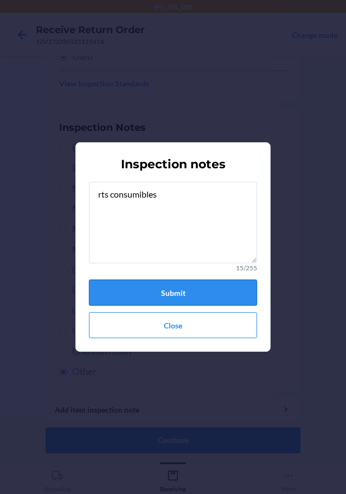
click at [203, 300] on button "Submit" at bounding box center [173, 293] width 168 height 26
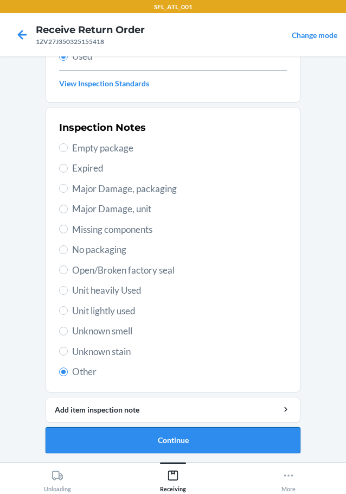
click at [164, 438] on button "Continue" at bounding box center [173, 440] width 255 height 26
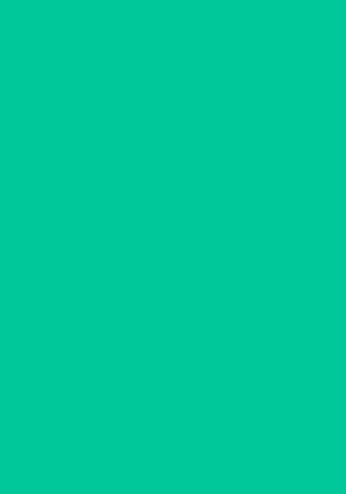
scroll to position [0, 0]
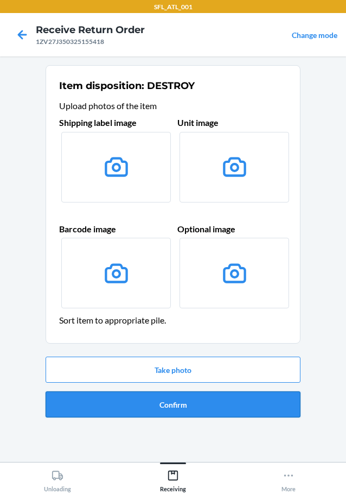
click at [156, 406] on button "Confirm" at bounding box center [173, 404] width 255 height 26
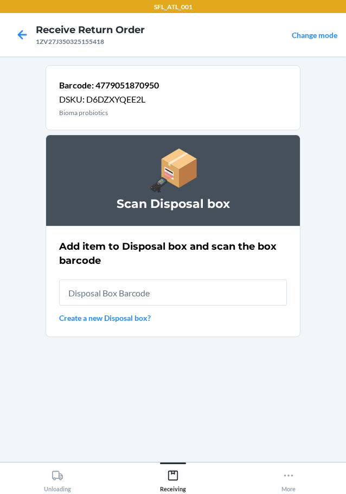
click at [101, 294] on input "text" at bounding box center [173, 293] width 228 height 26
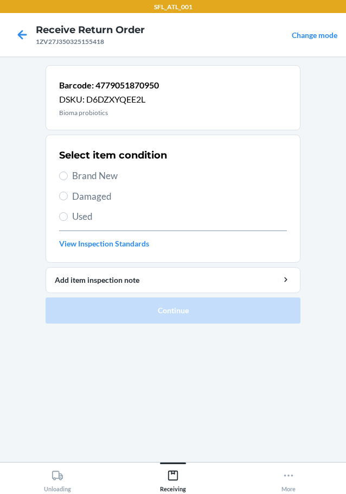
click at [77, 217] on span "Used" at bounding box center [179, 217] width 215 height 14
click at [68, 217] on input "Used" at bounding box center [63, 216] width 9 height 9
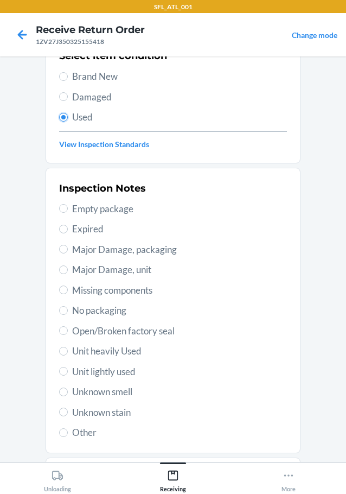
scroll to position [160, 0]
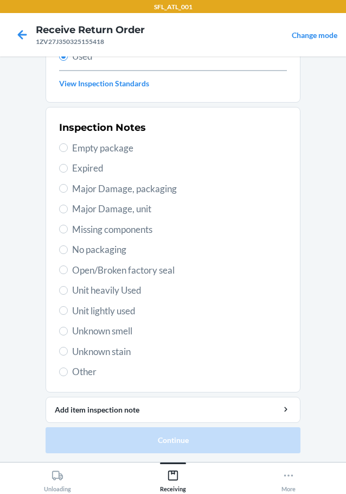
click at [85, 375] on span "Other" at bounding box center [179, 372] width 215 height 14
click at [68, 375] on input "Other" at bounding box center [63, 371] width 9 height 9
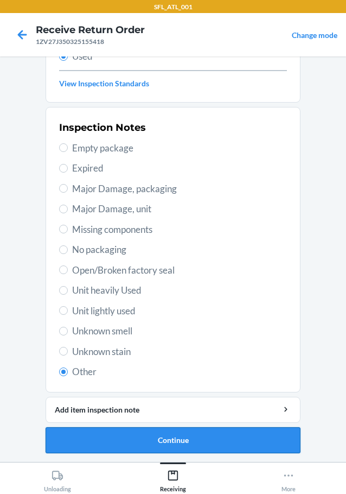
click at [153, 444] on button "Continue" at bounding box center [173, 440] width 255 height 26
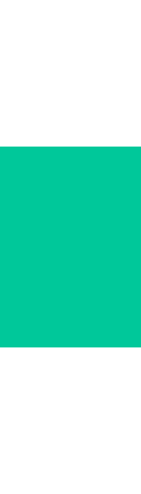
scroll to position [0, 0]
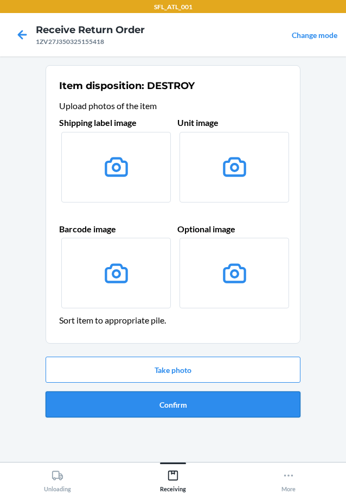
click at [161, 410] on button "Confirm" at bounding box center [173, 404] width 255 height 26
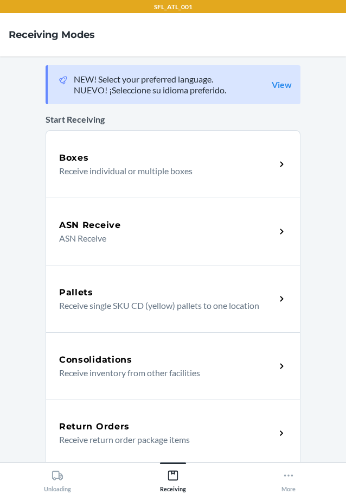
click at [112, 421] on h5 "Return Orders" at bounding box center [94, 426] width 71 height 13
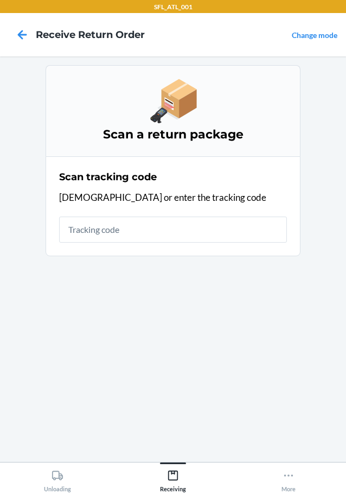
click at [88, 227] on input "text" at bounding box center [173, 230] width 228 height 26
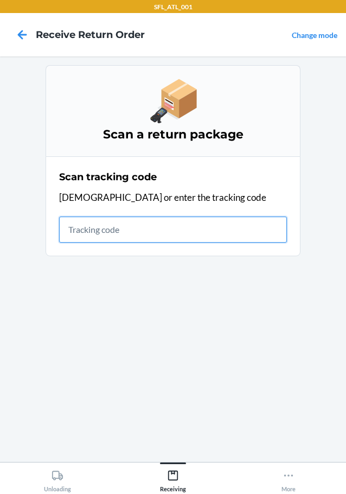
click at [98, 223] on input "text" at bounding box center [173, 230] width 228 height 26
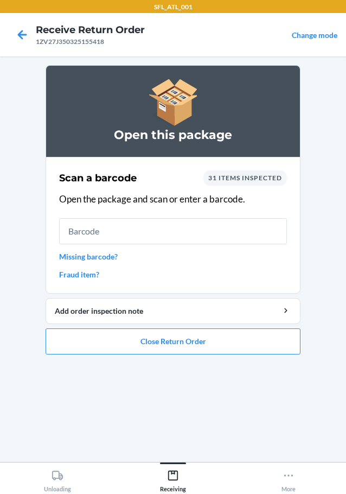
drag, startPoint x: 113, startPoint y: 234, endPoint x: 92, endPoint y: 233, distance: 21.2
click at [93, 236] on input "text" at bounding box center [173, 231] width 228 height 26
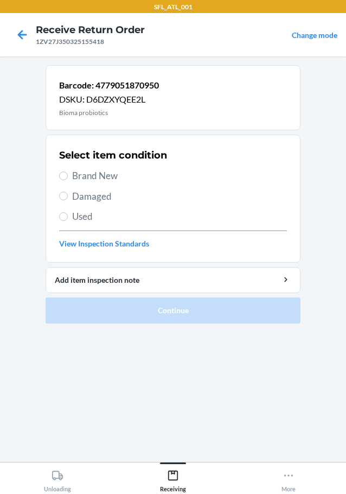
click at [87, 217] on span "Used" at bounding box center [179, 217] width 215 height 14
click at [68, 217] on input "Used" at bounding box center [63, 216] width 9 height 9
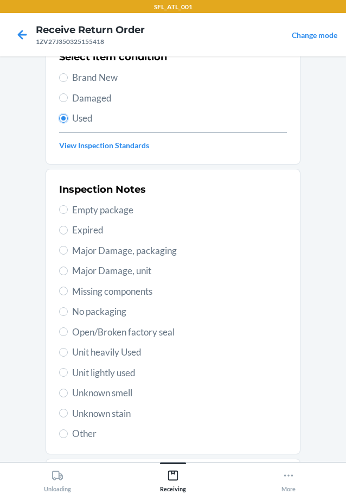
scroll to position [160, 0]
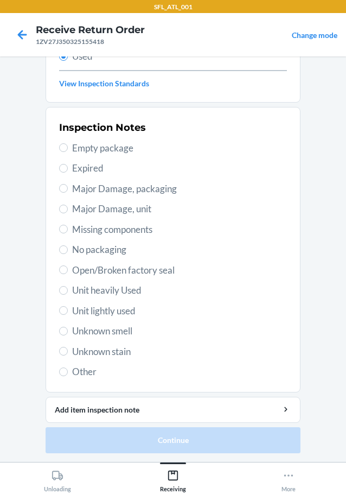
click at [82, 369] on span "Other" at bounding box center [179, 372] width 215 height 14
click at [68, 369] on input "Other" at bounding box center [63, 371] width 9 height 9
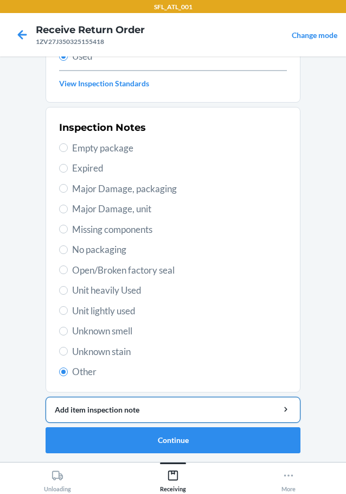
click at [117, 410] on div "Add item inspection note" at bounding box center [173, 409] width 237 height 11
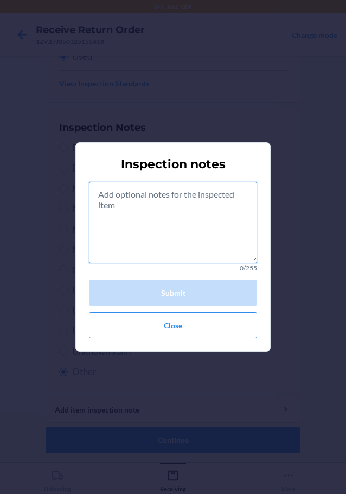
paste textarea "1ZV27J350325155418"
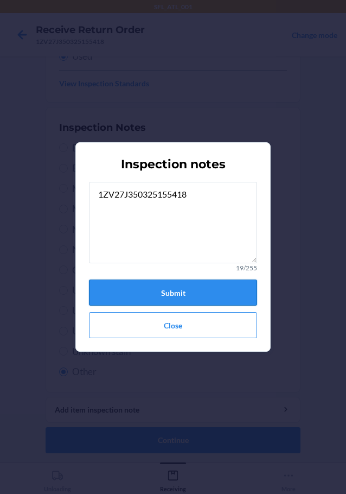
click at [171, 299] on button "Submit" at bounding box center [173, 293] width 168 height 26
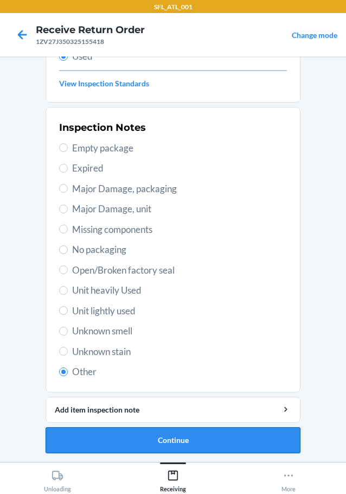
click at [202, 446] on button "Continue" at bounding box center [173, 440] width 255 height 26
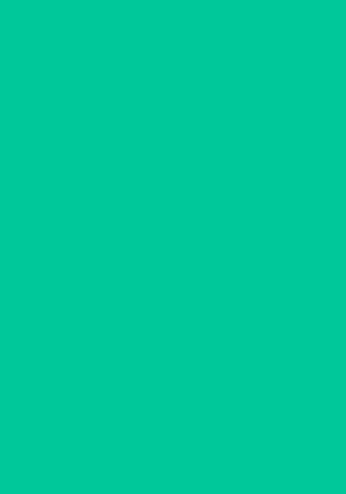
scroll to position [0, 0]
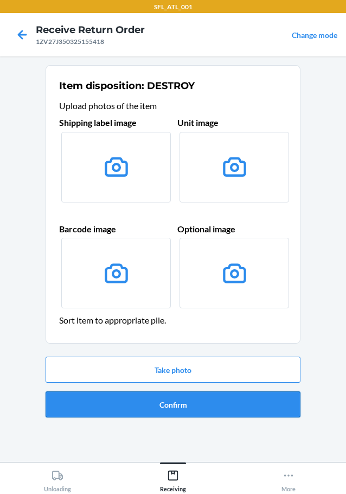
click at [183, 407] on button "Confirm" at bounding box center [173, 404] width 255 height 26
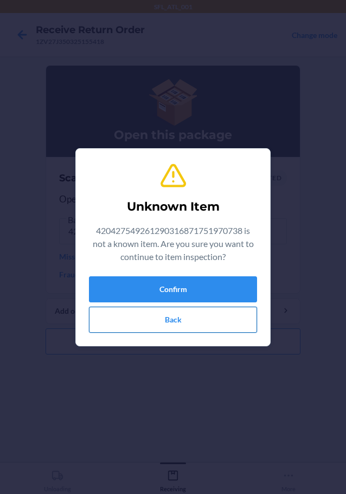
click at [184, 320] on button "Back" at bounding box center [173, 320] width 168 height 26
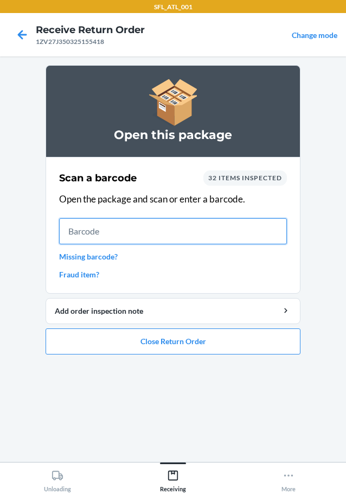
click at [192, 226] on input "text" at bounding box center [173, 231] width 228 height 26
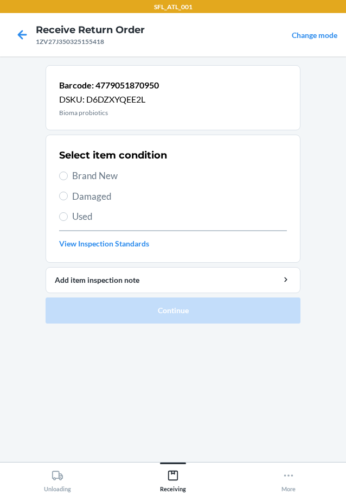
click at [83, 220] on span "Used" at bounding box center [179, 217] width 215 height 14
click at [68, 220] on input "Used" at bounding box center [63, 216] width 9 height 9
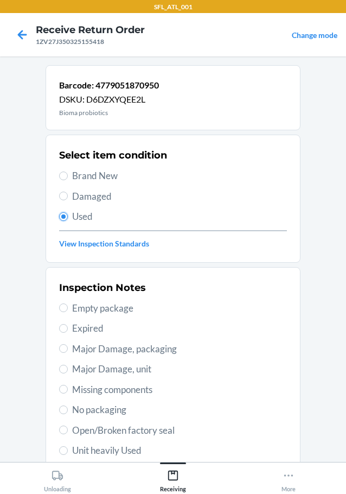
scroll to position [160, 0]
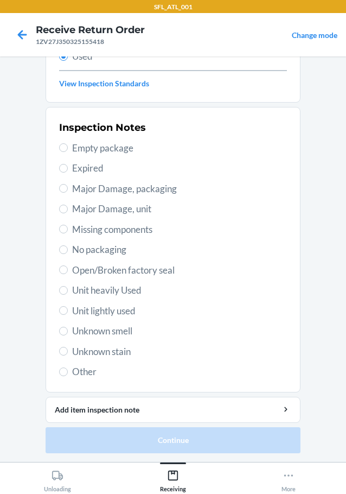
click at [84, 368] on span "Other" at bounding box center [179, 372] width 215 height 14
click at [68, 368] on input "Other" at bounding box center [63, 371] width 9 height 9
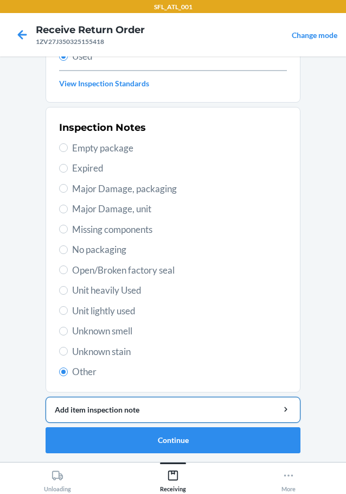
click at [117, 416] on button "Add item inspection note" at bounding box center [173, 410] width 255 height 26
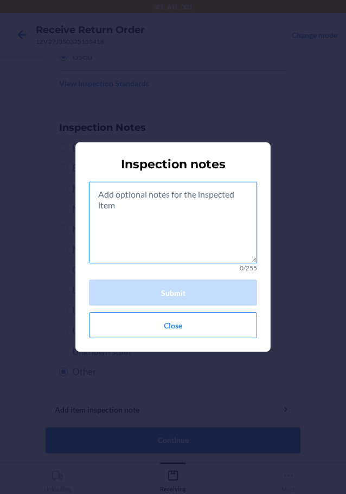
paste textarea "1ZV27J350325155418"
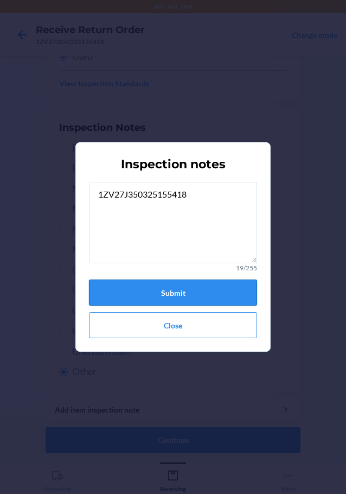
drag, startPoint x: 175, startPoint y: 285, endPoint x: 91, endPoint y: 282, distance: 83.6
click at [91, 282] on button "Submit" at bounding box center [173, 293] width 168 height 26
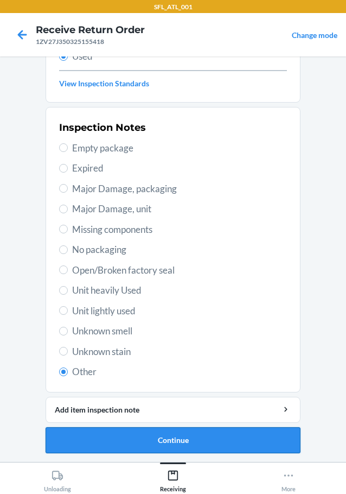
click at [168, 436] on button "Continue" at bounding box center [173, 440] width 255 height 26
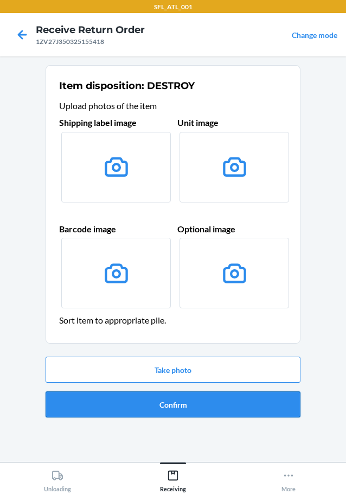
click at [155, 400] on button "Confirm" at bounding box center [173, 404] width 255 height 26
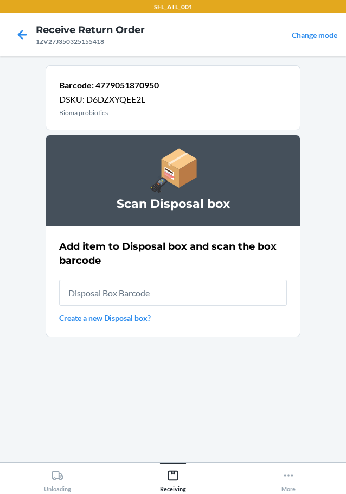
click at [113, 293] on input "text" at bounding box center [173, 293] width 228 height 26
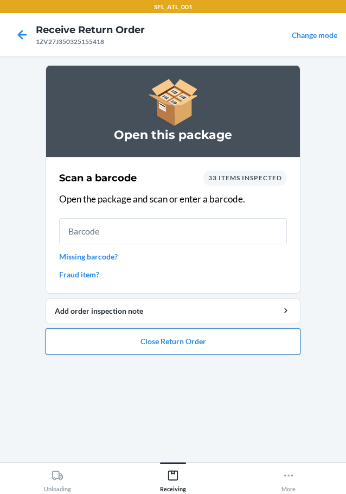
click at [183, 342] on button "Close Return Order" at bounding box center [173, 341] width 255 height 26
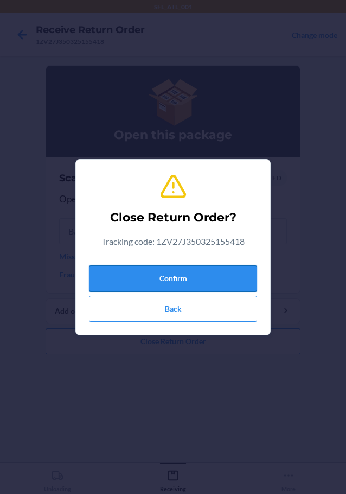
click at [175, 275] on button "Confirm" at bounding box center [173, 278] width 168 height 26
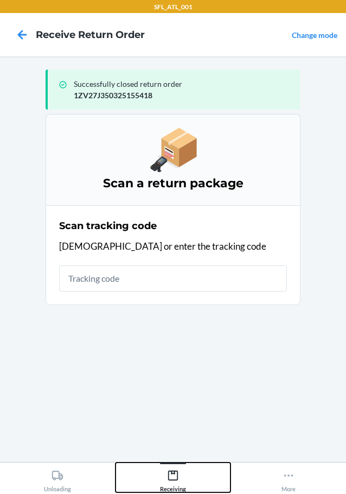
click at [167, 465] on div "Receiving" at bounding box center [173, 478] width 26 height 27
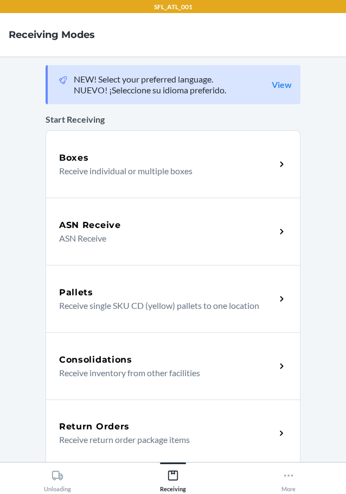
click at [124, 440] on p "Receive return order package items" at bounding box center [163, 439] width 208 height 13
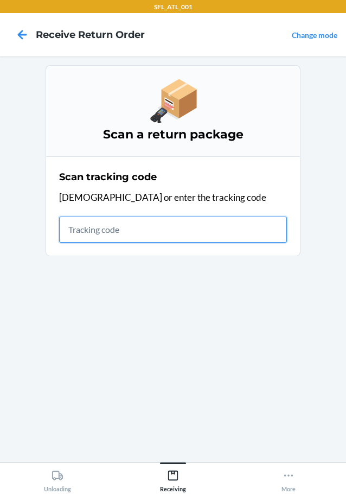
click at [136, 222] on input "text" at bounding box center [173, 230] width 228 height 26
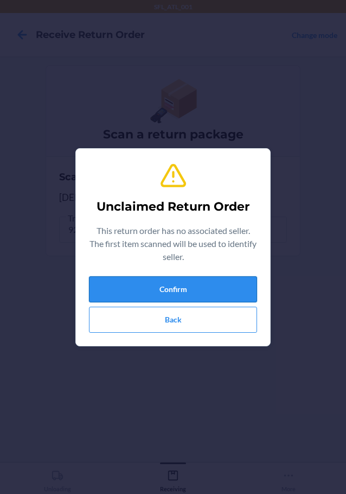
click at [190, 291] on button "Confirm" at bounding box center [173, 289] width 168 height 26
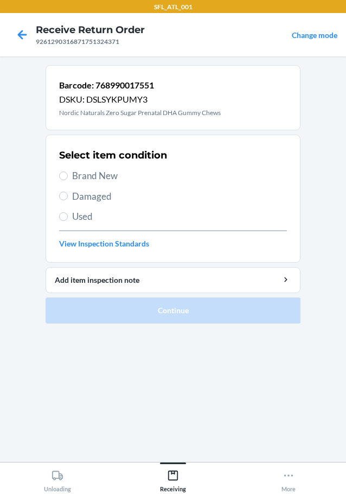
click at [72, 217] on span "Used" at bounding box center [179, 217] width 215 height 14
click at [68, 217] on input "Used" at bounding box center [63, 216] width 9 height 9
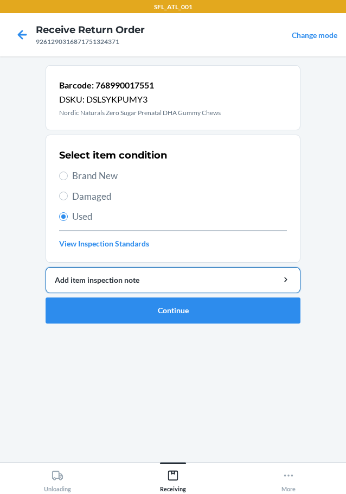
click at [114, 282] on div "Add item inspection note" at bounding box center [173, 279] width 237 height 11
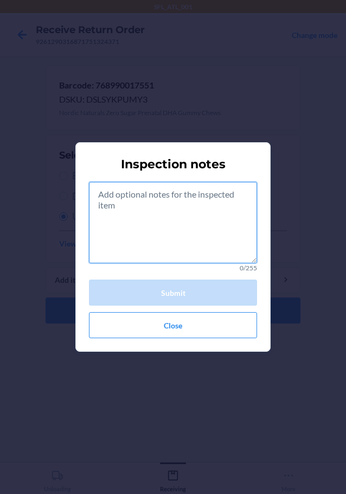
paste textarea "1ZV27J350325155418"
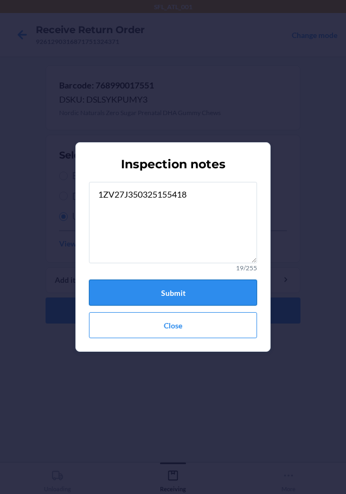
click at [183, 295] on button "Submit" at bounding box center [173, 293] width 168 height 26
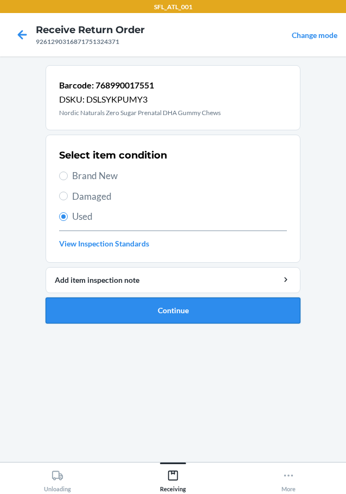
click at [163, 308] on button "Continue" at bounding box center [173, 310] width 255 height 26
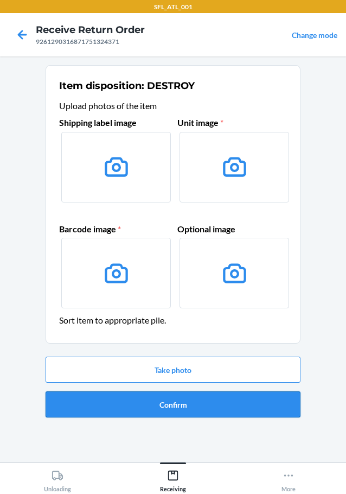
click at [166, 403] on button "Confirm" at bounding box center [173, 404] width 255 height 26
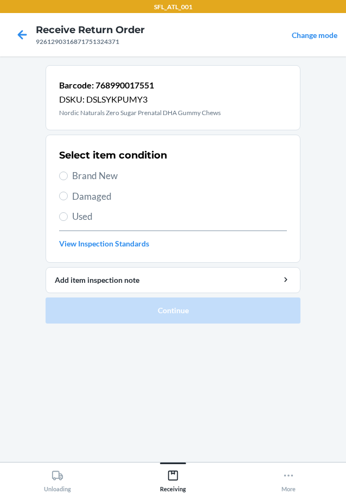
click at [81, 217] on span "Used" at bounding box center [179, 217] width 215 height 14
click at [68, 217] on input "Used" at bounding box center [63, 216] width 9 height 9
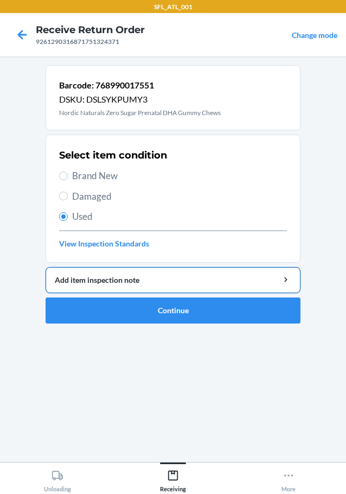
click at [144, 277] on div "Add item inspection note" at bounding box center [173, 279] width 237 height 11
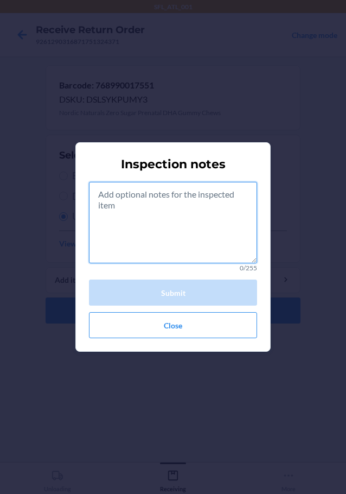
paste textarea "1ZV27J350325155418"
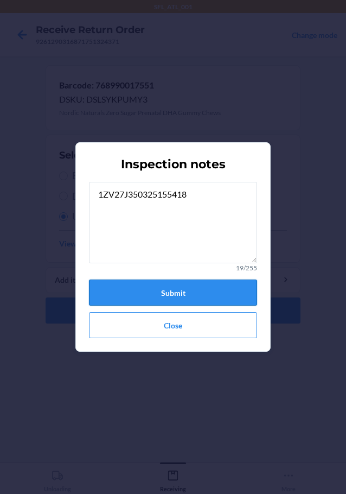
click at [162, 302] on button "Submit" at bounding box center [173, 293] width 168 height 26
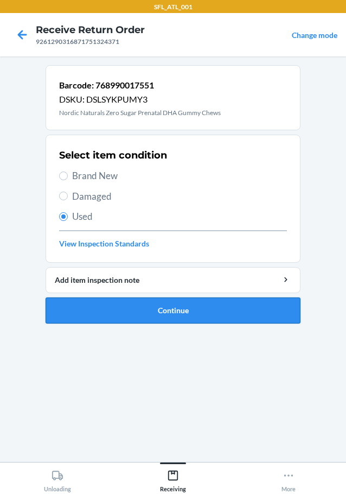
click at [161, 306] on button "Continue" at bounding box center [173, 310] width 255 height 26
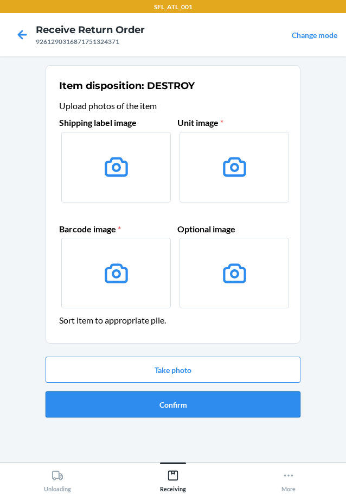
click at [190, 403] on button "Confirm" at bounding box center [173, 404] width 255 height 26
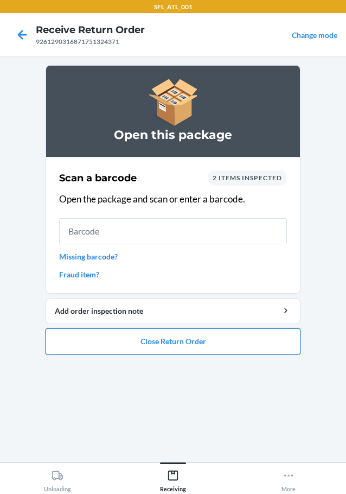
click at [193, 339] on button "Close Return Order" at bounding box center [173, 341] width 255 height 26
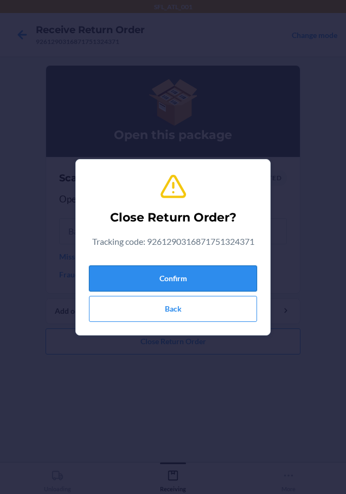
click at [165, 275] on button "Confirm" at bounding box center [173, 278] width 168 height 26
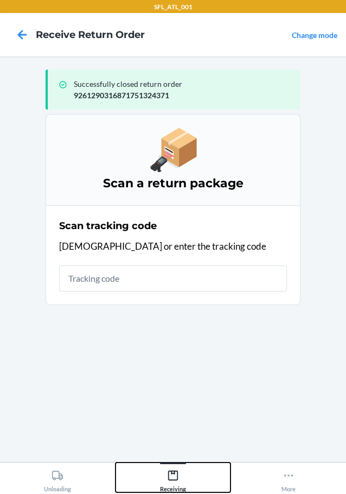
click at [178, 467] on div "Receiving" at bounding box center [173, 478] width 26 height 27
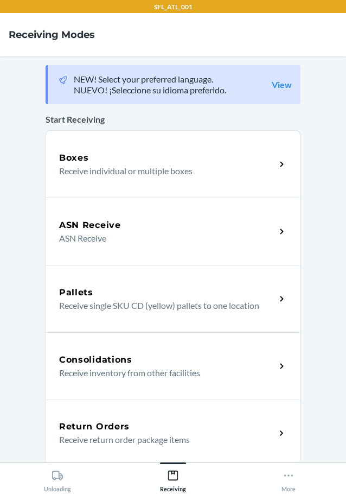
click at [117, 428] on h5 "Return Orders" at bounding box center [94, 426] width 71 height 13
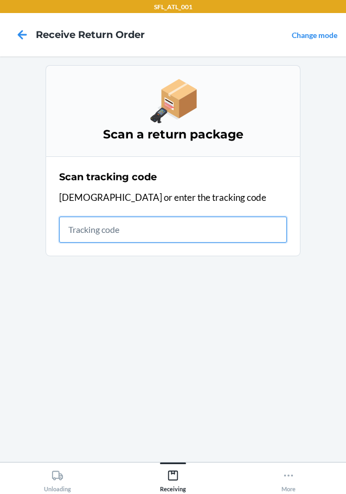
click at [65, 240] on input "text" at bounding box center [173, 230] width 228 height 26
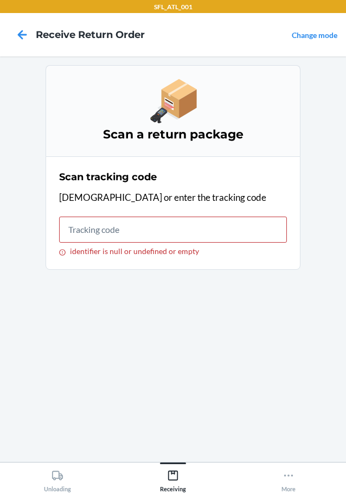
click at [174, 318] on section "Scan a return package Scan tracking code Scan or enter the tracking code identi…" at bounding box center [173, 259] width 255 height 388
click at [129, 231] on input "identifier is null or undefined or empty" at bounding box center [173, 230] width 228 height 26
click at [195, 281] on section "Scan a return package Scan tracking code Scan or enter the tracking code identi…" at bounding box center [173, 259] width 255 height 388
click at [125, 238] on input "identifier is null or undefined or empty" at bounding box center [173, 230] width 228 height 26
click at [81, 231] on input "identifier is null or undefined or empty" at bounding box center [173, 230] width 228 height 26
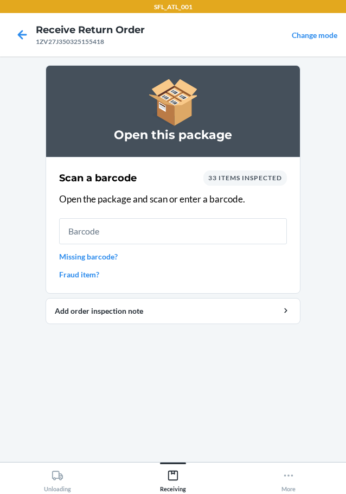
click at [115, 235] on input "text" at bounding box center [173, 231] width 228 height 26
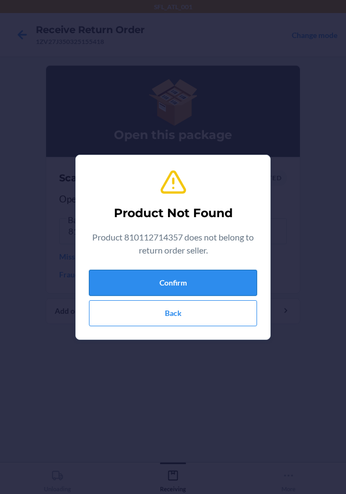
click at [187, 283] on button "Confirm" at bounding box center [173, 283] width 168 height 26
click at [181, 287] on button "Confirm" at bounding box center [173, 283] width 168 height 26
click at [181, 284] on button "Confirm" at bounding box center [173, 283] width 168 height 26
click at [186, 309] on button "Back" at bounding box center [173, 313] width 168 height 26
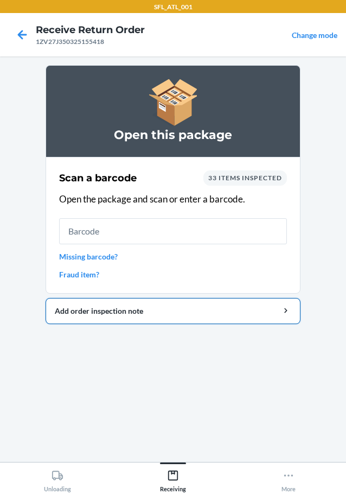
click at [107, 308] on div "Add order inspection note" at bounding box center [173, 310] width 237 height 11
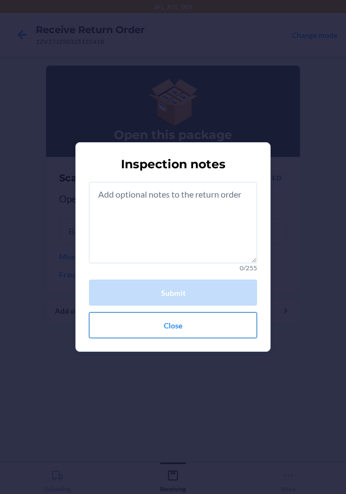
click at [169, 325] on button "Close" at bounding box center [173, 325] width 168 height 26
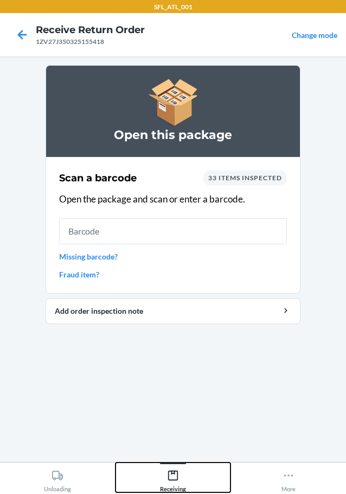
click at [172, 477] on icon at bounding box center [173, 476] width 12 height 12
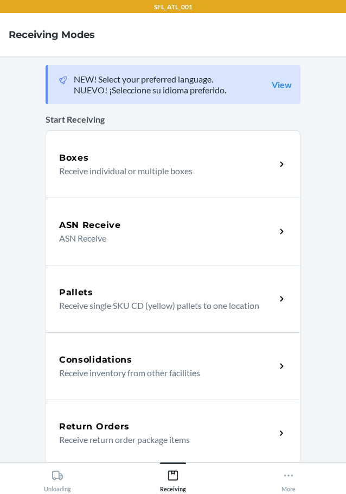
click at [82, 422] on h5 "Return Orders" at bounding box center [94, 426] width 71 height 13
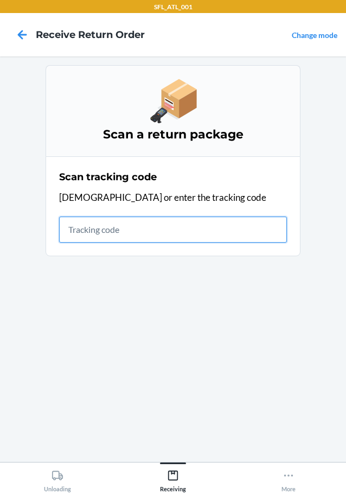
click at [81, 228] on input "text" at bounding box center [173, 230] width 228 height 26
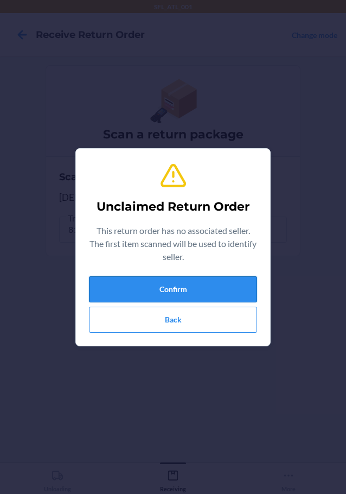
click at [157, 290] on button "Confirm" at bounding box center [173, 289] width 168 height 26
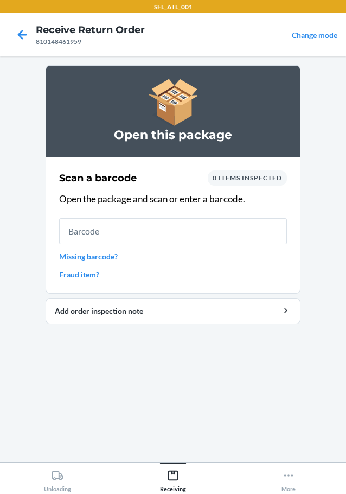
drag, startPoint x: 149, startPoint y: 241, endPoint x: 148, endPoint y: 229, distance: 12.5
click at [149, 240] on input "text" at bounding box center [173, 231] width 228 height 26
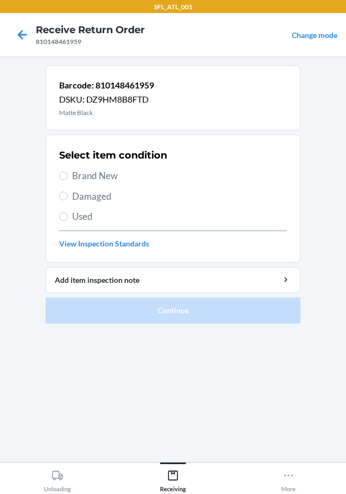
click at [92, 175] on span "Brand New" at bounding box center [179, 176] width 215 height 14
click at [68, 175] on input "Brand New" at bounding box center [63, 176] width 9 height 9
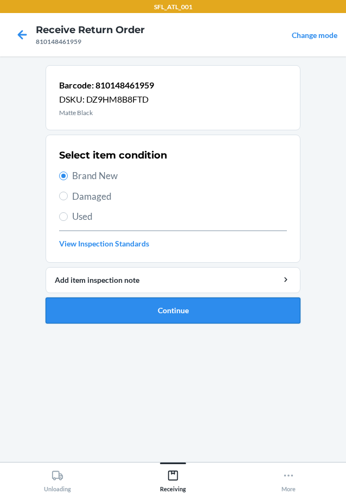
click at [144, 307] on button "Continue" at bounding box center [173, 310] width 255 height 26
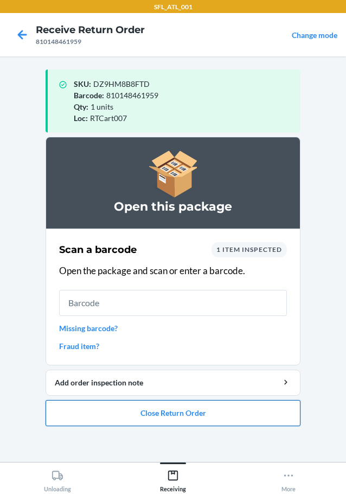
click at [194, 420] on button "Close Return Order" at bounding box center [173, 413] width 255 height 26
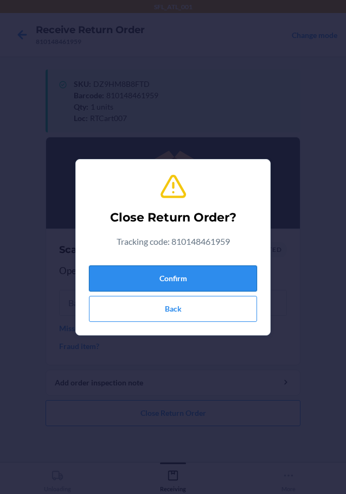
click at [188, 272] on button "Confirm" at bounding box center [173, 278] width 168 height 26
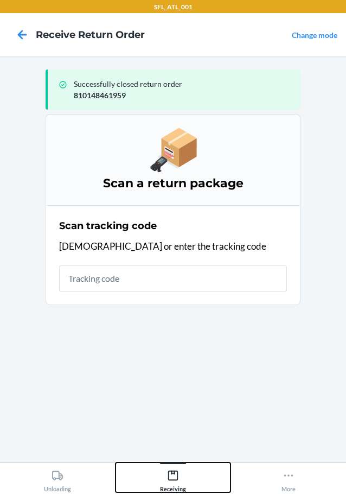
click at [162, 481] on div "Receiving" at bounding box center [173, 478] width 26 height 27
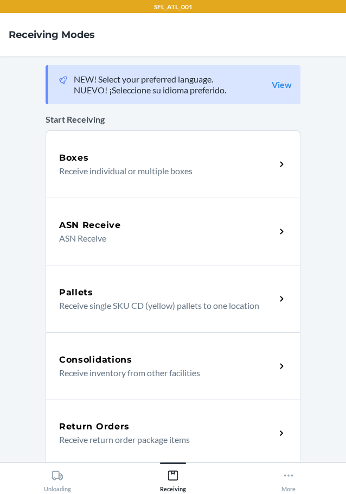
click at [74, 433] on p "Receive return order package items" at bounding box center [163, 439] width 208 height 13
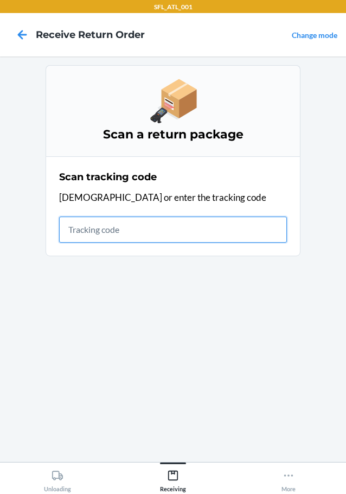
click at [98, 235] on input "text" at bounding box center [173, 230] width 228 height 26
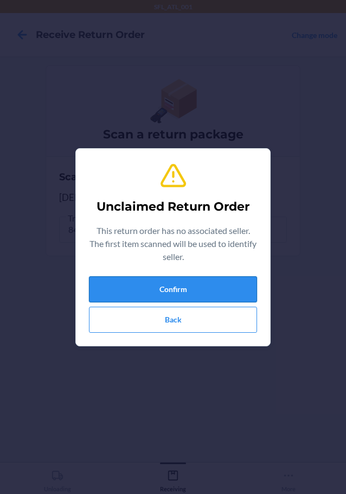
click at [190, 295] on button "Confirm" at bounding box center [173, 289] width 168 height 26
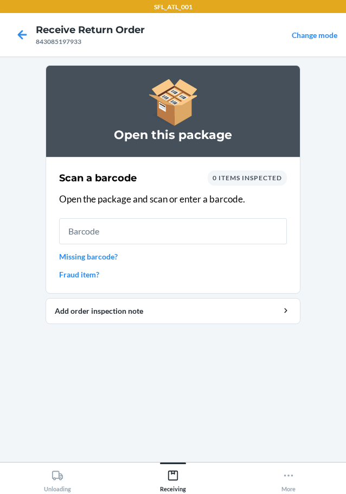
click at [143, 238] on input "text" at bounding box center [173, 231] width 228 height 26
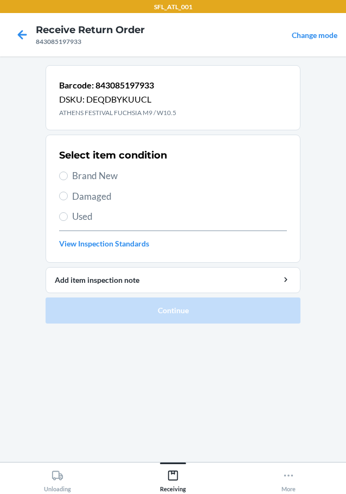
click at [100, 189] on span "Damaged" at bounding box center [179, 196] width 215 height 14
click at [68, 192] on input "Damaged" at bounding box center [63, 196] width 9 height 9
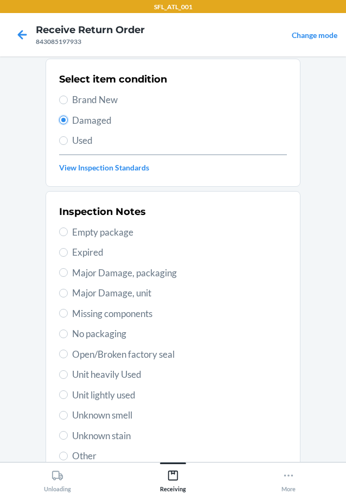
scroll to position [160, 0]
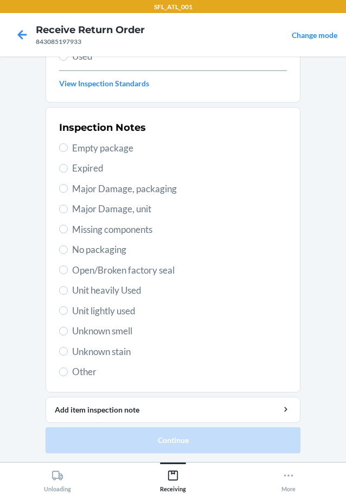
click at [115, 285] on span "Unit heavily Used" at bounding box center [179, 290] width 215 height 14
click at [68, 286] on input "Unit heavily Used" at bounding box center [63, 290] width 9 height 9
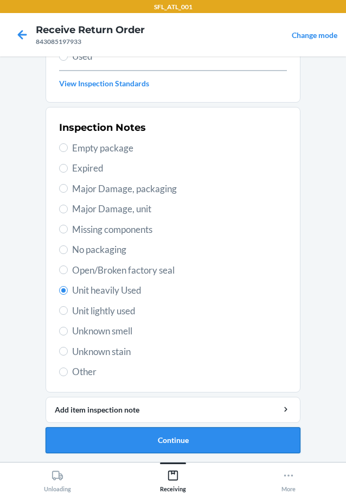
click at [175, 437] on button "Continue" at bounding box center [173, 440] width 255 height 26
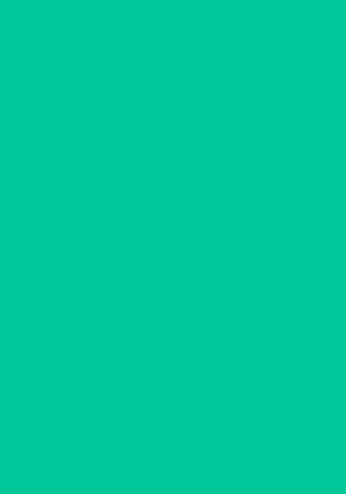
scroll to position [71, 0]
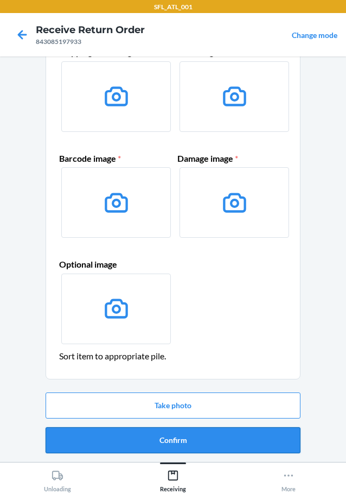
click at [178, 448] on button "Confirm" at bounding box center [173, 440] width 255 height 26
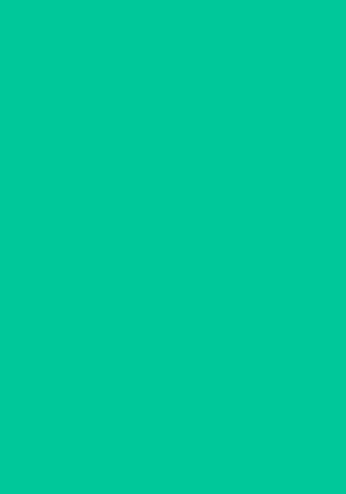
scroll to position [0, 0]
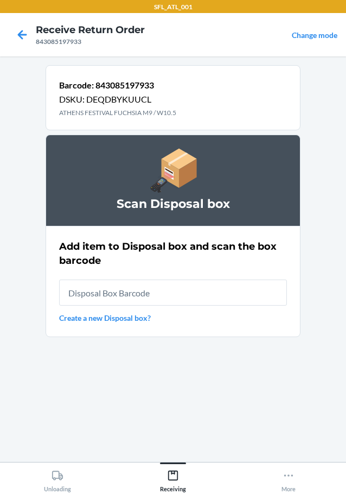
drag, startPoint x: 116, startPoint y: 299, endPoint x: 104, endPoint y: 274, distance: 27.9
click at [115, 290] on input "text" at bounding box center [173, 293] width 228 height 26
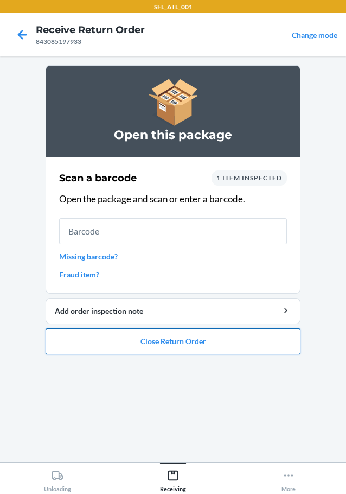
click at [214, 343] on button "Close Return Order" at bounding box center [173, 341] width 255 height 26
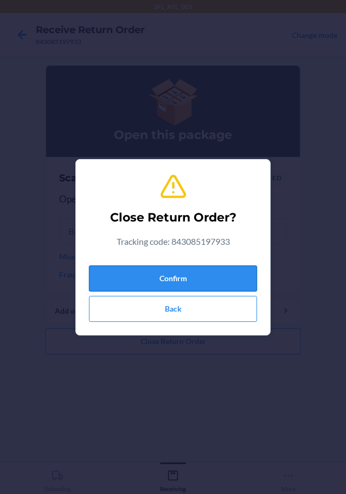
click at [171, 283] on button "Confirm" at bounding box center [173, 278] width 168 height 26
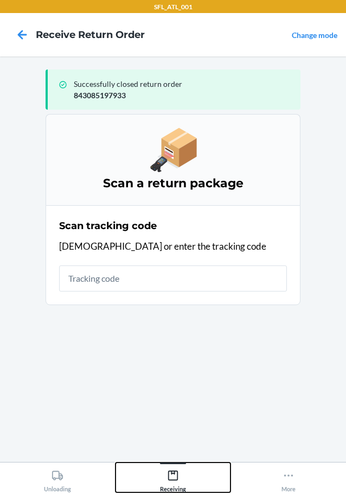
click at [168, 470] on icon at bounding box center [173, 476] width 12 height 12
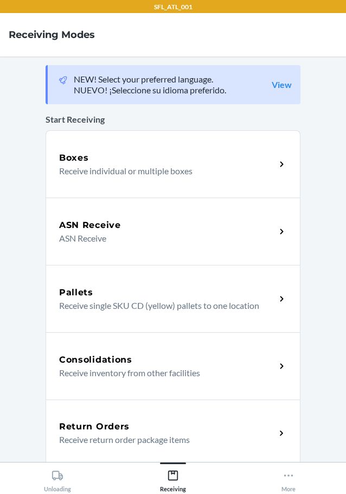
click at [113, 436] on p "Receive return order package items" at bounding box center [163, 439] width 208 height 13
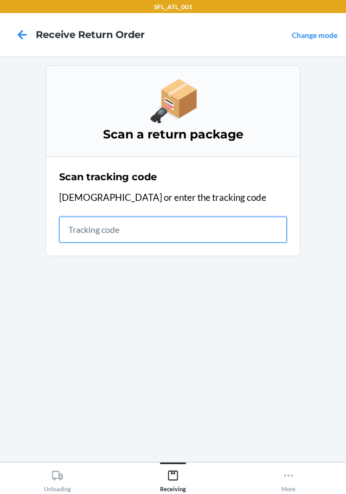
click at [134, 239] on input "text" at bounding box center [173, 230] width 228 height 26
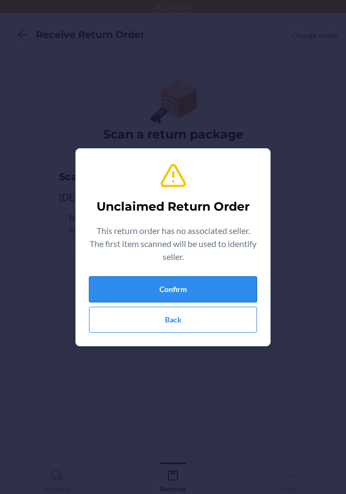
click at [157, 296] on button "Confirm" at bounding box center [173, 289] width 168 height 26
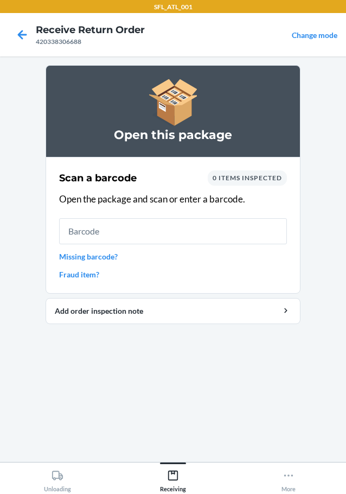
click at [153, 230] on input "text" at bounding box center [173, 231] width 228 height 26
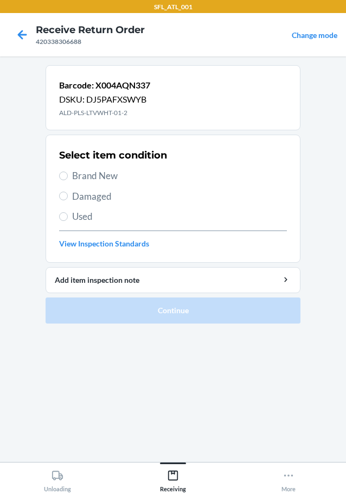
click at [61, 212] on label "Used" at bounding box center [173, 217] width 228 height 14
click at [61, 212] on input "Used" at bounding box center [63, 216] width 9 height 9
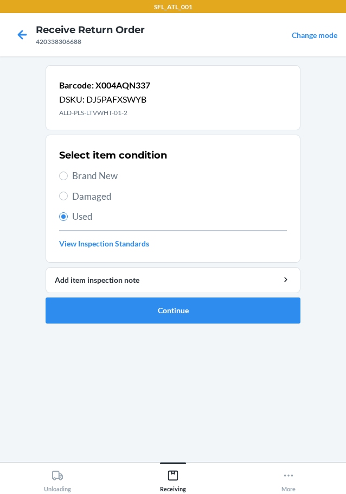
click at [79, 194] on span "Damaged" at bounding box center [179, 196] width 215 height 14
click at [68, 194] on input "Damaged" at bounding box center [63, 196] width 9 height 9
click at [168, 314] on button "Continue" at bounding box center [173, 310] width 255 height 26
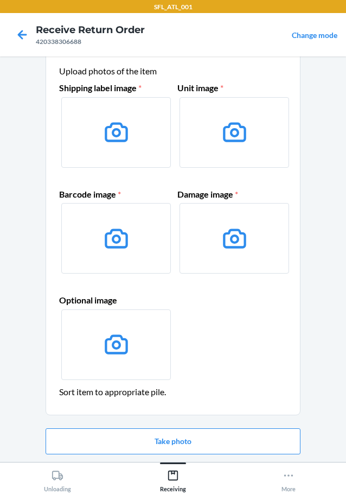
scroll to position [71, 0]
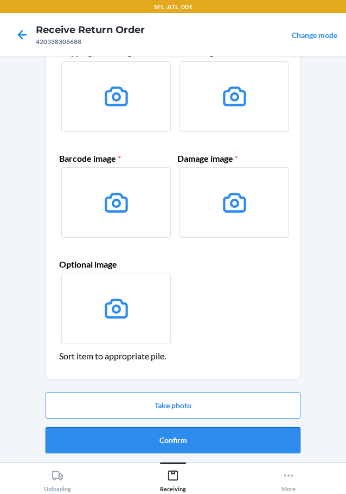
click at [178, 438] on button "Confirm" at bounding box center [173, 440] width 255 height 26
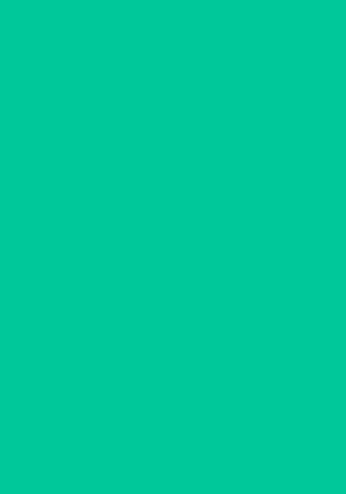
scroll to position [0, 0]
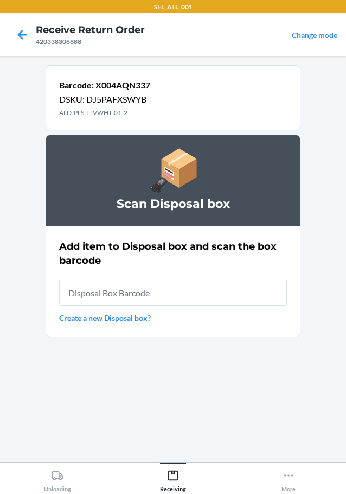
click at [166, 291] on input "text" at bounding box center [173, 293] width 228 height 26
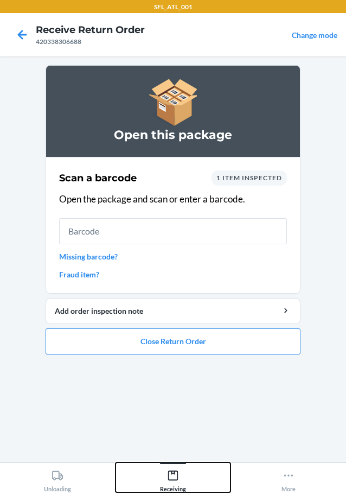
click at [173, 474] on icon at bounding box center [173, 476] width 12 height 12
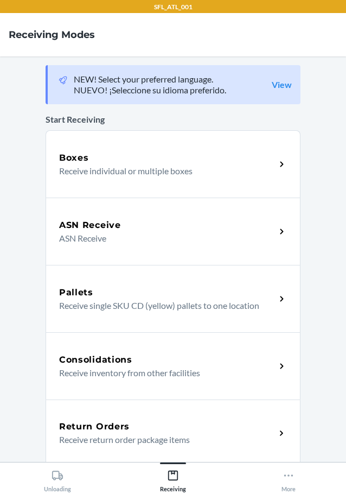
click at [97, 434] on p "Receive return order package items" at bounding box center [163, 439] width 208 height 13
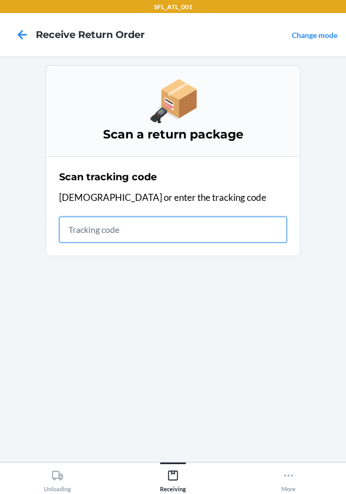
click at [93, 240] on input "text" at bounding box center [173, 230] width 228 height 26
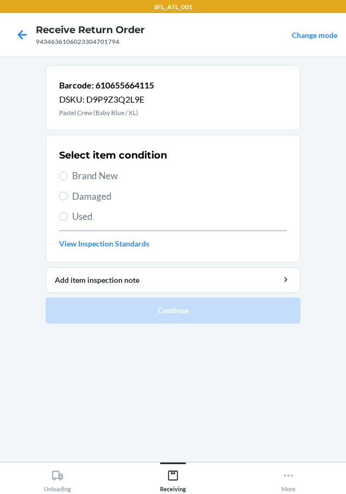
click at [109, 178] on span "Brand New" at bounding box center [179, 176] width 215 height 14
click at [68, 178] on input "Brand New" at bounding box center [63, 176] width 9 height 9
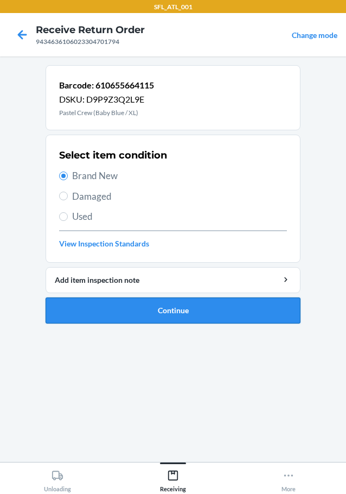
click at [165, 311] on button "Continue" at bounding box center [173, 310] width 255 height 26
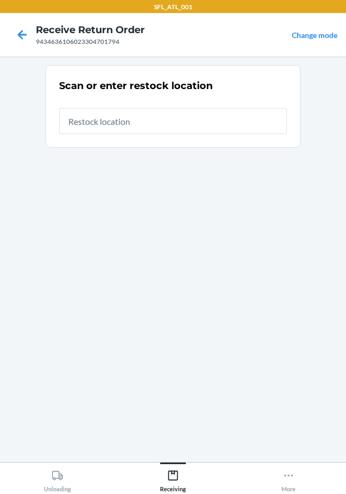
click at [97, 125] on input "text" at bounding box center [173, 121] width 228 height 26
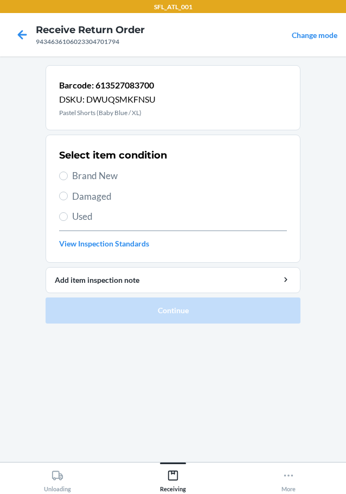
click at [100, 173] on span "Brand New" at bounding box center [179, 176] width 215 height 14
click at [68, 173] on input "Brand New" at bounding box center [63, 176] width 9 height 9
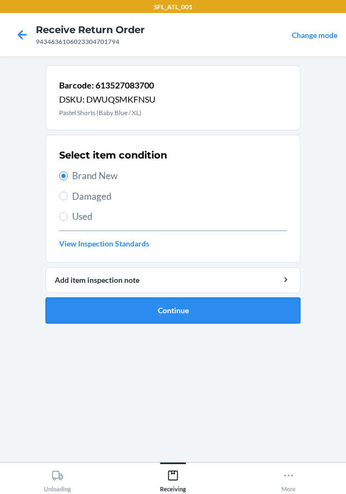
click at [186, 314] on button "Continue" at bounding box center [173, 310] width 255 height 26
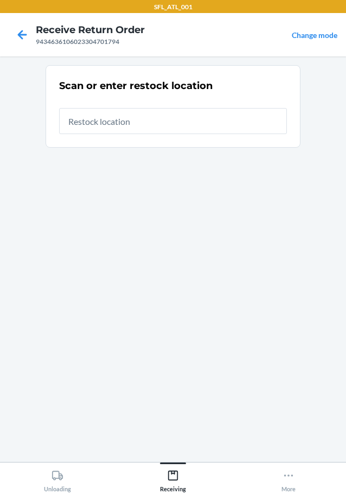
click at [109, 121] on input "text" at bounding box center [173, 121] width 228 height 26
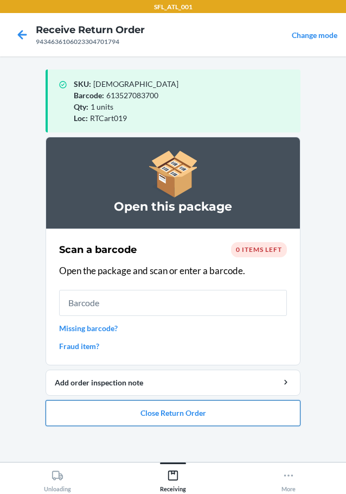
click at [183, 409] on button "Close Return Order" at bounding box center [173, 413] width 255 height 26
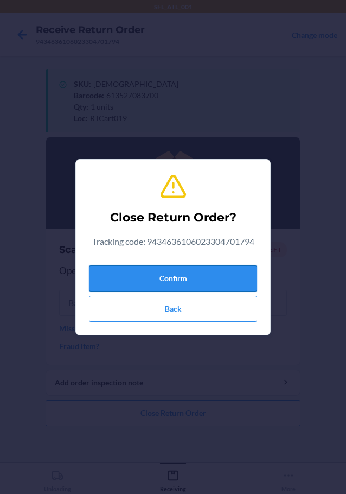
click at [172, 282] on button "Confirm" at bounding box center [173, 278] width 168 height 26
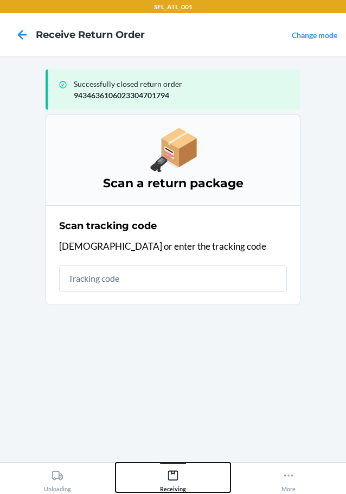
click at [167, 473] on icon at bounding box center [173, 476] width 12 height 12
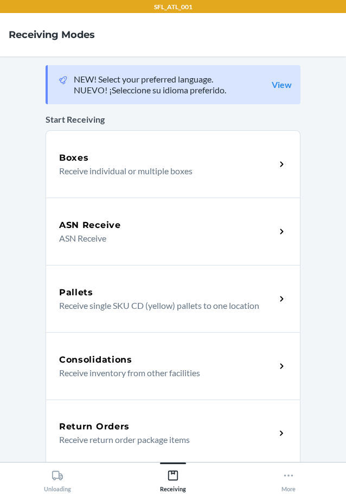
click at [122, 435] on p "Receive return order package items" at bounding box center [163, 439] width 208 height 13
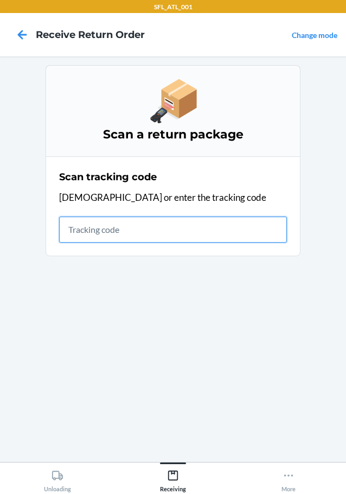
click at [88, 233] on input "text" at bounding box center [173, 230] width 228 height 26
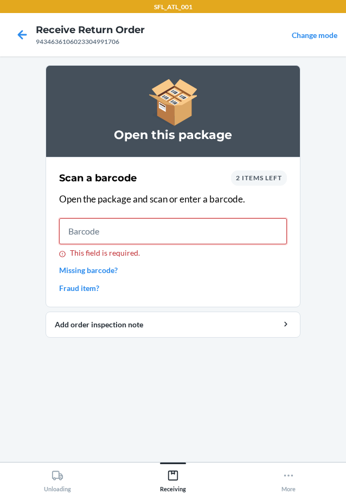
click at [135, 231] on input "This field is required." at bounding box center [173, 231] width 228 height 26
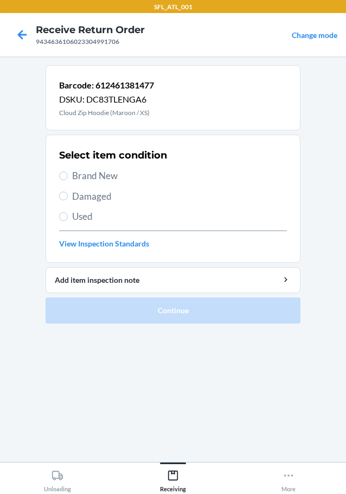
click at [115, 172] on span "Brand New" at bounding box center [179, 176] width 215 height 14
click at [68, 172] on input "Brand New" at bounding box center [63, 176] width 9 height 9
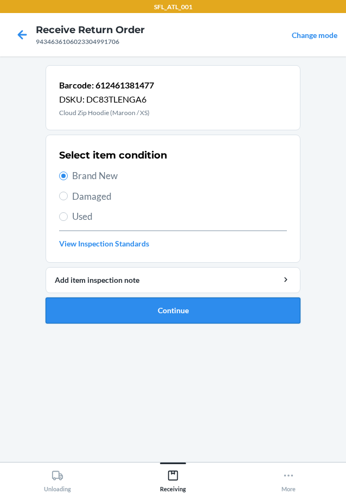
click at [174, 303] on button "Continue" at bounding box center [173, 310] width 255 height 26
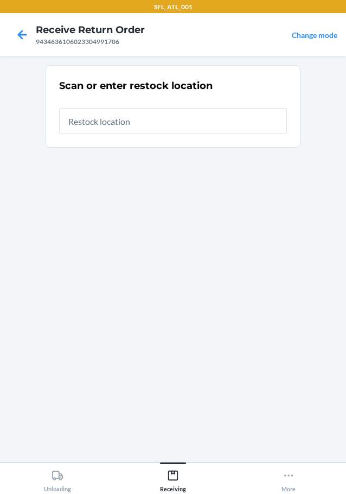
click at [104, 124] on input "text" at bounding box center [173, 121] width 228 height 26
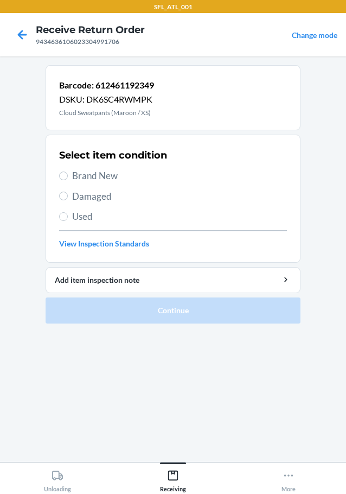
click at [90, 175] on span "Brand New" at bounding box center [179, 176] width 215 height 14
click at [68, 175] on input "Brand New" at bounding box center [63, 176] width 9 height 9
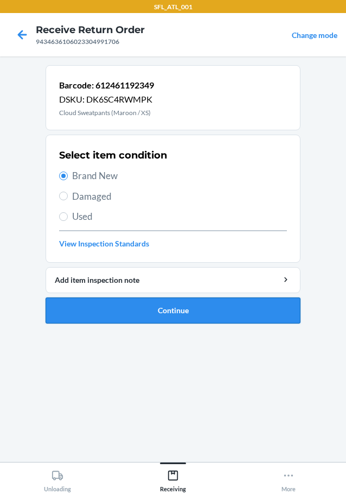
click at [190, 310] on button "Continue" at bounding box center [173, 310] width 255 height 26
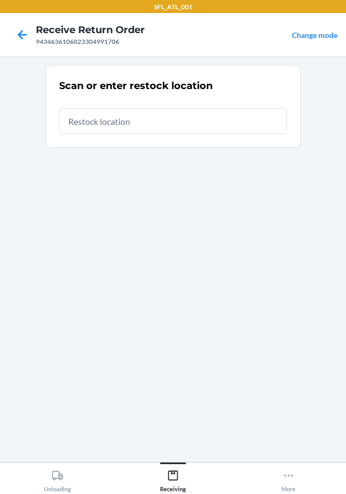
click at [120, 114] on input "text" at bounding box center [173, 121] width 228 height 26
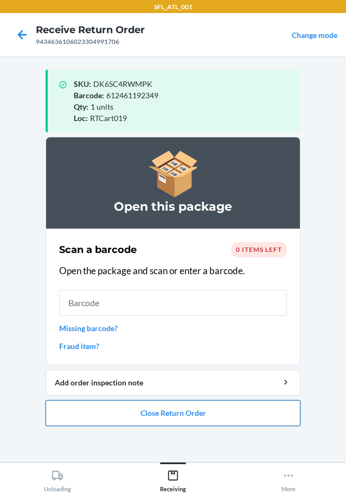
click at [198, 412] on button "Close Return Order" at bounding box center [173, 413] width 255 height 26
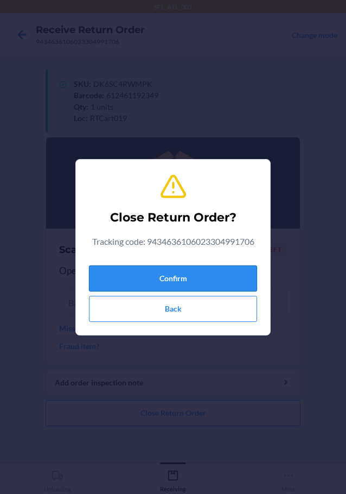
click at [191, 270] on button "Confirm" at bounding box center [173, 278] width 168 height 26
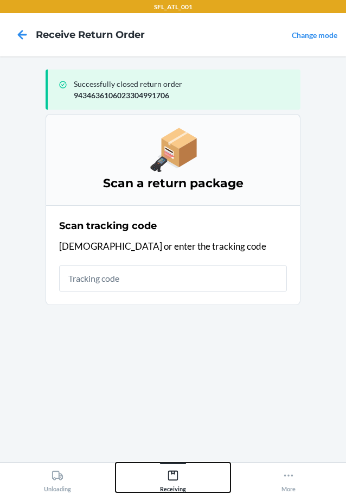
click at [172, 473] on icon at bounding box center [173, 476] width 12 height 12
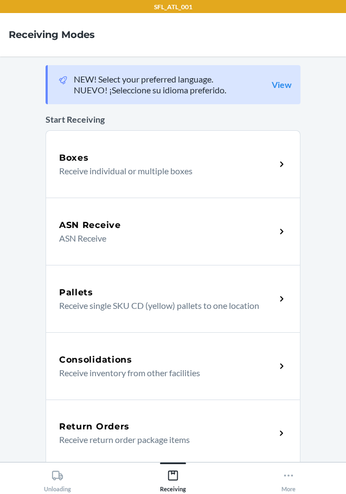
click at [97, 427] on h5 "Return Orders" at bounding box center [94, 426] width 71 height 13
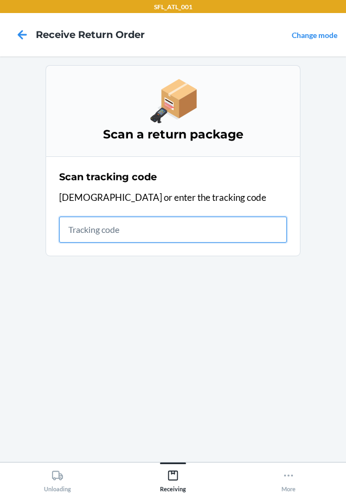
click at [95, 242] on input "text" at bounding box center [173, 230] width 228 height 26
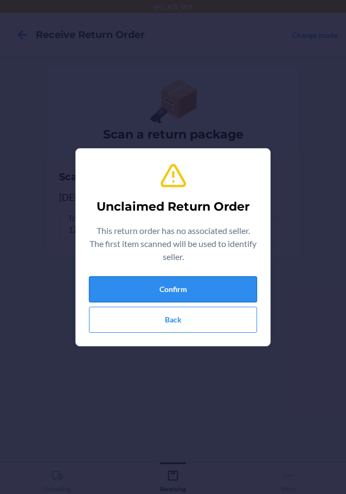
click at [207, 294] on button "Confirm" at bounding box center [173, 289] width 168 height 26
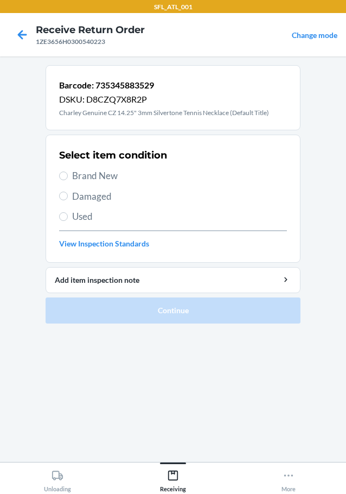
click at [104, 181] on span "Brand New" at bounding box center [179, 176] width 215 height 14
click at [68, 180] on input "Brand New" at bounding box center [63, 176] width 9 height 9
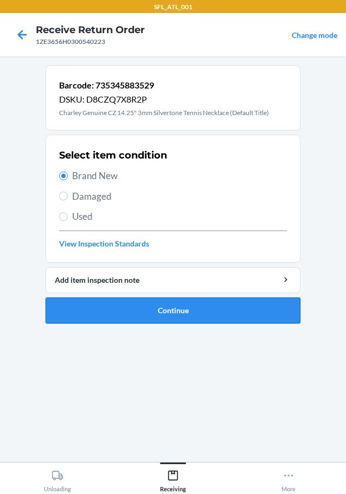
click at [166, 305] on button "Continue" at bounding box center [173, 310] width 255 height 26
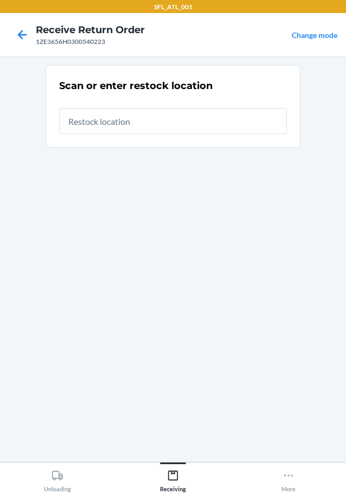
click at [117, 124] on input "text" at bounding box center [173, 121] width 228 height 26
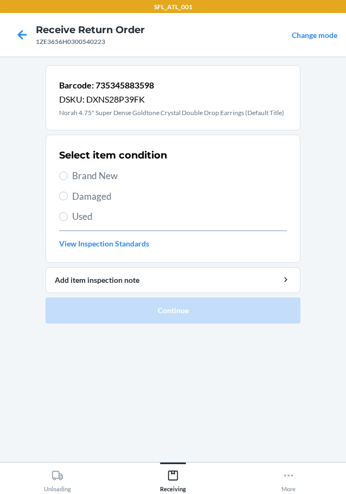
click at [100, 173] on span "Brand New" at bounding box center [179, 176] width 215 height 14
click at [68, 173] on input "Brand New" at bounding box center [63, 176] width 9 height 9
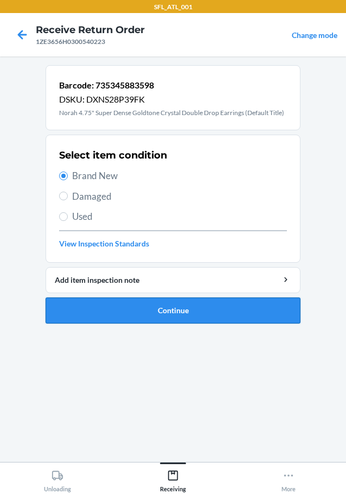
click at [165, 308] on button "Continue" at bounding box center [173, 310] width 255 height 26
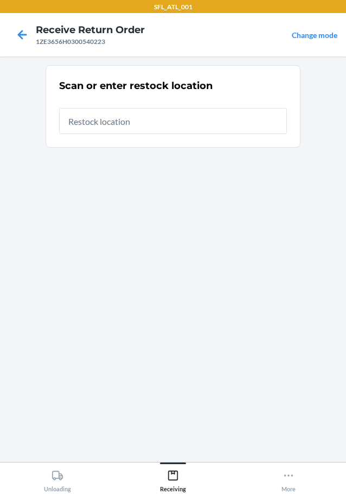
click at [117, 121] on input "text" at bounding box center [173, 121] width 228 height 26
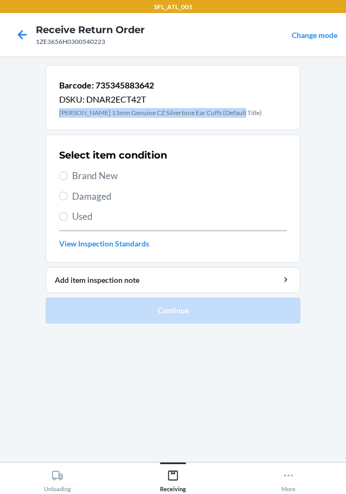
drag, startPoint x: 60, startPoint y: 113, endPoint x: 240, endPoint y: 113, distance: 179.7
click at [240, 113] on div "Barcode: 735345883642 DSKU: DNAR2ECT42T [PERSON_NAME] 13mm Genuine CZ Silverton…" at bounding box center [173, 97] width 255 height 65
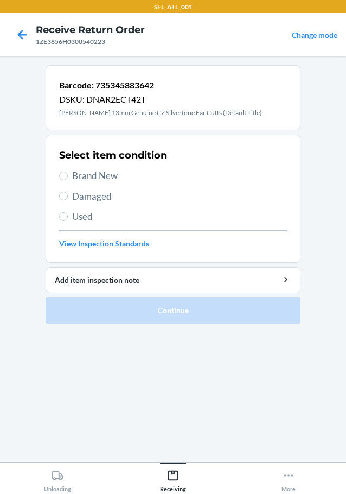
click at [113, 178] on span "Brand New" at bounding box center [179, 176] width 215 height 14
click at [68, 178] on input "Brand New" at bounding box center [63, 176] width 9 height 9
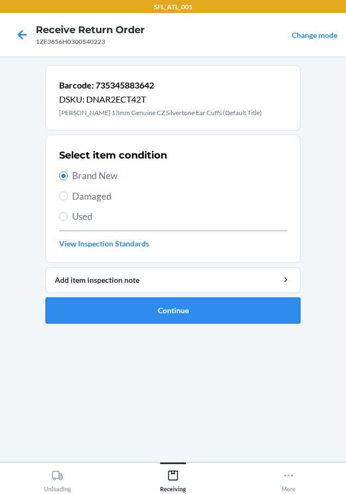
click at [187, 302] on button "Continue" at bounding box center [173, 310] width 255 height 26
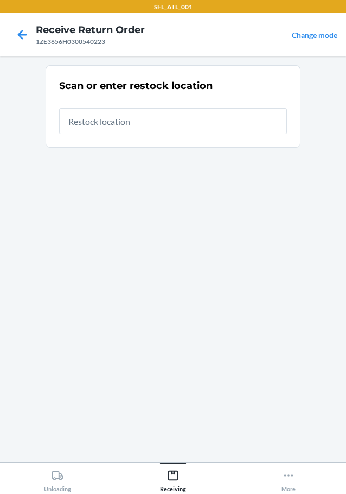
click at [99, 121] on input "text" at bounding box center [173, 121] width 228 height 26
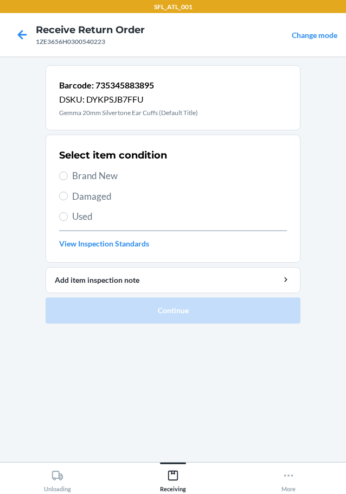
click at [100, 202] on span "Damaged" at bounding box center [179, 196] width 215 height 14
click at [68, 200] on input "Damaged" at bounding box center [63, 196] width 9 height 9
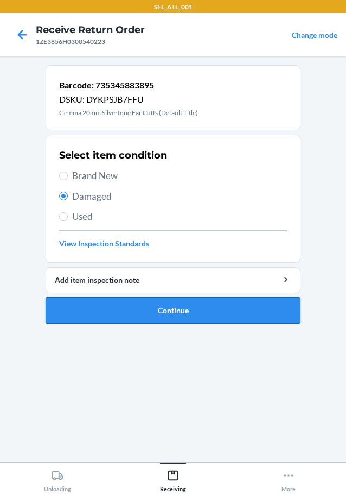
click at [186, 305] on button "Continue" at bounding box center [173, 310] width 255 height 26
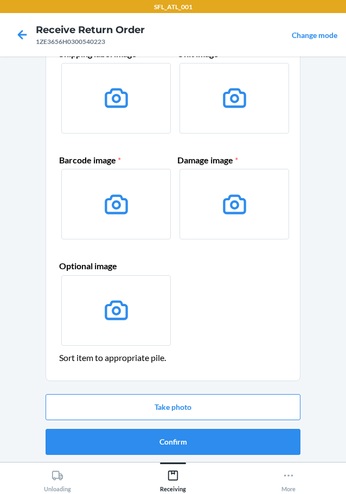
scroll to position [71, 0]
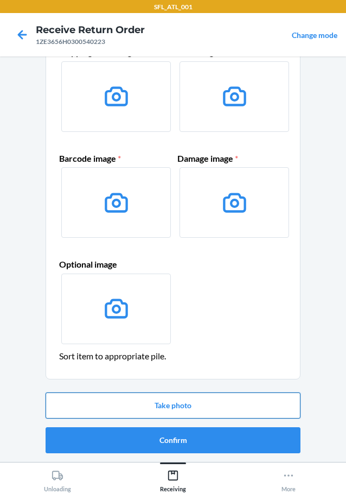
click at [155, 414] on button "Take photo" at bounding box center [173, 405] width 255 height 26
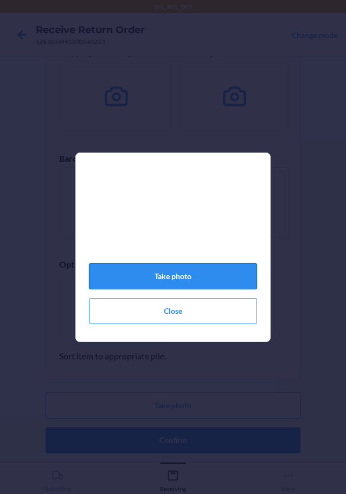
click at [198, 278] on button "Take photo" at bounding box center [173, 276] width 168 height 26
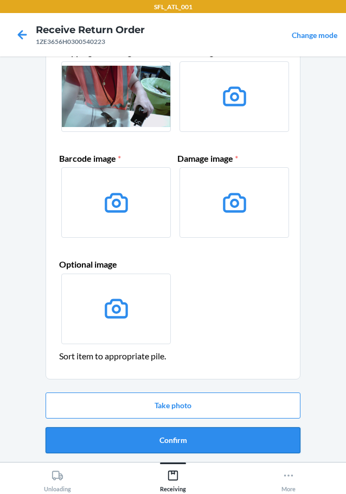
click at [198, 447] on button "Confirm" at bounding box center [173, 440] width 255 height 26
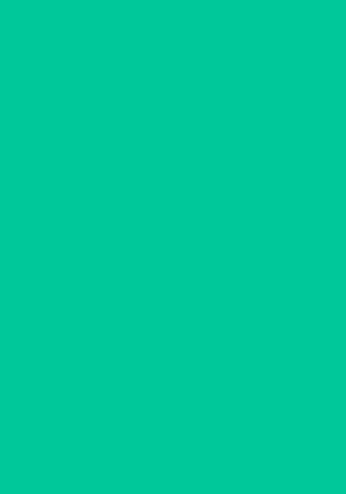
scroll to position [0, 0]
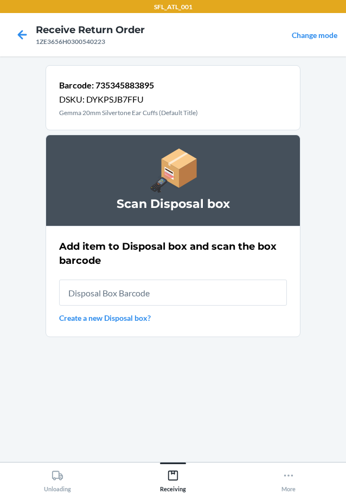
click at [145, 297] on input "text" at bounding box center [173, 293] width 228 height 26
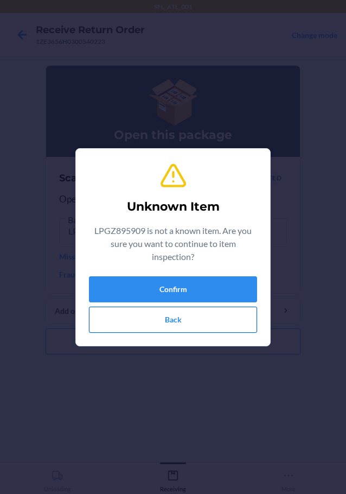
click at [172, 327] on button "Back" at bounding box center [173, 320] width 168 height 26
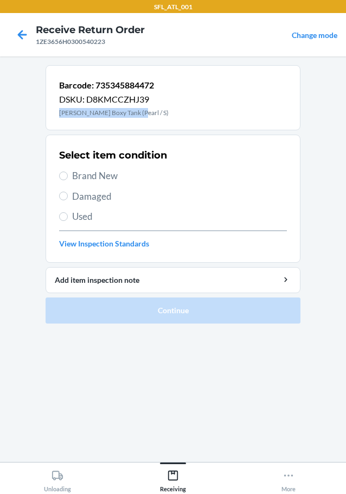
drag, startPoint x: 58, startPoint y: 115, endPoint x: 148, endPoint y: 123, distance: 91.0
click at [148, 123] on div "Barcode: 735345884472 DSKU: D8KMCCZHJ39 [PERSON_NAME] Boxy Tank (Pearl / S)" at bounding box center [173, 97] width 255 height 65
click at [110, 179] on span "Brand New" at bounding box center [179, 176] width 215 height 14
click at [68, 179] on input "Brand New" at bounding box center [63, 176] width 9 height 9
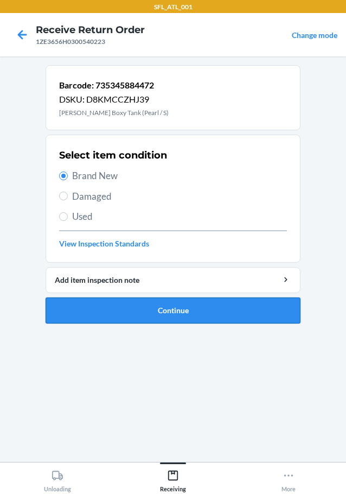
click at [164, 310] on button "Continue" at bounding box center [173, 310] width 255 height 26
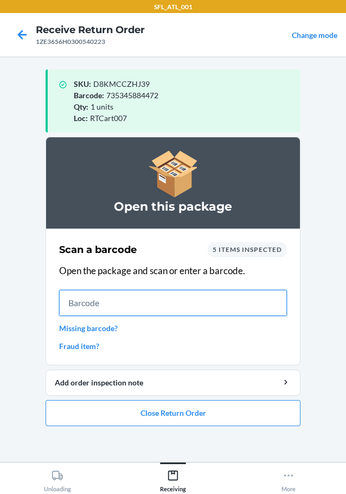
click at [174, 307] on input "text" at bounding box center [173, 303] width 228 height 26
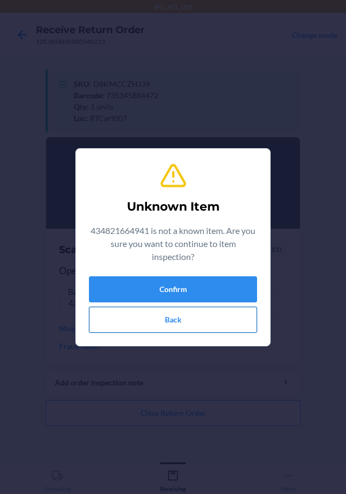
click at [185, 325] on button "Back" at bounding box center [173, 320] width 168 height 26
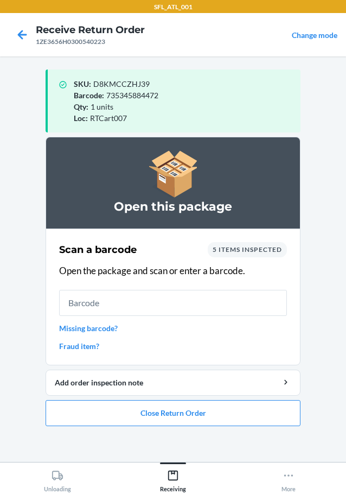
click at [105, 329] on link "Missing barcode?" at bounding box center [173, 327] width 228 height 11
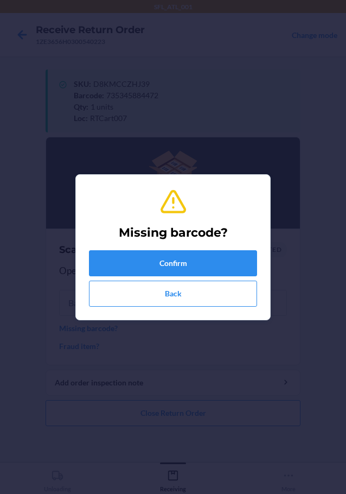
click at [154, 278] on div "Confirm Back" at bounding box center [173, 278] width 168 height 56
click at [164, 267] on button "Confirm" at bounding box center [173, 263] width 168 height 26
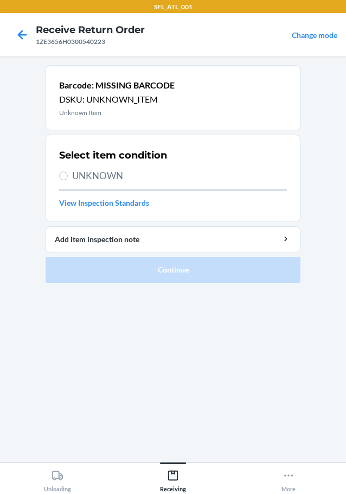
click at [97, 170] on span "UNKNOWN" at bounding box center [179, 176] width 215 height 14
click at [68, 172] on input "UNKNOWN" at bounding box center [63, 176] width 9 height 9
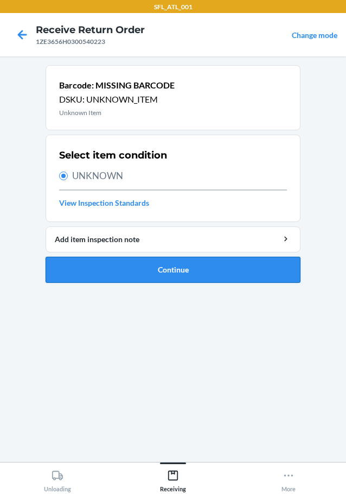
click at [136, 266] on button "Continue" at bounding box center [173, 270] width 255 height 26
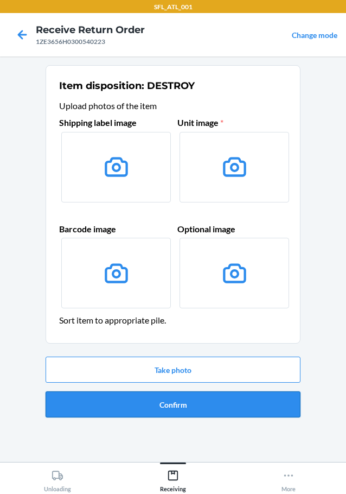
click at [187, 400] on button "Confirm" at bounding box center [173, 404] width 255 height 26
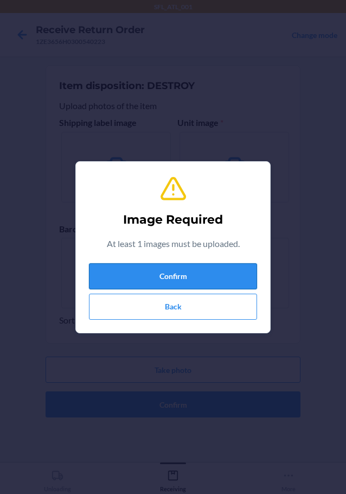
click at [189, 276] on button "Confirm" at bounding box center [173, 276] width 168 height 26
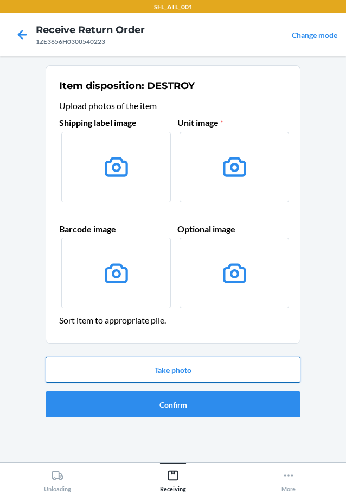
click at [186, 365] on button "Take photo" at bounding box center [173, 370] width 255 height 26
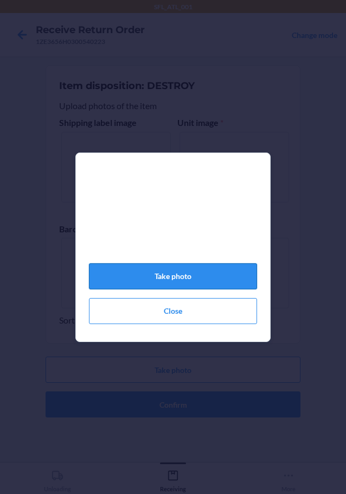
click at [186, 289] on button "Take photo" at bounding box center [173, 276] width 168 height 26
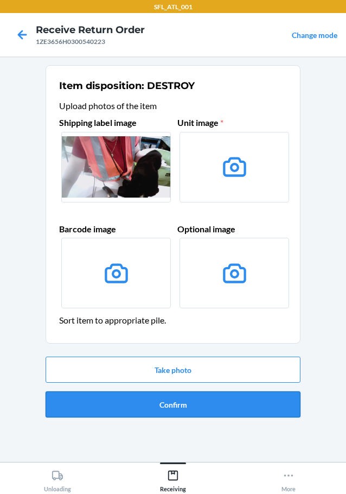
click at [187, 410] on button "Confirm" at bounding box center [173, 404] width 255 height 26
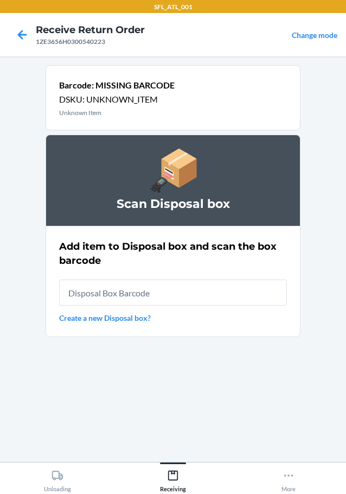
click at [147, 292] on input "text" at bounding box center [173, 293] width 228 height 26
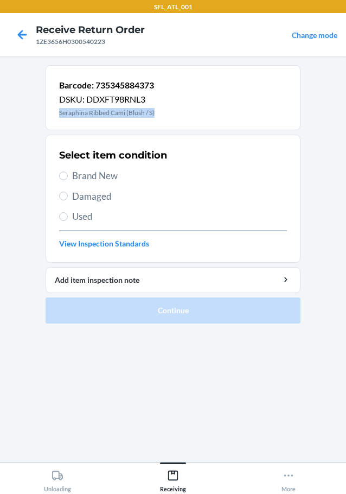
drag, startPoint x: 60, startPoint y: 111, endPoint x: 180, endPoint y: 124, distance: 120.1
click at [180, 124] on div "Barcode: 735345884373 DSKU: DDXFT98RNL3 Seraphina Ribbed Cami (Blush / S)" at bounding box center [173, 97] width 255 height 65
click at [103, 173] on span "Brand New" at bounding box center [179, 176] width 215 height 14
click at [68, 173] on input "Brand New" at bounding box center [63, 176] width 9 height 9
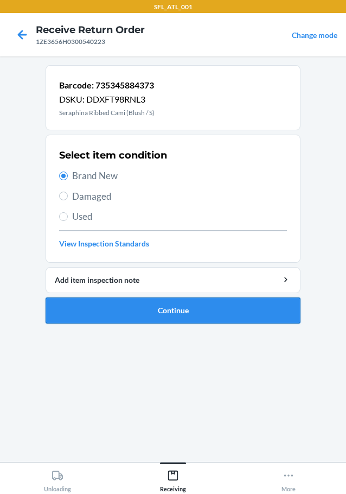
click at [180, 313] on button "Continue" at bounding box center [173, 310] width 255 height 26
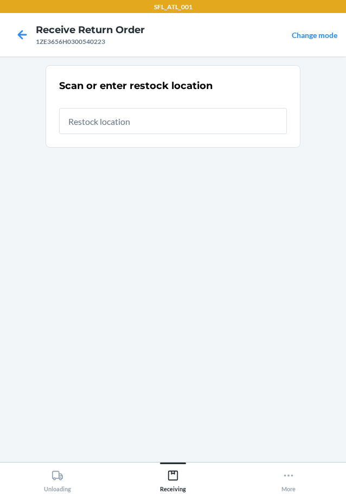
click at [124, 122] on input "text" at bounding box center [173, 121] width 228 height 26
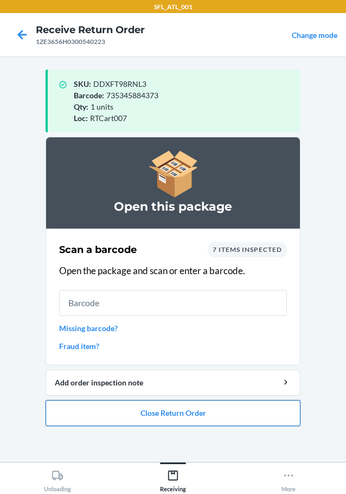
click at [201, 416] on button "Close Return Order" at bounding box center [173, 413] width 255 height 26
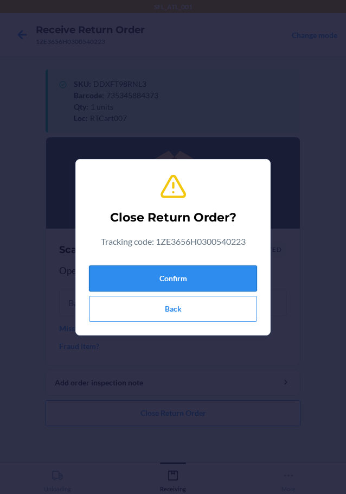
click at [187, 275] on button "Confirm" at bounding box center [173, 278] width 168 height 26
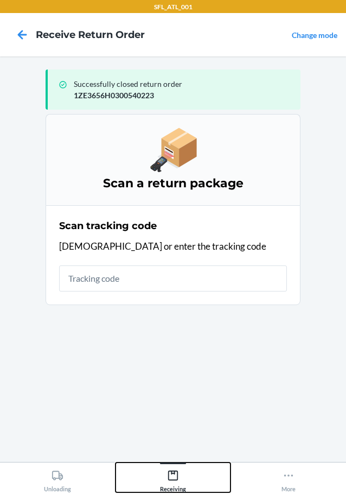
click at [173, 478] on icon at bounding box center [173, 476] width 12 height 12
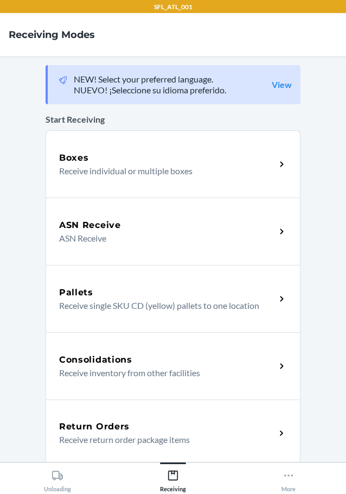
click at [132, 433] on div "Return Orders" at bounding box center [167, 426] width 217 height 13
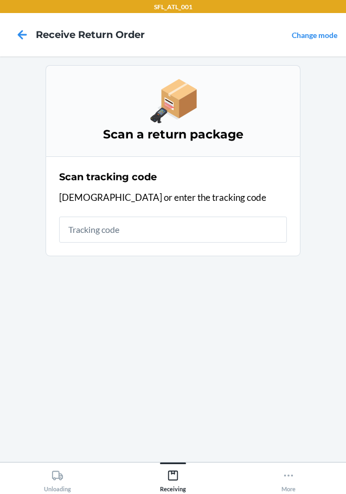
click at [118, 246] on section "Scan tracking code Scan or enter the tracking code" at bounding box center [173, 206] width 255 height 100
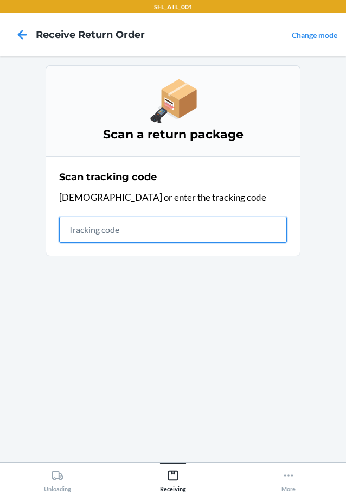
click at [119, 235] on input "text" at bounding box center [173, 230] width 228 height 26
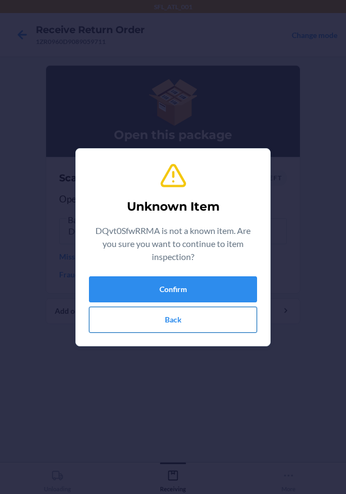
click at [186, 319] on button "Back" at bounding box center [173, 320] width 168 height 26
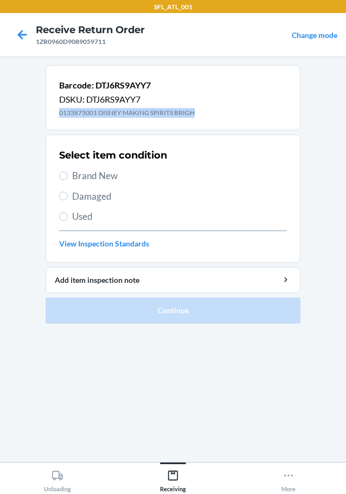
drag, startPoint x: 58, startPoint y: 114, endPoint x: 195, endPoint y: 109, distance: 138.0
click at [195, 109] on div "Barcode: DTJ6RS9AYY7 DSKU: DTJ6RS9AYY7 0133875001 DISNEY MAKING SPIRITS BRIGH" at bounding box center [173, 97] width 255 height 65
click at [111, 177] on span "Brand New" at bounding box center [179, 176] width 215 height 14
click at [68, 177] on input "Brand New" at bounding box center [63, 176] width 9 height 9
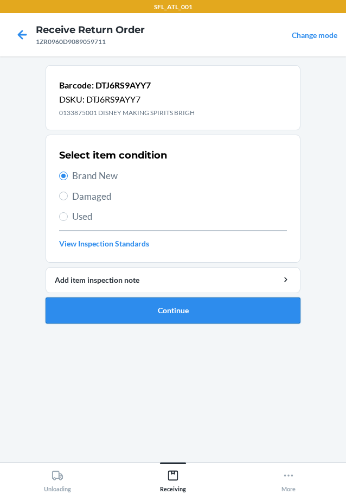
click at [187, 313] on button "Continue" at bounding box center [173, 310] width 255 height 26
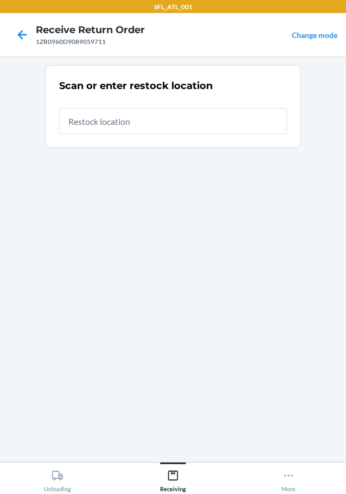
click at [117, 130] on input "text" at bounding box center [173, 121] width 228 height 26
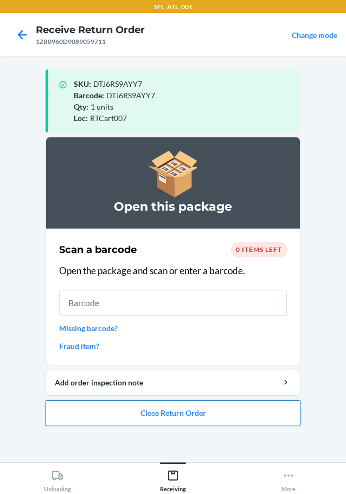
click at [239, 413] on button "Close Return Order" at bounding box center [173, 413] width 255 height 26
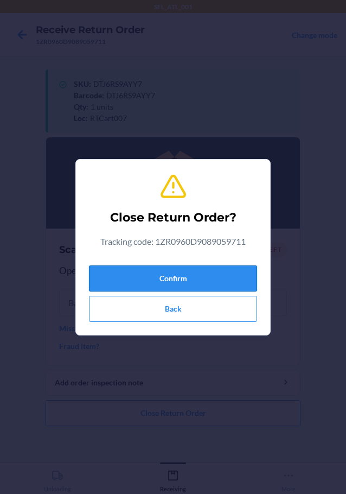
click at [164, 287] on button "Confirm" at bounding box center [173, 278] width 168 height 26
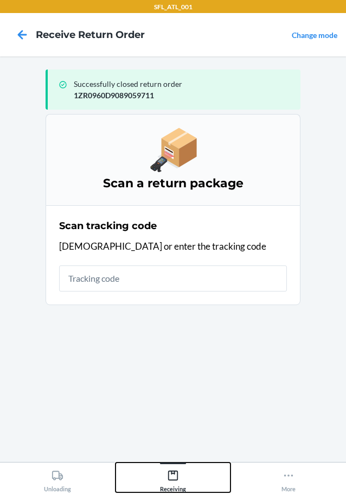
click at [169, 475] on icon at bounding box center [173, 476] width 12 height 12
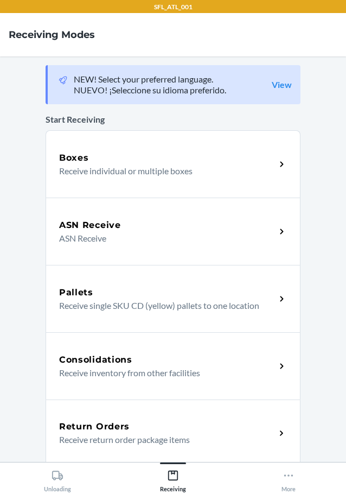
click at [107, 440] on p "Receive return order package items" at bounding box center [163, 439] width 208 height 13
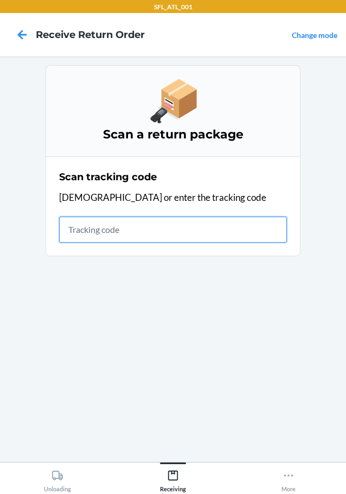
click at [123, 231] on input "text" at bounding box center [173, 230] width 228 height 26
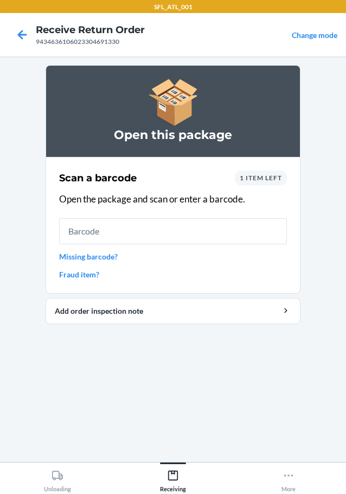
click at [126, 229] on input "text" at bounding box center [173, 231] width 228 height 26
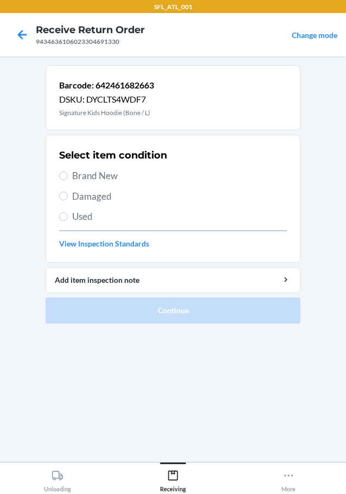
click at [112, 176] on span "Brand New" at bounding box center [179, 176] width 215 height 14
click at [68, 176] on input "Brand New" at bounding box center [63, 176] width 9 height 9
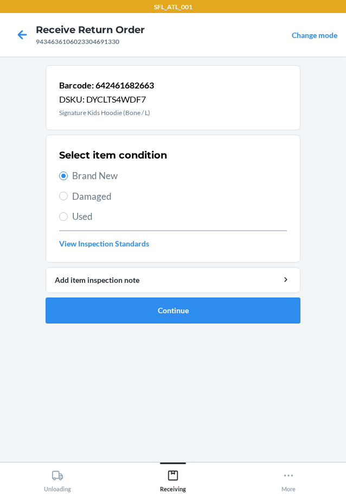
click at [173, 324] on ol "Barcode: 642461682663 DSKU: DYCLTS4WDF7 Signature Kids Hoodie (Bone / L) Select…" at bounding box center [173, 198] width 255 height 267
click at [173, 303] on button "Continue" at bounding box center [173, 310] width 255 height 26
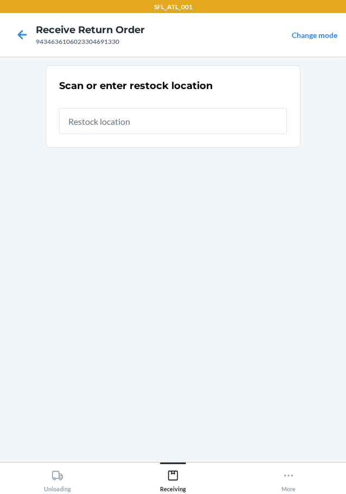
click at [133, 127] on input "text" at bounding box center [173, 121] width 228 height 26
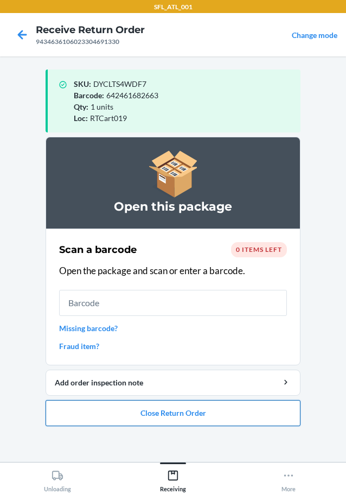
click at [156, 414] on button "Close Return Order" at bounding box center [173, 413] width 255 height 26
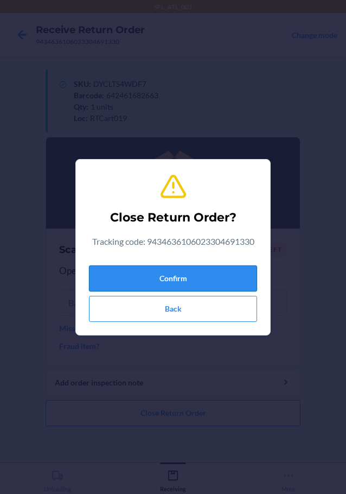
click at [181, 286] on button "Confirm" at bounding box center [173, 278] width 168 height 26
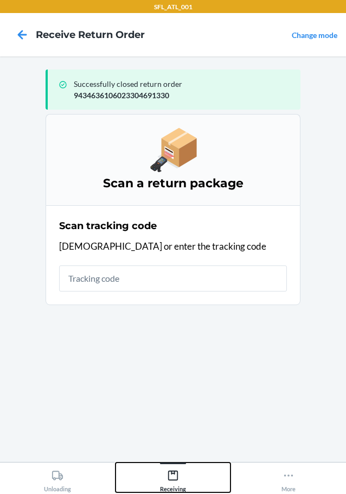
click at [175, 471] on icon at bounding box center [173, 476] width 10 height 10
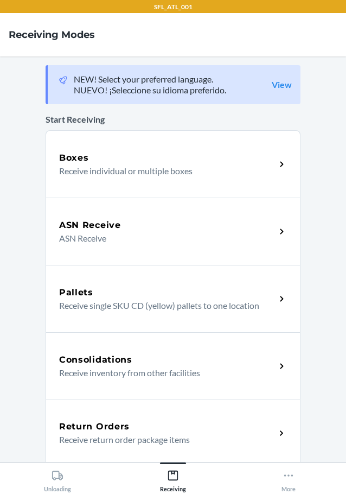
click at [109, 429] on h5 "Return Orders" at bounding box center [94, 426] width 71 height 13
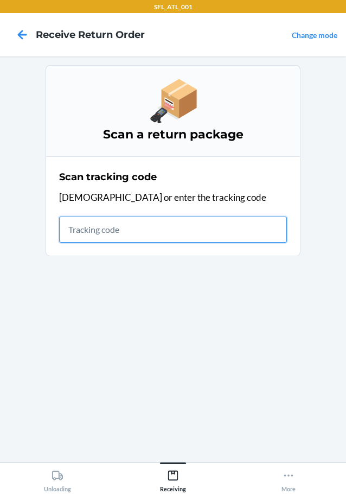
click at [138, 227] on input "text" at bounding box center [173, 230] width 228 height 26
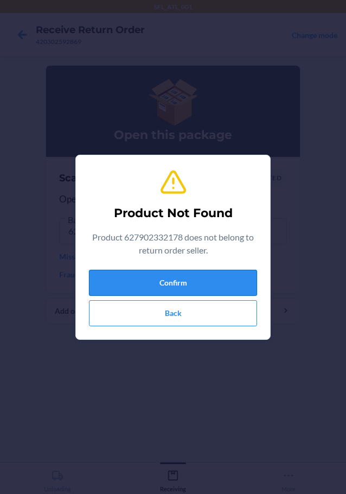
click at [179, 282] on button "Confirm" at bounding box center [173, 283] width 168 height 26
click at [182, 283] on button "Confirm" at bounding box center [173, 283] width 168 height 26
click at [170, 278] on button "Confirm" at bounding box center [173, 283] width 168 height 26
click at [224, 314] on button "Back" at bounding box center [173, 313] width 168 height 26
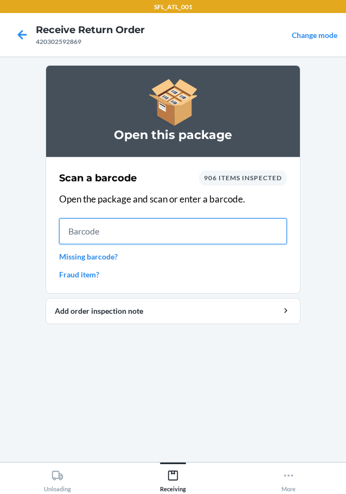
click at [134, 223] on input "text" at bounding box center [173, 231] width 228 height 26
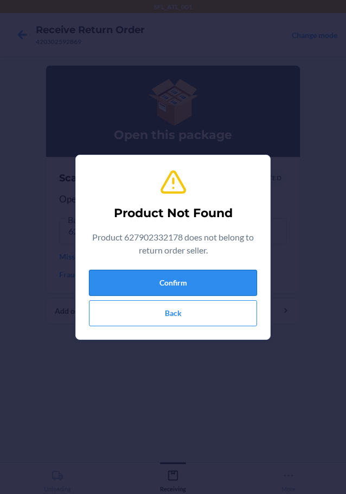
click at [186, 272] on button "Confirm" at bounding box center [173, 283] width 168 height 26
click at [186, 289] on button "Confirm" at bounding box center [173, 283] width 168 height 26
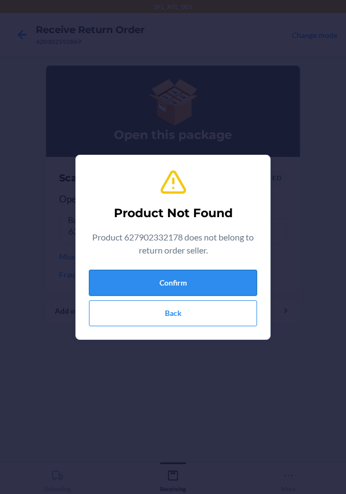
click at [186, 289] on button "Confirm" at bounding box center [173, 283] width 168 height 26
click at [171, 325] on button "Back" at bounding box center [173, 313] width 168 height 26
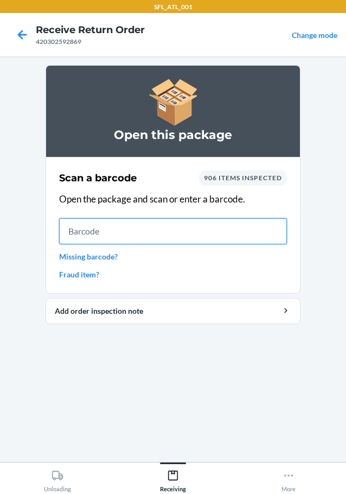
click at [96, 232] on input "text" at bounding box center [173, 231] width 228 height 26
click at [228, 225] on input "text" at bounding box center [173, 231] width 228 height 26
click at [227, 225] on input "text" at bounding box center [173, 231] width 228 height 26
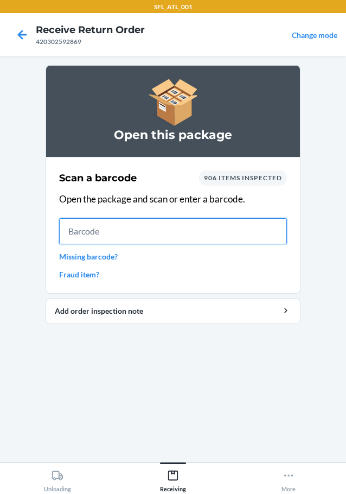
click at [225, 225] on input "text" at bounding box center [173, 231] width 228 height 26
click at [220, 225] on input "text" at bounding box center [173, 231] width 228 height 26
click at [211, 225] on input "text" at bounding box center [173, 231] width 228 height 26
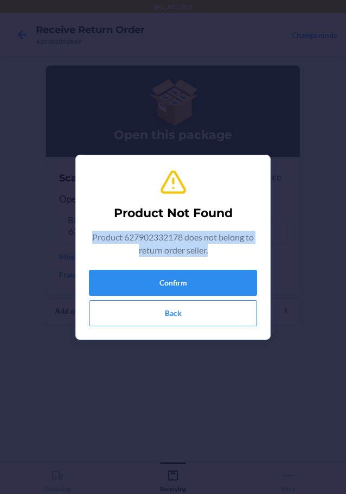
drag, startPoint x: 91, startPoint y: 237, endPoint x: 209, endPoint y: 254, distance: 119.1
click at [217, 255] on p "Product 627902332178 does not belong to return order seller." at bounding box center [173, 244] width 168 height 26
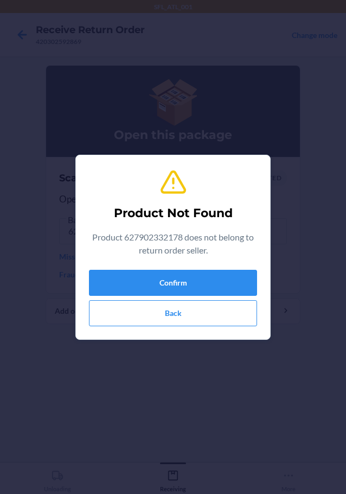
drag, startPoint x: 217, startPoint y: 33, endPoint x: 254, endPoint y: 116, distance: 91.2
click at [254, 116] on div "Product Not Found Product 627902332178 does not belong to return order seller. …" at bounding box center [173, 247] width 346 height 494
click at [173, 310] on button "Back" at bounding box center [173, 313] width 168 height 26
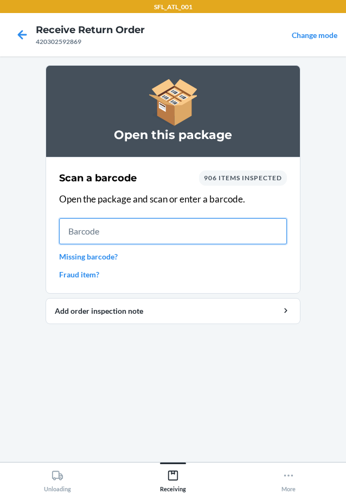
click at [131, 239] on input "text" at bounding box center [173, 231] width 228 height 26
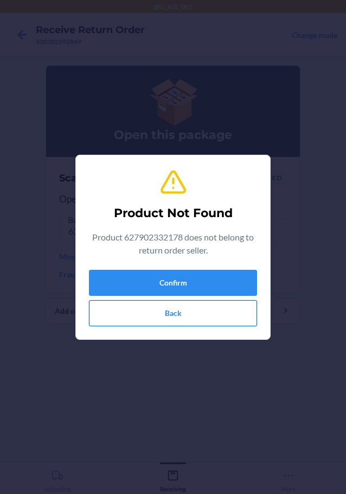
click at [206, 314] on button "Back" at bounding box center [173, 313] width 168 height 26
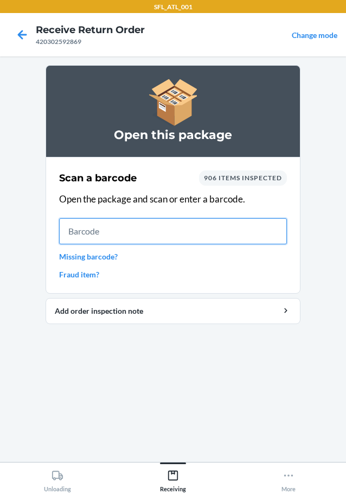
click at [92, 232] on input "text" at bounding box center [173, 231] width 228 height 26
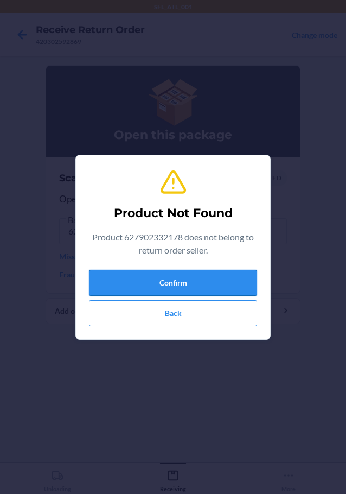
click at [183, 282] on button "Confirm" at bounding box center [173, 283] width 168 height 26
click at [174, 281] on button "Confirm" at bounding box center [173, 283] width 168 height 26
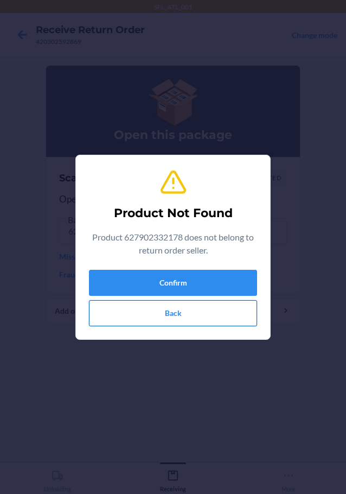
click at [176, 316] on button "Back" at bounding box center [173, 313] width 168 height 26
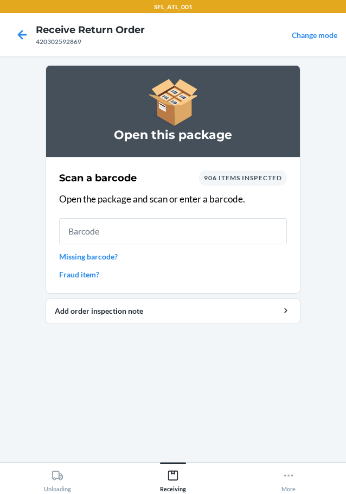
click at [87, 276] on link "Fraud item?" at bounding box center [173, 274] width 228 height 11
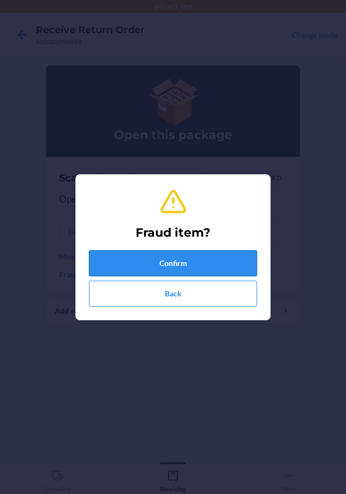
click at [160, 268] on button "Confirm" at bounding box center [173, 263] width 168 height 26
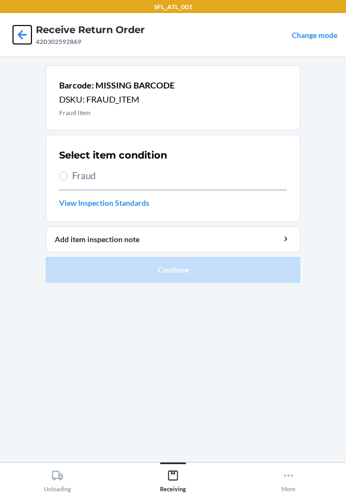
click at [24, 39] on icon at bounding box center [22, 35] width 18 height 18
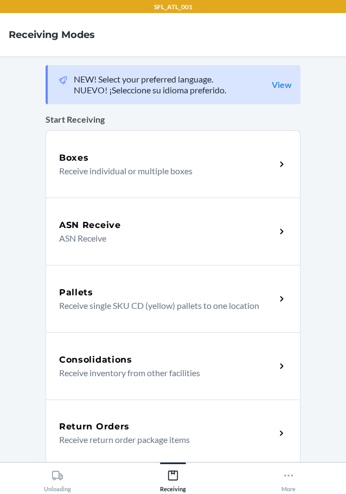
click at [108, 435] on p "Receive return order package items" at bounding box center [163, 439] width 208 height 13
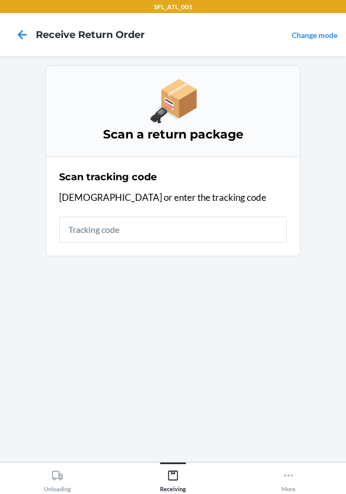
click at [134, 226] on input "text" at bounding box center [173, 230] width 228 height 26
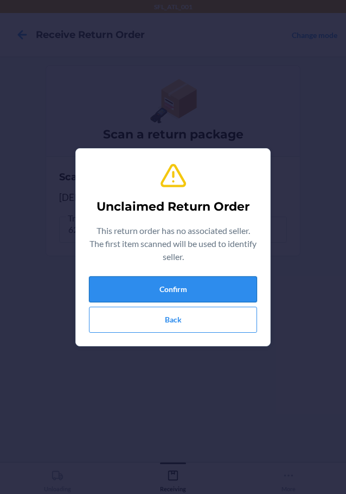
click at [183, 288] on button "Confirm" at bounding box center [173, 289] width 168 height 26
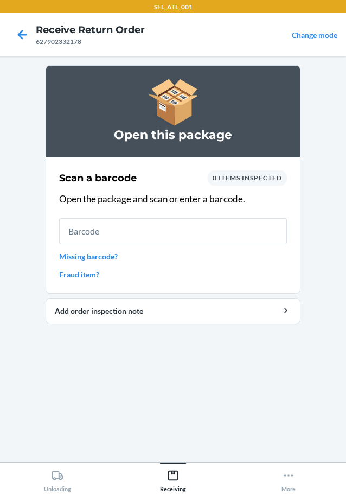
click at [109, 256] on link "Missing barcode?" at bounding box center [173, 256] width 228 height 11
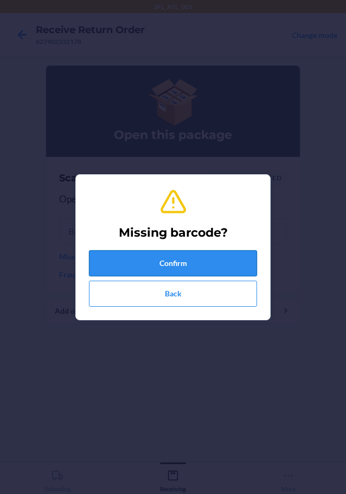
click at [168, 272] on button "Confirm" at bounding box center [173, 263] width 168 height 26
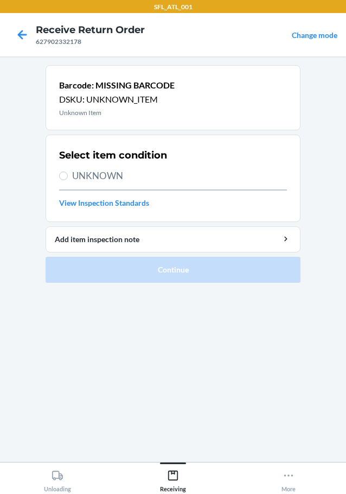
click at [91, 176] on span "UNKNOWN" at bounding box center [179, 176] width 215 height 14
click at [68, 176] on input "UNKNOWN" at bounding box center [63, 176] width 9 height 9
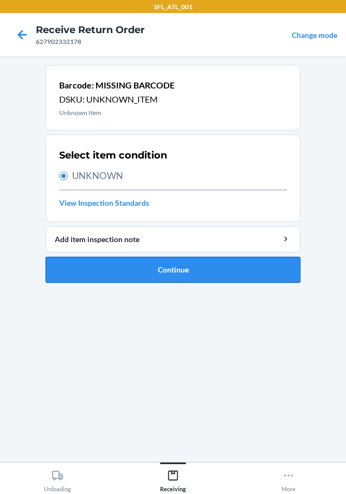
click at [168, 276] on button "Continue" at bounding box center [173, 270] width 255 height 26
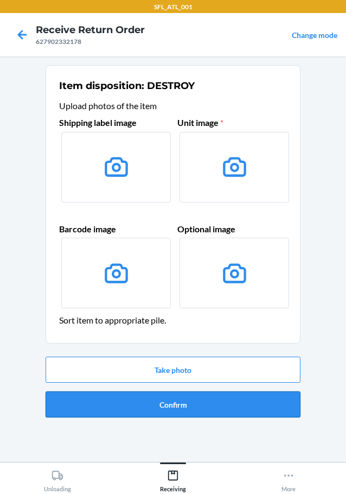
click at [178, 404] on button "Confirm" at bounding box center [173, 404] width 255 height 26
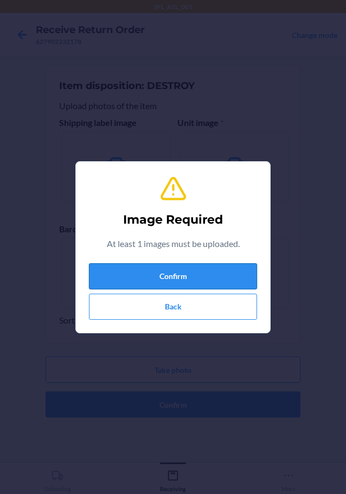
click at [164, 279] on button "Confirm" at bounding box center [173, 276] width 168 height 26
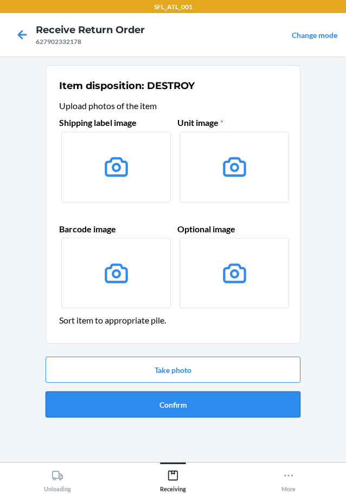
click at [212, 404] on button "Confirm" at bounding box center [173, 404] width 255 height 26
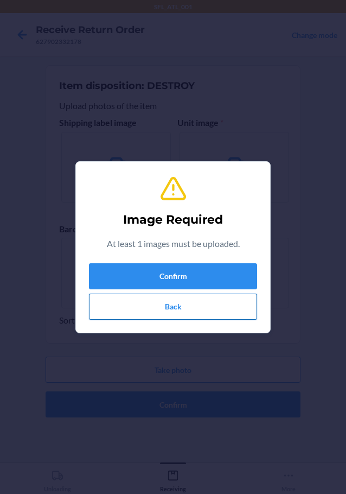
click at [174, 299] on button "Back" at bounding box center [173, 307] width 168 height 26
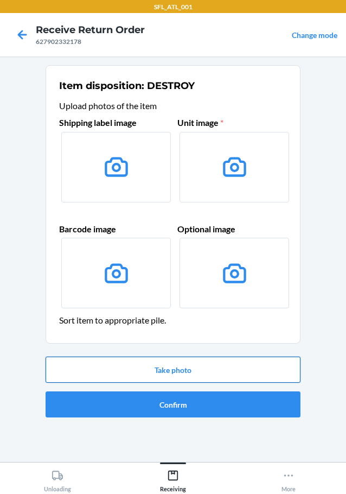
click at [190, 370] on button "Take photo" at bounding box center [173, 370] width 255 height 26
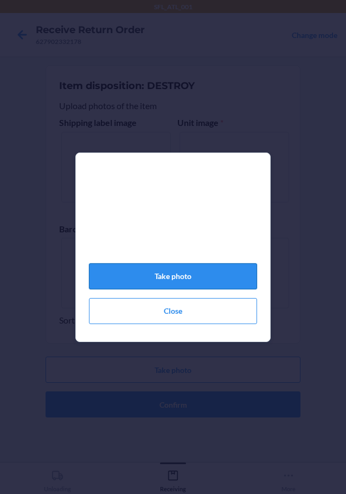
click at [182, 289] on button "Take photo" at bounding box center [173, 276] width 168 height 26
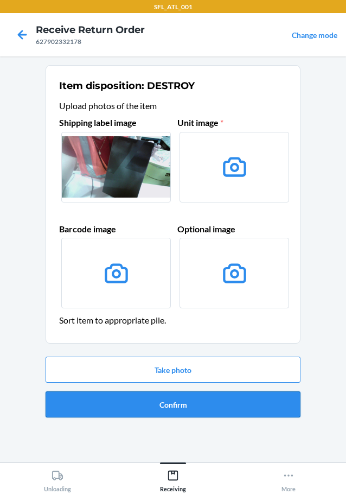
click at [215, 413] on button "Confirm" at bounding box center [173, 404] width 255 height 26
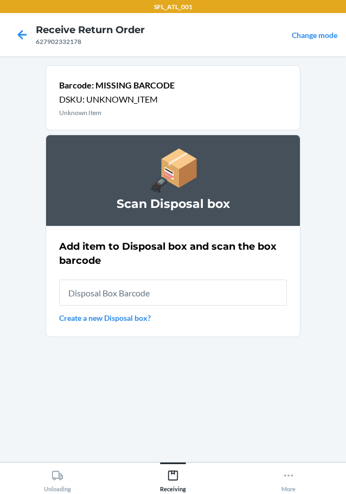
click at [178, 296] on input "text" at bounding box center [173, 293] width 228 height 26
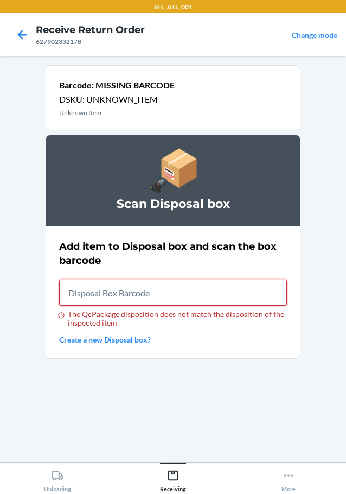
click at [153, 294] on input "The QcPackage disposition does not match the disposition of the inspected item" at bounding box center [173, 293] width 228 height 26
click at [156, 301] on input "The QcPackage disposition does not match the disposition of the inspected item" at bounding box center [173, 293] width 228 height 26
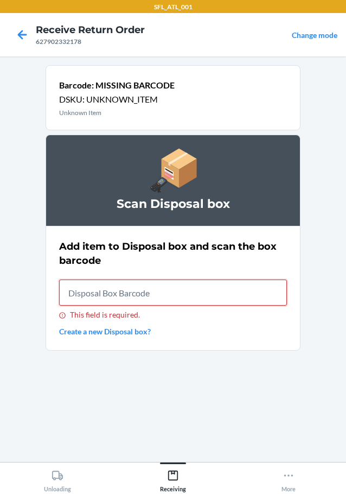
click at [131, 297] on input "This field is required." at bounding box center [173, 293] width 228 height 26
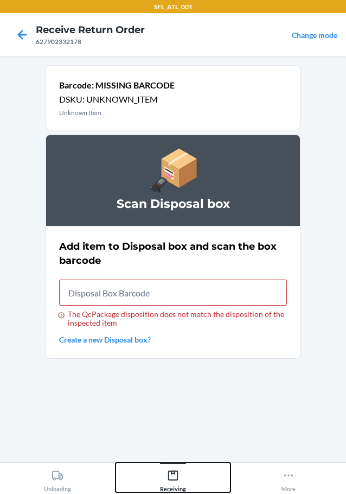
click at [179, 471] on div "Receiving" at bounding box center [173, 478] width 26 height 27
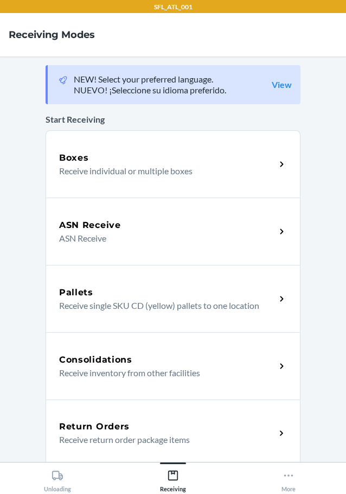
click at [136, 433] on div "Return Orders" at bounding box center [167, 426] width 217 height 13
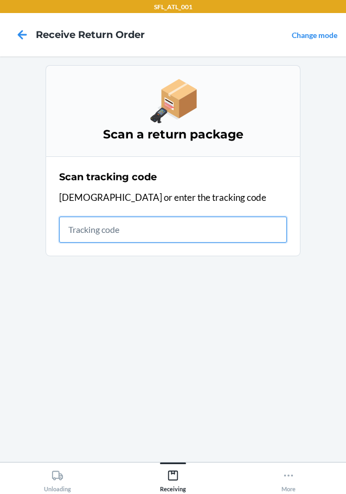
drag, startPoint x: 131, startPoint y: 223, endPoint x: 129, endPoint y: 213, distance: 9.9
click at [131, 223] on input "text" at bounding box center [173, 230] width 228 height 26
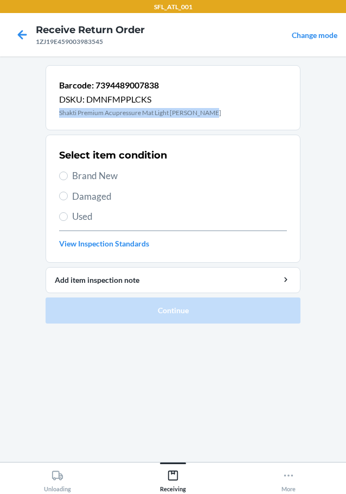
drag, startPoint x: 60, startPoint y: 115, endPoint x: 208, endPoint y: 113, distance: 147.7
click at [208, 113] on div "Barcode: 7394489007838 DSKU: DMNFMPPLCKS Shakti Premium Acupressure Mat Light […" at bounding box center [173, 97] width 255 height 65
click at [84, 214] on span "Used" at bounding box center [179, 217] width 215 height 14
click at [68, 214] on input "Used" at bounding box center [63, 216] width 9 height 9
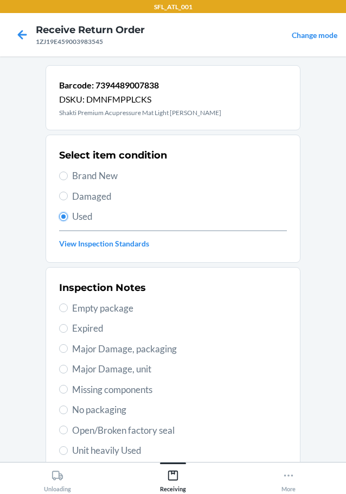
scroll to position [109, 0]
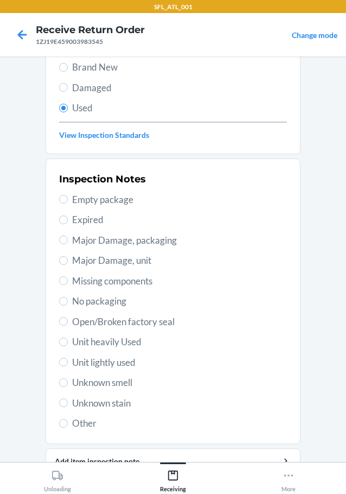
click at [90, 423] on span "Other" at bounding box center [179, 423] width 215 height 14
click at [68, 423] on input "Other" at bounding box center [63, 423] width 9 height 9
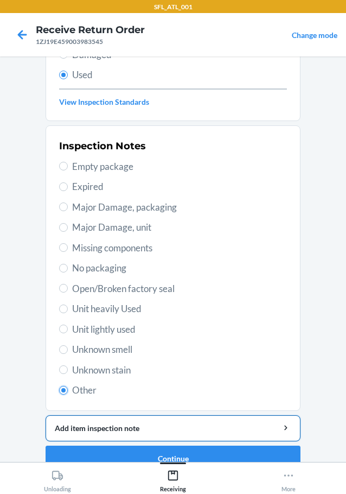
scroll to position [160, 0]
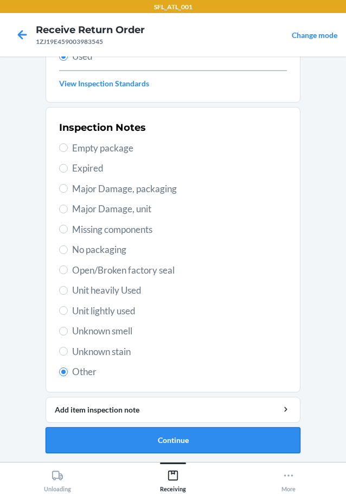
click at [176, 445] on button "Continue" at bounding box center [173, 440] width 255 height 26
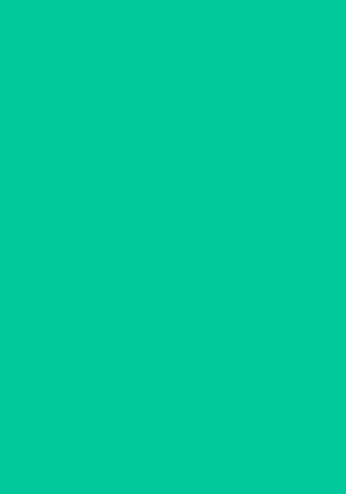
scroll to position [0, 0]
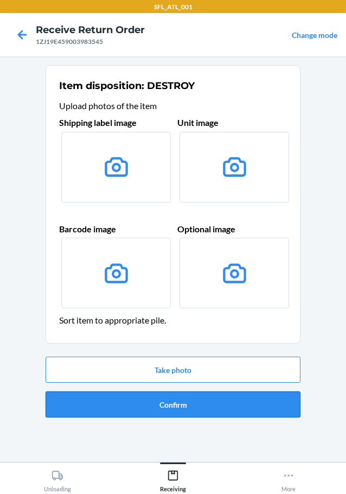
click at [186, 397] on button "Confirm" at bounding box center [173, 404] width 255 height 26
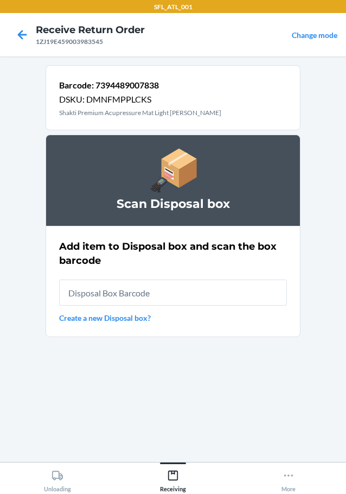
drag, startPoint x: 154, startPoint y: 302, endPoint x: 143, endPoint y: 284, distance: 20.5
click at [151, 295] on input "text" at bounding box center [173, 293] width 228 height 26
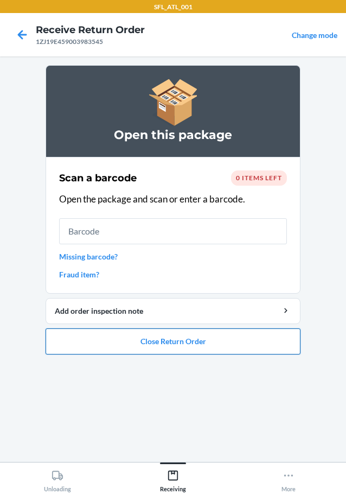
click at [149, 347] on button "Close Return Order" at bounding box center [173, 341] width 255 height 26
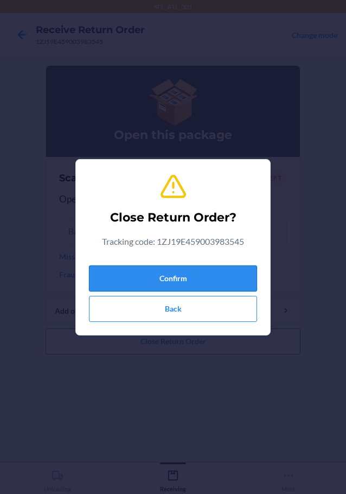
click at [174, 267] on button "Confirm" at bounding box center [173, 278] width 168 height 26
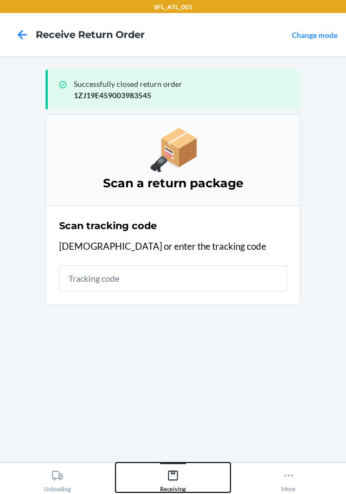
click at [176, 476] on icon at bounding box center [173, 476] width 12 height 12
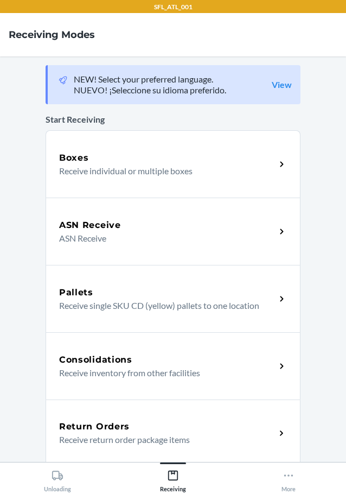
click at [89, 429] on h5 "Return Orders" at bounding box center [94, 426] width 71 height 13
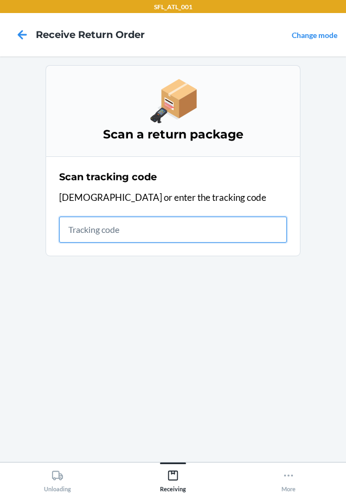
click at [79, 232] on input "text" at bounding box center [173, 230] width 228 height 26
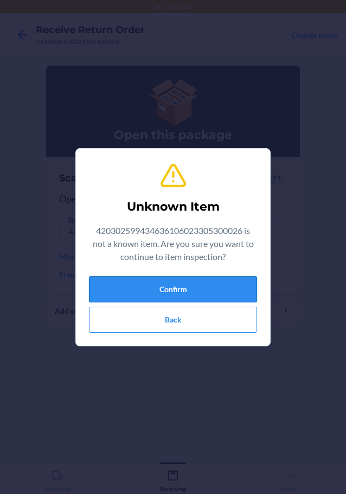
click at [210, 290] on button "Confirm" at bounding box center [173, 289] width 168 height 26
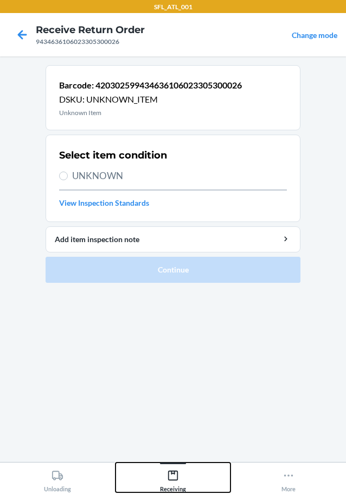
click at [168, 480] on icon at bounding box center [173, 476] width 12 height 12
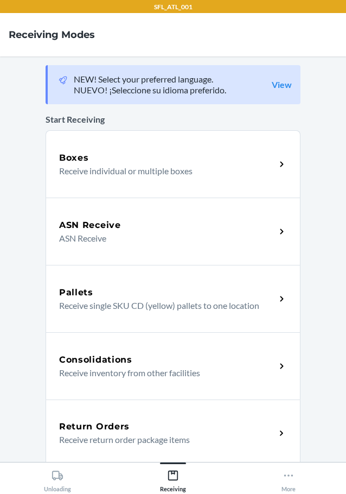
click at [155, 438] on p "Receive return order package items" at bounding box center [163, 439] width 208 height 13
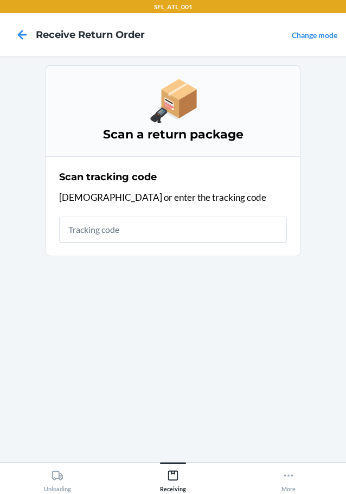
click at [78, 224] on input "text" at bounding box center [173, 230] width 228 height 26
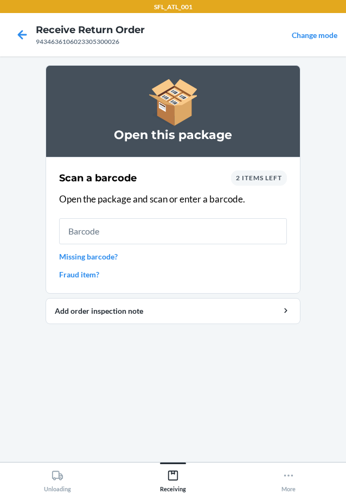
click at [103, 255] on link "Missing barcode?" at bounding box center [173, 256] width 228 height 11
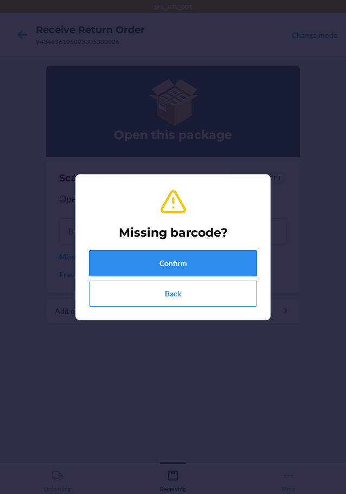
click at [189, 263] on button "Confirm" at bounding box center [173, 263] width 168 height 26
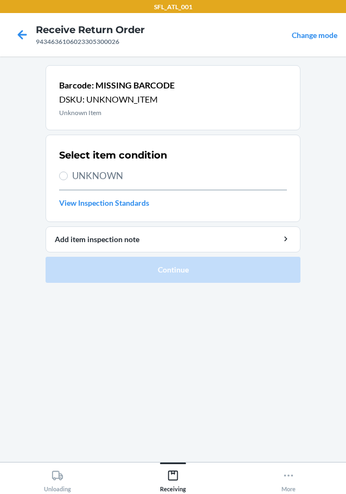
click at [105, 179] on span "UNKNOWN" at bounding box center [179, 176] width 215 height 14
click at [68, 179] on input "UNKNOWN" at bounding box center [63, 176] width 9 height 9
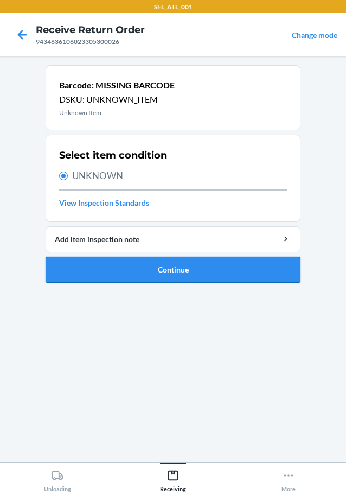
click at [173, 270] on button "Continue" at bounding box center [173, 270] width 255 height 26
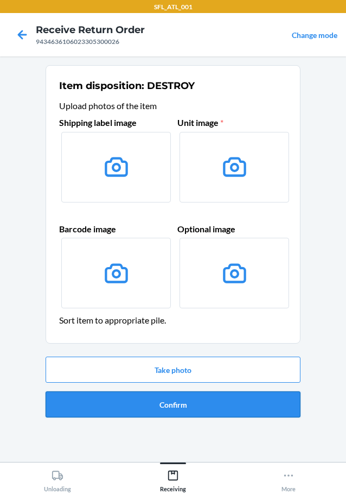
click at [187, 404] on button "Confirm" at bounding box center [173, 404] width 255 height 26
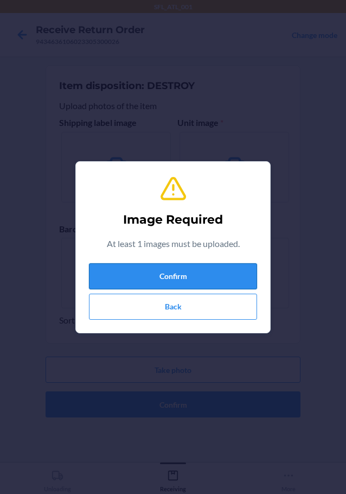
click at [156, 286] on button "Confirm" at bounding box center [173, 276] width 168 height 26
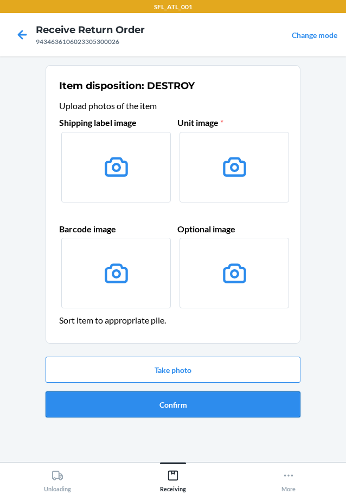
click at [193, 409] on button "Confirm" at bounding box center [173, 404] width 255 height 26
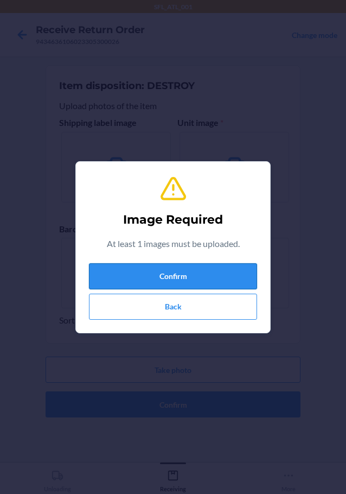
click at [177, 275] on button "Confirm" at bounding box center [173, 276] width 168 height 26
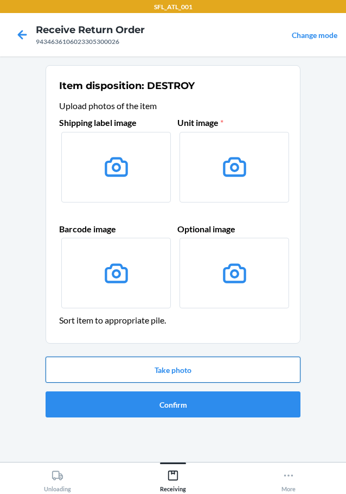
click at [180, 371] on button "Take photo" at bounding box center [173, 370] width 255 height 26
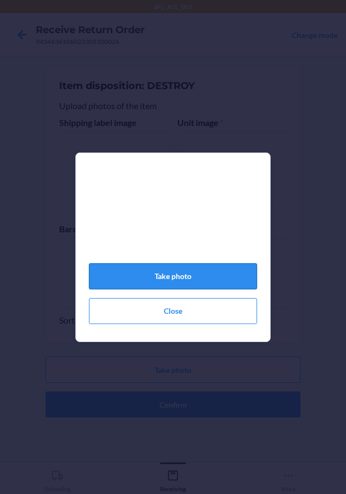
click at [174, 279] on button "Take photo" at bounding box center [173, 276] width 168 height 26
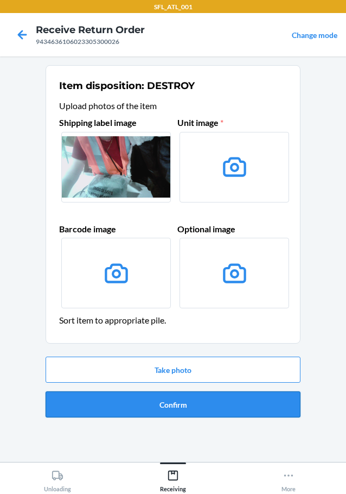
click at [186, 402] on button "Confirm" at bounding box center [173, 404] width 255 height 26
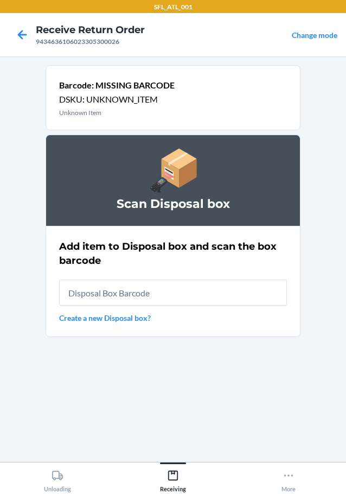
click at [130, 288] on input "text" at bounding box center [173, 293] width 228 height 26
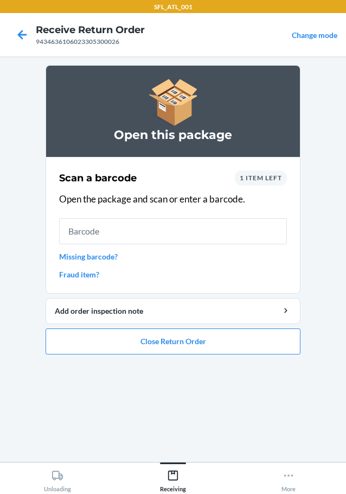
click at [148, 220] on input "text" at bounding box center [173, 231] width 228 height 26
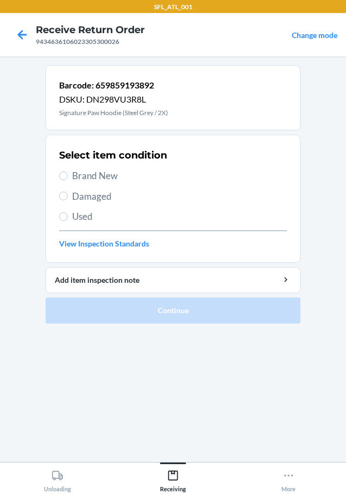
click at [111, 181] on span "Brand New" at bounding box center [179, 176] width 215 height 14
click at [68, 180] on input "Brand New" at bounding box center [63, 176] width 9 height 9
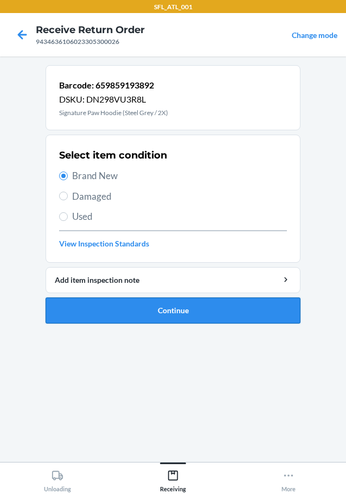
click at [142, 307] on button "Continue" at bounding box center [173, 310] width 255 height 26
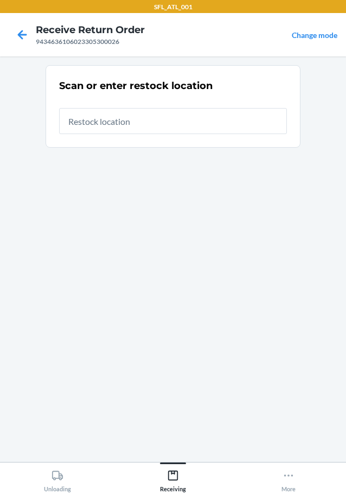
click at [106, 114] on input "text" at bounding box center [173, 121] width 228 height 26
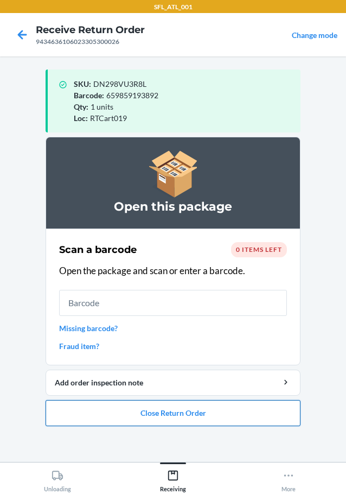
click at [189, 409] on button "Close Return Order" at bounding box center [173, 413] width 255 height 26
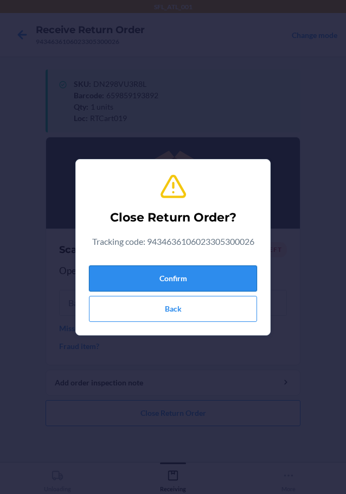
click at [196, 281] on button "Confirm" at bounding box center [173, 278] width 168 height 26
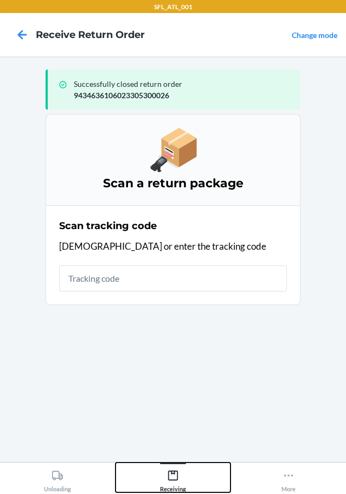
click at [179, 471] on div "Receiving" at bounding box center [173, 478] width 26 height 27
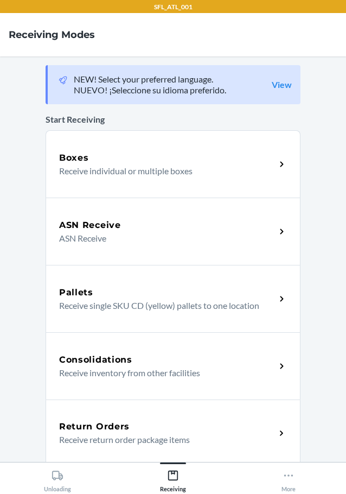
click at [124, 413] on div "Return Orders Receive return order package items" at bounding box center [173, 433] width 255 height 67
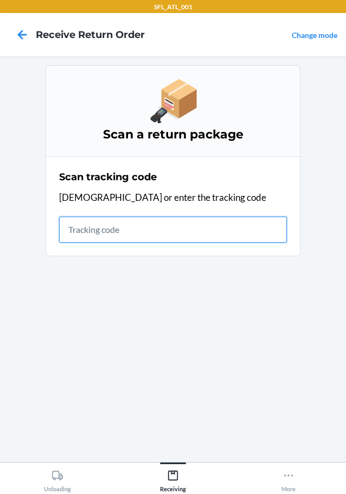
drag, startPoint x: 166, startPoint y: 229, endPoint x: 136, endPoint y: 188, distance: 50.6
click at [163, 224] on input "text" at bounding box center [173, 230] width 228 height 26
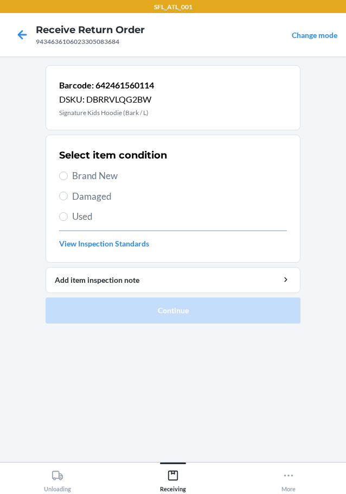
click at [110, 170] on span "Brand New" at bounding box center [179, 176] width 215 height 14
click at [68, 172] on input "Brand New" at bounding box center [63, 176] width 9 height 9
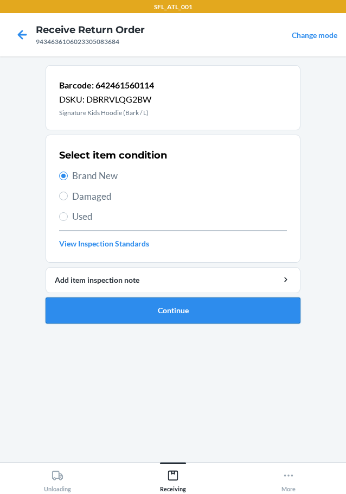
click at [197, 306] on button "Continue" at bounding box center [173, 310] width 255 height 26
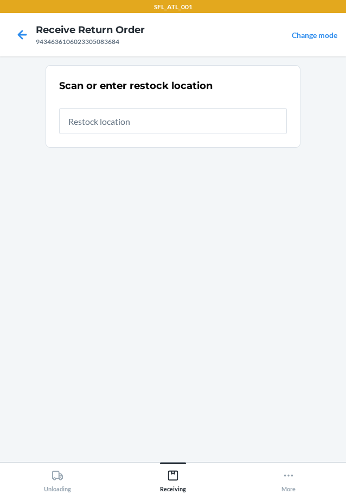
click at [144, 126] on input "text" at bounding box center [173, 121] width 228 height 26
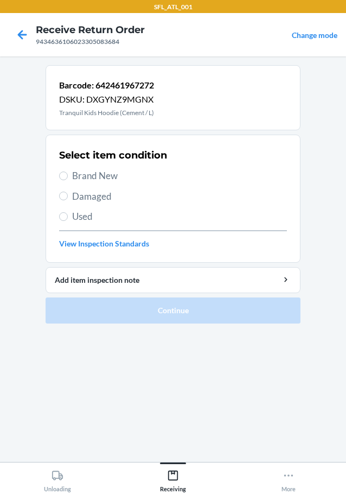
click at [100, 177] on span "Brand New" at bounding box center [179, 176] width 215 height 14
click at [68, 177] on input "Brand New" at bounding box center [63, 176] width 9 height 9
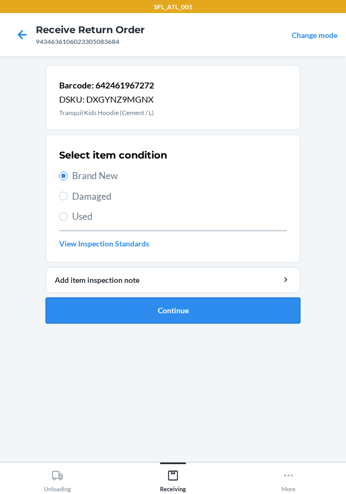
click at [166, 305] on button "Continue" at bounding box center [173, 310] width 255 height 26
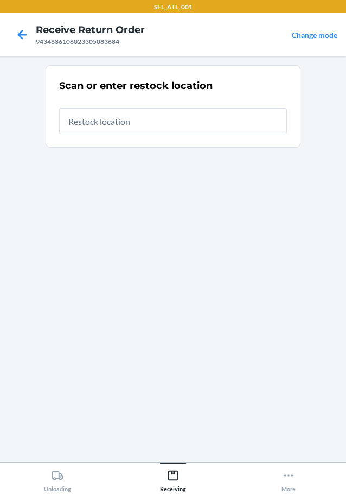
click at [115, 124] on input "text" at bounding box center [173, 121] width 228 height 26
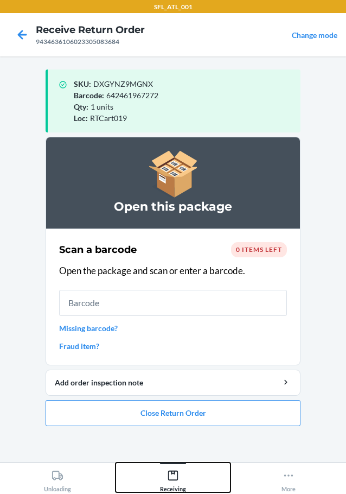
click at [163, 484] on div "Receiving" at bounding box center [173, 478] width 26 height 27
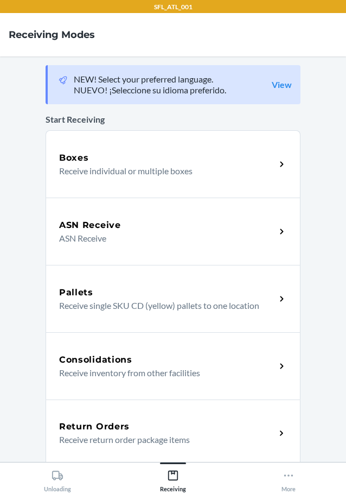
click at [90, 445] on p "Receive return order package items" at bounding box center [163, 439] width 208 height 13
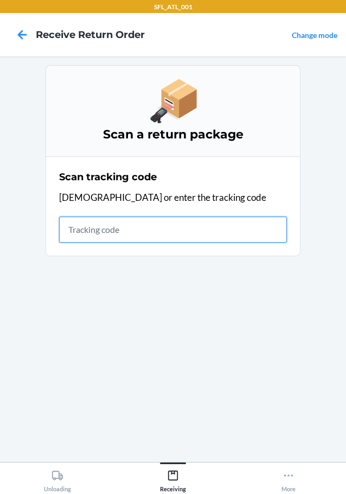
click at [104, 231] on input "text" at bounding box center [173, 230] width 228 height 26
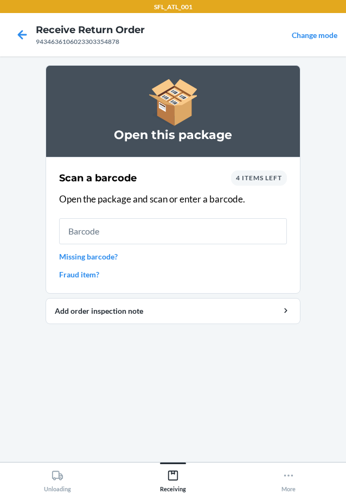
click at [110, 231] on input "text" at bounding box center [173, 231] width 228 height 26
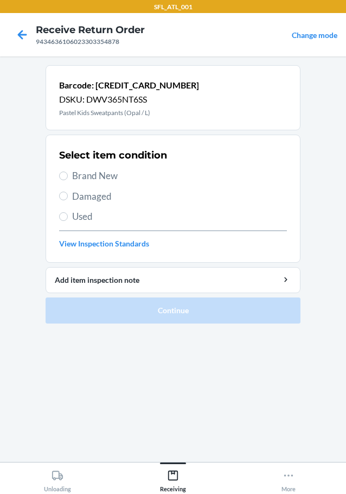
drag, startPoint x: 80, startPoint y: 180, endPoint x: 136, endPoint y: 214, distance: 66.0
click at [81, 179] on span "Brand New" at bounding box center [179, 176] width 215 height 14
click at [62, 176] on input "Brand New" at bounding box center [63, 176] width 9 height 9
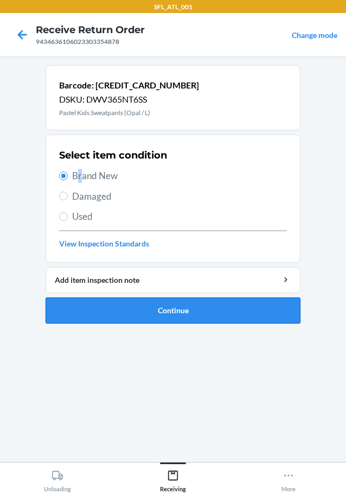
click at [149, 305] on button "Continue" at bounding box center [173, 310] width 255 height 26
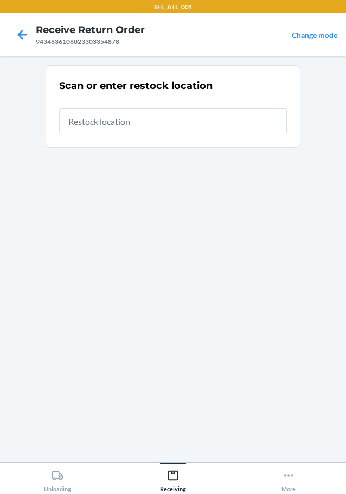
click at [137, 124] on input "text" at bounding box center [173, 121] width 228 height 26
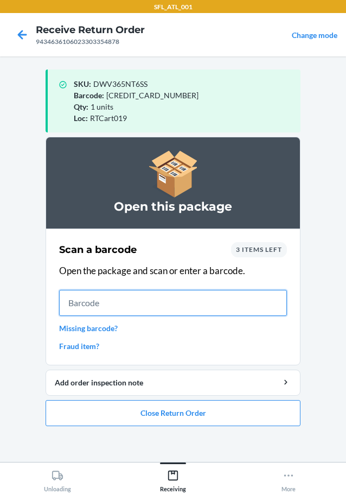
click at [118, 307] on input "text" at bounding box center [173, 303] width 228 height 26
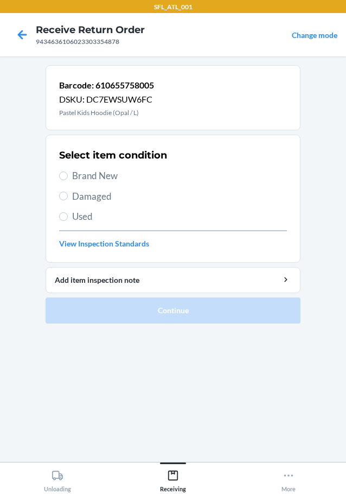
click at [93, 175] on span "Brand New" at bounding box center [179, 176] width 215 height 14
click at [68, 175] on input "Brand New" at bounding box center [63, 176] width 9 height 9
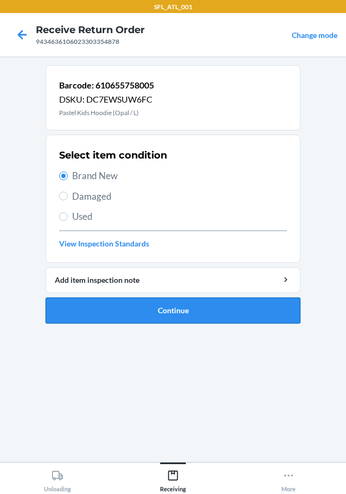
click at [187, 316] on button "Continue" at bounding box center [173, 310] width 255 height 26
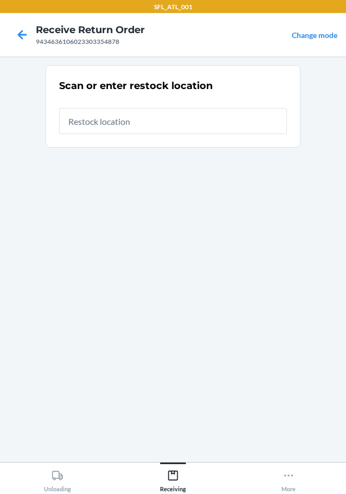
click at [157, 121] on input "text" at bounding box center [173, 121] width 228 height 26
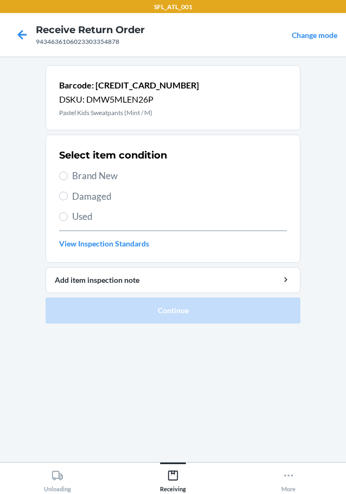
click at [97, 175] on span "Brand New" at bounding box center [179, 176] width 215 height 14
click at [68, 175] on input "Brand New" at bounding box center [63, 176] width 9 height 9
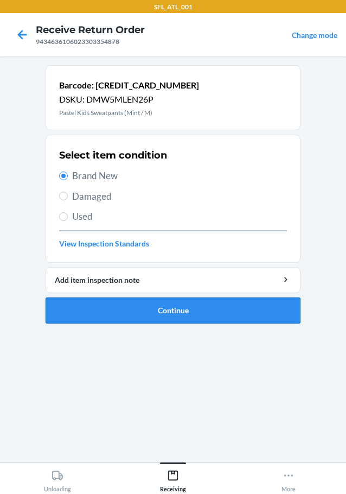
click at [177, 305] on button "Continue" at bounding box center [173, 310] width 255 height 26
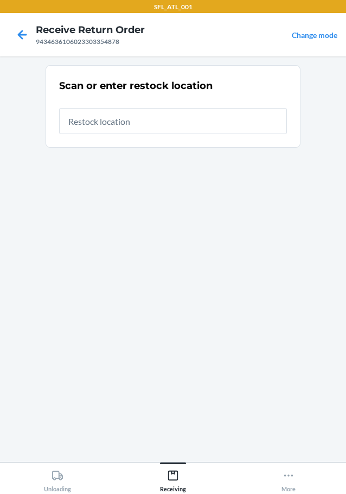
click at [132, 122] on input "text" at bounding box center [173, 121] width 228 height 26
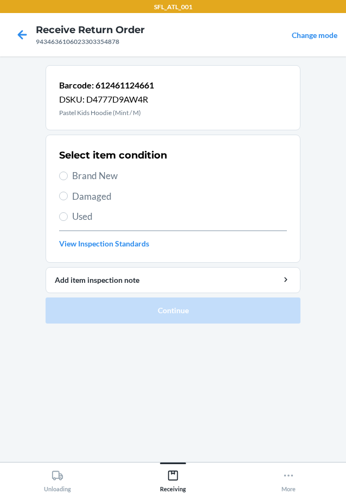
click at [102, 177] on span "Brand New" at bounding box center [179, 176] width 215 height 14
click at [68, 177] on input "Brand New" at bounding box center [63, 176] width 9 height 9
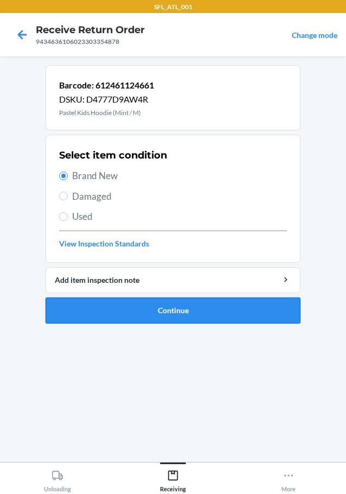
click at [190, 316] on button "Continue" at bounding box center [173, 310] width 255 height 26
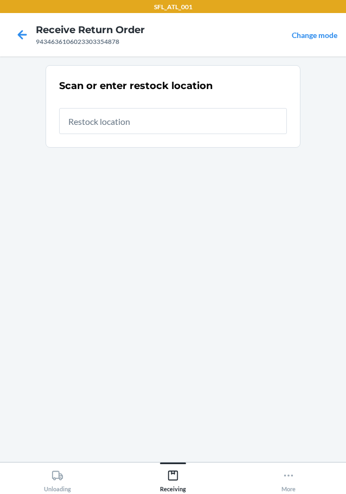
click at [145, 116] on input "text" at bounding box center [173, 121] width 228 height 26
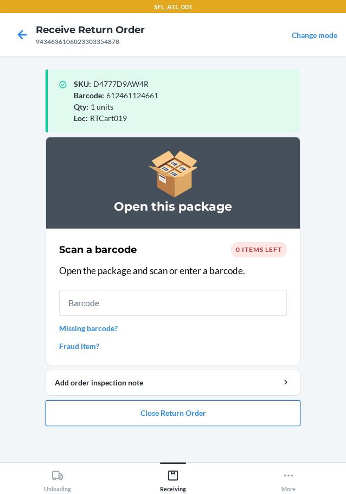
click at [171, 418] on button "Close Return Order" at bounding box center [173, 413] width 255 height 26
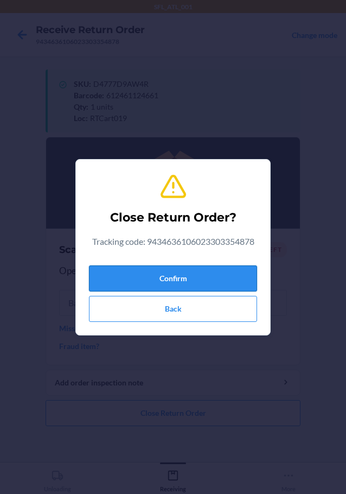
click at [182, 284] on button "Confirm" at bounding box center [173, 278] width 168 height 26
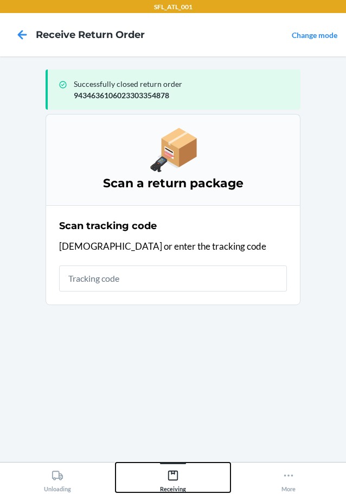
click at [178, 478] on icon at bounding box center [173, 476] width 10 height 10
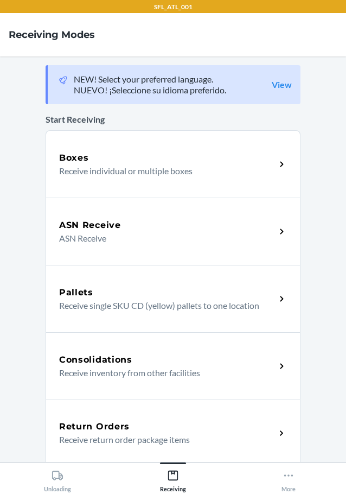
click at [132, 435] on p "Receive return order package items" at bounding box center [163, 439] width 208 height 13
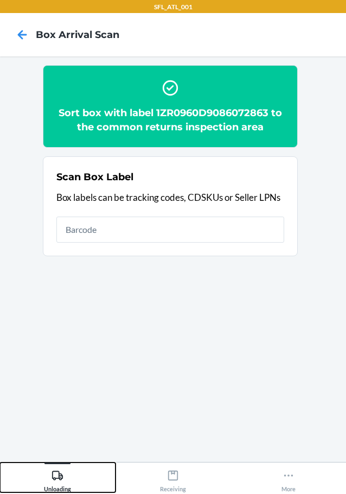
click at [62, 481] on div "Unloading" at bounding box center [57, 478] width 27 height 27
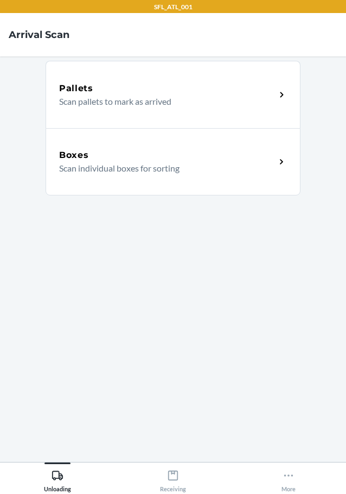
click at [104, 162] on p "Scan individual boxes for sorting" at bounding box center [163, 168] width 208 height 13
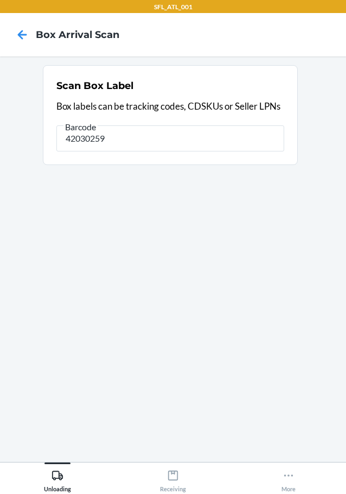
type input "42030259"
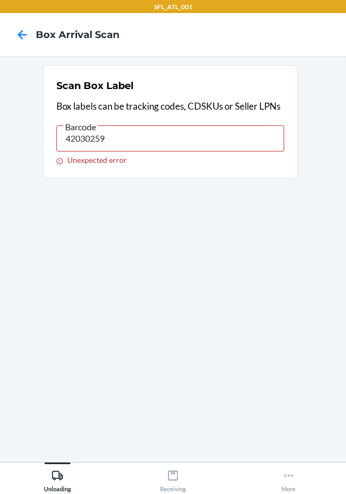
click at [207, 144] on input "42030259" at bounding box center [170, 138] width 228 height 26
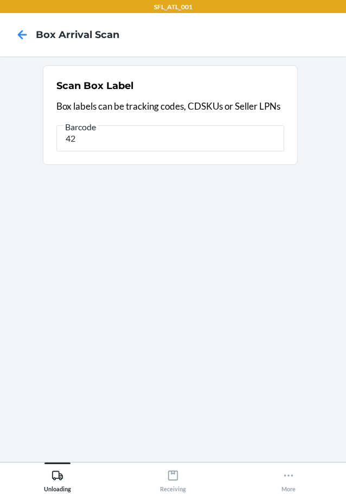
type input "4"
type input "42030259"
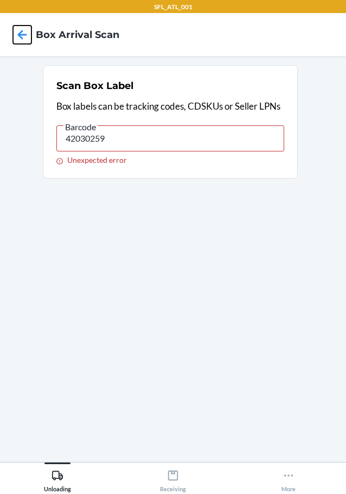
click at [27, 38] on icon at bounding box center [22, 35] width 18 height 18
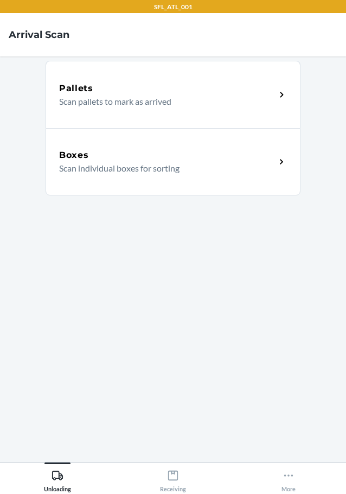
click at [87, 162] on p "Scan individual boxes for sorting" at bounding box center [163, 168] width 208 height 13
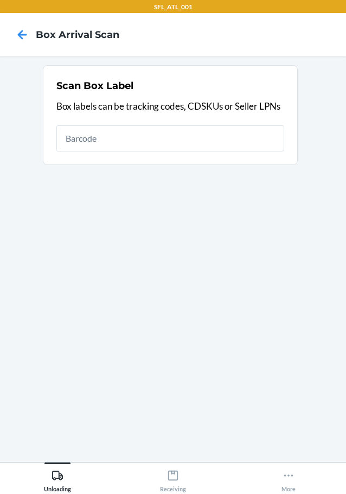
click at [93, 136] on input "text" at bounding box center [170, 138] width 228 height 26
type input "42030259"
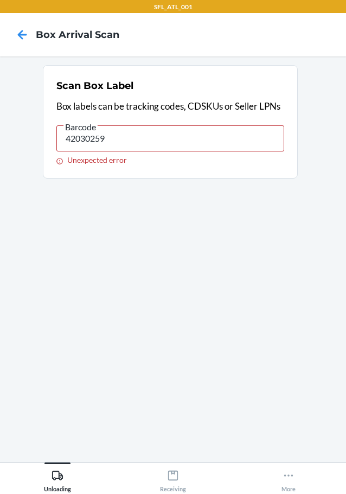
click at [159, 134] on input "42030259" at bounding box center [170, 138] width 228 height 26
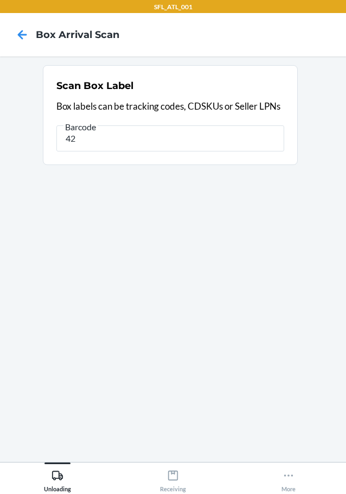
type input "4"
type input "42030259"
type input "420302591ZX8R1710393624513"
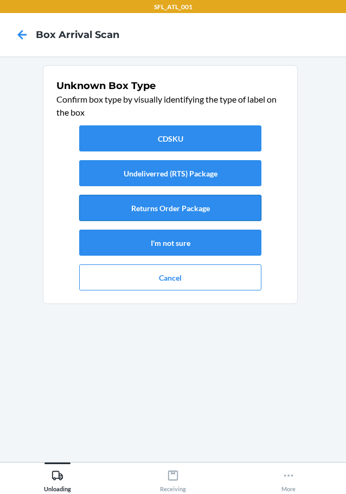
click at [162, 206] on button "Returns Order Package" at bounding box center [170, 208] width 182 height 26
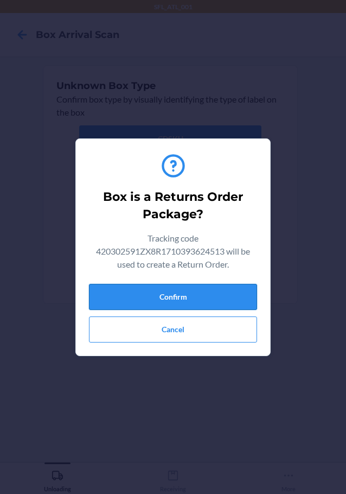
click at [233, 301] on button "Confirm" at bounding box center [173, 297] width 168 height 26
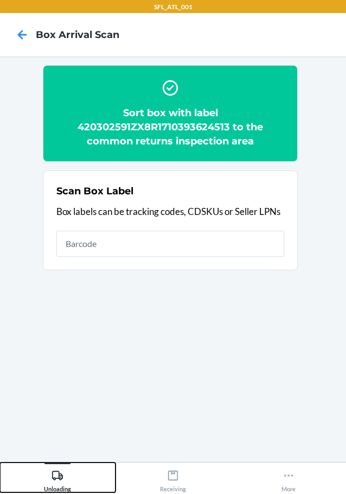
click at [56, 481] on div "Unloading" at bounding box center [57, 478] width 27 height 27
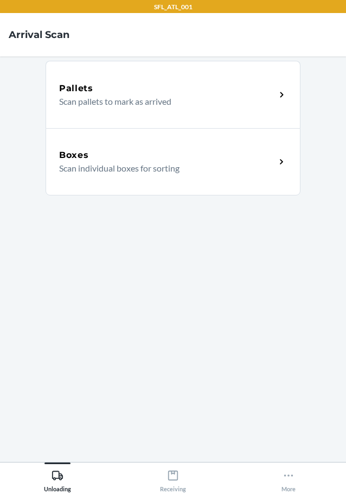
click at [116, 162] on p "Scan individual boxes for sorting" at bounding box center [163, 168] width 208 height 13
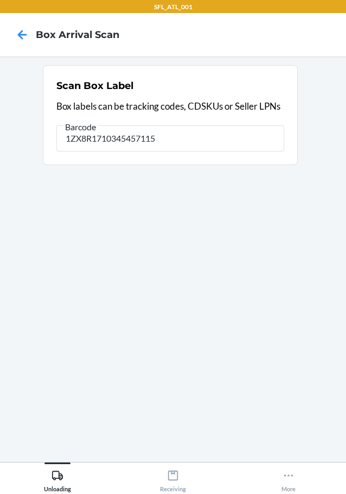
type input "1ZX8R1710345457115"
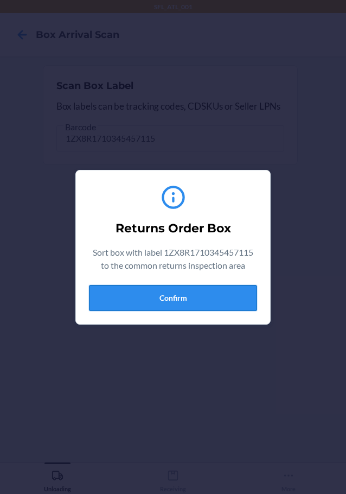
click at [172, 302] on button "Confirm" at bounding box center [173, 298] width 168 height 26
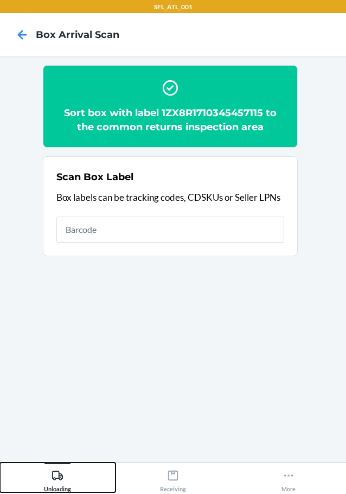
click at [51, 474] on div "Unloading" at bounding box center [57, 478] width 27 height 27
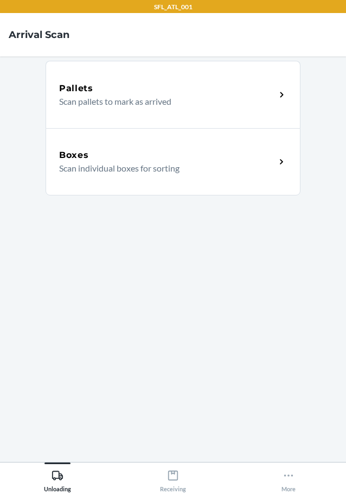
click at [124, 156] on div "Boxes" at bounding box center [167, 155] width 217 height 13
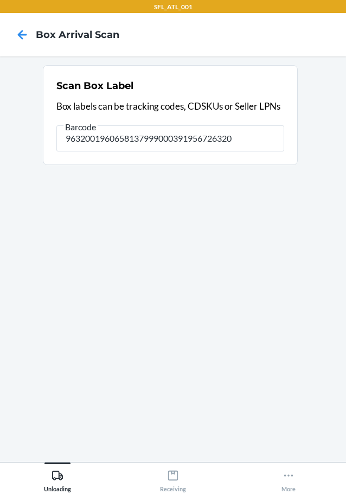
type input "9632001960658137999000391956726320"
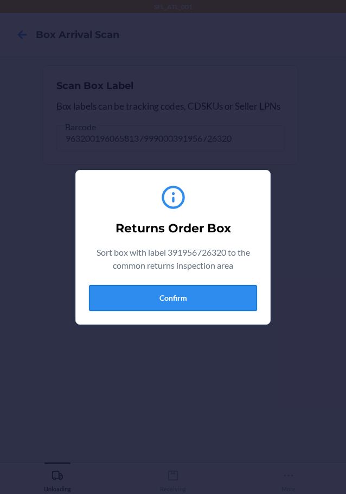
click at [180, 307] on button "Confirm" at bounding box center [173, 298] width 168 height 26
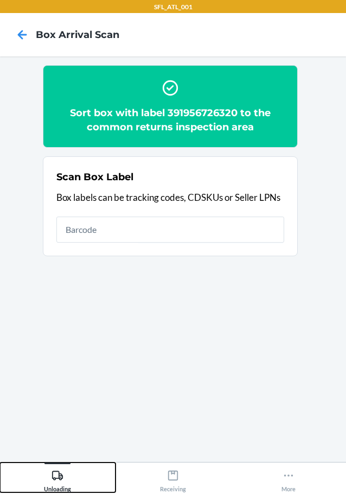
click at [56, 468] on div "Unloading" at bounding box center [57, 478] width 27 height 27
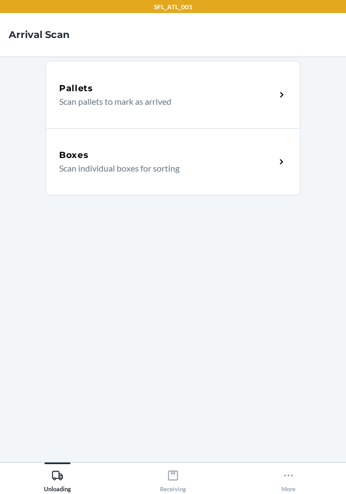
click at [139, 166] on p "Scan individual boxes for sorting" at bounding box center [163, 168] width 208 height 13
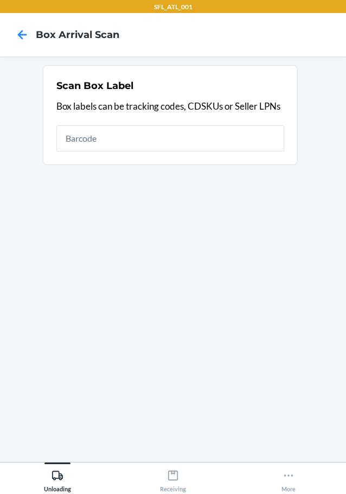
click at [106, 137] on input "text" at bounding box center [170, 138] width 228 height 26
type input "1ZR0960D9082586780"
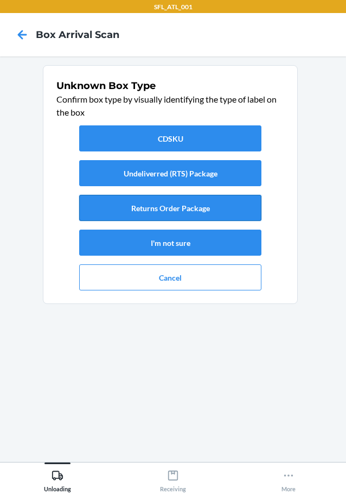
click at [177, 206] on button "Returns Order Package" at bounding box center [170, 208] width 182 height 26
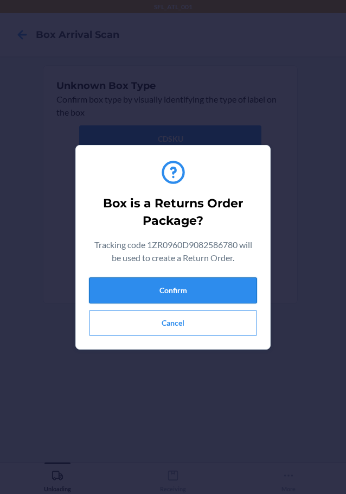
click at [216, 289] on button "Confirm" at bounding box center [173, 290] width 168 height 26
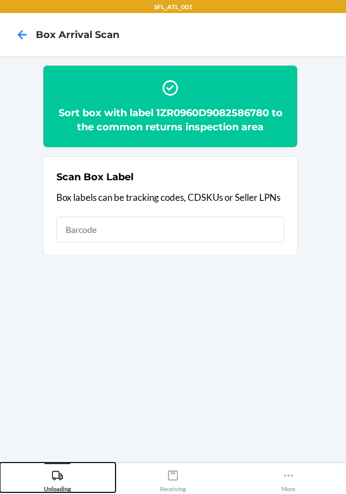
click at [52, 479] on div "Unloading" at bounding box center [57, 478] width 27 height 27
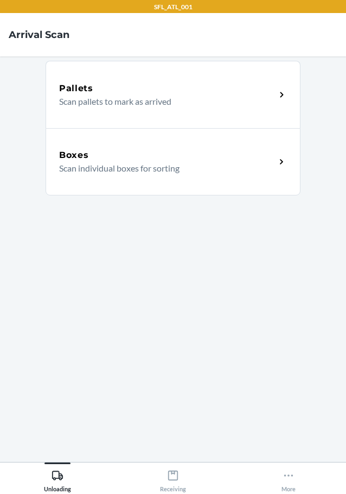
click at [95, 157] on div "Boxes" at bounding box center [167, 155] width 217 height 13
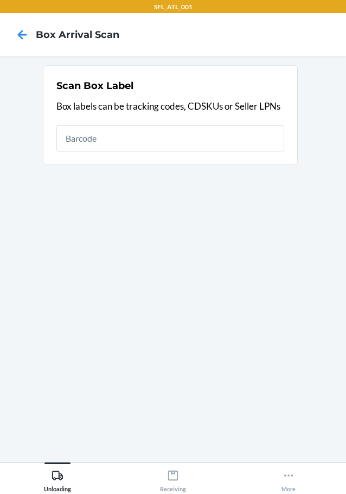
click at [122, 144] on input "text" at bounding box center [170, 138] width 228 height 26
type input "1ZJ19E459009584671"
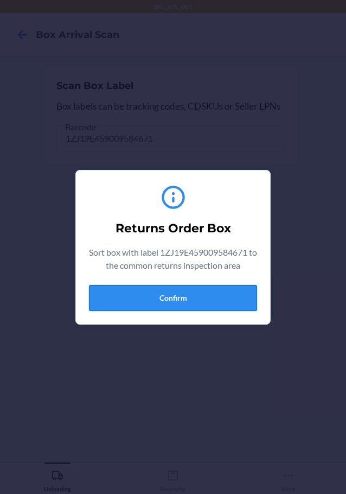
click at [162, 309] on button "Confirm" at bounding box center [173, 298] width 168 height 26
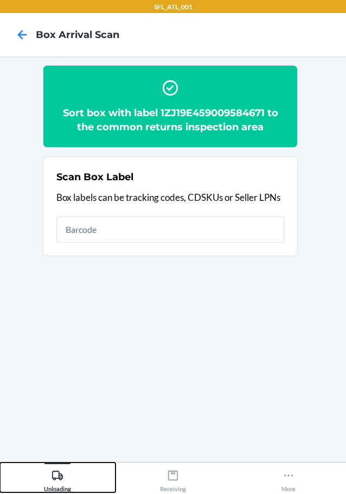
click at [58, 472] on icon at bounding box center [57, 475] width 11 height 9
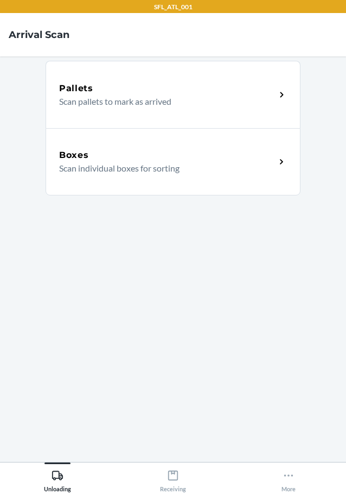
click at [109, 164] on p "Scan individual boxes for sorting" at bounding box center [163, 168] width 208 height 13
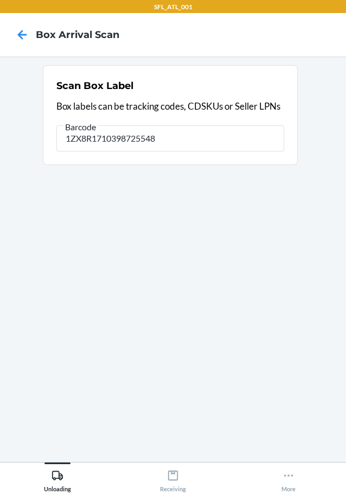
type input "1ZX8R1710398725548"
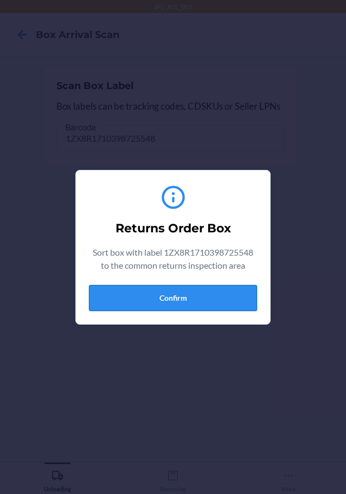
click at [226, 309] on button "Confirm" at bounding box center [173, 298] width 168 height 26
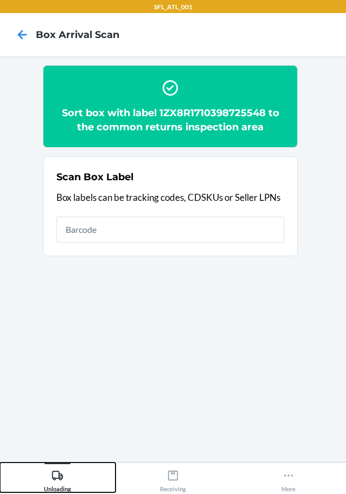
click at [66, 477] on div "Unloading" at bounding box center [57, 478] width 27 height 27
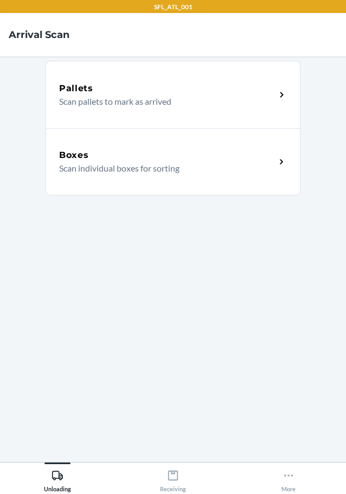
click at [121, 175] on div "Boxes Scan individual boxes for sorting" at bounding box center [173, 161] width 255 height 67
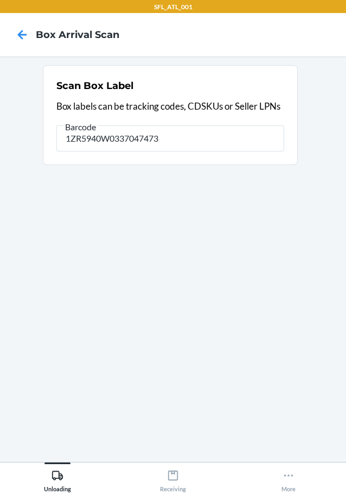
type input "1ZR5940W0337047473"
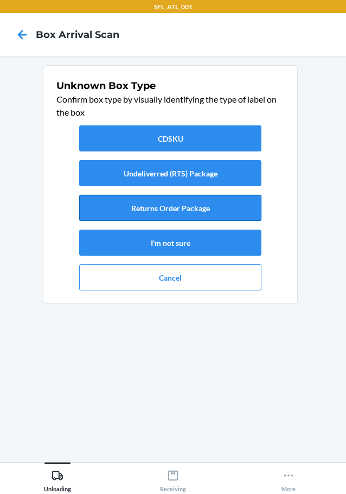
click at [193, 217] on button "Returns Order Package" at bounding box center [170, 208] width 182 height 26
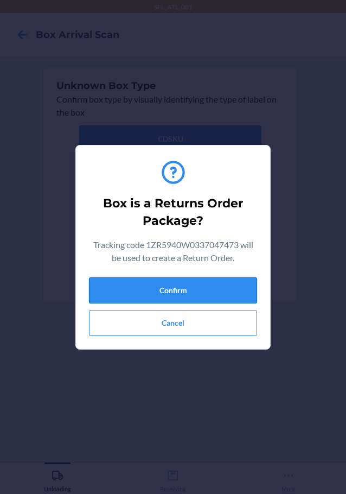
click at [203, 278] on button "Confirm" at bounding box center [173, 290] width 168 height 26
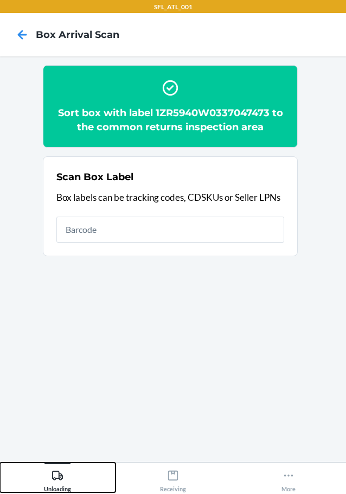
click at [55, 477] on icon at bounding box center [58, 476] width 12 height 12
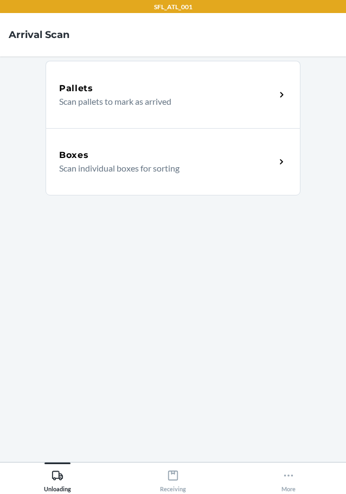
click at [99, 163] on p "Scan individual boxes for sorting" at bounding box center [163, 168] width 208 height 13
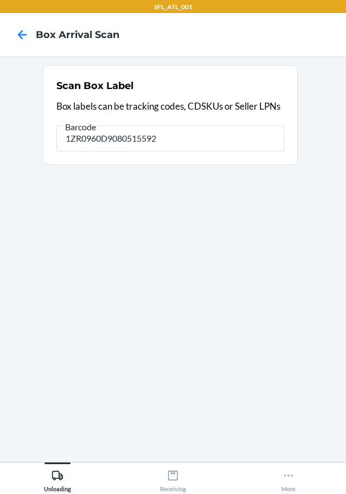
type input "1ZR0960D9080515592"
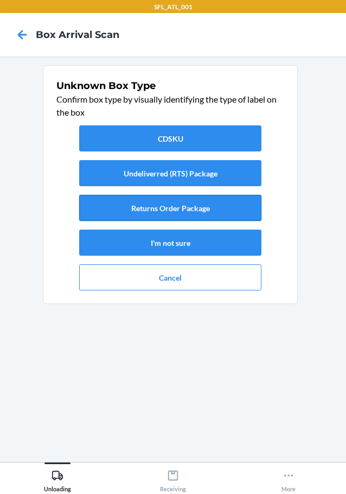
click at [170, 218] on button "Returns Order Package" at bounding box center [170, 208] width 182 height 26
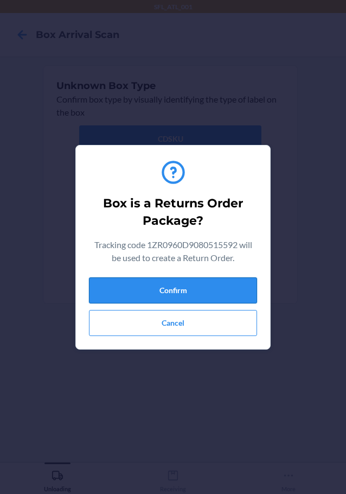
drag, startPoint x: 194, startPoint y: 282, endPoint x: 235, endPoint y: 270, distance: 41.9
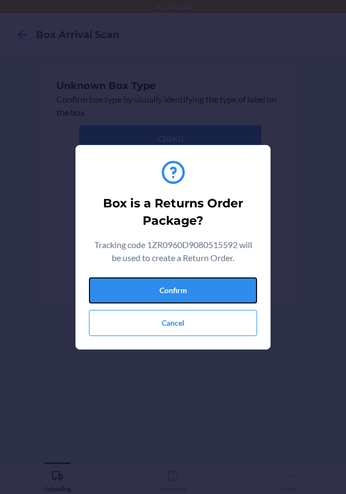
click at [195, 282] on button "Confirm" at bounding box center [173, 290] width 168 height 26
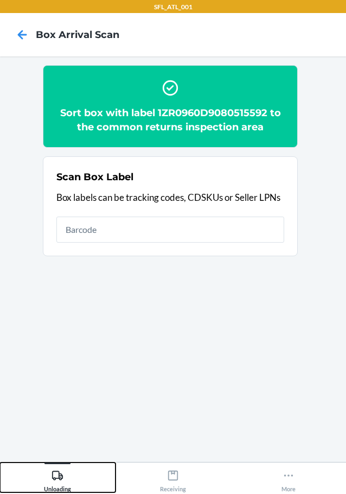
click at [58, 471] on icon at bounding box center [58, 476] width 12 height 12
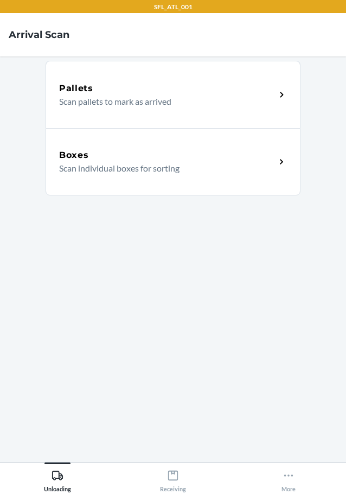
click at [151, 161] on div "Boxes" at bounding box center [167, 155] width 217 height 13
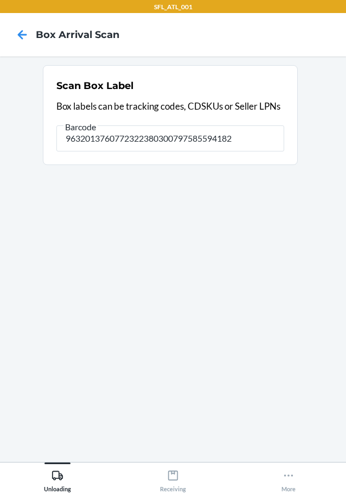
type input "9632013760772322380300797585594182"
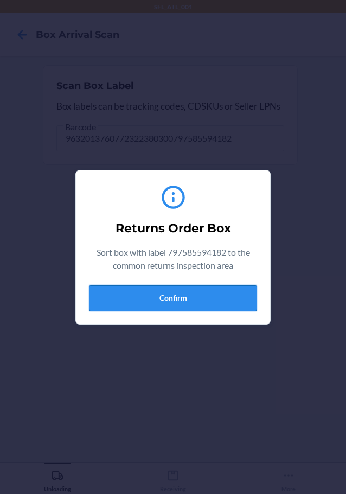
click at [227, 303] on button "Confirm" at bounding box center [173, 298] width 168 height 26
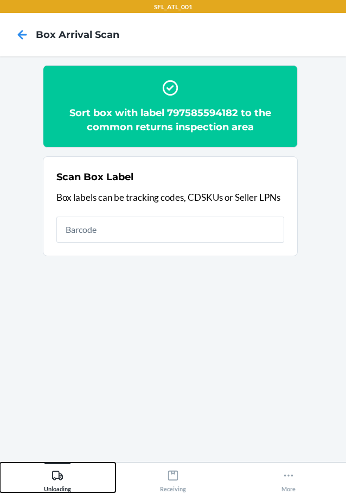
drag, startPoint x: 58, startPoint y: 476, endPoint x: 58, endPoint y: 468, distance: 7.6
click at [58, 476] on icon at bounding box center [58, 476] width 12 height 12
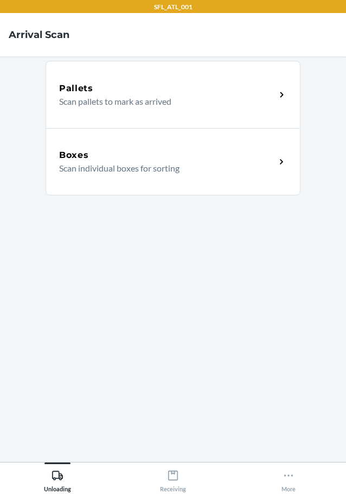
click at [128, 173] on p "Scan individual boxes for sorting" at bounding box center [163, 168] width 208 height 13
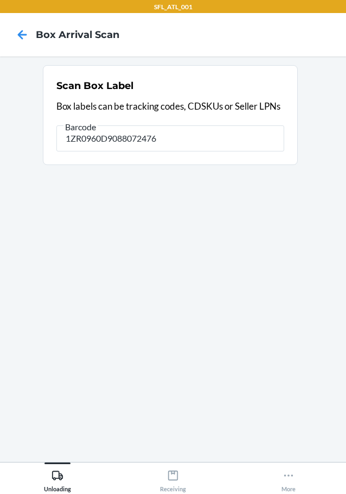
type input "1ZR0960D9088072476"
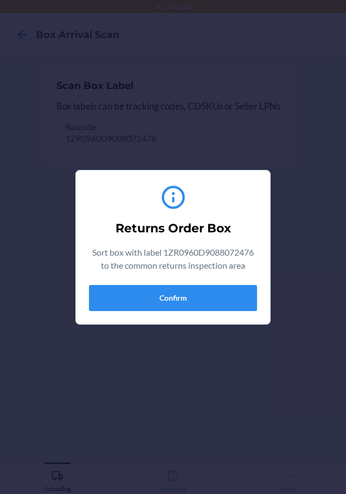
click at [199, 313] on div "Returns Order Box Sort box with label 1ZR0960D9088072476 to the common returns …" at bounding box center [173, 247] width 168 height 136
click at [196, 290] on button "Confirm" at bounding box center [173, 298] width 168 height 26
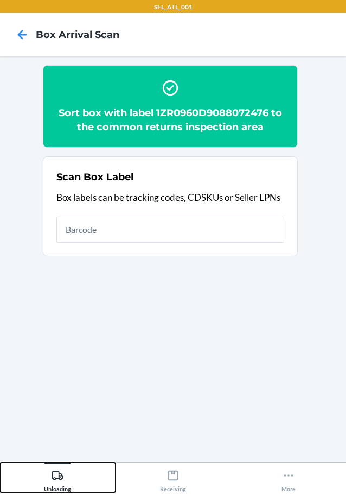
click at [62, 486] on div "Unloading" at bounding box center [57, 478] width 27 height 27
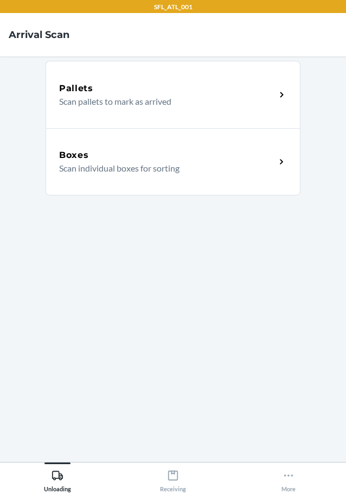
click at [93, 147] on div "Boxes Scan individual boxes for sorting" at bounding box center [173, 161] width 255 height 67
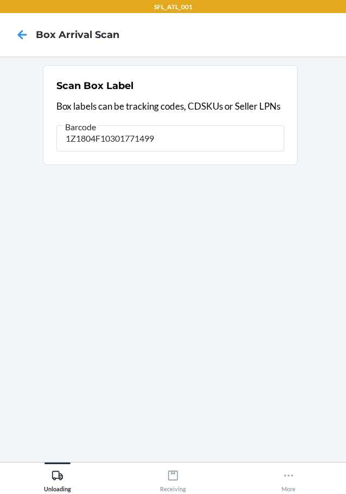
type input "1Z1804F10301771499"
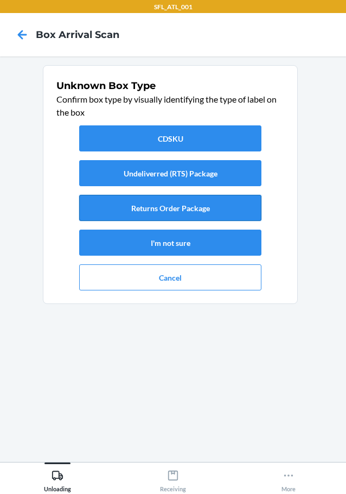
click at [181, 208] on button "Returns Order Package" at bounding box center [170, 208] width 182 height 26
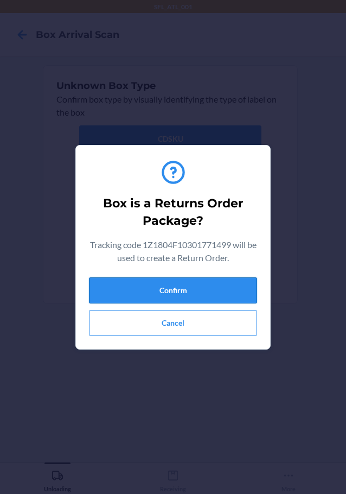
click at [220, 300] on button "Confirm" at bounding box center [173, 290] width 168 height 26
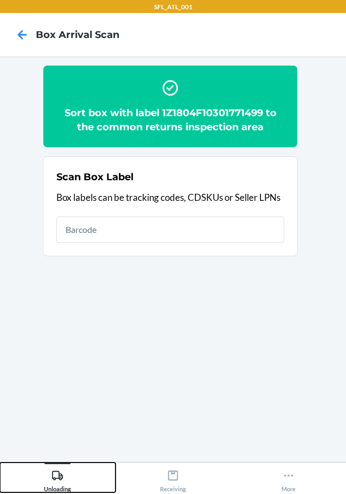
click at [60, 479] on icon at bounding box center [58, 476] width 12 height 12
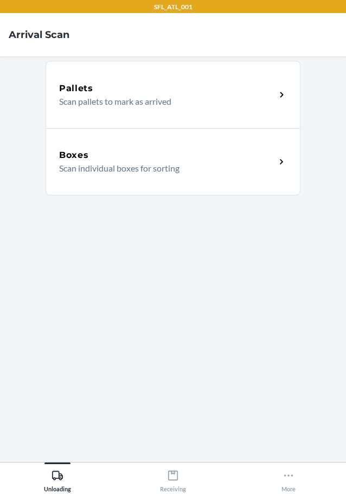
click at [148, 163] on p "Scan individual boxes for sorting" at bounding box center [163, 168] width 208 height 13
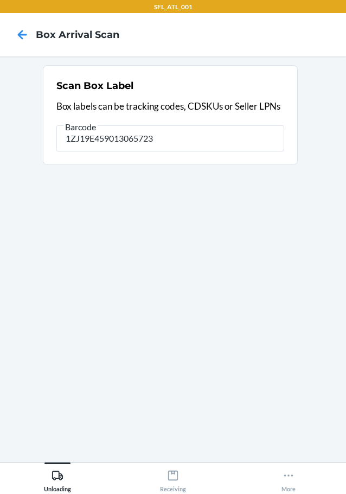
type input "1ZJ19E459013065723"
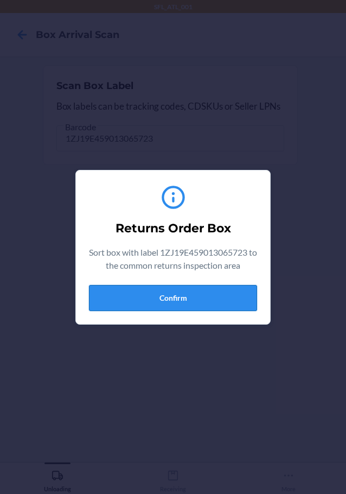
click at [235, 300] on button "Confirm" at bounding box center [173, 298] width 168 height 26
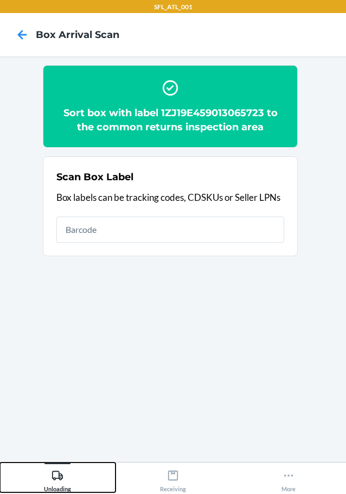
click at [58, 476] on icon at bounding box center [58, 476] width 12 height 12
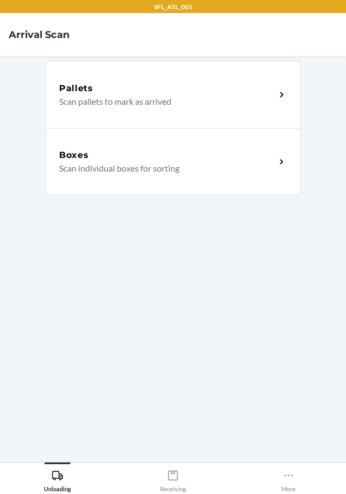
click at [150, 174] on p "Scan individual boxes for sorting" at bounding box center [163, 168] width 208 height 13
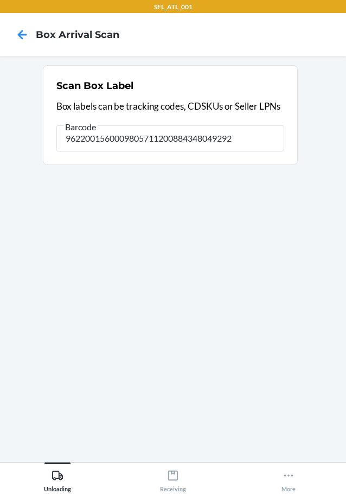
type input "9622001560009805711200884348049292"
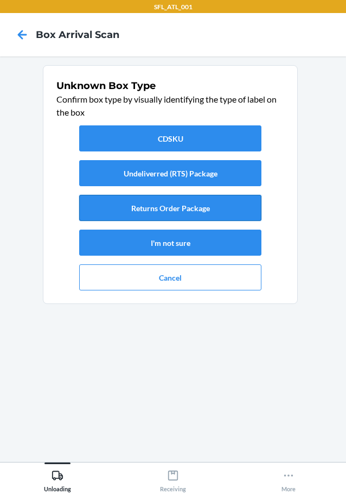
click at [160, 203] on button "Returns Order Package" at bounding box center [170, 208] width 182 height 26
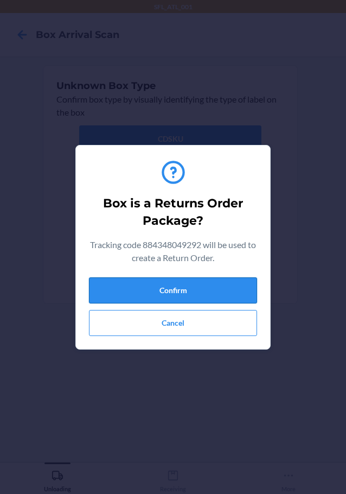
click at [197, 294] on button "Confirm" at bounding box center [173, 290] width 168 height 26
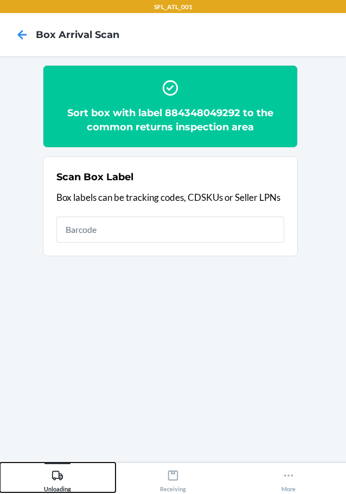
click at [56, 477] on icon at bounding box center [58, 476] width 12 height 12
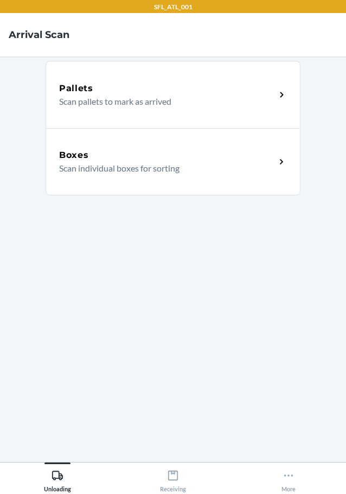
click at [94, 157] on div "Boxes" at bounding box center [167, 155] width 217 height 13
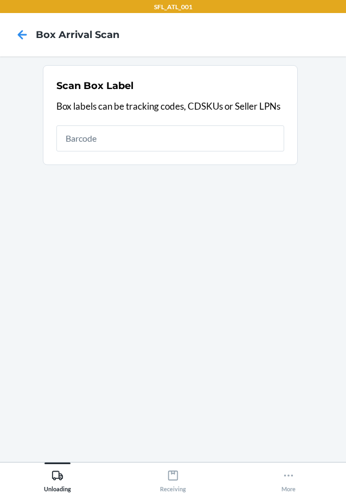
click at [137, 147] on input "text" at bounding box center [170, 138] width 228 height 26
type input "9632001960658137999000393042178414"
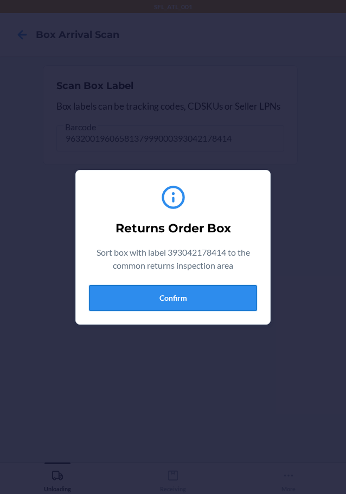
click at [219, 294] on button "Confirm" at bounding box center [173, 298] width 168 height 26
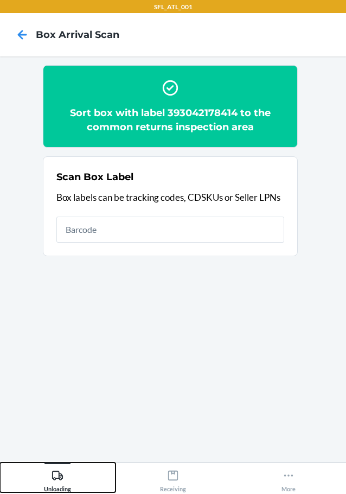
click at [64, 473] on div "Unloading" at bounding box center [57, 478] width 27 height 27
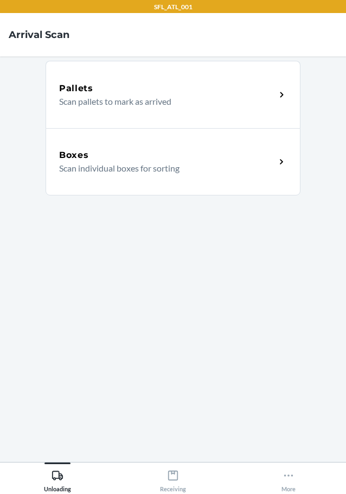
click at [92, 148] on div "Boxes Scan individual boxes for sorting" at bounding box center [173, 161] width 255 height 67
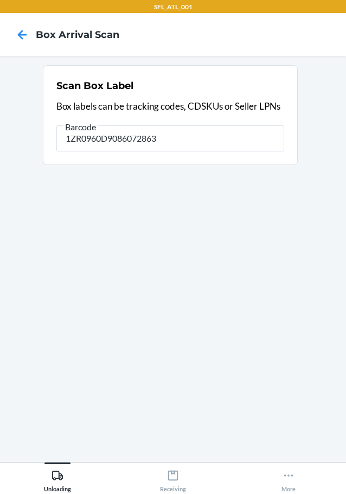
type input "1ZR0960D9086072863"
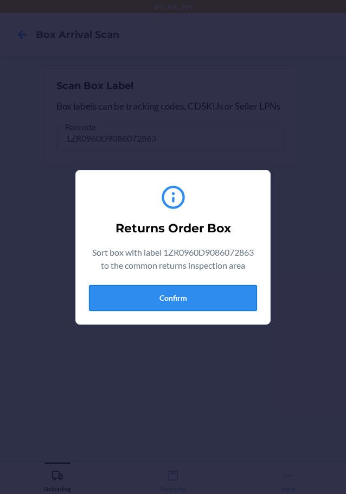
click at [207, 291] on button "Confirm" at bounding box center [173, 298] width 168 height 26
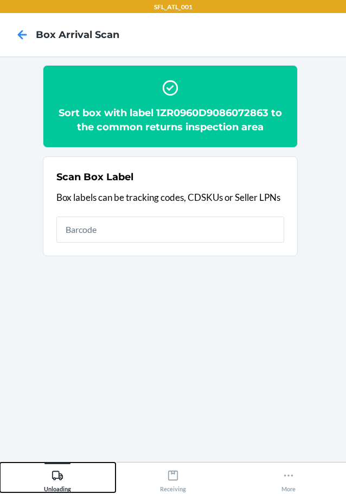
click at [56, 478] on icon at bounding box center [58, 476] width 12 height 12
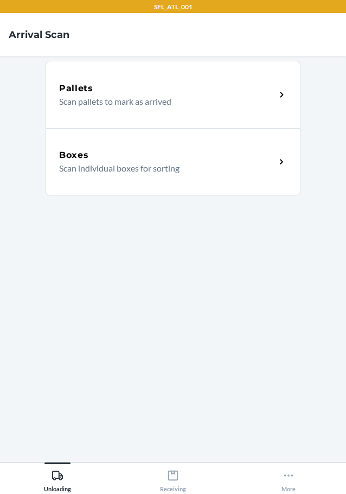
click at [97, 167] on p "Scan individual boxes for sorting" at bounding box center [163, 168] width 208 height 13
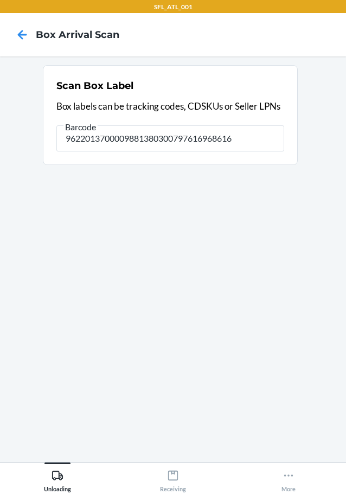
type input "9622013700009881380300797616968616"
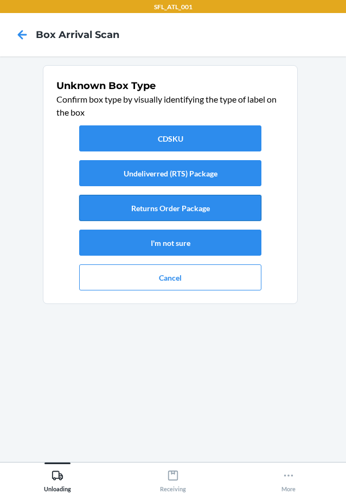
click at [205, 211] on button "Returns Order Package" at bounding box center [170, 208] width 182 height 26
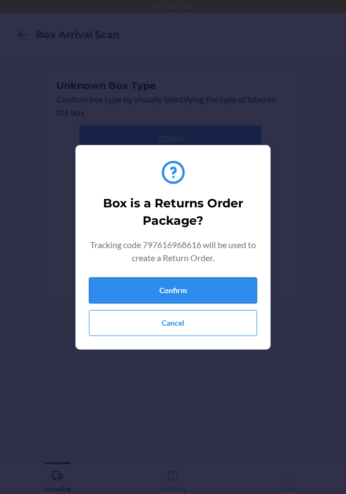
click at [224, 290] on button "Confirm" at bounding box center [173, 290] width 168 height 26
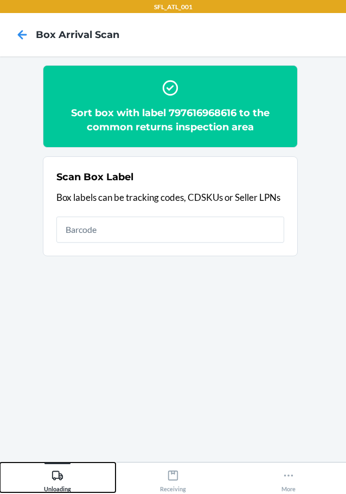
click at [64, 478] on icon at bounding box center [58, 476] width 12 height 12
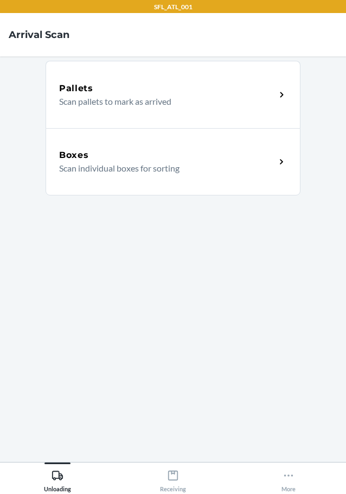
click at [161, 160] on div "Boxes" at bounding box center [167, 155] width 217 height 13
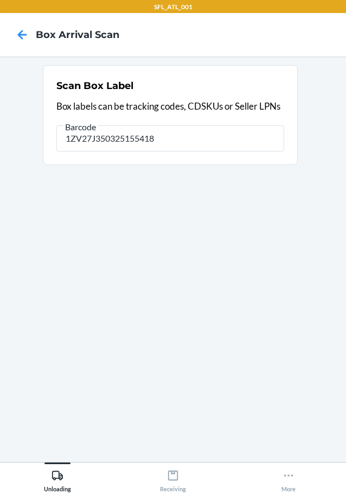
type input "1ZV27J350325155418"
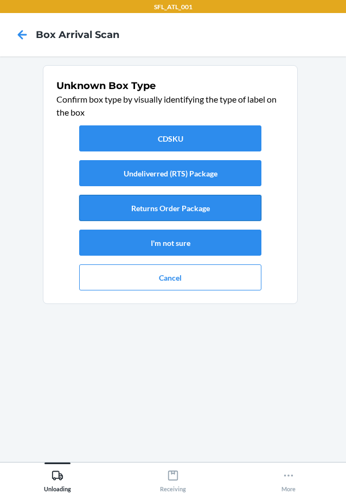
click at [196, 202] on button "Returns Order Package" at bounding box center [170, 208] width 182 height 26
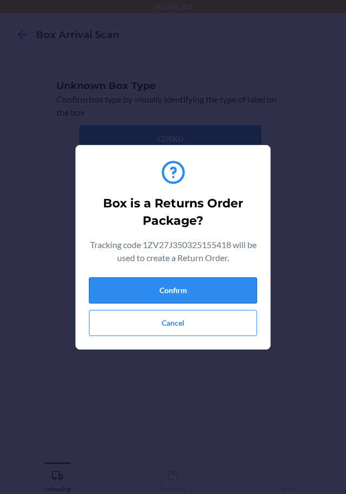
click at [211, 297] on button "Confirm" at bounding box center [173, 290] width 168 height 26
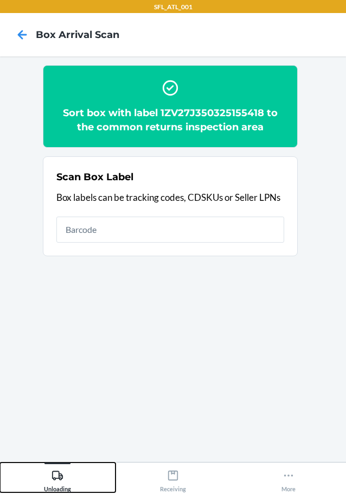
click at [59, 476] on icon at bounding box center [58, 476] width 12 height 12
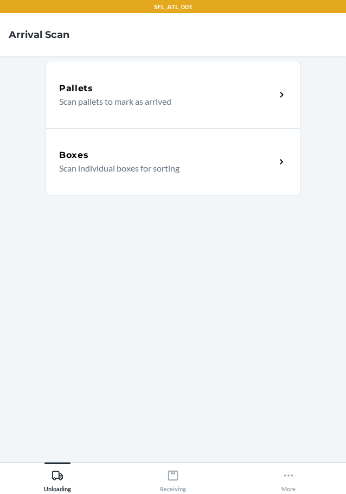
click at [80, 149] on h5 "Boxes" at bounding box center [74, 155] width 30 height 13
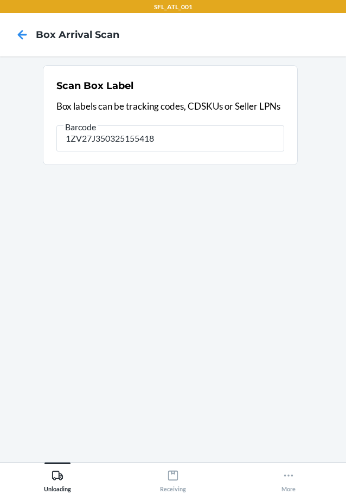
type input "1ZV27J350325155418"
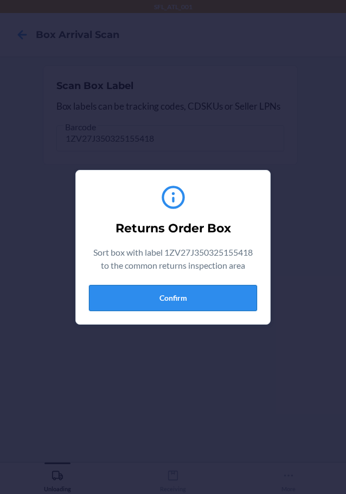
click at [177, 293] on button "Confirm" at bounding box center [173, 298] width 168 height 26
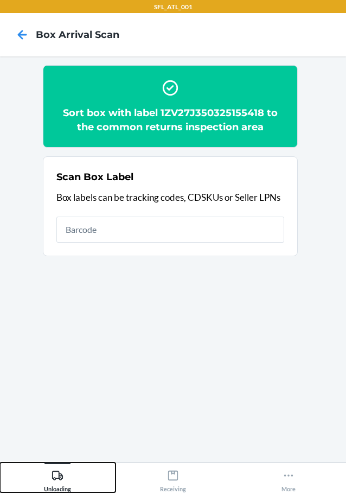
drag, startPoint x: 55, startPoint y: 484, endPoint x: 58, endPoint y: 462, distance: 21.3
click at [55, 484] on div "Unloading" at bounding box center [57, 478] width 27 height 27
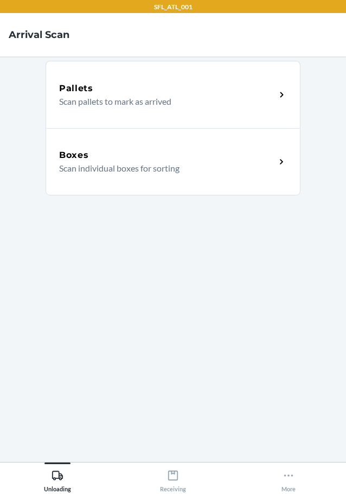
click at [99, 163] on p "Scan individual boxes for sorting" at bounding box center [163, 168] width 208 height 13
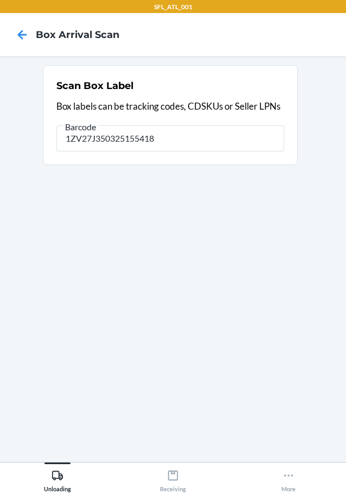
type input "1ZV27J350325155418"
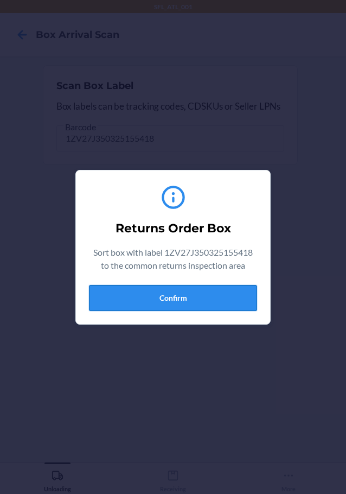
click at [170, 306] on button "Confirm" at bounding box center [173, 298] width 168 height 26
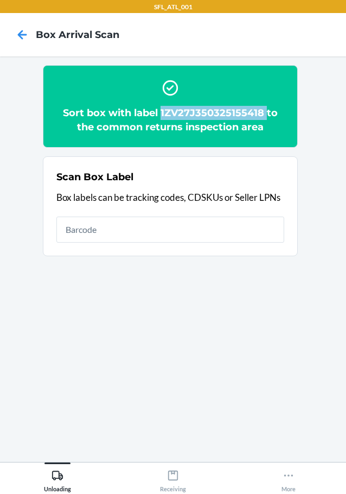
drag, startPoint x: 162, startPoint y: 111, endPoint x: 266, endPoint y: 112, distance: 104.2
click at [266, 112] on h2 "Sort box with label 1ZV27J350325155418 to the common returns inspection area" at bounding box center [170, 120] width 228 height 28
copy h2 "1ZV27J350325155418"
click at [55, 473] on icon at bounding box center [58, 476] width 12 height 12
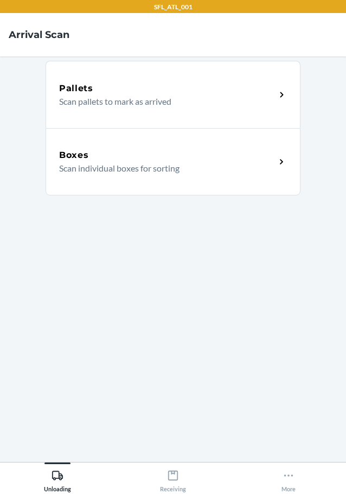
click at [169, 165] on p "Scan individual boxes for sorting" at bounding box center [163, 168] width 208 height 13
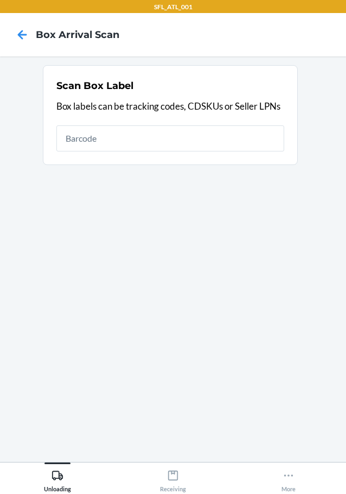
click at [172, 135] on input "text" at bounding box center [170, 138] width 228 height 26
type input "420563529261290316871751324371"
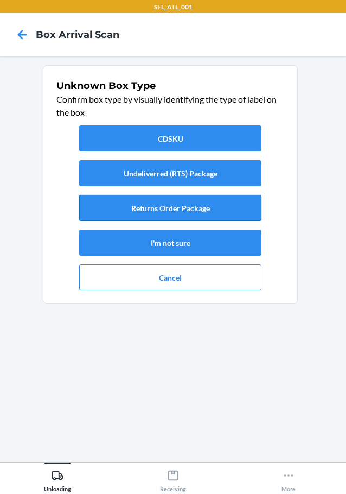
click at [213, 201] on button "Returns Order Package" at bounding box center [170, 208] width 182 height 26
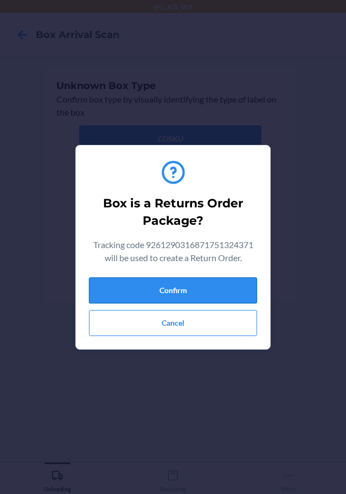
click at [200, 294] on button "Confirm" at bounding box center [173, 290] width 168 height 26
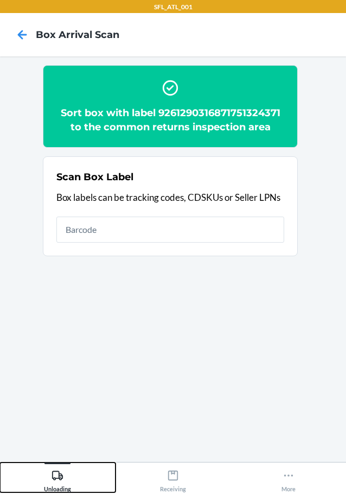
click at [56, 481] on icon at bounding box center [58, 476] width 12 height 12
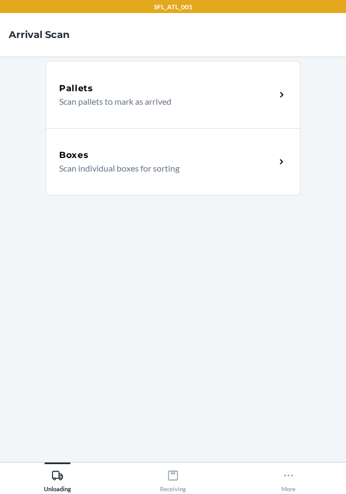
click at [115, 152] on div "Boxes" at bounding box center [167, 155] width 217 height 13
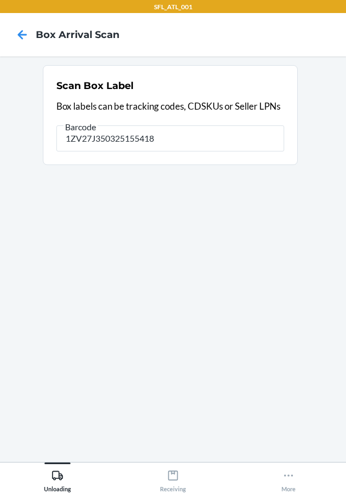
type input "1ZV27J350325155418"
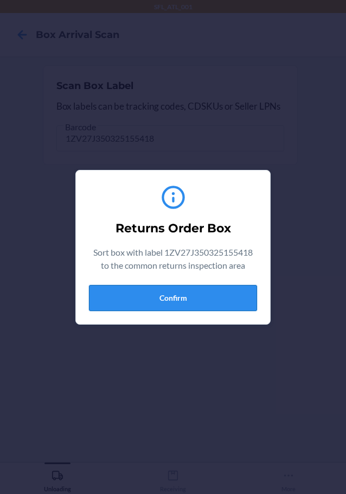
click at [207, 294] on button "Confirm" at bounding box center [173, 298] width 168 height 26
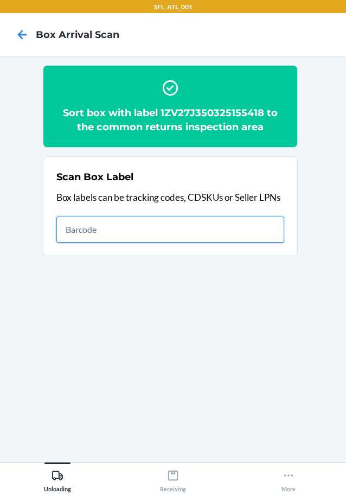
click at [212, 224] on input "text" at bounding box center [170, 230] width 228 height 26
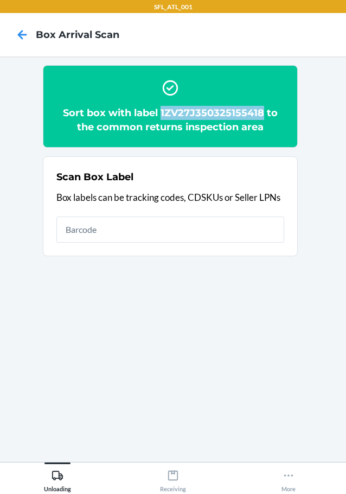
drag, startPoint x: 161, startPoint y: 110, endPoint x: 263, endPoint y: 116, distance: 102.2
click at [263, 116] on h2 "Sort box with label 1ZV27J350325155418 to the common returns inspection area" at bounding box center [170, 120] width 228 height 28
copy h2 "1ZV27J350325155418"
click at [61, 477] on icon at bounding box center [58, 476] width 12 height 12
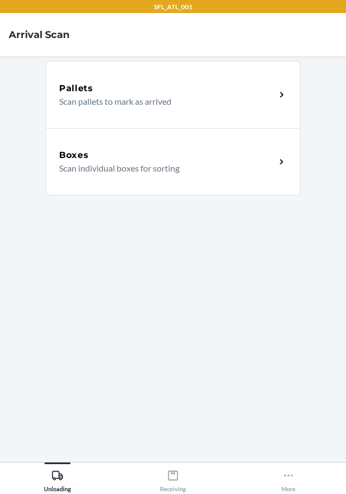
click at [123, 167] on p "Scan individual boxes for sorting" at bounding box center [163, 168] width 208 height 13
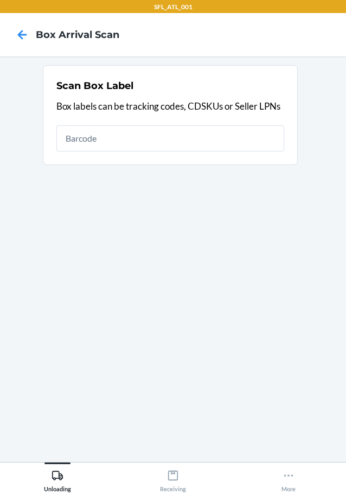
click at [129, 148] on input "text" at bounding box center [170, 138] width 228 height 26
click at [157, 137] on input "text" at bounding box center [170, 138] width 228 height 26
type input "810148461959"
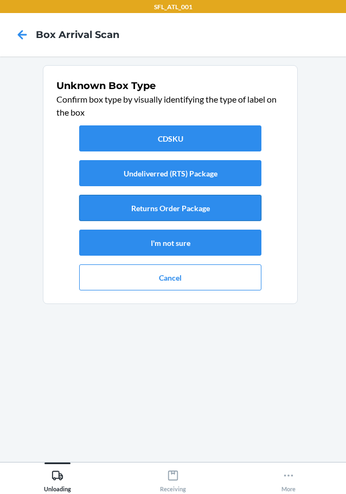
click at [191, 202] on button "Returns Order Package" at bounding box center [170, 208] width 182 height 26
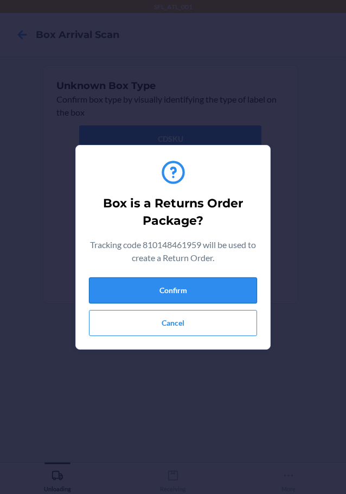
click at [206, 278] on button "Confirm" at bounding box center [173, 290] width 168 height 26
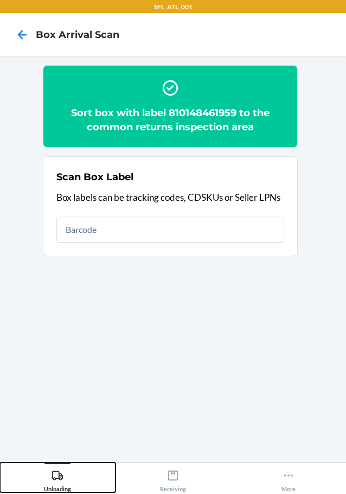
click at [61, 476] on icon at bounding box center [57, 475] width 11 height 9
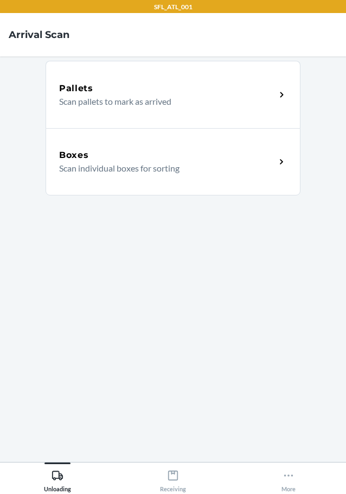
click at [131, 181] on div "Boxes Scan individual boxes for sorting" at bounding box center [173, 161] width 255 height 67
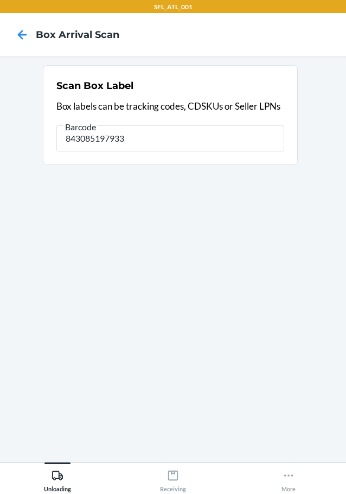
type input "843085197933"
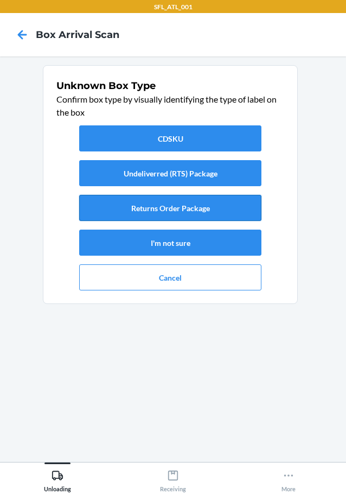
click at [183, 209] on button "Returns Order Package" at bounding box center [170, 208] width 182 height 26
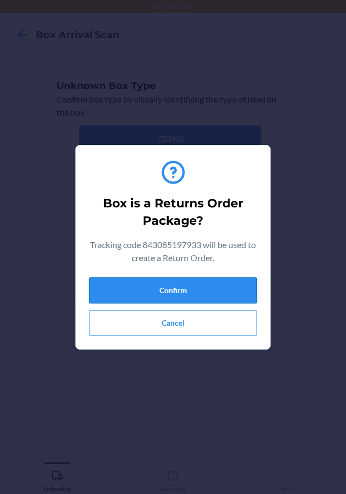
click at [204, 299] on button "Confirm" at bounding box center [173, 290] width 168 height 26
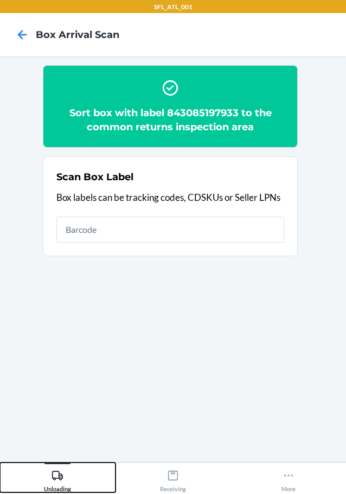
click at [58, 473] on icon at bounding box center [58, 476] width 12 height 12
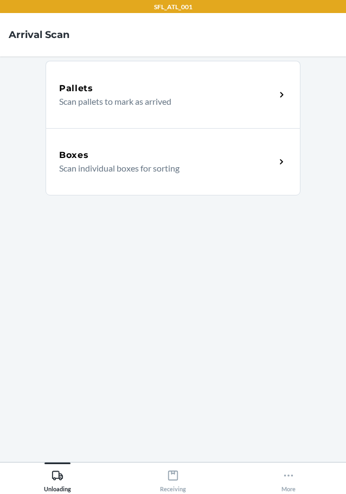
click at [105, 162] on p "Scan individual boxes for sorting" at bounding box center [163, 168] width 208 height 13
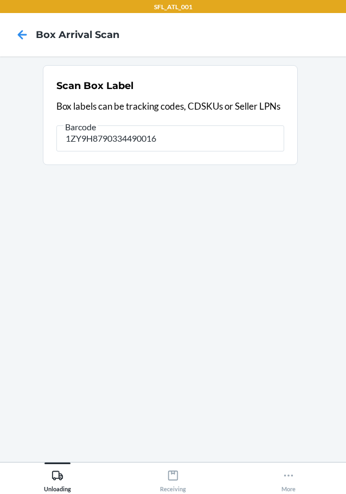
type input "1ZY9H8790334490016"
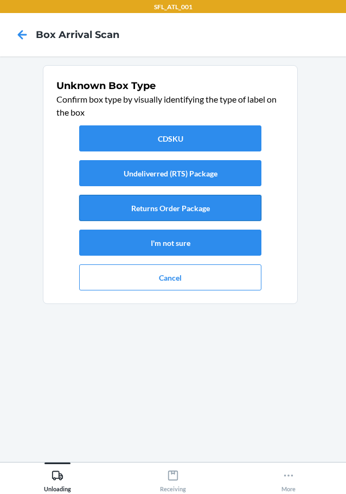
click at [164, 207] on button "Returns Order Package" at bounding box center [170, 208] width 182 height 26
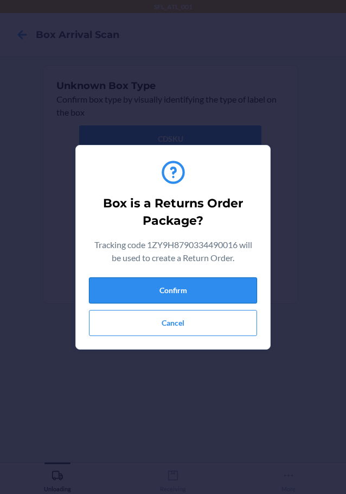
click at [228, 291] on button "Confirm" at bounding box center [173, 290] width 168 height 26
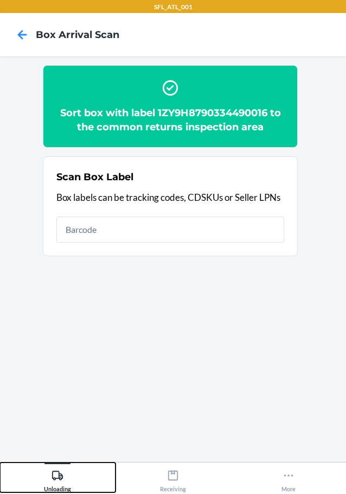
click at [60, 479] on icon at bounding box center [58, 476] width 12 height 12
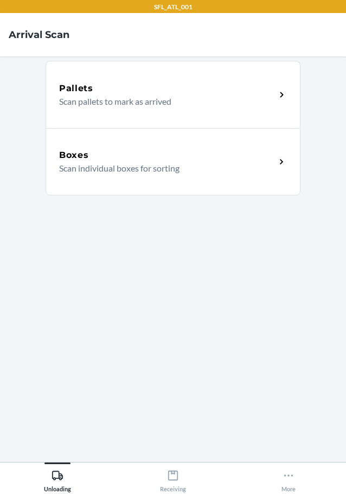
click at [92, 153] on div "Boxes" at bounding box center [167, 155] width 217 height 13
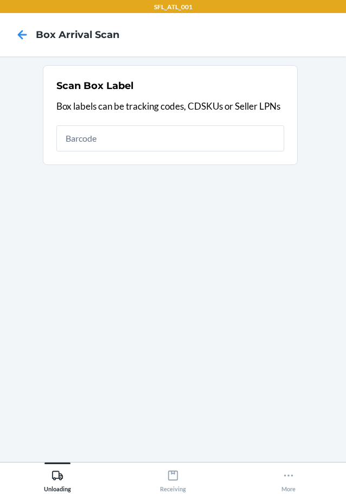
click at [130, 122] on div "Scan Box Label Box labels can be tracking codes, CDSKUs or Seller LPNs" at bounding box center [170, 114] width 228 height 79
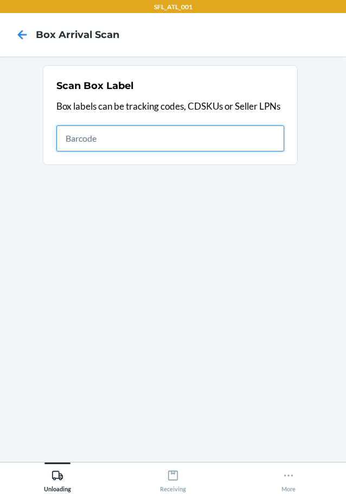
click at [126, 132] on input "text" at bounding box center [170, 138] width 228 height 26
type input "420302599434636106023304701794"
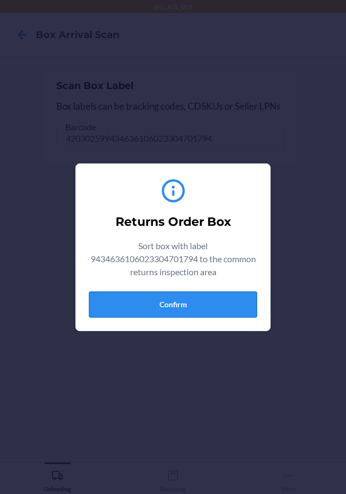
click at [216, 302] on button "Confirm" at bounding box center [173, 304] width 168 height 26
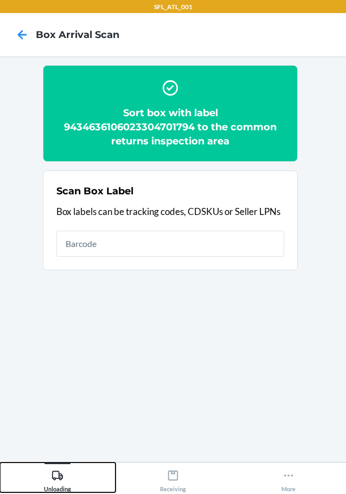
click at [58, 473] on icon at bounding box center [58, 476] width 12 height 12
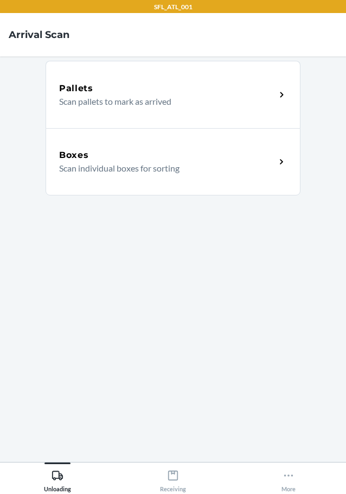
click at [110, 172] on p "Scan individual boxes for sorting" at bounding box center [163, 168] width 208 height 13
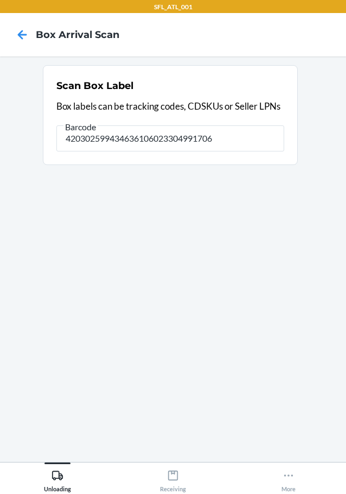
type input "420302599434636106023304991706"
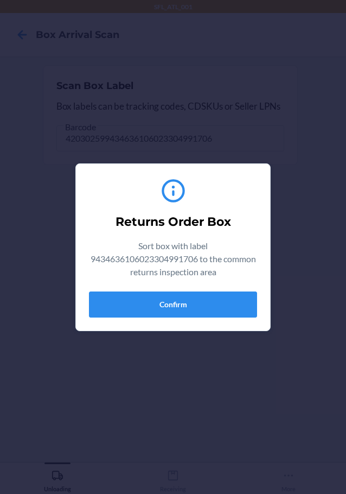
click at [190, 319] on div "Returns Order Box Sort box with label 9434636106023304991706 to the common retu…" at bounding box center [173, 247] width 168 height 149
click at [194, 300] on button "Confirm" at bounding box center [173, 304] width 168 height 26
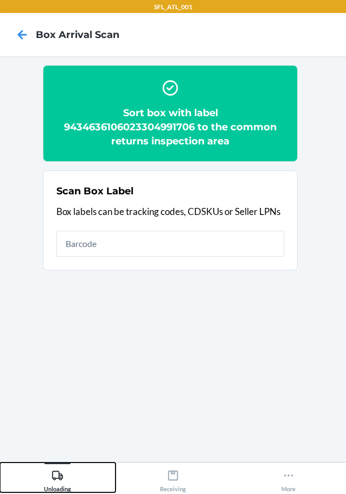
click at [54, 470] on icon at bounding box center [58, 476] width 12 height 12
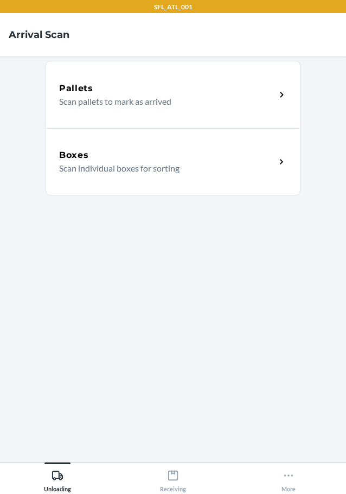
click at [134, 167] on p "Scan individual boxes for sorting" at bounding box center [163, 168] width 208 height 13
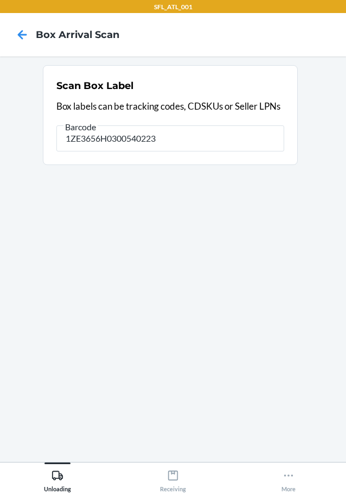
type input "1ZE3656H0300540223"
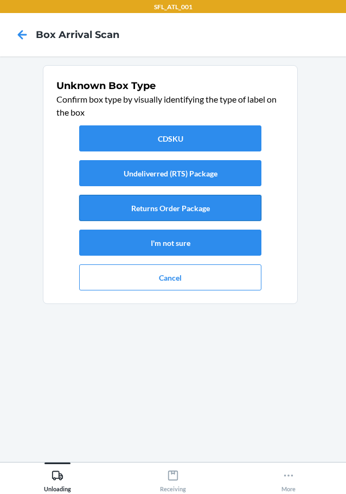
click at [180, 214] on button "Returns Order Package" at bounding box center [170, 208] width 182 height 26
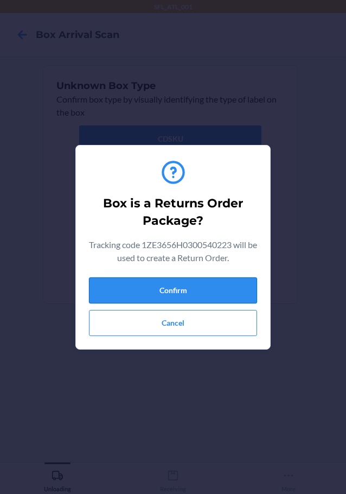
click at [175, 290] on button "Confirm" at bounding box center [173, 290] width 168 height 26
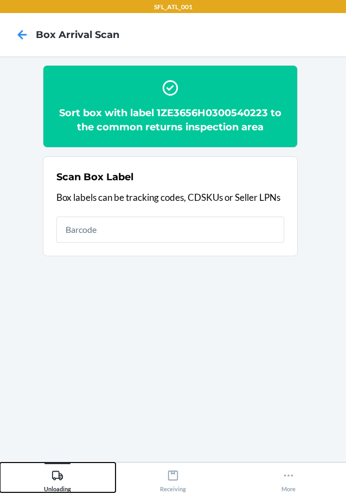
click at [56, 476] on icon at bounding box center [58, 476] width 12 height 12
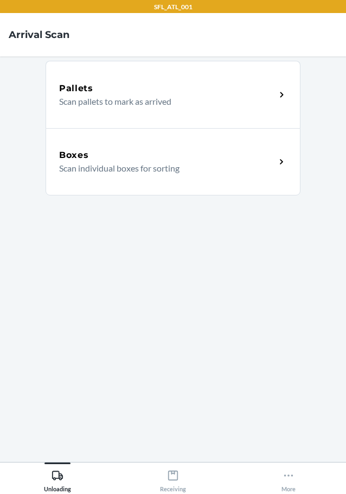
click at [122, 168] on p "Scan individual boxes for sorting" at bounding box center [163, 168] width 208 height 13
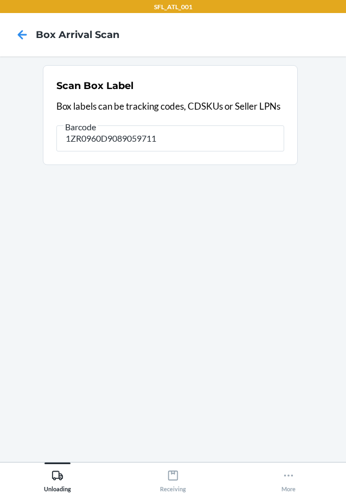
type input "1ZR0960D9089059711"
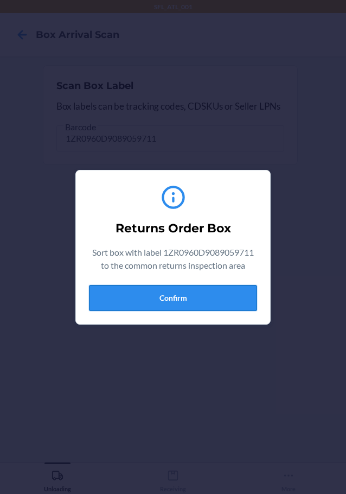
click at [180, 293] on button "Confirm" at bounding box center [173, 298] width 168 height 26
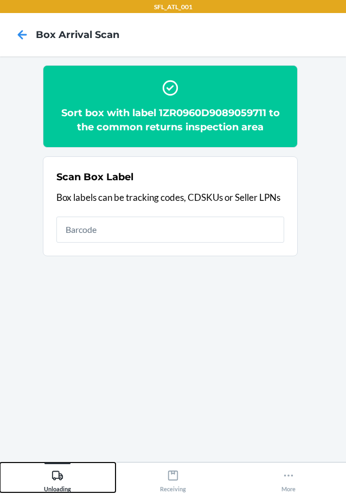
click at [62, 472] on icon at bounding box center [58, 476] width 12 height 12
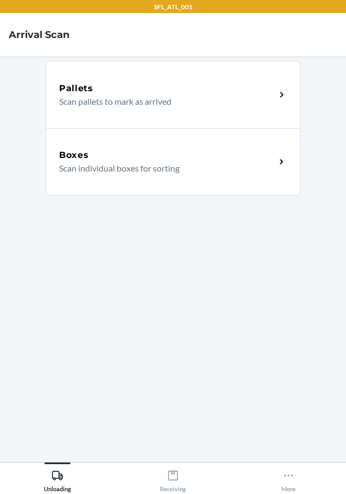
click at [125, 150] on div "Boxes" at bounding box center [167, 155] width 217 height 13
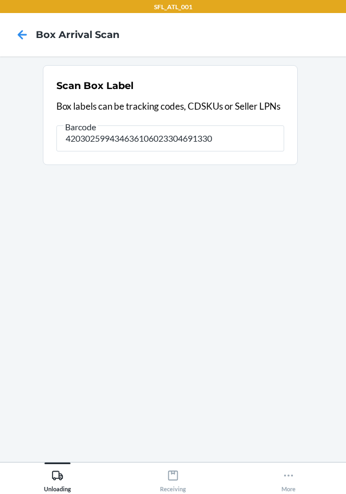
type input "420302599434636106023304691330"
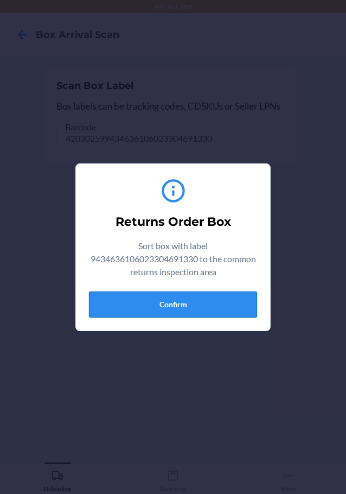
click at [229, 307] on button "Confirm" at bounding box center [173, 304] width 168 height 26
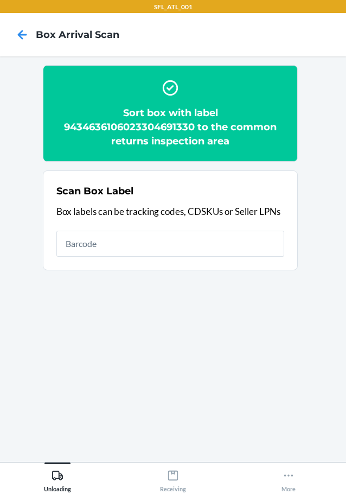
click at [64, 460] on main "Sort box with label 9434636106023304691330 to the common returns inspection are…" at bounding box center [173, 258] width 346 height 405
click at [59, 478] on icon at bounding box center [57, 475] width 11 height 9
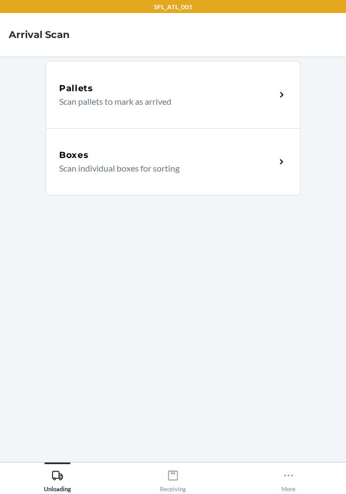
click at [124, 163] on p "Scan individual boxes for sorting" at bounding box center [163, 168] width 208 height 13
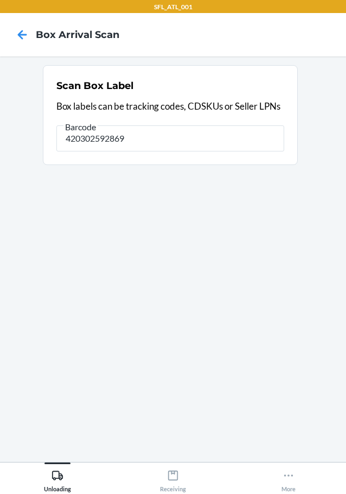
type input "420302592869"
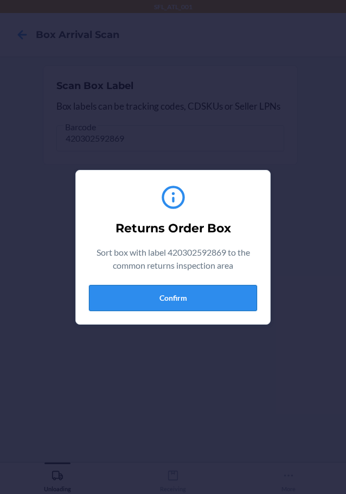
click at [213, 305] on button "Confirm" at bounding box center [173, 298] width 168 height 26
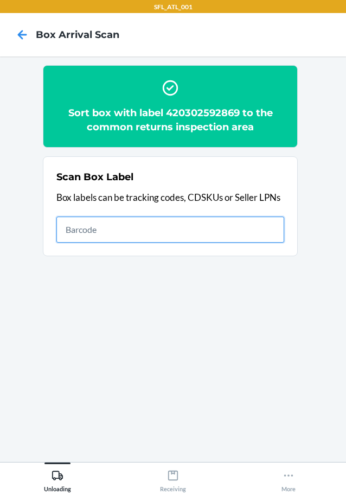
click at [139, 228] on input "text" at bounding box center [170, 230] width 228 height 26
type input "627902332178"
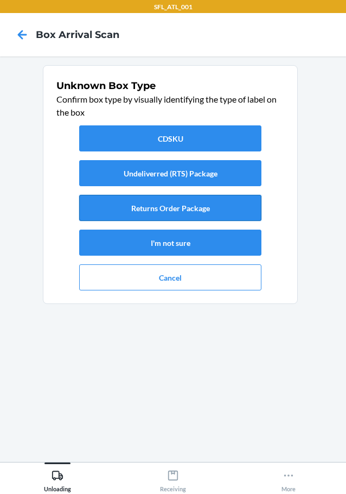
click at [151, 215] on button "Returns Order Package" at bounding box center [170, 208] width 182 height 26
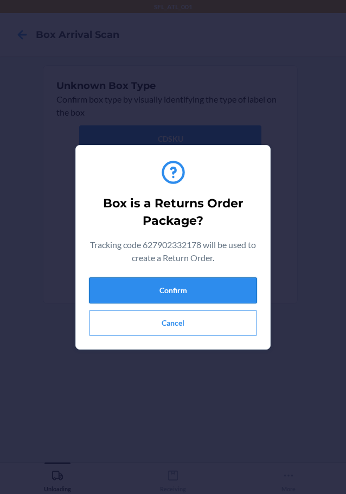
click at [205, 296] on button "Confirm" at bounding box center [173, 290] width 168 height 26
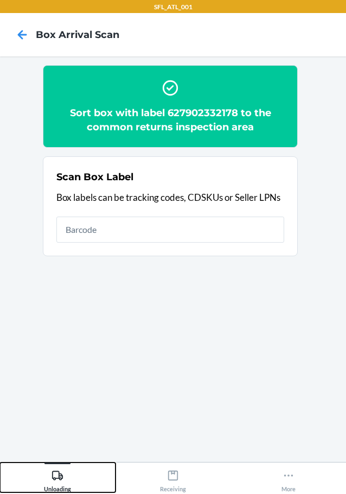
click at [47, 479] on div "Unloading" at bounding box center [57, 478] width 27 height 27
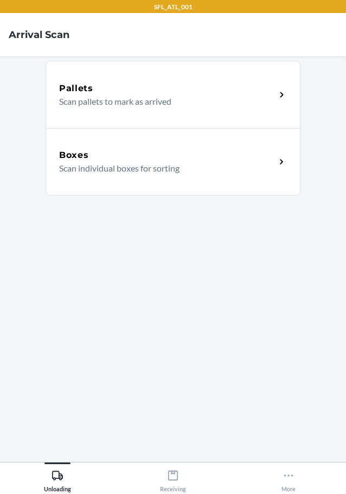
click at [75, 157] on h5 "Boxes" at bounding box center [74, 155] width 30 height 13
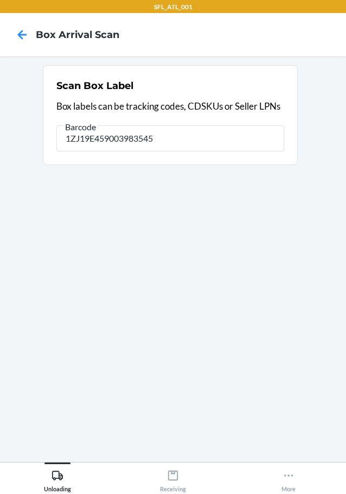
type input "1ZJ19E459003983545"
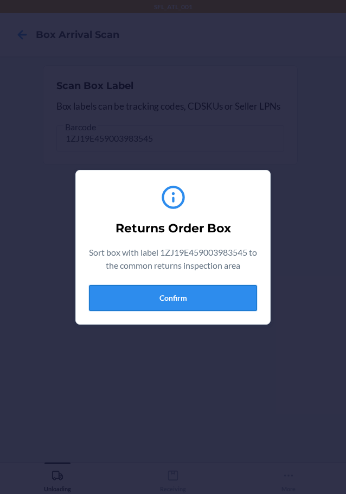
click at [225, 294] on button "Confirm" at bounding box center [173, 298] width 168 height 26
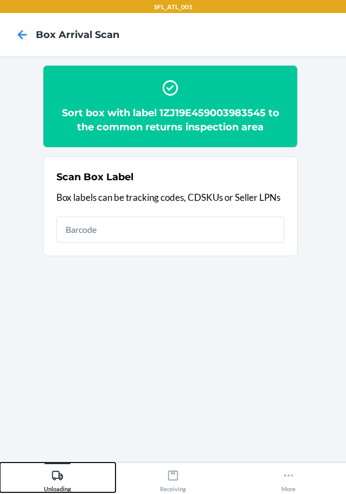
click at [61, 472] on icon at bounding box center [58, 476] width 12 height 12
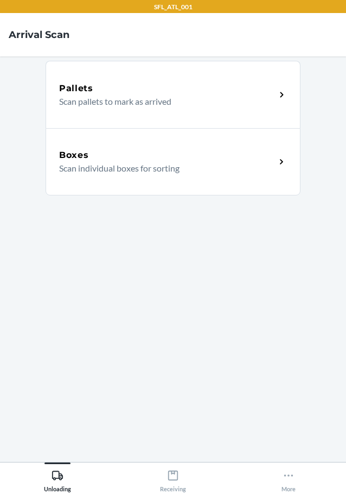
click at [111, 167] on p "Scan individual boxes for sorting" at bounding box center [163, 168] width 208 height 13
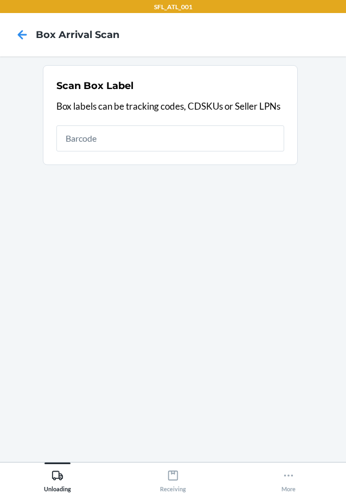
click at [119, 145] on input "text" at bounding box center [170, 138] width 228 height 26
type input "420302599434636106023305300026"
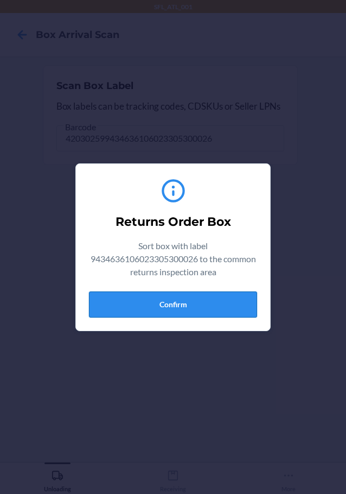
click at [227, 308] on button "Confirm" at bounding box center [173, 304] width 168 height 26
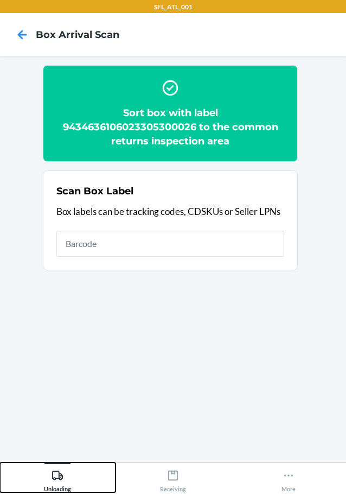
click at [69, 470] on div "Unloading" at bounding box center [57, 478] width 27 height 27
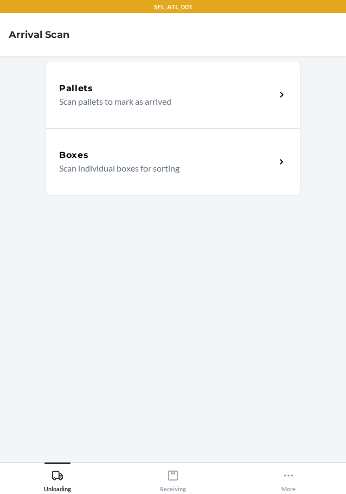
click at [141, 178] on div "Boxes Scan individual boxes for sorting" at bounding box center [173, 161] width 255 height 67
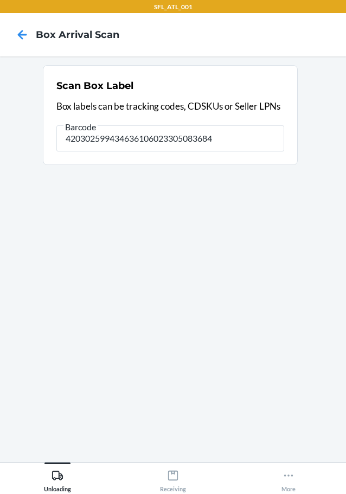
type input "420302599434636106023305083684"
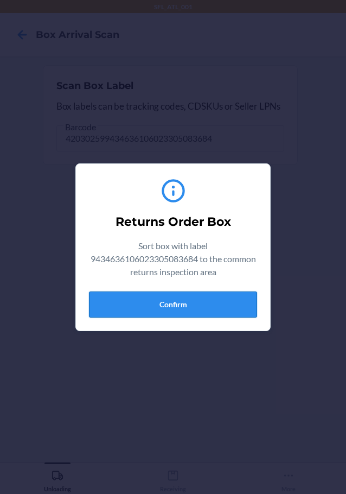
click at [162, 307] on button "Confirm" at bounding box center [173, 304] width 168 height 26
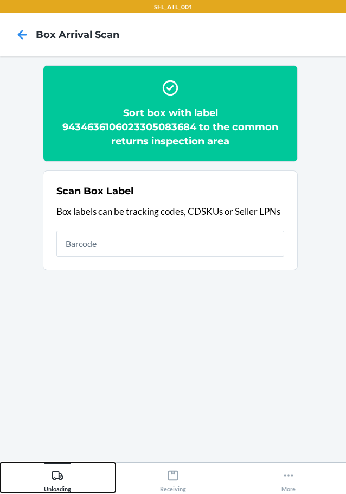
click at [53, 484] on div "Unloading" at bounding box center [57, 478] width 27 height 27
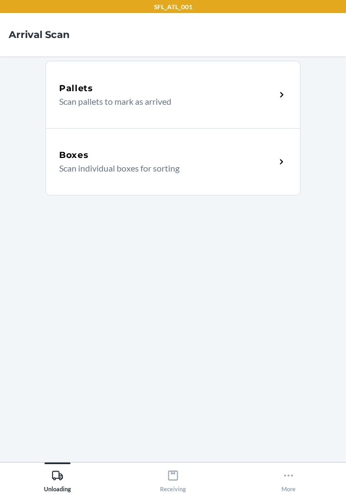
click at [111, 147] on div "Boxes Scan individual boxes for sorting" at bounding box center [173, 161] width 255 height 67
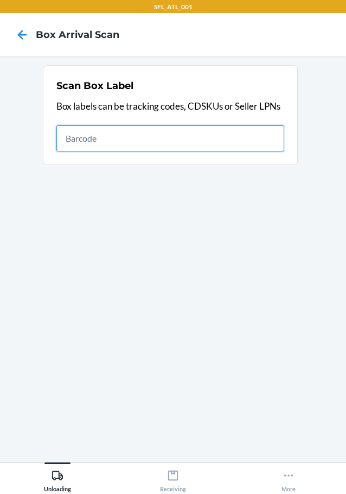
click at [159, 149] on input "text" at bounding box center [170, 138] width 228 height 26
type input "9434636106023303354878"
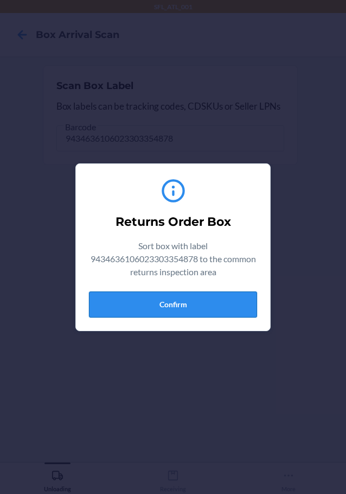
click at [223, 306] on button "Confirm" at bounding box center [173, 304] width 168 height 26
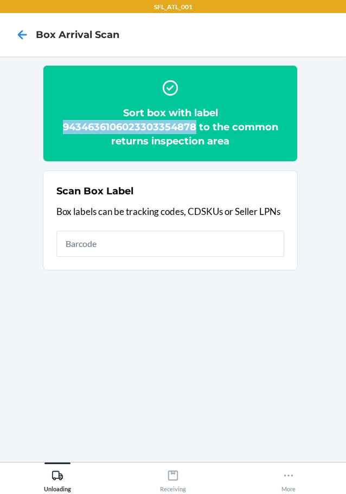
drag, startPoint x: 65, startPoint y: 126, endPoint x: 195, endPoint y: 130, distance: 130.3
click at [195, 130] on h2 "Sort box with label 9434636106023303354878 to the common returns inspection area" at bounding box center [170, 127] width 228 height 42
copy h2 "9434636106023303354878"
click at [53, 485] on div "Unloading" at bounding box center [57, 478] width 27 height 27
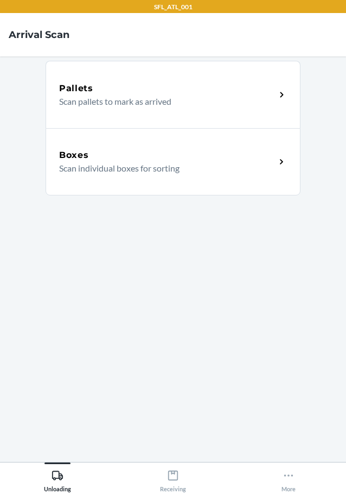
click at [123, 167] on p "Scan individual boxes for sorting" at bounding box center [163, 168] width 208 height 13
click at [117, 166] on p "Scan individual boxes for sorting" at bounding box center [163, 168] width 208 height 13
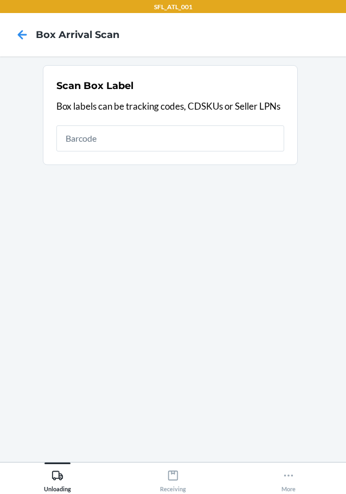
click at [123, 135] on input "text" at bounding box center [170, 138] width 228 height 26
type input "420427549261290316871751970738"
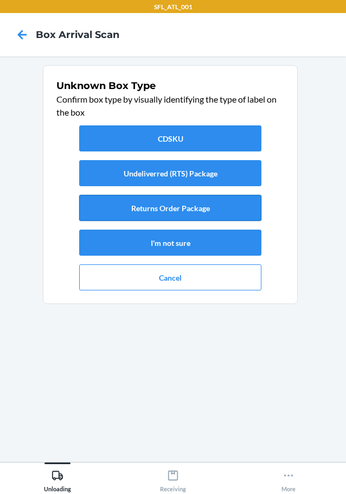
click at [152, 205] on button "Returns Order Package" at bounding box center [170, 208] width 182 height 26
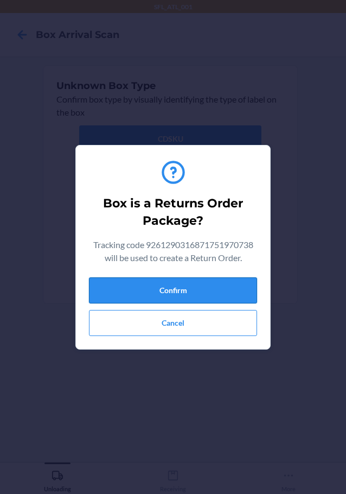
click at [189, 297] on button "Confirm" at bounding box center [173, 290] width 168 height 26
